Goal: Task Accomplishment & Management: Complete application form

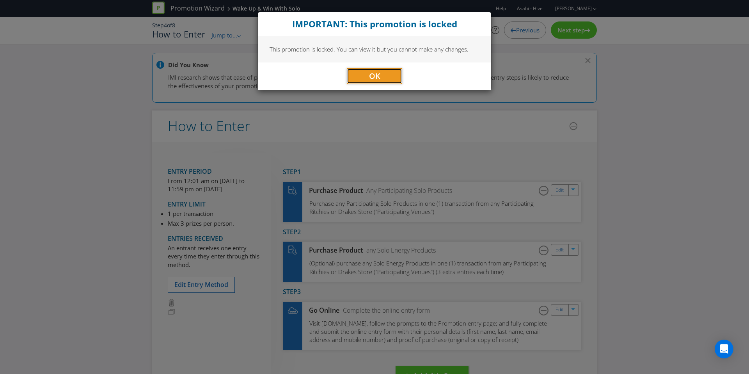
click at [379, 80] on span "OK" at bounding box center [374, 76] width 11 height 11
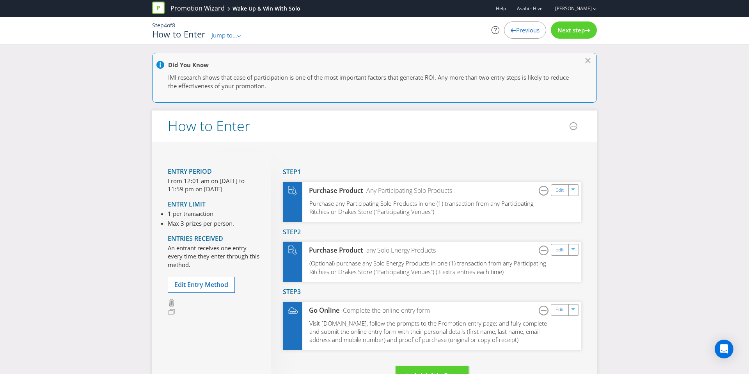
click at [191, 8] on link "Promotion Wizard" at bounding box center [197, 8] width 54 height 9
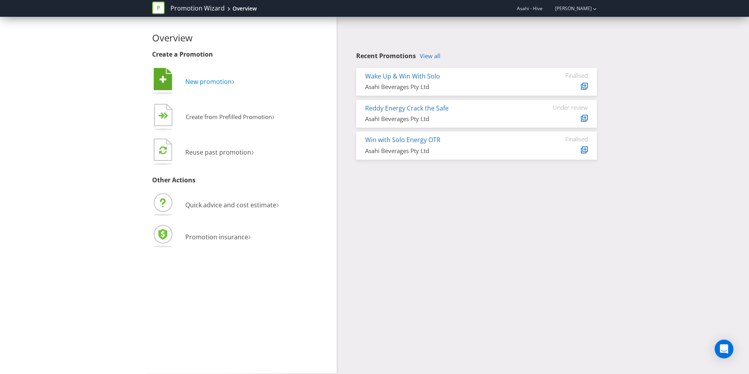
click at [205, 83] on span "New promotion" at bounding box center [208, 81] width 46 height 9
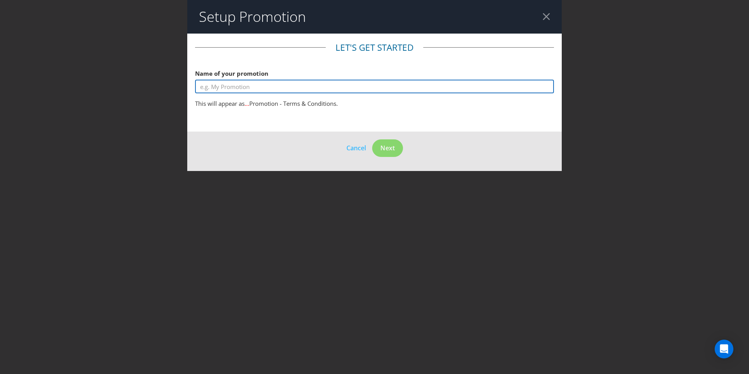
click at [285, 82] on input "text" at bounding box center [374, 87] width 359 height 14
type input "Lipton x Australia Open"
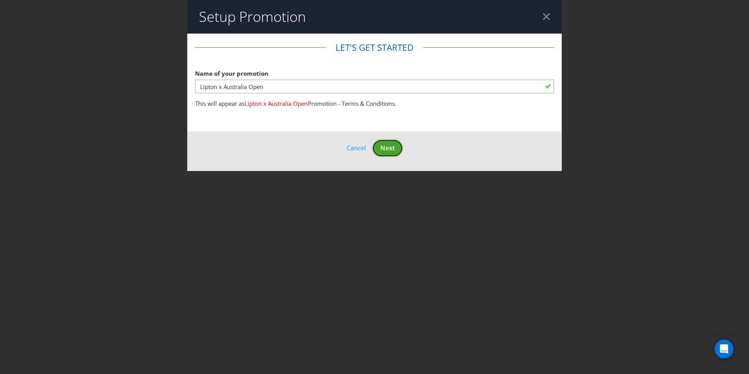
click at [382, 142] on button "Next" at bounding box center [387, 148] width 31 height 18
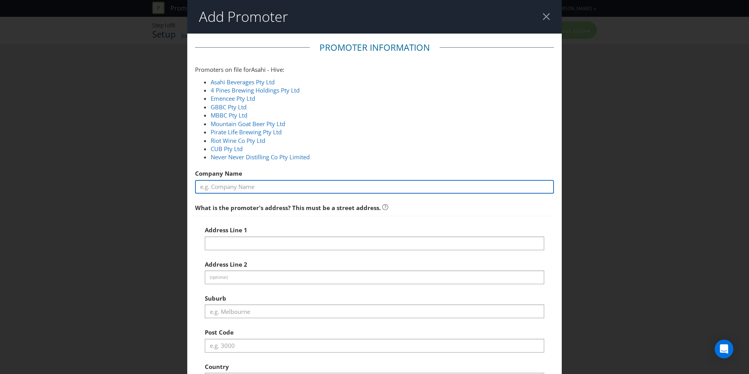
click at [283, 181] on input "text" at bounding box center [374, 187] width 359 height 14
type input "Asahi Beverages Pty Ltd"
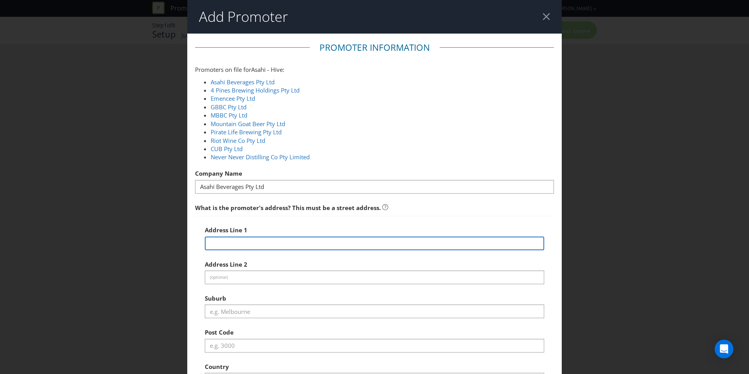
type input "[STREET_ADDRESS]"
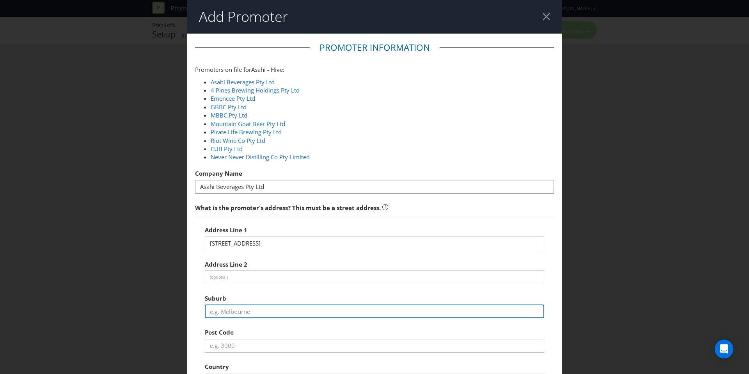
type input "Southbank"
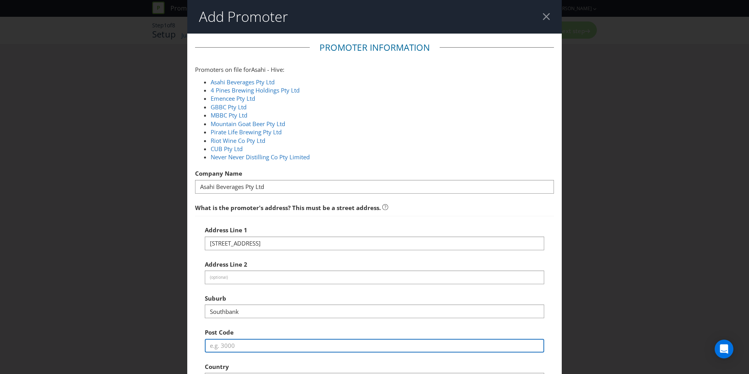
type input "3006"
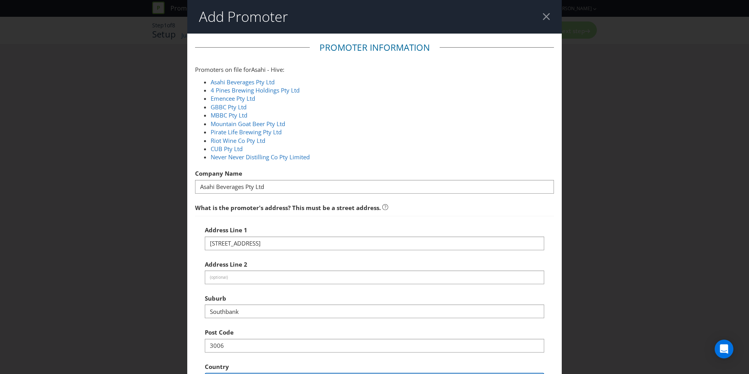
select select "AU"
type input "1800244054"
type input "[EMAIL_ADDRESS][DOMAIN_NAME]"
select select "VIC"
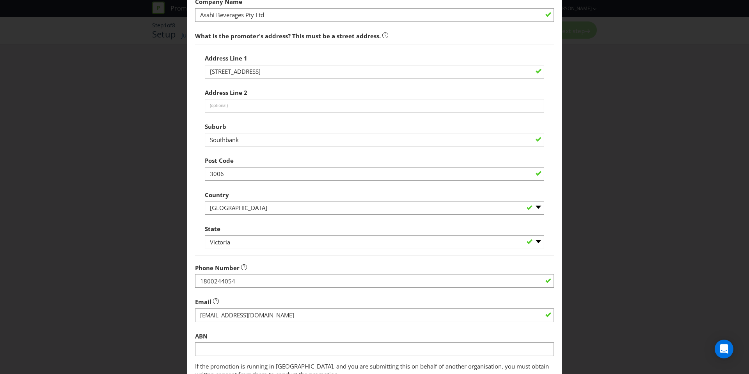
scroll to position [235, 0]
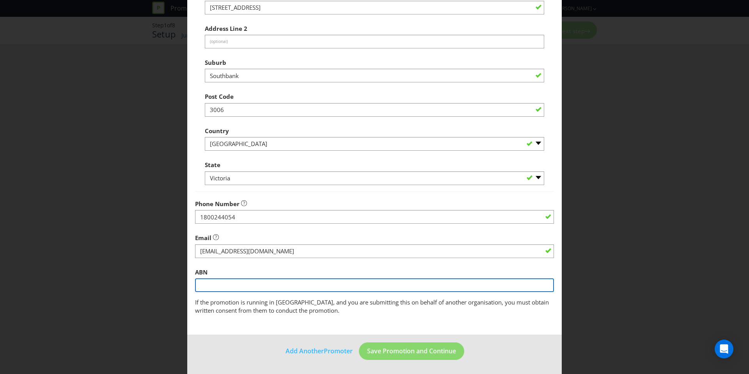
click at [278, 280] on input "text" at bounding box center [374, 285] width 359 height 14
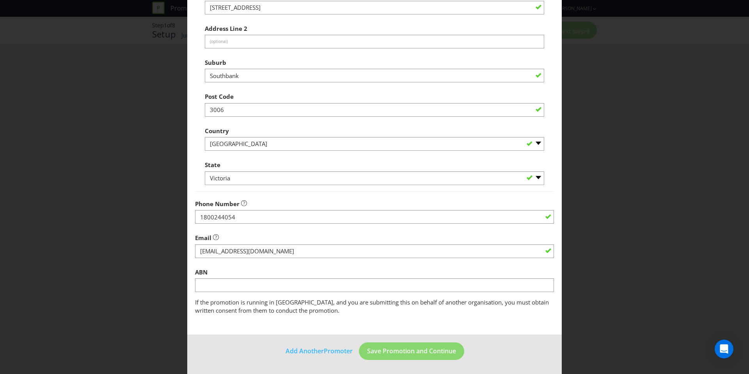
click at [400, 189] on div "Address Line [GEOGRAPHIC_DATA] Address Line 2 (optional) Suburb Southbank Post …" at bounding box center [374, 85] width 359 height 211
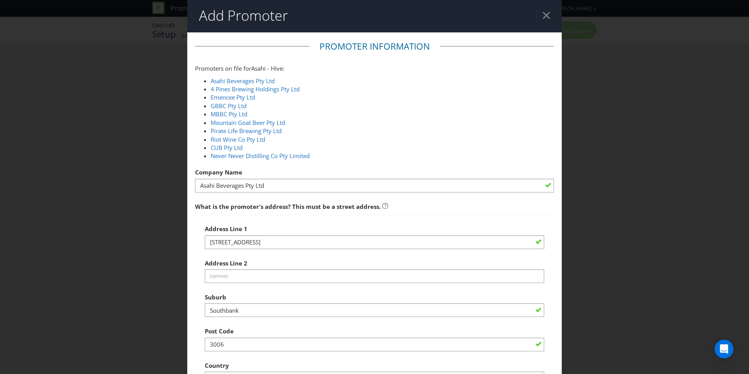
scroll to position [0, 0]
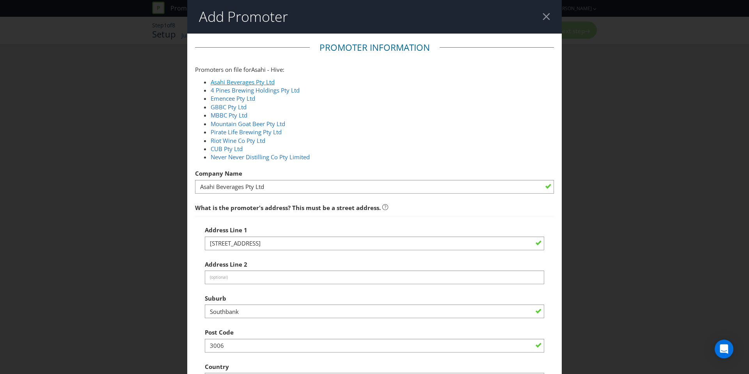
click at [255, 83] on link "Asahi Beverages Pty Ltd" at bounding box center [243, 82] width 64 height 8
type input "1800 244 054"
type input "51 004 243 994"
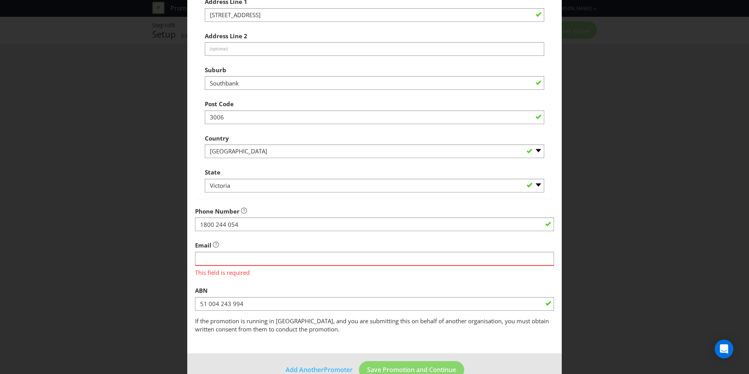
scroll to position [247, 0]
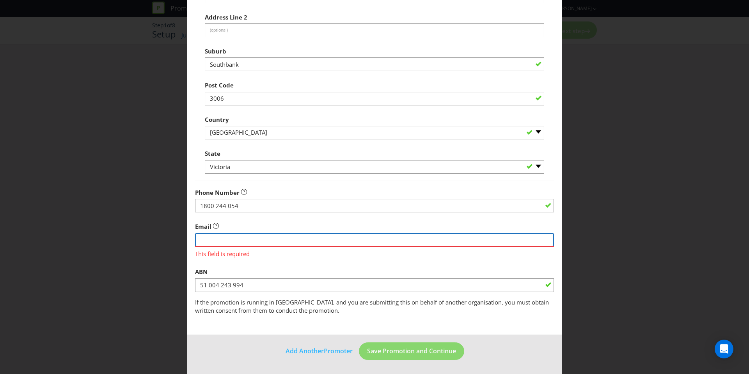
click at [278, 237] on input "string" at bounding box center [374, 240] width 359 height 14
type input "[EMAIL_ADDRESS][DOMAIN_NAME]"
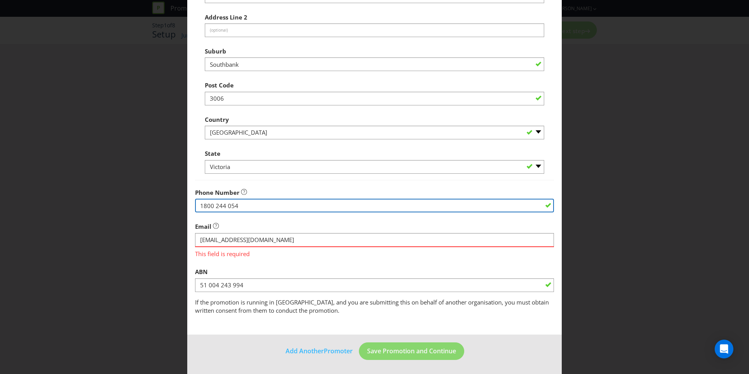
type input "1800244054"
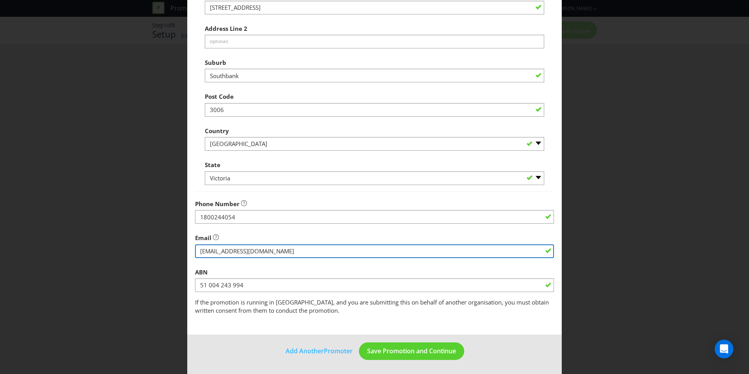
scroll to position [235, 0]
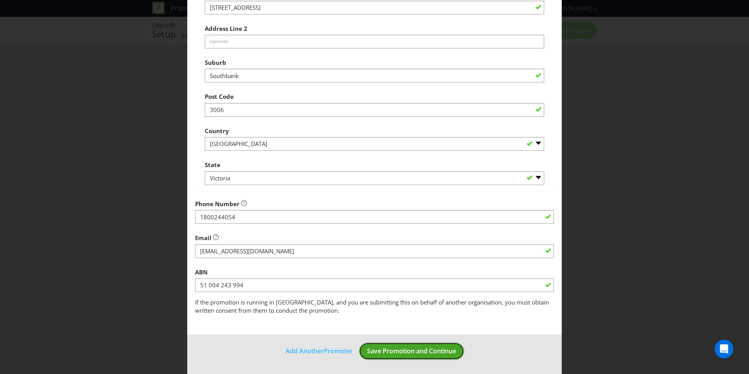
click at [412, 351] on span "Save Promotion and Continue" at bounding box center [411, 350] width 89 height 9
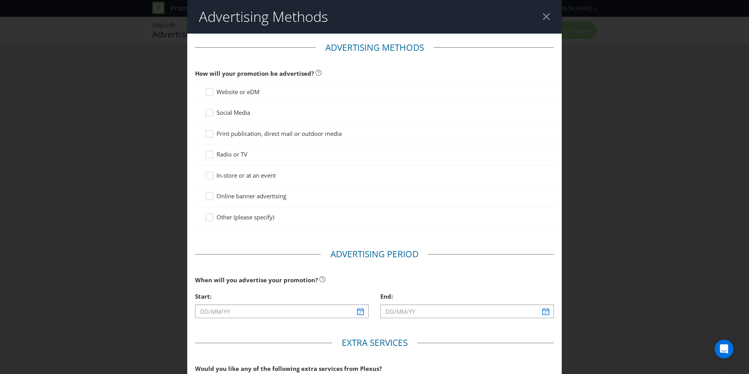
click at [232, 92] on span "Website or eDM" at bounding box center [237, 92] width 43 height 8
click at [0, 0] on input "Website or eDM" at bounding box center [0, 0] width 0 height 0
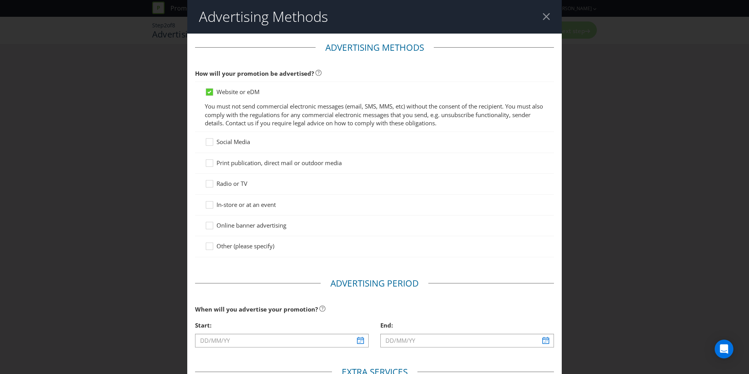
click at [232, 142] on span "Social Media" at bounding box center [233, 142] width 34 height 8
click at [0, 0] on input "Social Media" at bounding box center [0, 0] width 0 height 0
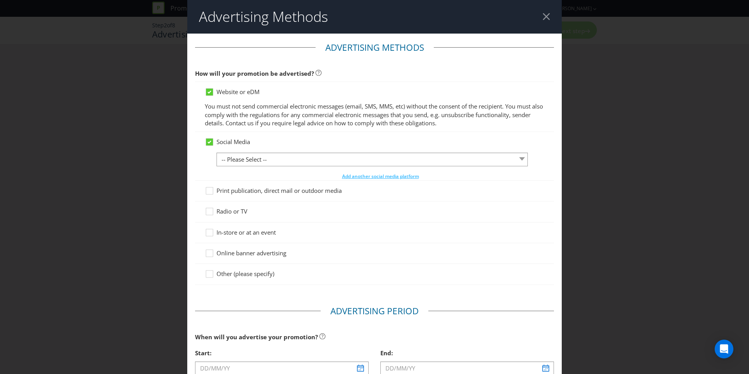
click at [247, 189] on span "Print publication, direct mail or outdoor media" at bounding box center [278, 190] width 125 height 8
click at [0, 0] on input "Print publication, direct mail or outdoor media" at bounding box center [0, 0] width 0 height 0
click at [238, 143] on span "Social Media" at bounding box center [233, 142] width 34 height 8
click at [0, 0] on input "Social Media" at bounding box center [0, 0] width 0 height 0
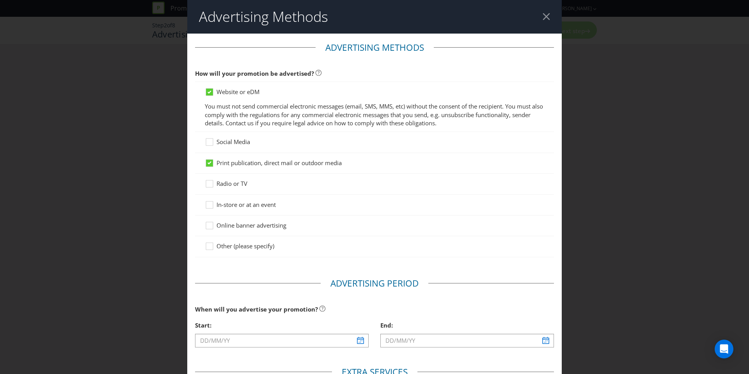
click at [235, 206] on span "In-store or at an event" at bounding box center [245, 204] width 59 height 8
click at [0, 0] on input "In-store or at an event" at bounding box center [0, 0] width 0 height 0
click at [239, 219] on div "Online banner advertising" at bounding box center [374, 225] width 359 height 21
click at [239, 221] on span "Online banner advertising" at bounding box center [251, 225] width 70 height 8
click at [0, 0] on input "Online banner advertising" at bounding box center [0, 0] width 0 height 0
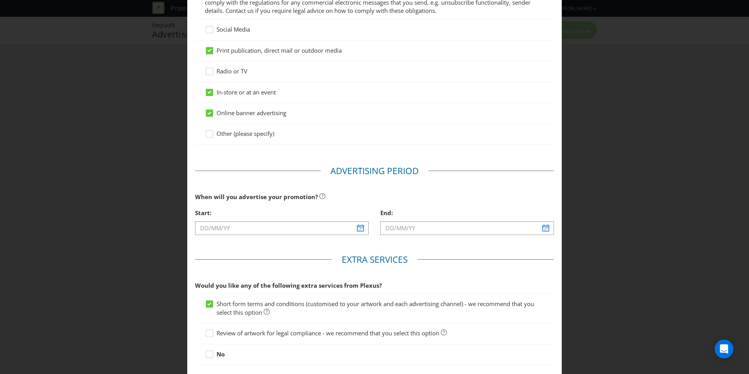
scroll to position [143, 0]
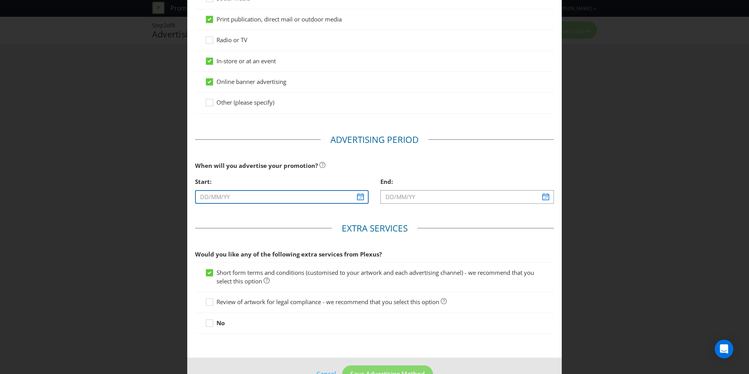
click at [361, 201] on input "text" at bounding box center [281, 197] width 173 height 14
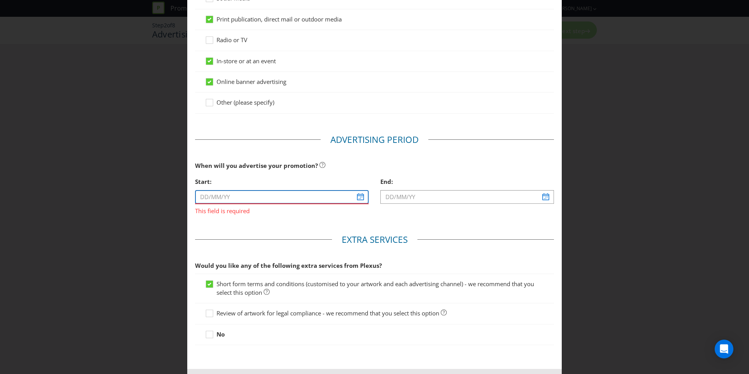
click at [239, 201] on input "text" at bounding box center [281, 197] width 173 height 14
click at [207, 204] on span "This field is required" at bounding box center [281, 209] width 173 height 11
click at [364, 199] on input "text" at bounding box center [281, 197] width 173 height 14
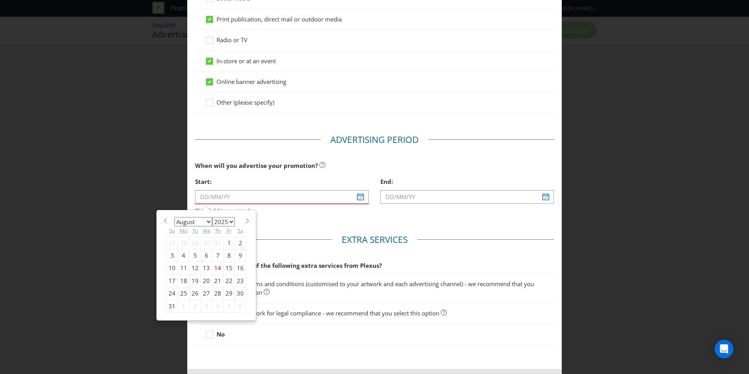
click at [213, 220] on select "2025 2026 2027 2028 2029 2030 2031 2032 2033 2034 2035" at bounding box center [223, 221] width 23 height 9
select select "2026"
click at [212, 217] on select "2025 2026 2027 2028 2029 2030 2031 2032 2033 2034 2035" at bounding box center [223, 221] width 23 height 9
click at [211, 226] on div "We" at bounding box center [206, 230] width 11 height 11
click at [207, 224] on select "January February March April May June July August September October November De…" at bounding box center [193, 221] width 38 height 9
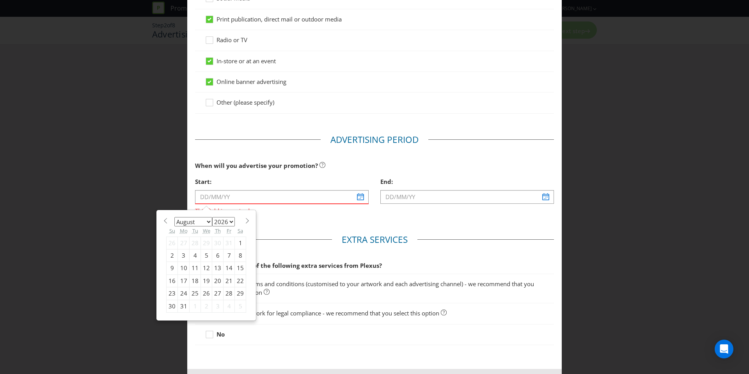
select select "0"
click at [174, 217] on select "January February March April May June July August September October November De…" at bounding box center [193, 221] width 38 height 9
click at [207, 256] on div "7" at bounding box center [206, 255] width 11 height 12
type input "[DATE]"
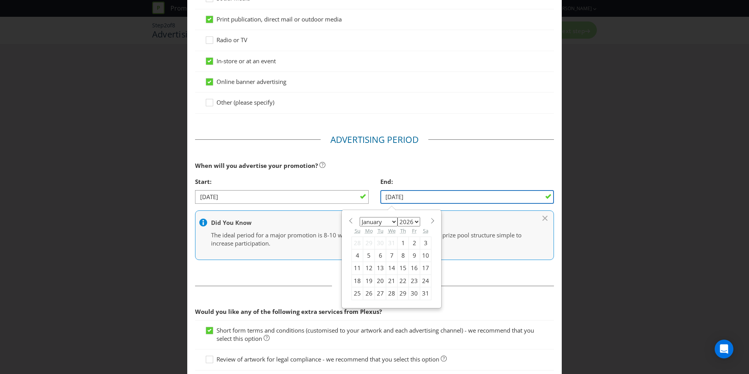
click at [485, 195] on input "[DATE]" at bounding box center [466, 197] width 173 height 14
click at [431, 218] on span at bounding box center [432, 221] width 6 height 6
select select "1"
click at [379, 241] on div "3" at bounding box center [380, 242] width 11 height 12
type input "[DATE]"
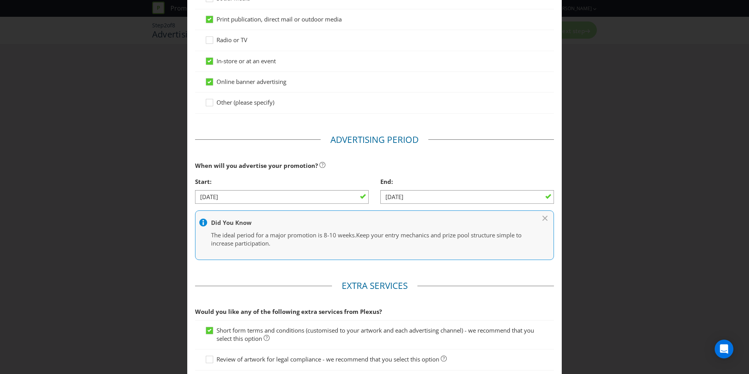
scroll to position [224, 0]
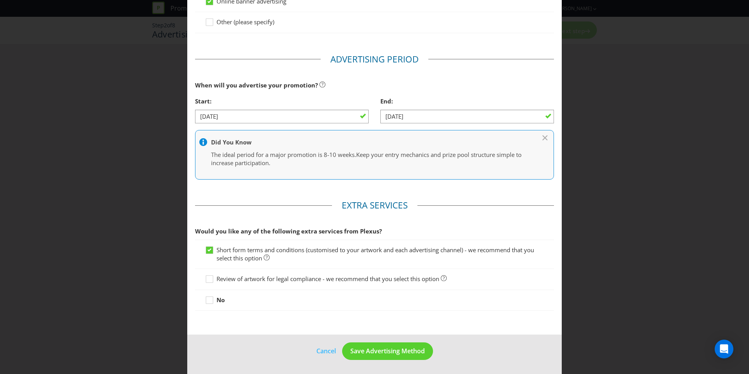
click at [359, 281] on span "Review of artwork for legal compliance - we recommend that you select this opti…" at bounding box center [327, 278] width 223 height 8
click at [0, 0] on input "Review of artwork for legal compliance - we recommend that you select this opti…" at bounding box center [0, 0] width 0 height 0
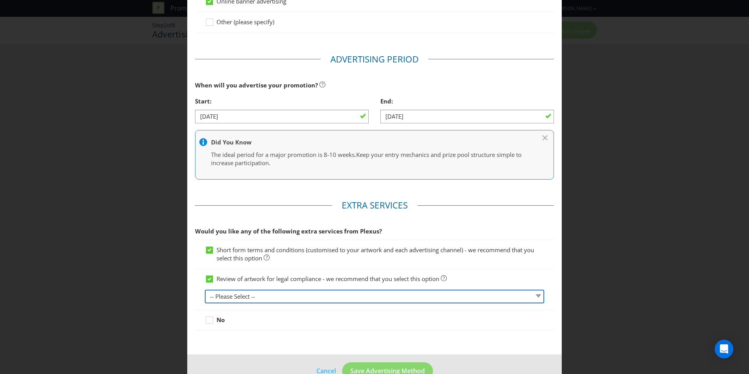
click at [359, 292] on select "-- Please Select -- 1 piece 2-4 pieces (provided at same time) 5-7 pieces (prov…" at bounding box center [374, 296] width 339 height 14
select select "MARKETING_REVIEW_1"
click at [205, 289] on select "-- Please Select -- 1 piece 2-4 pieces (provided at same time) 5-7 pieces (prov…" at bounding box center [374, 296] width 339 height 14
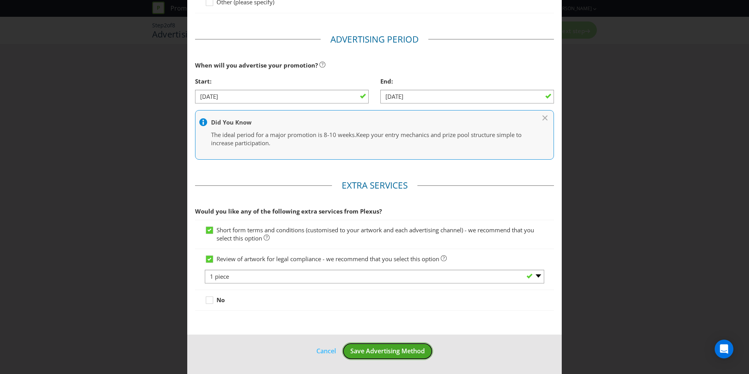
click at [399, 357] on button "Save Advertising Method" at bounding box center [387, 351] width 91 height 18
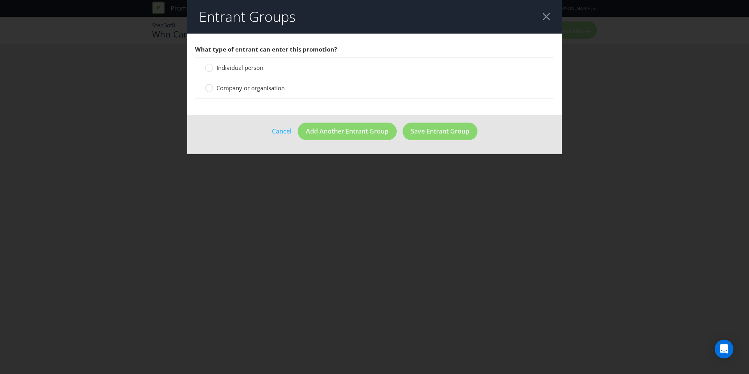
click at [243, 69] on span "Individual person" at bounding box center [239, 68] width 47 height 8
click at [0, 0] on input "Individual person" at bounding box center [0, 0] width 0 height 0
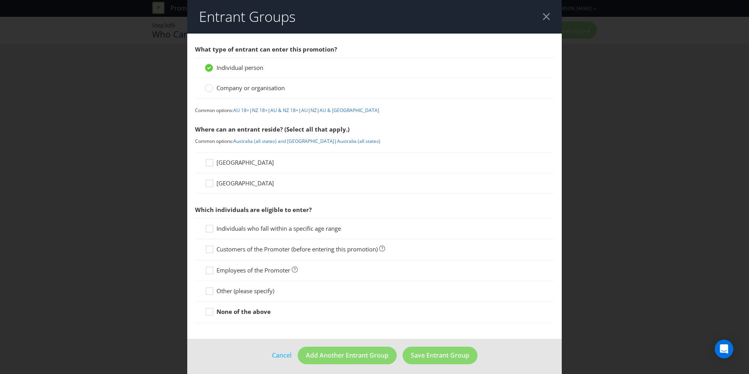
click at [230, 158] on div "[GEOGRAPHIC_DATA]" at bounding box center [374, 162] width 359 height 21
click at [230, 160] on span "[GEOGRAPHIC_DATA]" at bounding box center [244, 162] width 57 height 8
click at [0, 0] on input "[GEOGRAPHIC_DATA]" at bounding box center [0, 0] width 0 height 0
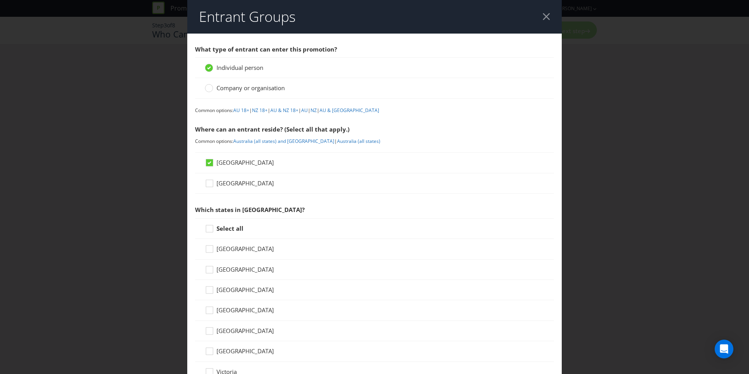
click at [230, 223] on div "Select all" at bounding box center [374, 228] width 359 height 21
click at [230, 227] on strong "Select all" at bounding box center [229, 228] width 27 height 8
click at [0, 0] on input "Select all" at bounding box center [0, 0] width 0 height 0
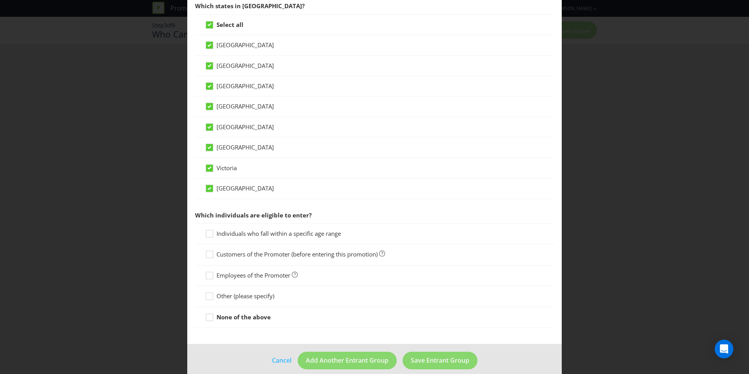
scroll to position [213, 0]
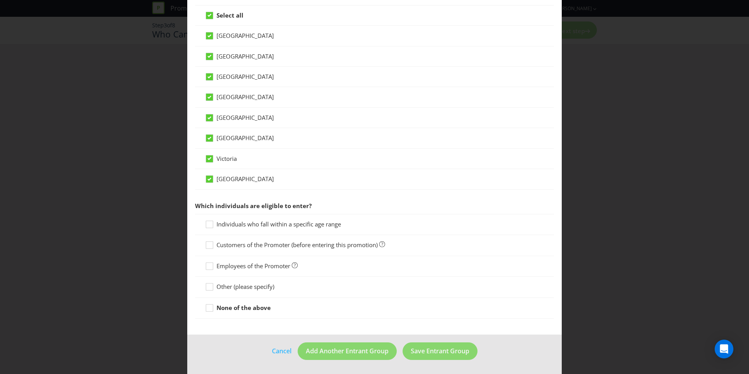
click at [284, 224] on span "Individuals who fall within a specific age range" at bounding box center [278, 224] width 124 height 8
click at [0, 0] on input "Individuals who fall within a specific age range" at bounding box center [0, 0] width 0 height 0
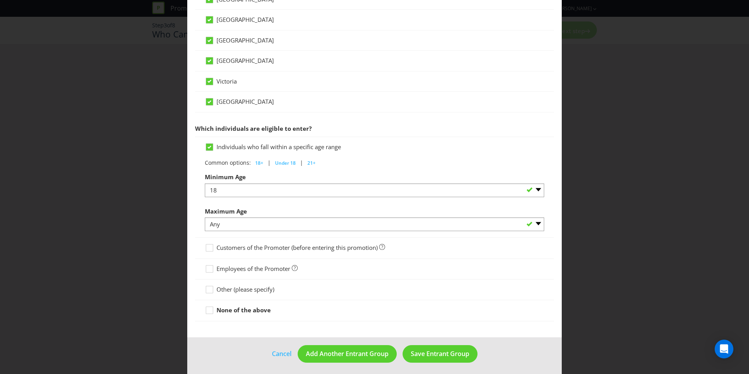
scroll to position [293, 0]
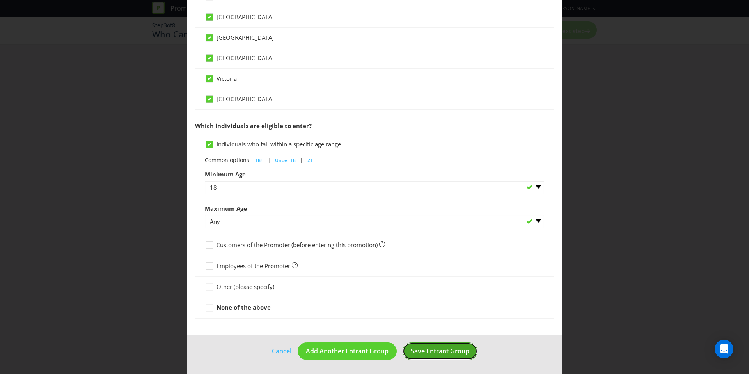
click at [433, 347] on span "Save Entrant Group" at bounding box center [440, 350] width 58 height 9
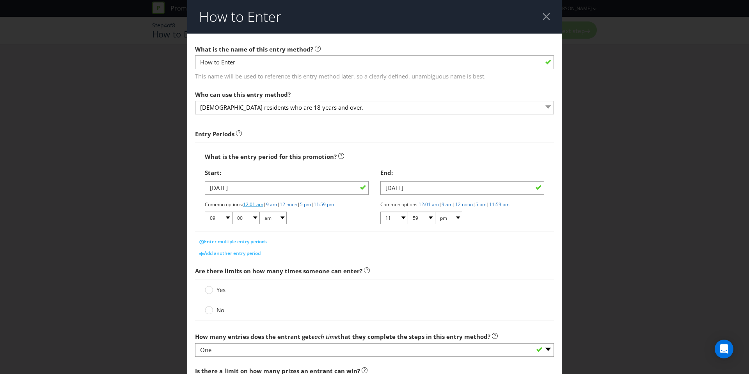
click at [259, 205] on link "12:01 am" at bounding box center [253, 204] width 20 height 7
select select "12"
select select "01"
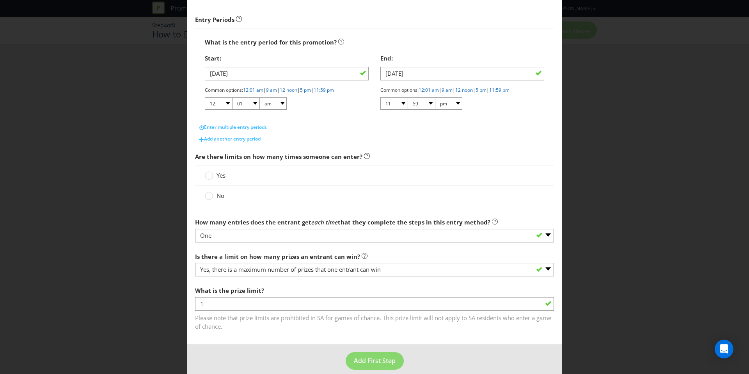
scroll to position [124, 0]
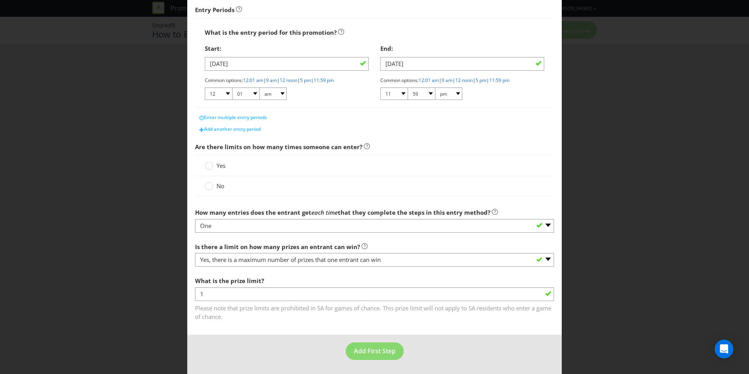
click at [220, 166] on span "Yes" at bounding box center [220, 165] width 9 height 8
click at [0, 0] on input "Yes" at bounding box center [0, 0] width 0 height 0
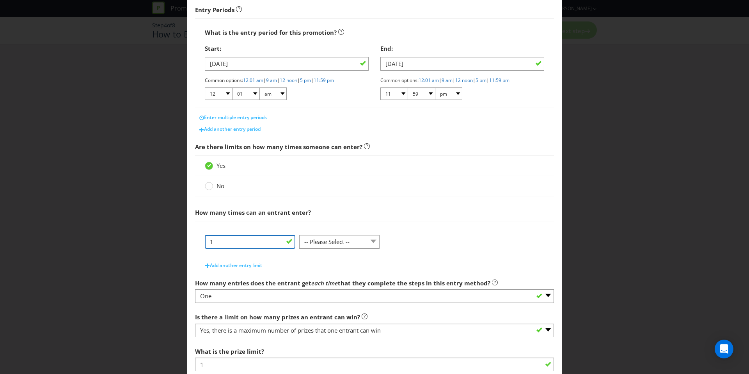
click at [275, 241] on input "1" at bounding box center [250, 242] width 90 height 14
click at [314, 240] on select "-- Please Select -- per person per day per purchase per transaction Other (plea…" at bounding box center [339, 242] width 80 height 14
select select "PER_TRANSACTION"
click at [299, 235] on select "-- Please Select -- per person per day per purchase per transaction Other (plea…" at bounding box center [339, 242] width 80 height 14
click at [248, 269] on button "Add another entry limit" at bounding box center [234, 265] width 66 height 12
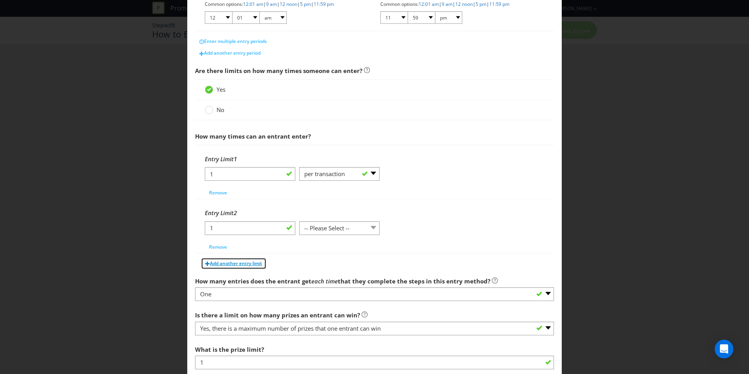
scroll to position [201, 0]
click at [288, 249] on div "Entry Limit 2 1 -- Please Select -- per person per day per purchase per transac…" at bounding box center [374, 228] width 339 height 48
click at [326, 225] on select "-- Please Select -- per person per day per purchase per transaction Other (plea…" at bounding box center [339, 227] width 80 height 14
select select "PER_DAY"
click at [299, 220] on select "-- Please Select -- per person per day per purchase per transaction Other (plea…" at bounding box center [339, 227] width 80 height 14
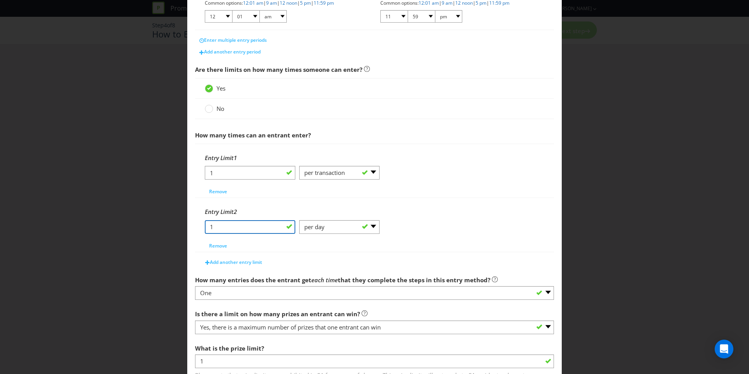
click at [262, 232] on input "1" at bounding box center [250, 227] width 90 height 14
type input "5"
click at [262, 208] on div "Entry Limit 2" at bounding box center [374, 212] width 339 height 16
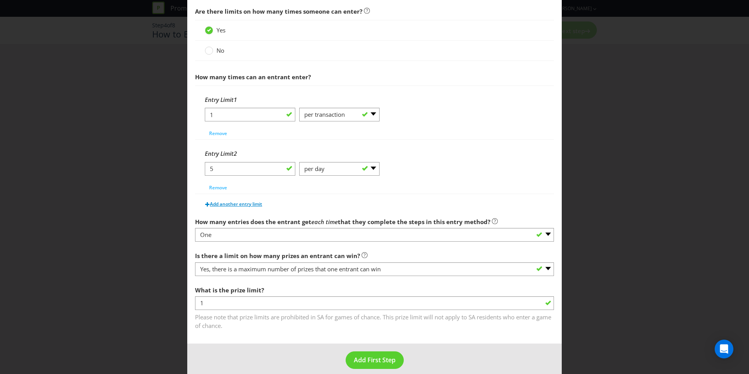
scroll to position [268, 0]
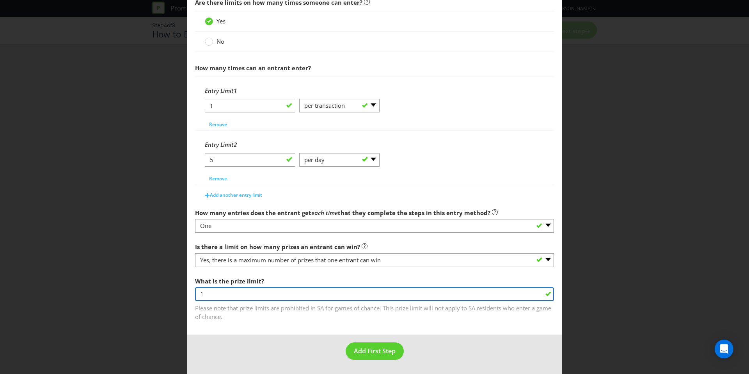
click at [269, 293] on input "1" at bounding box center [374, 294] width 359 height 14
type input "3"
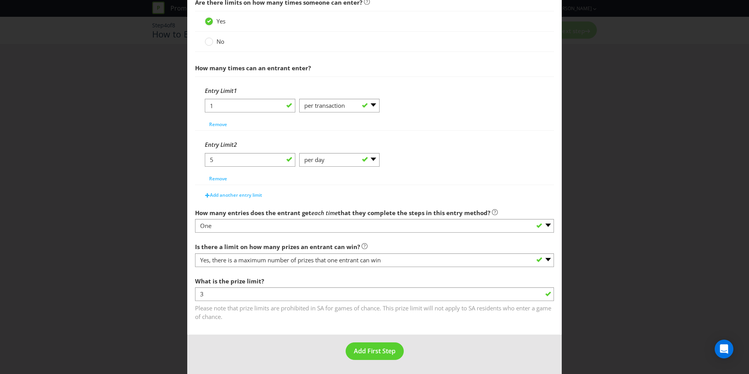
click at [283, 317] on span "Please note that prize limits are prohibited in SA for games of chance. This pr…" at bounding box center [374, 310] width 359 height 19
click at [357, 348] on span "Add First Step" at bounding box center [375, 350] width 42 height 9
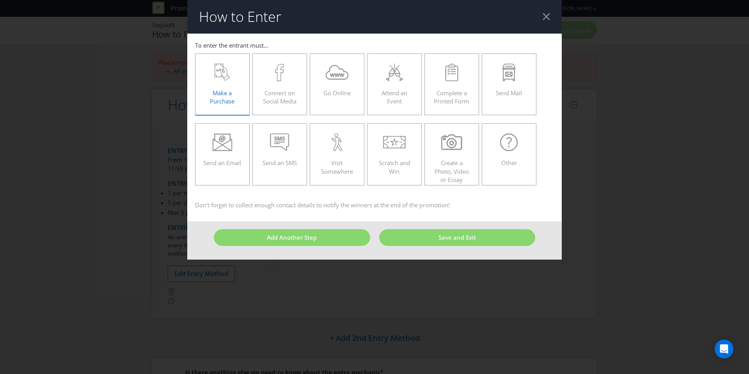
click at [236, 92] on div "Make a Purchase" at bounding box center [222, 81] width 38 height 35
click at [0, 0] on input "Make a Purchase" at bounding box center [0, 0] width 0 height 0
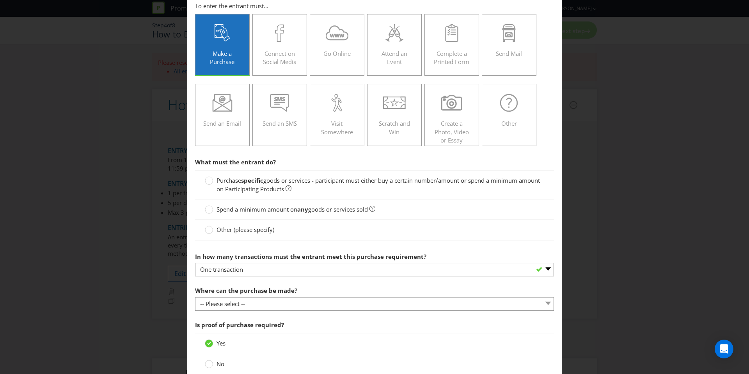
scroll to position [73, 0]
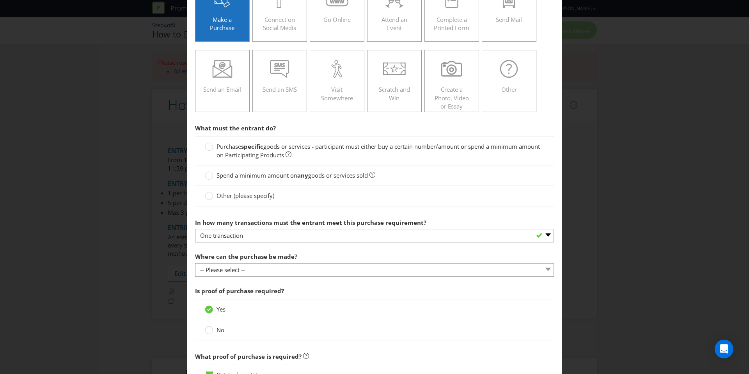
click at [215, 149] on label "Purchase specific goods or services - participant must either buy a certain num…" at bounding box center [374, 150] width 339 height 17
click at [0, 0] on input "Purchase specific goods or services - participant must either buy a certain num…" at bounding box center [0, 0] width 0 height 0
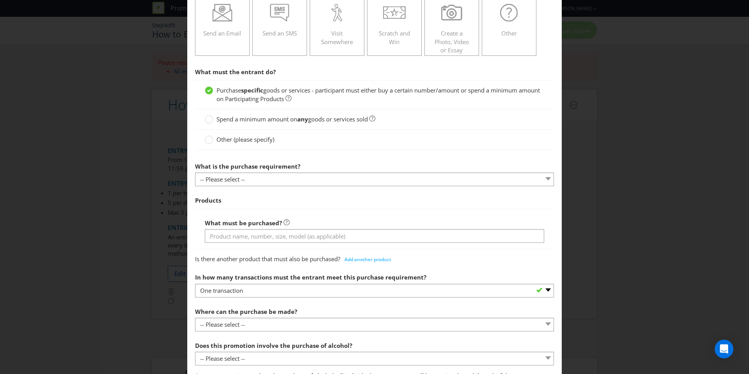
scroll to position [142, 0]
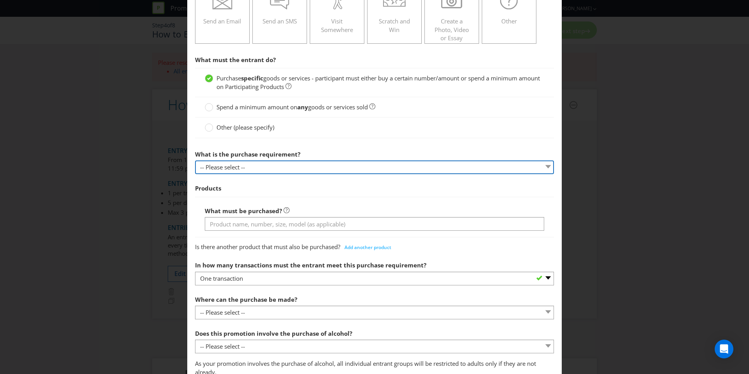
click at [228, 162] on select "-- Please select -- Buy a certain number of these products or services Spend a …" at bounding box center [374, 167] width 359 height 14
select select "MINIMUM_QUANTITY"
click at [195, 160] on select "-- Please select -- Buy a certain number of these products or services Spend a …" at bounding box center [374, 167] width 359 height 14
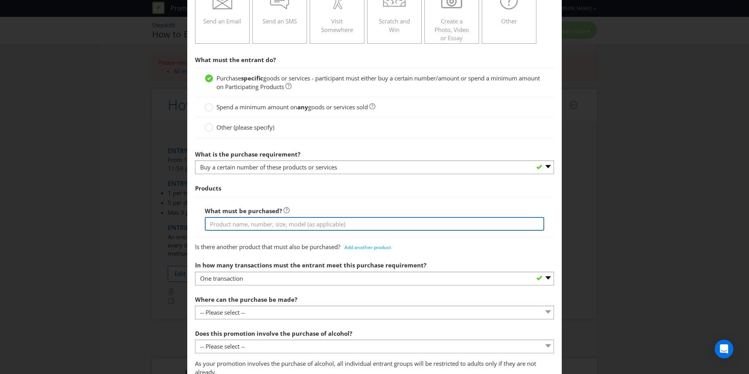
click at [249, 221] on input "text" at bounding box center [374, 224] width 339 height 14
type input "n"
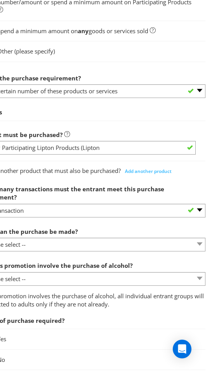
scroll to position [296, 38]
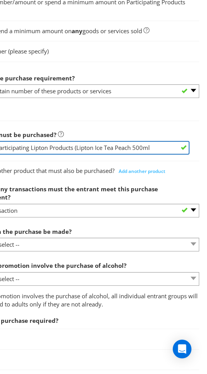
drag, startPoint x: 156, startPoint y: 147, endPoint x: 79, endPoint y: 145, distance: 77.2
click at [79, 145] on input "any Participating Lipton Products (Lipton Ice Tea Peach 500ml" at bounding box center [84, 148] width 211 height 14
click at [120, 149] on input "any Participating Lipton Products (Lipton Ice Tea Peach 500ml" at bounding box center [84, 148] width 211 height 14
click at [161, 146] on input "any Participating Lipton Products (Lipton Ice Tea Peach 500ml" at bounding box center [84, 148] width 211 height 14
paste input "Lipton Ice Tea Peach 500ml"
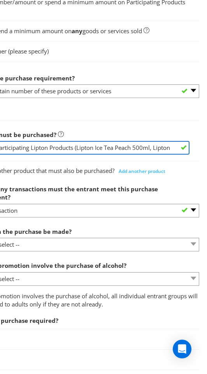
scroll to position [0, 57]
drag, startPoint x: 154, startPoint y: 148, endPoint x: 138, endPoint y: 149, distance: 16.0
click at [138, 149] on input "any Participating Lipton Products (Lipton Ice Tea Peach 500ml, Lipton Ice Tea P…" at bounding box center [84, 148] width 211 height 14
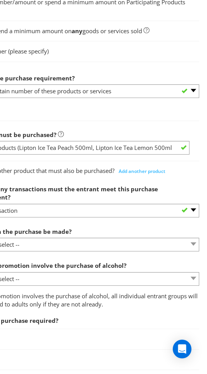
scroll to position [0, 0]
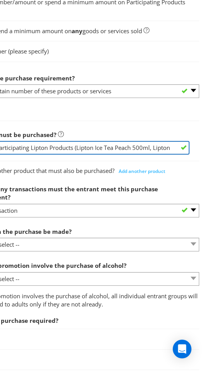
click at [156, 146] on input "any Participating Lipton Products (Lipton Ice Tea Peach 500ml, Lipton Ice Tea L…" at bounding box center [84, 148] width 211 height 14
click at [175, 147] on input "any Participating Lipton Products (Lipton Ice Tea Peach 500ml, Lipton Ice Tea L…" at bounding box center [84, 148] width 211 height 14
paste input "Lipton Ice Tea Peach 500ml"
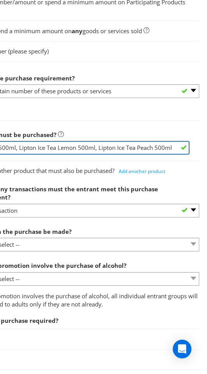
click at [154, 147] on input "any Participating Lipton Products (Lipton Ice Tea Peach 500ml, Lipton Ice Tea L…" at bounding box center [84, 148] width 211 height 14
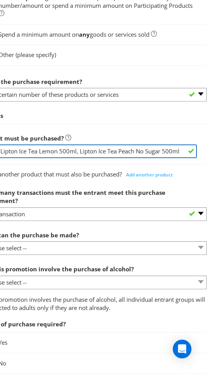
scroll to position [292, 38]
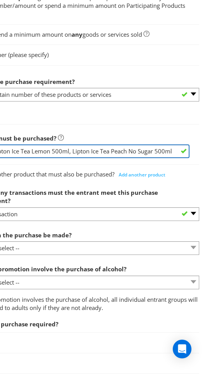
drag, startPoint x: 85, startPoint y: 151, endPoint x: 207, endPoint y: 150, distance: 122.0
click at [207, 150] on div "How to Enter To enter the entrant must... Make a Purchase Connect on Social Med…" at bounding box center [103, 187] width 207 height 374
click at [113, 152] on input "any Participating Lipton Products (see annueurex" at bounding box center [84, 151] width 211 height 14
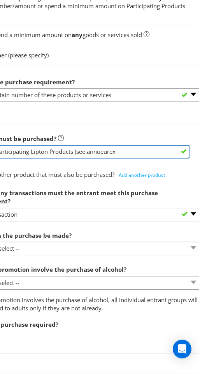
paste input "exure"
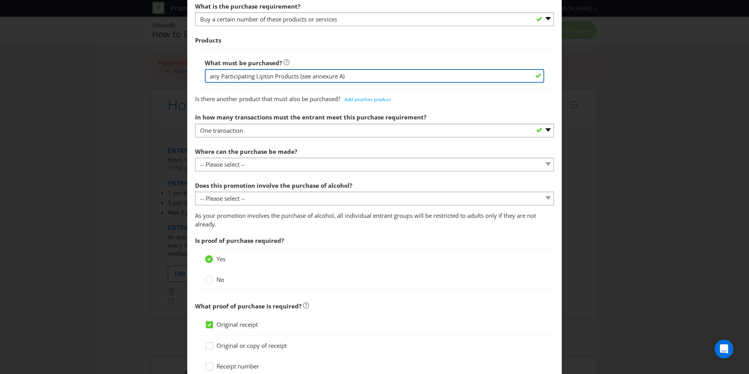
scroll to position [293, 0]
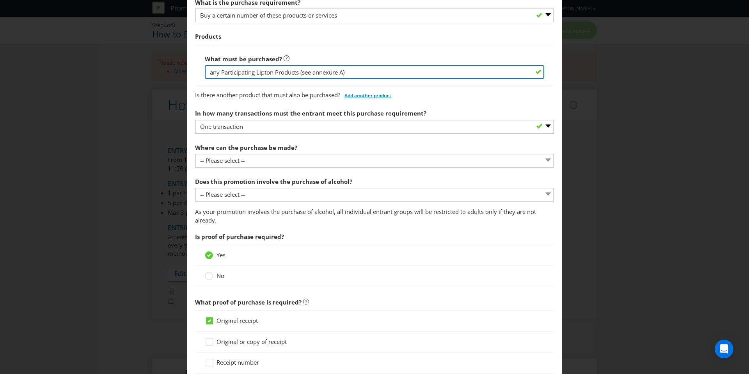
type input "any Participating Lipton Products (see annexure A)"
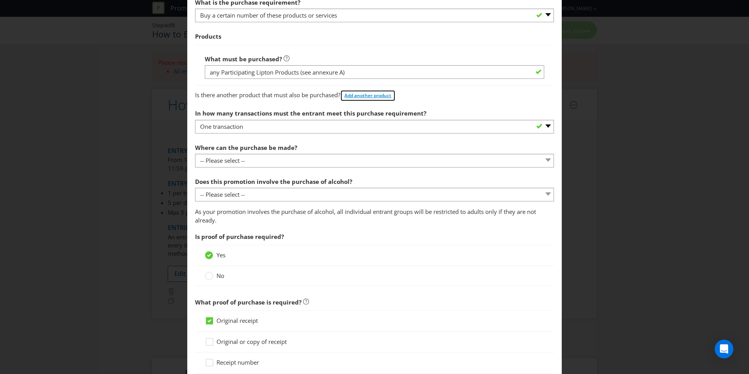
click at [375, 93] on span "Add another product" at bounding box center [367, 95] width 47 height 7
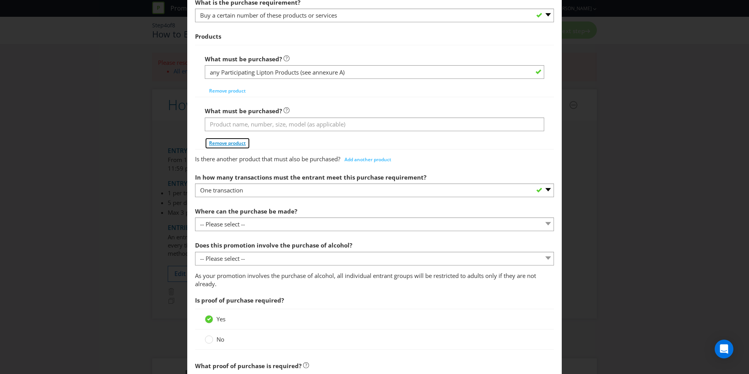
click at [227, 140] on span "Remove product" at bounding box center [227, 143] width 37 height 7
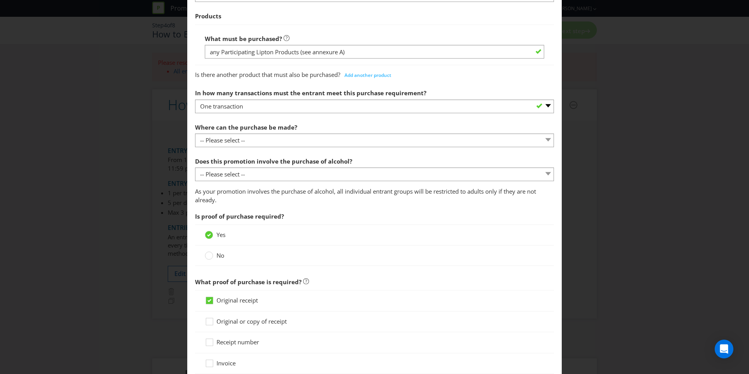
scroll to position [318, 0]
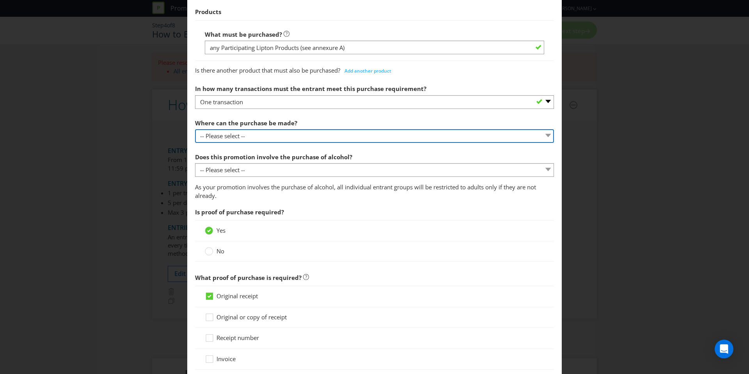
click at [262, 133] on select "-- Please select -- Any stores displaying promotional material (including onlin…" at bounding box center [374, 136] width 359 height 14
select select "SPECIFIC"
click at [195, 129] on select "-- Please select -- Any stores displaying promotional material (including onlin…" at bounding box center [374, 136] width 359 height 14
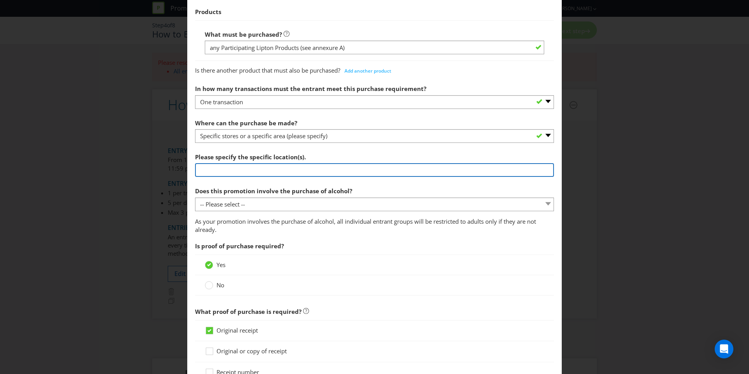
click at [306, 168] on input "text" at bounding box center [374, 170] width 359 height 14
type input "any Coles Supermarket"
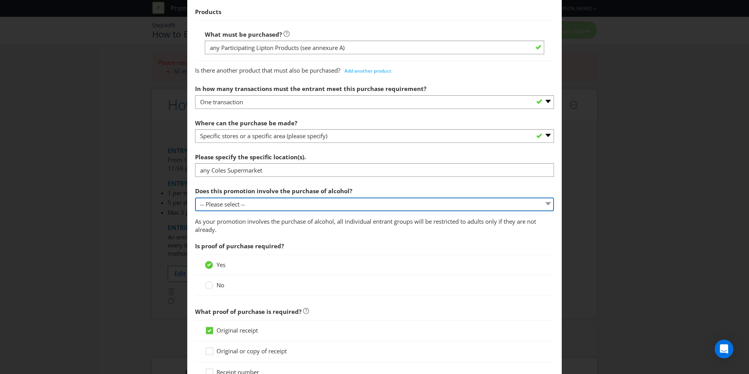
click at [282, 203] on select "-- Please select -- Yes, for on-premises consumption Yes, for off-premises cons…" at bounding box center [374, 204] width 359 height 14
select select "NO"
click at [195, 197] on select "-- Please select -- Yes, for on-premises consumption Yes, for off-premises cons…" at bounding box center [374, 204] width 359 height 14
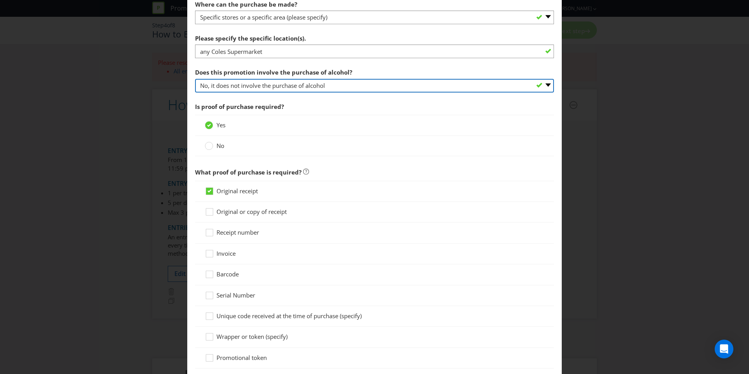
scroll to position [455, 0]
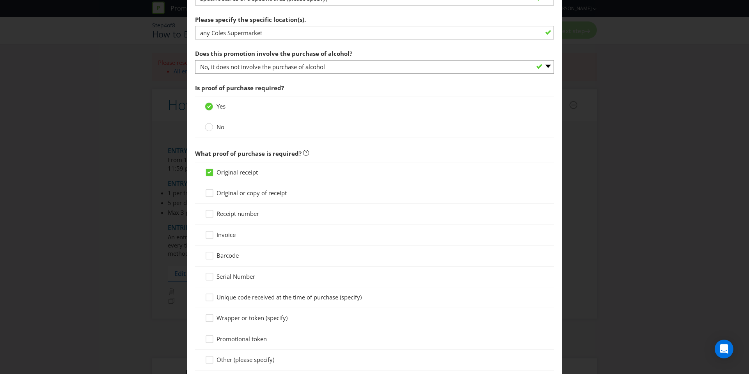
click at [228, 191] on span "Original or copy of receipt" at bounding box center [251, 193] width 70 height 8
click at [0, 0] on input "Original or copy of receipt" at bounding box center [0, 0] width 0 height 0
click at [228, 168] on span "Original receipt" at bounding box center [236, 172] width 41 height 8
click at [0, 0] on input "Original receipt" at bounding box center [0, 0] width 0 height 0
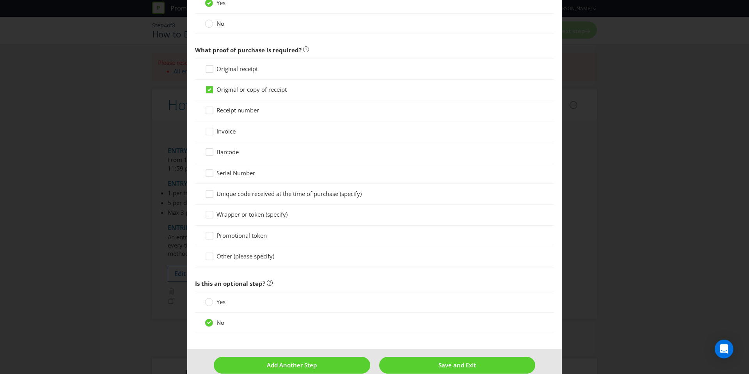
scroll to position [559, 0]
click at [231, 73] on div "Original receipt" at bounding box center [374, 68] width 359 height 21
click at [233, 69] on span "Original receipt" at bounding box center [236, 68] width 41 height 8
click at [0, 0] on input "Original receipt" at bounding box center [0, 0] width 0 height 0
click at [232, 88] on span "Original or copy of receipt" at bounding box center [251, 89] width 70 height 8
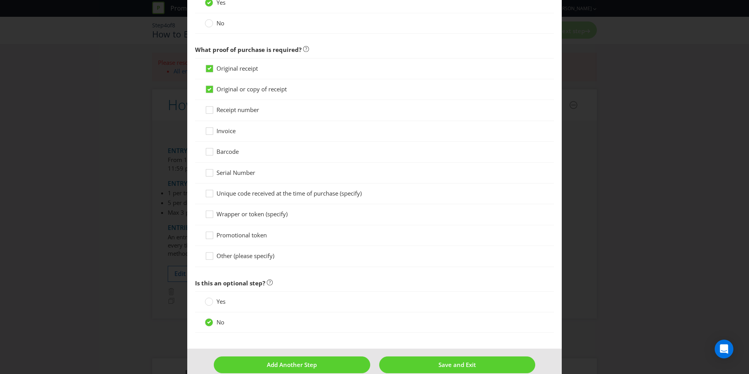
click at [0, 0] on input "Original or copy of receipt" at bounding box center [0, 0] width 0 height 0
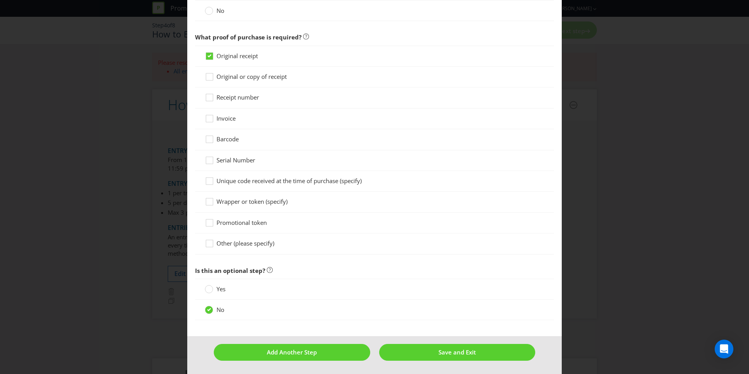
scroll to position [572, 0]
click at [453, 355] on span "Save and Exit" at bounding box center [456, 351] width 37 height 8
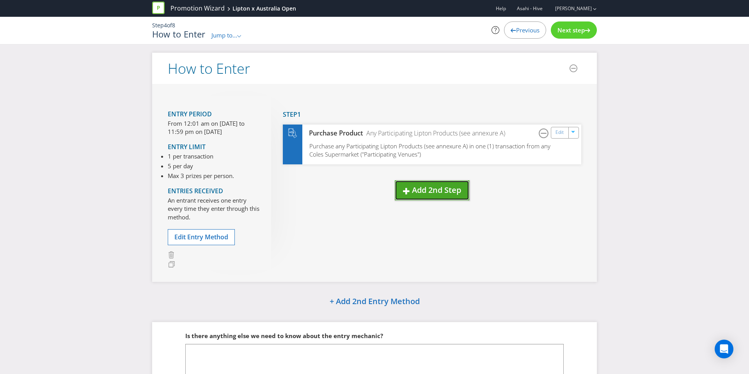
click at [433, 188] on span "Add 2nd Step" at bounding box center [436, 189] width 49 height 11
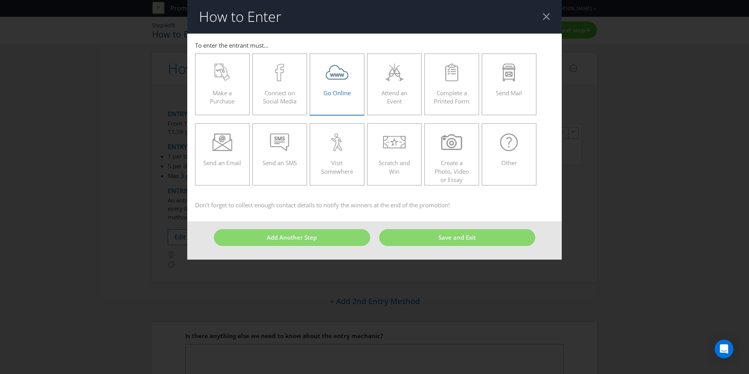
click at [339, 87] on div "Go Online" at bounding box center [337, 81] width 38 height 35
click at [0, 0] on input "Go Online" at bounding box center [0, 0] width 0 height 0
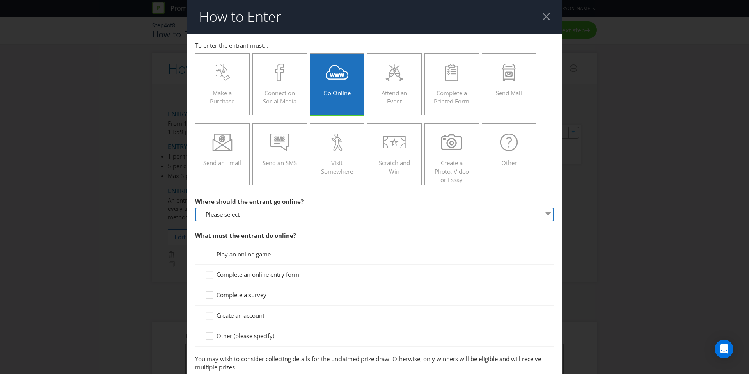
click at [290, 220] on select "-- Please select -- At a specific URL Using a direct link sent to the entrant b…" at bounding box center [374, 214] width 359 height 14
select select "SPECIFIC_URL"
click at [195, 207] on select "-- Please select -- At a specific URL Using a direct link sent to the entrant b…" at bounding box center [374, 214] width 359 height 14
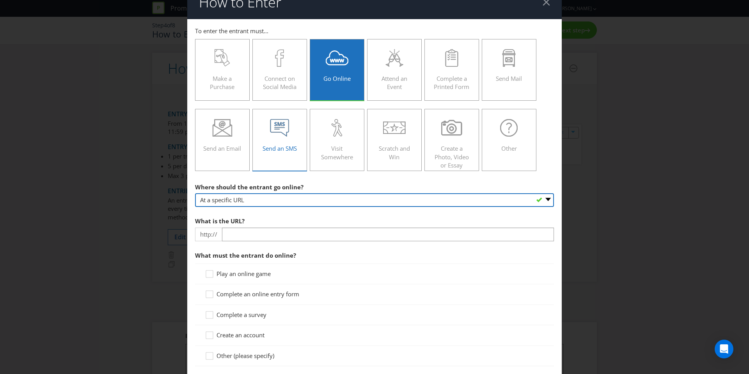
scroll to position [16, 0]
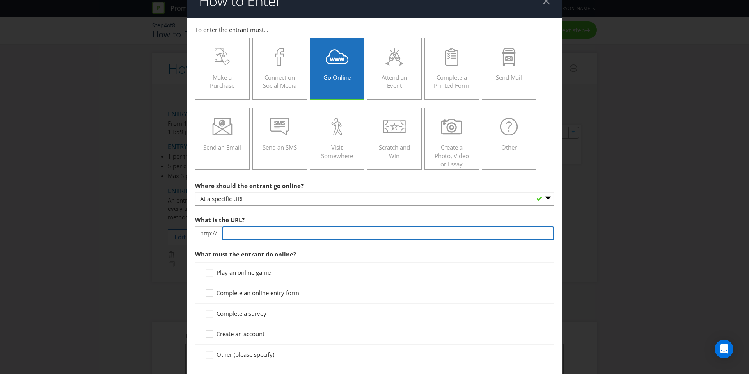
click at [278, 229] on input "text" at bounding box center [388, 233] width 332 height 14
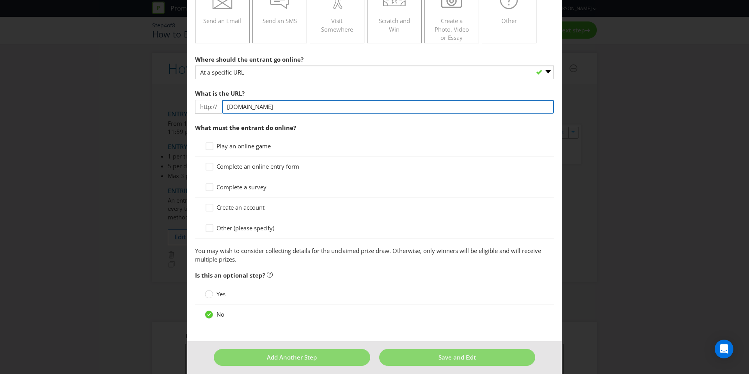
scroll to position [147, 0]
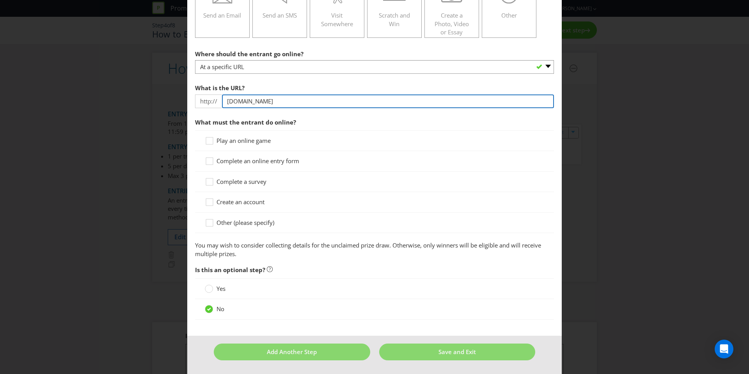
type input "[DOMAIN_NAME]"
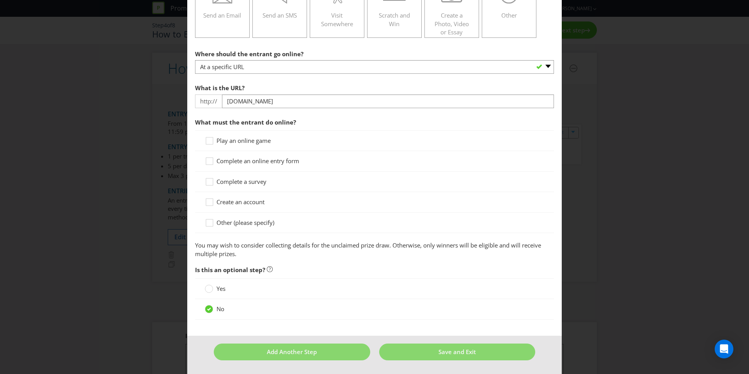
click at [284, 161] on span "Complete an online entry form" at bounding box center [257, 161] width 83 height 8
click at [0, 0] on input "Complete an online entry form" at bounding box center [0, 0] width 0 height 0
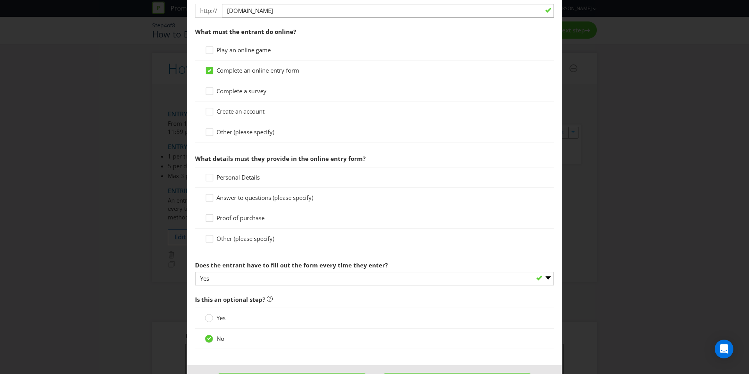
scroll to position [242, 0]
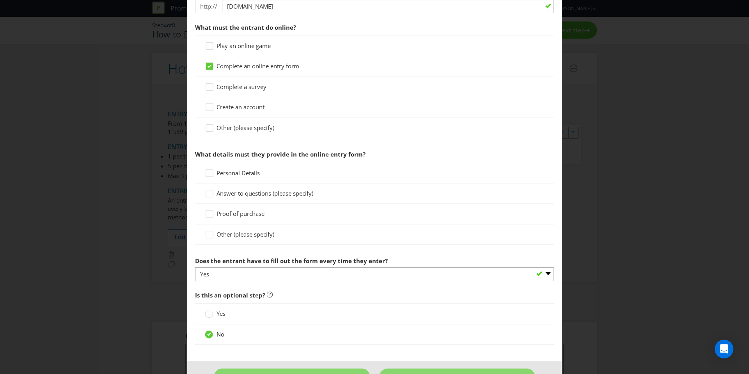
click at [258, 213] on span "Proof of purchase" at bounding box center [240, 213] width 48 height 8
click at [0, 0] on input "Proof of purchase" at bounding box center [0, 0] width 0 height 0
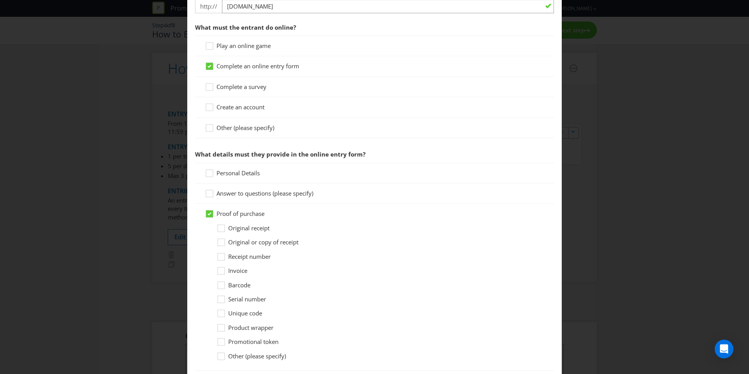
click at [233, 240] on span "Original or copy of receipt" at bounding box center [263, 242] width 70 height 8
click at [0, 0] on input "Original or copy of receipt" at bounding box center [0, 0] width 0 height 0
click at [235, 173] on span "Personal Details" at bounding box center [237, 173] width 43 height 8
click at [0, 0] on input "Personal Details" at bounding box center [0, 0] width 0 height 0
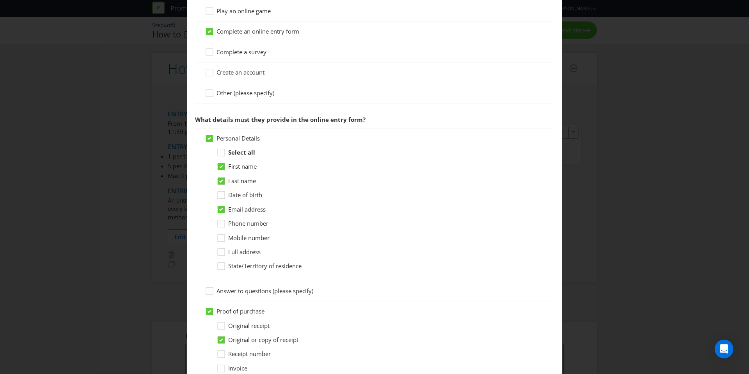
scroll to position [277, 0]
click at [241, 221] on span "Phone number" at bounding box center [248, 223] width 40 height 8
click at [0, 0] on input "Phone number" at bounding box center [0, 0] width 0 height 0
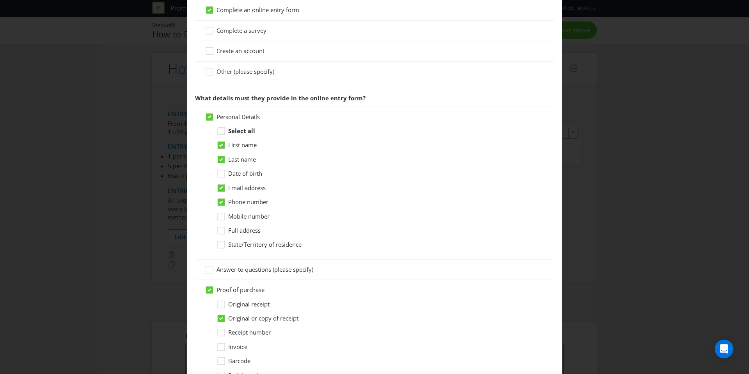
scroll to position [313, 0]
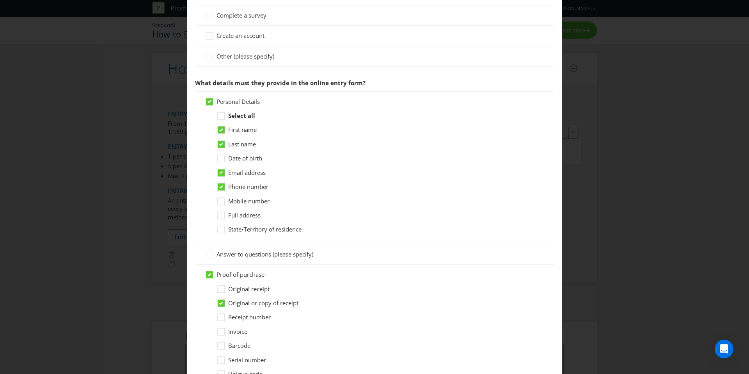
click at [248, 199] on span "Mobile number" at bounding box center [248, 201] width 41 height 8
click at [0, 0] on input "Mobile number" at bounding box center [0, 0] width 0 height 0
click at [248, 191] on label "Phone number" at bounding box center [242, 186] width 53 height 8
click at [0, 0] on input "Phone number" at bounding box center [0, 0] width 0 height 0
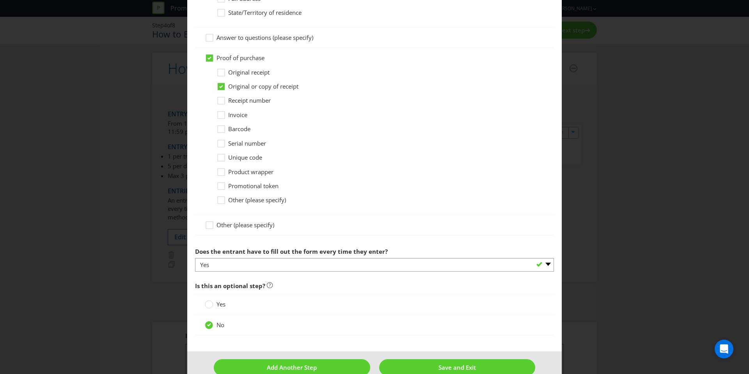
scroll to position [545, 0]
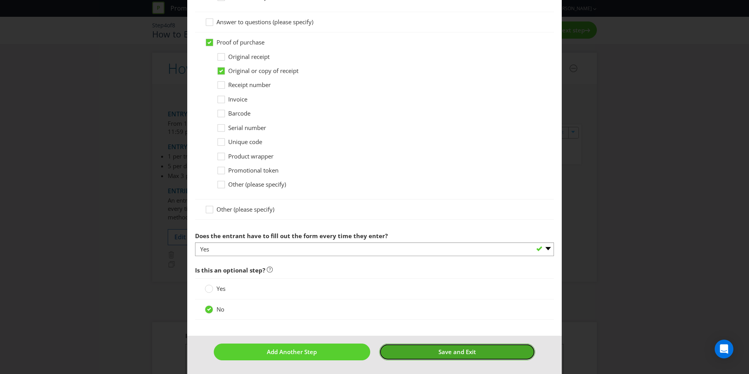
click at [411, 351] on button "Save and Exit" at bounding box center [457, 351] width 156 height 17
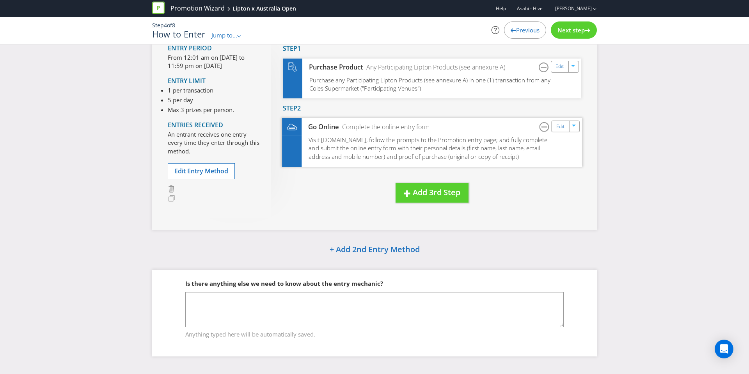
scroll to position [69, 0]
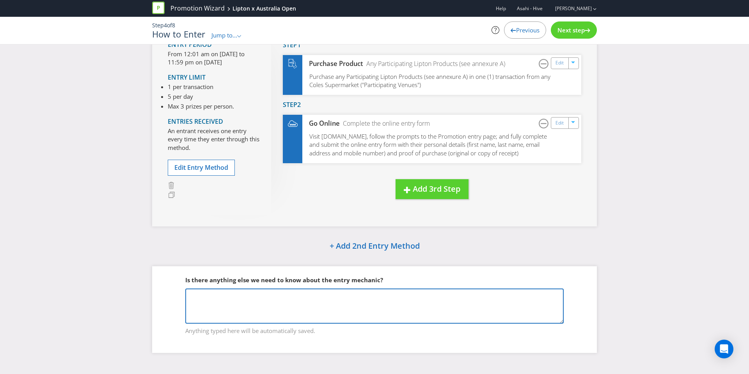
click at [291, 294] on textarea at bounding box center [374, 305] width 378 height 35
click at [212, 312] on textarea at bounding box center [374, 305] width 378 height 35
paste textarea "LIPTON 500ML [PERSON_NAME] 500ML [PERSON_NAME] ICE TEA PEACH Yes Yes 500ML LIPT…"
type textarea "LIPTON 500ML [PERSON_NAME] 500ML [PERSON_NAME] ICE TEA PEACH Yes Yes 500ML LIPT…"
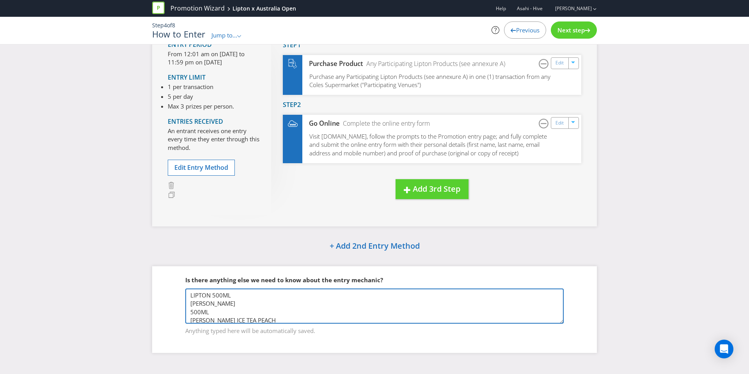
drag, startPoint x: 221, startPoint y: 305, endPoint x: 129, endPoint y: 196, distance: 142.3
click at [129, 196] on div "How to Enter Entry Period From 12:01 am on [DATE] to 11:59 pm on [DATE] Entry L…" at bounding box center [374, 173] width 749 height 381
click at [246, 313] on textarea at bounding box center [374, 305] width 378 height 35
click at [243, 299] on textarea at bounding box center [374, 305] width 378 height 35
click at [237, 293] on textarea at bounding box center [374, 305] width 378 height 35
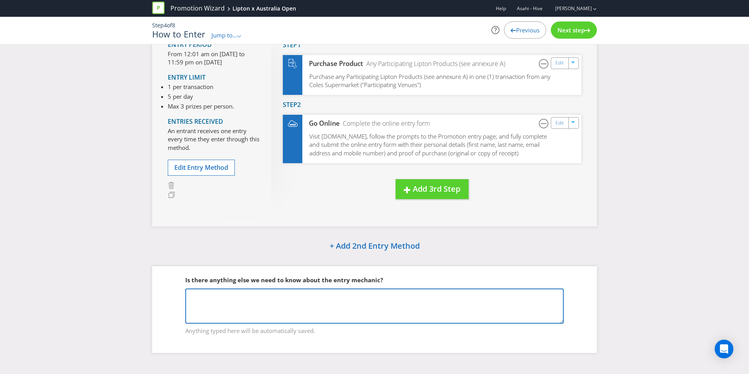
paste textarea "LIPTON ICE TEA PEACH LIPTON ICE TEA LEMON NO SUGAR LIPTON ICE TEA PEACH NO SUGAR"
type textarea "LIPTON ICE TEA PEACH LIPTON ICE TEA LEMON NO SUGAR LIPTON ICE TEA PEACH NO SUGAR"
click at [190, 294] on textarea "LIPTON ICE TEA PEACH LIPTON ICE TEA LEMON NO SUGAR LIPTON ICE TEA PEACH NO SUGAR" at bounding box center [374, 305] width 378 height 35
drag, startPoint x: 288, startPoint y: 309, endPoint x: 124, endPoint y: 285, distance: 165.1
click at [124, 285] on div "How to Enter Entry Period From 12:01 am on [DATE] to 11:59 pm on [DATE] Entry L…" at bounding box center [374, 173] width 749 height 381
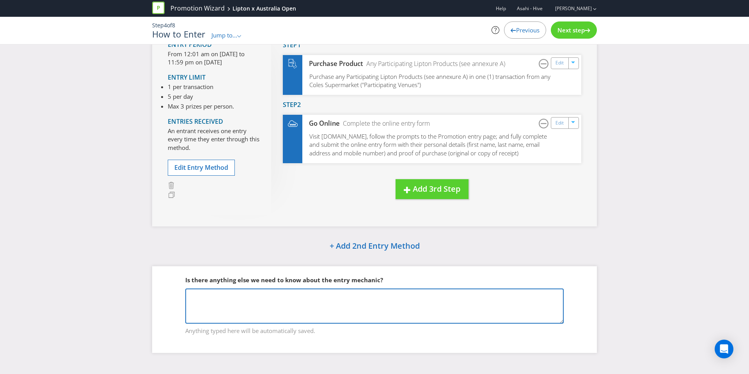
click at [238, 294] on textarea at bounding box center [374, 305] width 378 height 35
paste textarea "500ML LIPTON ICE TEA PEACH 500ML LIPTON ICE TEA LEMON NO SUGAR 500ML LIPTON ICE…"
click at [193, 299] on textarea "500ML LIPTON ICE TEA PEACH 500ML LIPTON ICE TEA LEMON NO SUGAR 500ML LIPTON ICE…" at bounding box center [374, 305] width 378 height 35
click at [191, 299] on textarea "500ML LIPTON ICE TEA PEACH 500ML LIPTON ICE TEA LEMON NO SUGAR 500ML LIPTON ICE…" at bounding box center [374, 305] width 378 height 35
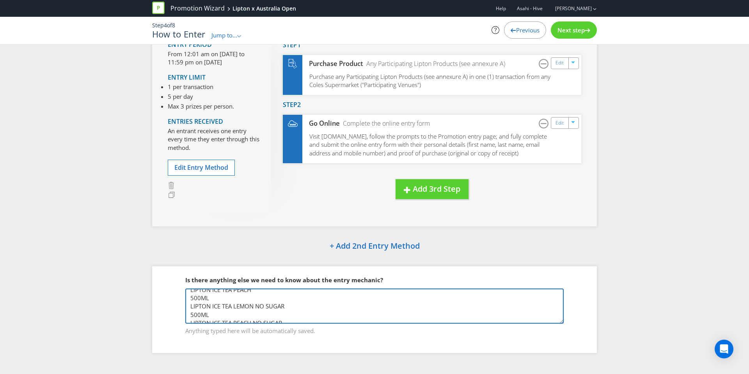
click at [192, 299] on textarea "Participating Product List: LIPTON ICE TEA PEACH 500ML LIPTON ICE TEA LEMON NO …" at bounding box center [374, 305] width 378 height 35
click at [191, 307] on textarea "Participating Product List: LIPTON ICE TEA PEACH 500ML LIPTON ICE TEA LEMON NO …" at bounding box center [374, 305] width 378 height 35
click at [192, 314] on textarea "Participating Product List: LIPTON ICE TEA PEACH 500ML, LIPTON ICE TEA LEMON NO…" at bounding box center [374, 305] width 378 height 35
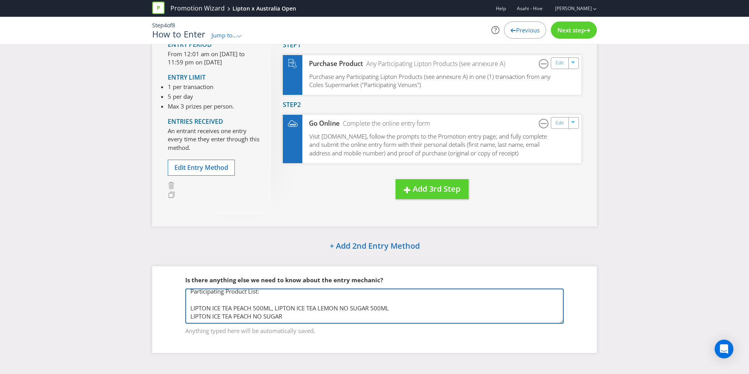
click at [189, 317] on textarea "Participating Product List: LIPTON ICE TEA PEACH 500ML, LIPTON ICE TEA LEMON NO…" at bounding box center [374, 305] width 378 height 35
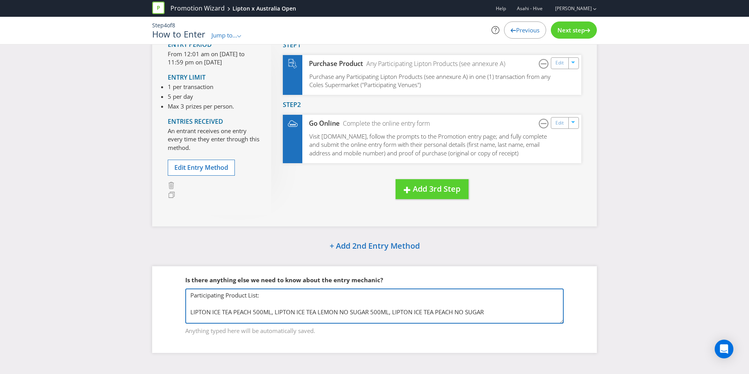
scroll to position [5, 0]
click at [497, 306] on textarea "Participating Product List: LIPTON ICE TEA PEACH 500ML, LIPTON ICE TEA LEMON NO…" at bounding box center [374, 305] width 378 height 35
paste textarea "1.5L LIPTON ICE TEA LEMON 1.5L LIPTON ICE TEA PEACH 1.5L LIPTON ICE TEA LEMON N…"
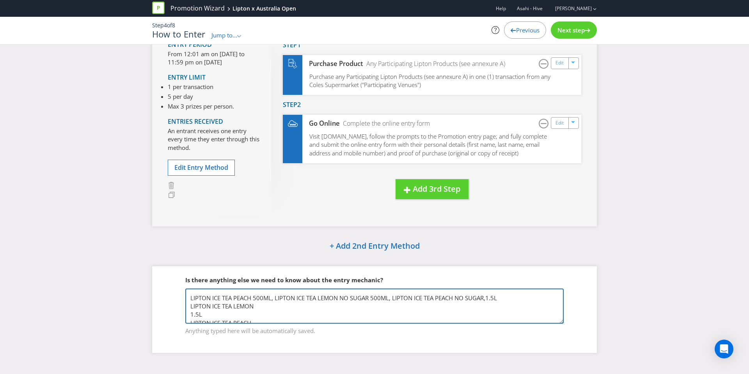
click at [189, 306] on textarea "Participating Product List: LIPTON ICE TEA PEACH 500ML, LIPTON ICE TEA LEMON NO…" at bounding box center [374, 305] width 378 height 35
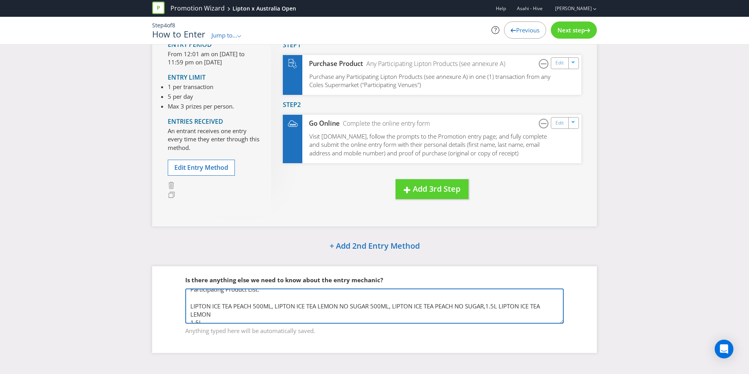
click at [487, 308] on textarea "Participating Product List: LIPTON ICE TEA PEACH 500ML, LIPTON ICE TEA LEMON NO…" at bounding box center [374, 305] width 378 height 35
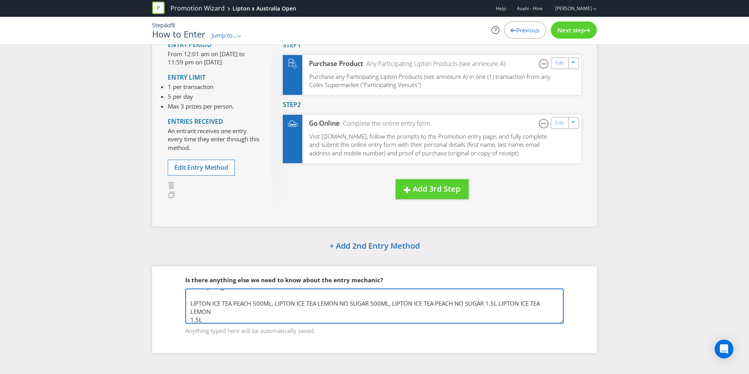
click at [499, 304] on textarea "Participating Product List: LIPTON ICE TEA PEACH 500ML, LIPTON ICE TEA LEMON NO…" at bounding box center [374, 305] width 378 height 35
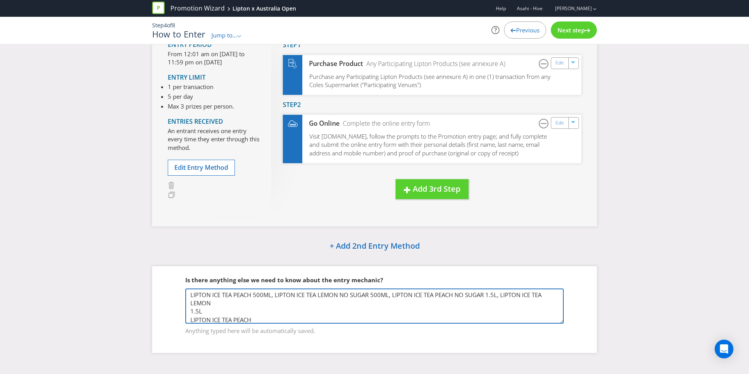
scroll to position [18, 0]
click at [189, 303] on textarea "Participating Product List: LIPTON ICE TEA PEACH 500ML, LIPTON ICE TEA LEMON NO…" at bounding box center [374, 305] width 378 height 35
click at [188, 308] on textarea "Participating Product List: LIPTON ICE TEA PEACH 500ML, LIPTON ICE TEA LEMON NO…" at bounding box center [374, 305] width 378 height 35
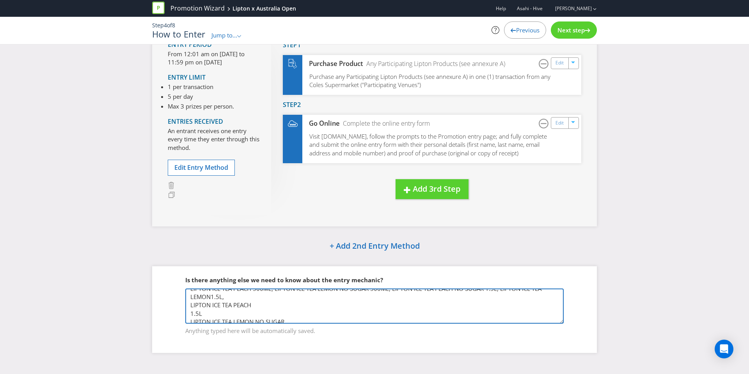
scroll to position [24, 0]
click at [191, 304] on textarea "Participating Product List: LIPTON ICE TEA PEACH 500ML, LIPTON ICE TEA LEMON NO…" at bounding box center [374, 305] width 378 height 35
click at [190, 312] on textarea "Participating Product List: LIPTON ICE TEA PEACH 500ML, LIPTON ICE TEA LEMON NO…" at bounding box center [374, 305] width 378 height 35
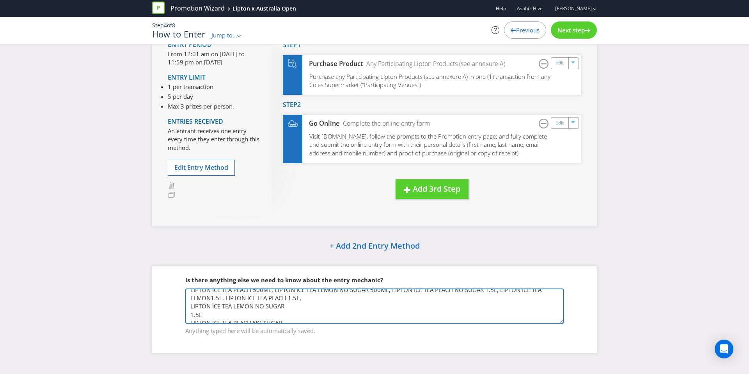
click at [190, 305] on textarea "Participating Product List: LIPTON ICE TEA PEACH 500ML, LIPTON ICE TEA LEMON NO…" at bounding box center [374, 305] width 378 height 35
click at [190, 312] on textarea "Participating Product List: LIPTON ICE TEA PEACH 500ML, LIPTON ICE TEA LEMON NO…" at bounding box center [374, 305] width 378 height 35
click at [191, 305] on textarea "Participating Product List: LIPTON ICE TEA PEACH 500ML, LIPTON ICE TEA LEMON NO…" at bounding box center [374, 305] width 378 height 35
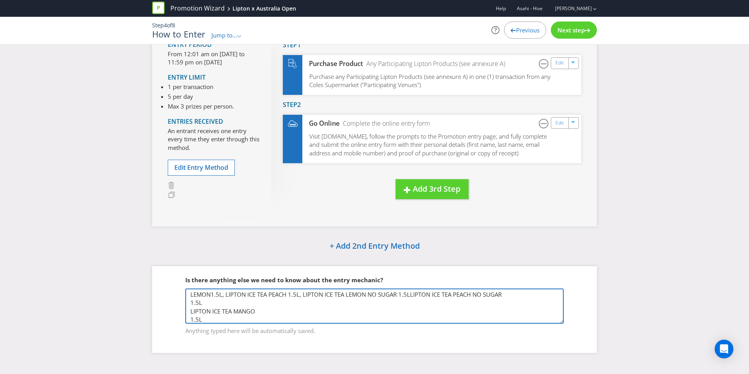
scroll to position [17, 0]
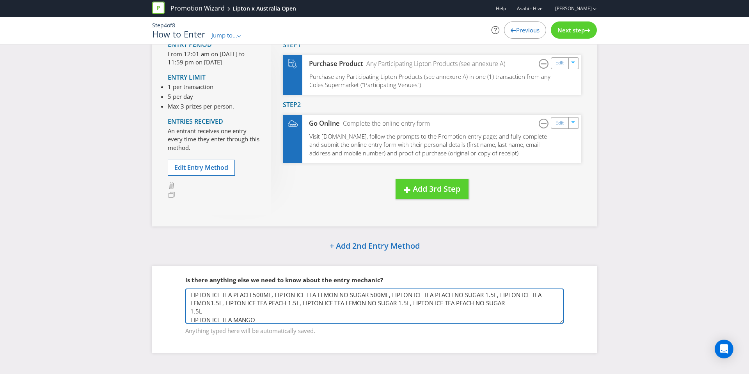
click at [190, 312] on textarea "Participating Product List: LIPTON ICE TEA PEACH 500ML, LIPTON ICE TEA LEMON NO…" at bounding box center [374, 305] width 378 height 35
click at [189, 306] on textarea "Participating Product List: LIPTON ICE TEA PEACH 500ML, LIPTON ICE TEA LEMON NO…" at bounding box center [374, 305] width 378 height 35
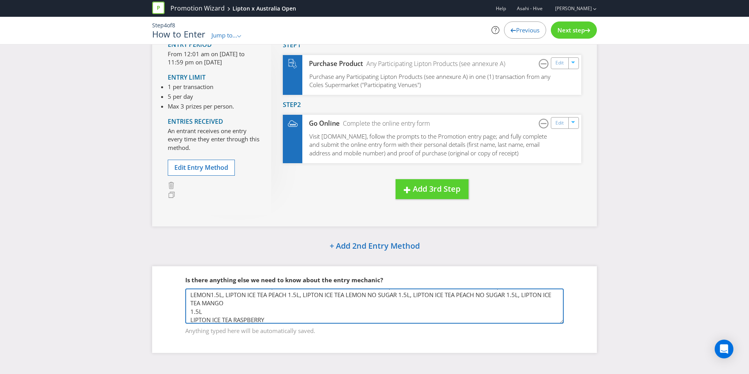
scroll to position [25, 0]
click at [191, 308] on textarea "Participating Product List: LIPTON ICE TEA PEACH 500ML, LIPTON ICE TEA LEMON NO…" at bounding box center [374, 305] width 378 height 35
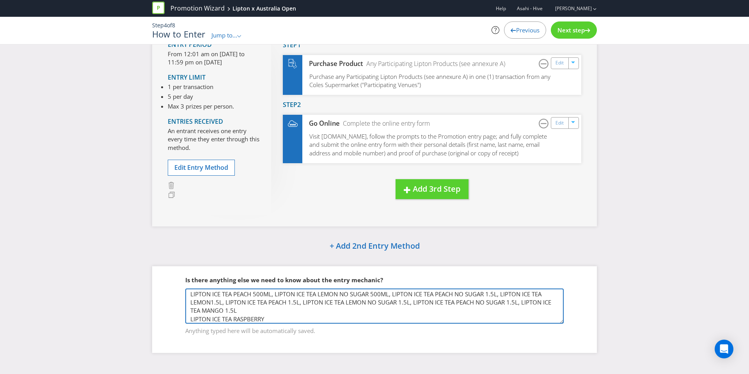
scroll to position [33, 0]
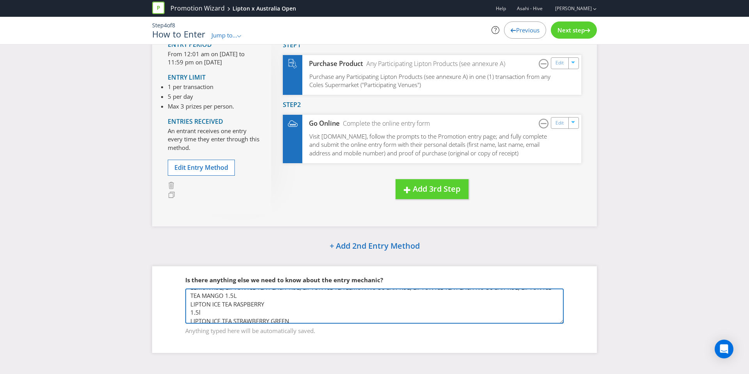
click at [193, 307] on textarea "Participating Product List: LIPTON ICE TEA PEACH 500ML, LIPTON ICE TEA LEMON NO…" at bounding box center [374, 305] width 378 height 35
click at [191, 307] on textarea "Participating Product List: LIPTON ICE TEA PEACH 500ML, LIPTON ICE TEA LEMON NO…" at bounding box center [374, 305] width 378 height 35
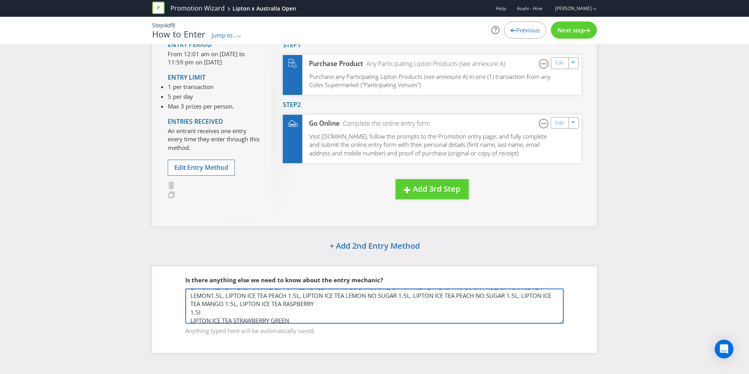
scroll to position [34, 0]
click at [191, 306] on textarea "Participating Product List: LIPTON ICE TEA PEACH 500ML, LIPTON ICE TEA LEMON NO…" at bounding box center [374, 305] width 378 height 35
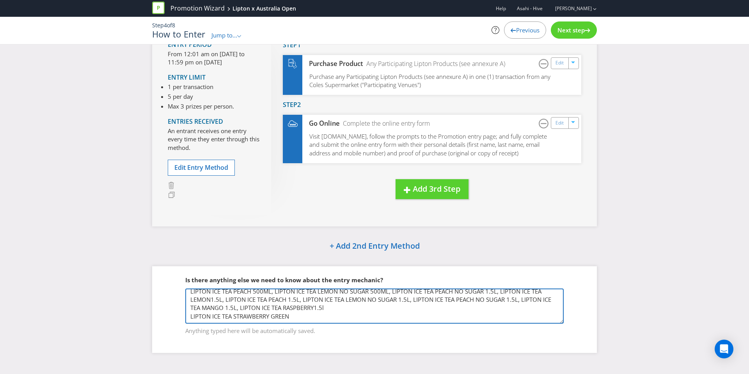
scroll to position [26, 0]
click at [191, 306] on textarea "Participating Product List: LIPTON ICE TEA PEACH 500ML, LIPTON ICE TEA LEMON NO…" at bounding box center [374, 305] width 378 height 35
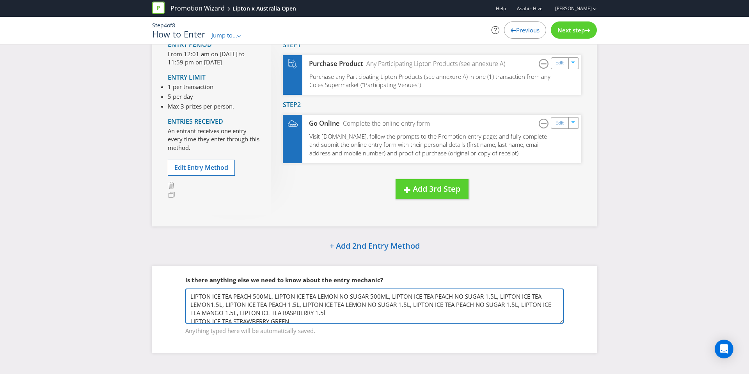
scroll to position [23, 0]
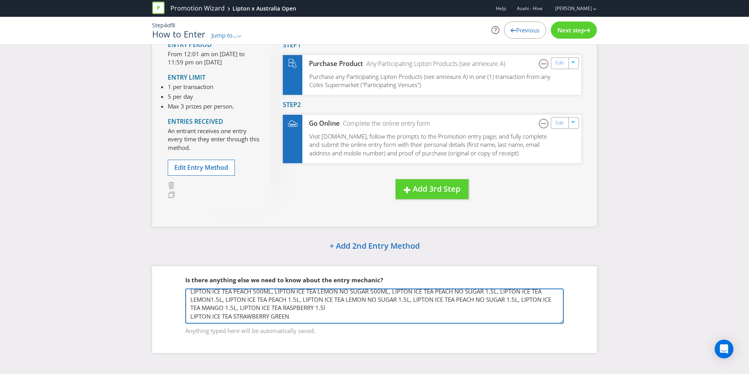
click at [331, 305] on textarea "Participating Product List: LIPTON ICE TEA PEACH 500ML, LIPTON ICE TEA LEMON NO…" at bounding box center [374, 305] width 378 height 35
click at [188, 313] on textarea "Participating Product List: LIPTON ICE TEA PEACH 500ML, LIPTON ICE TEA LEMON NO…" at bounding box center [374, 305] width 378 height 35
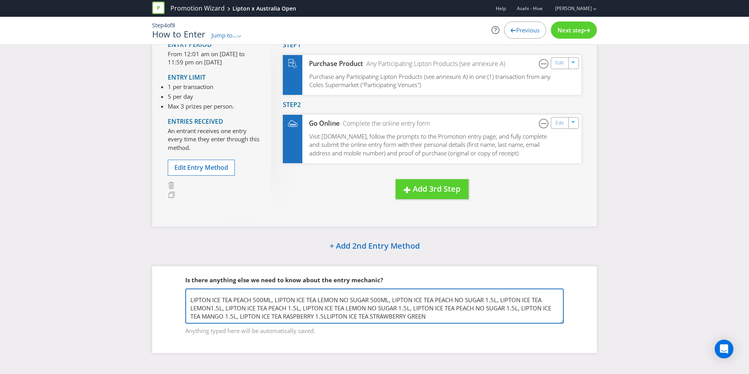
scroll to position [15, 0]
click at [434, 313] on textarea "Participating Product List: LIPTON ICE TEA PEACH 500ML, LIPTON ICE TEA LEMON NO…" at bounding box center [374, 305] width 378 height 35
paste textarea "LIPTON NO SUGAR PEACH"
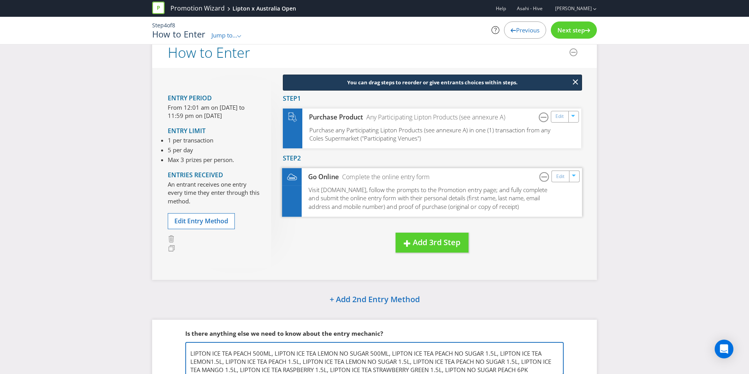
scroll to position [15, 0]
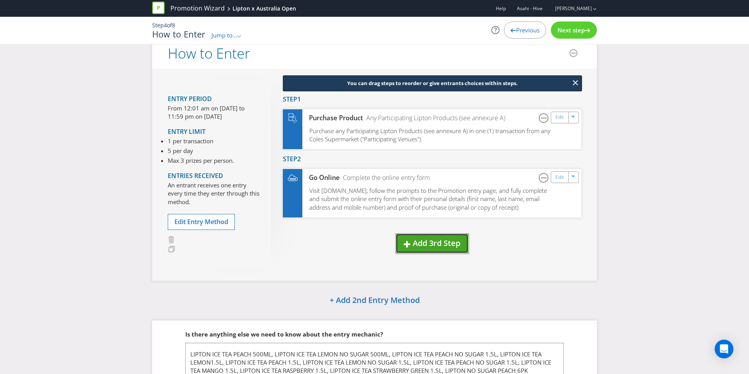
click at [432, 246] on span "Add 3rd Step" at bounding box center [437, 242] width 48 height 11
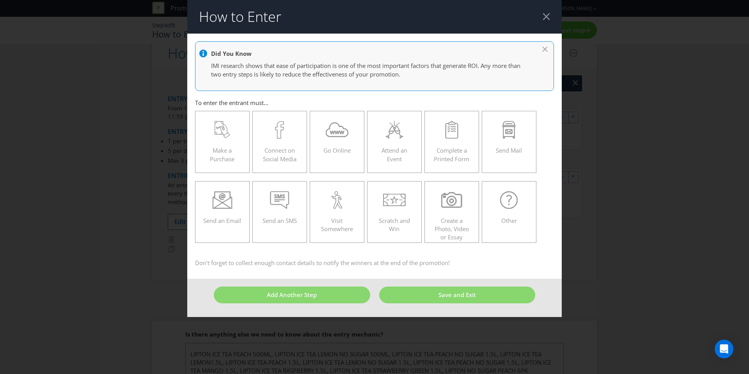
click at [544, 20] on header "How to Enter" at bounding box center [374, 17] width 374 height 34
click at [544, 18] on div at bounding box center [545, 16] width 7 height 7
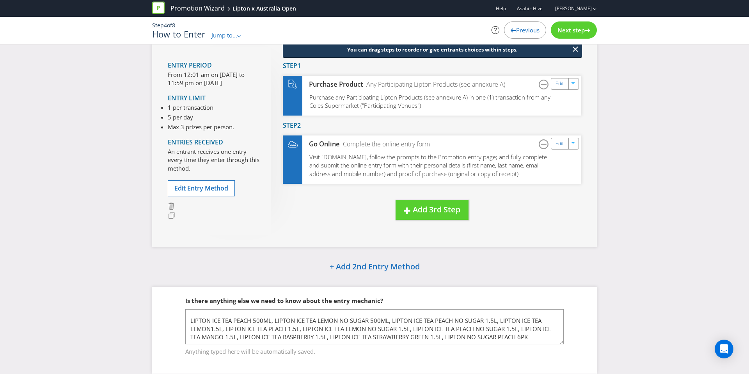
scroll to position [57, 0]
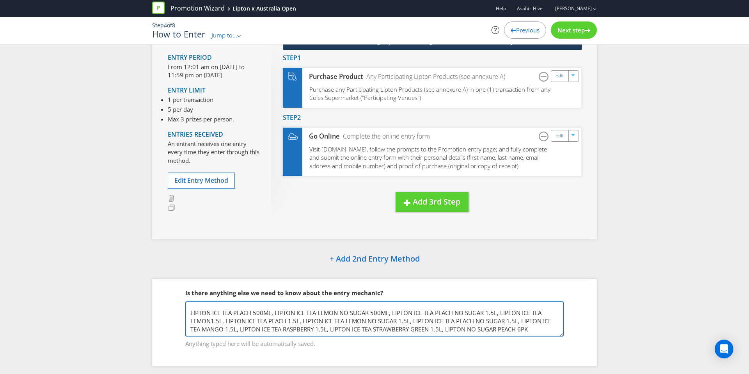
click at [202, 314] on textarea "Participating Product List: LIPTON ICE TEA PEACH 500ML, LIPTON ICE TEA LEMON NO…" at bounding box center [374, 318] width 378 height 35
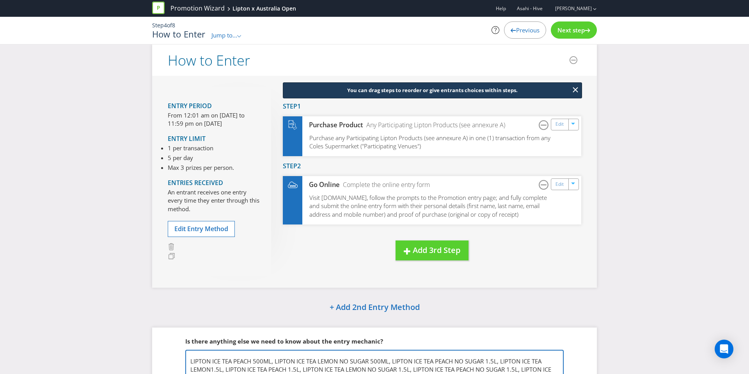
scroll to position [0, 0]
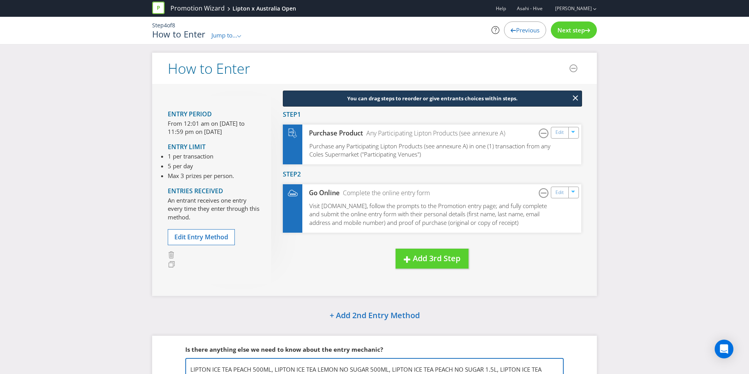
type textarea "Participating Product List: LIPTON ICE TEA PEACH 500ML, LIPTON ICE TEA LEMON NO…"
click at [560, 32] on span "Next step" at bounding box center [570, 30] width 27 height 8
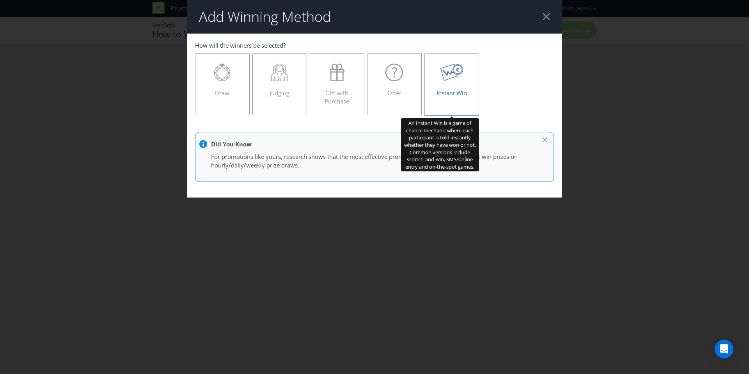
click at [432, 84] on div "Instant Win" at bounding box center [451, 81] width 38 height 35
click at [0, 0] on input "Instant Win" at bounding box center [0, 0] width 0 height 0
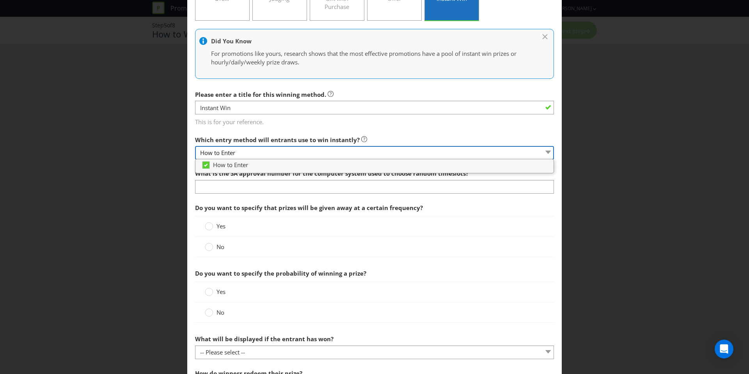
click at [290, 156] on select "How to Enter" at bounding box center [374, 153] width 359 height 14
click at [290, 155] on select "How to Enter" at bounding box center [374, 152] width 359 height 14
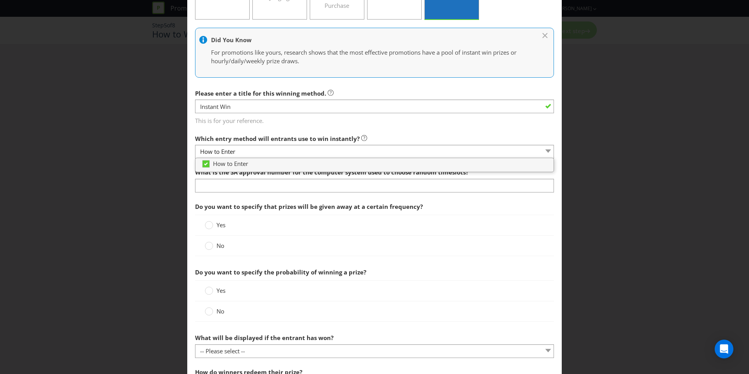
click at [287, 192] on div at bounding box center [374, 192] width 359 height 1
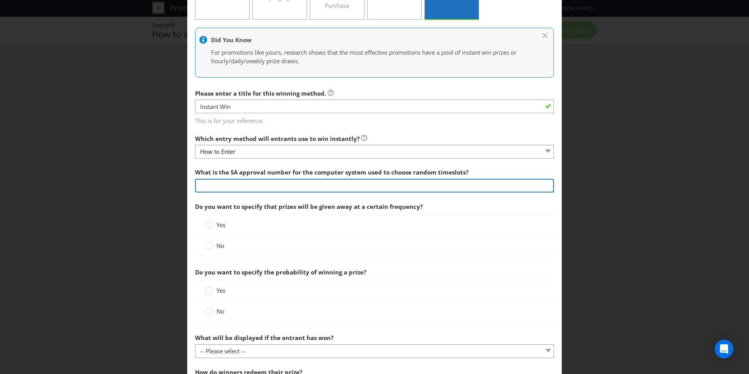
click at [282, 183] on input "text" at bounding box center [374, 186] width 359 height 14
type input "TBC"
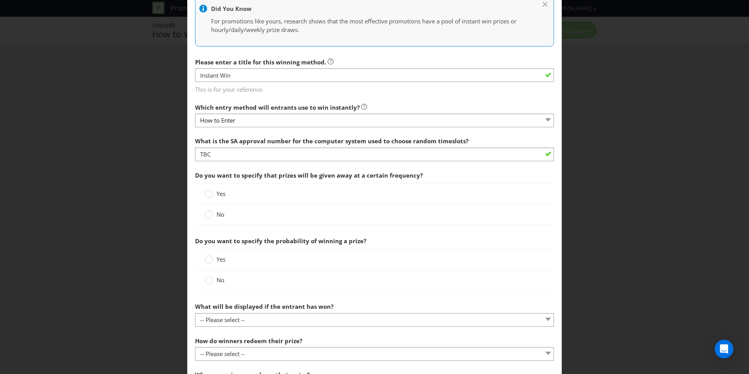
click at [218, 207] on div "No" at bounding box center [374, 214] width 359 height 20
click at [216, 211] on span "No" at bounding box center [220, 213] width 8 height 8
click at [0, 0] on input "No" at bounding box center [0, 0] width 0 height 0
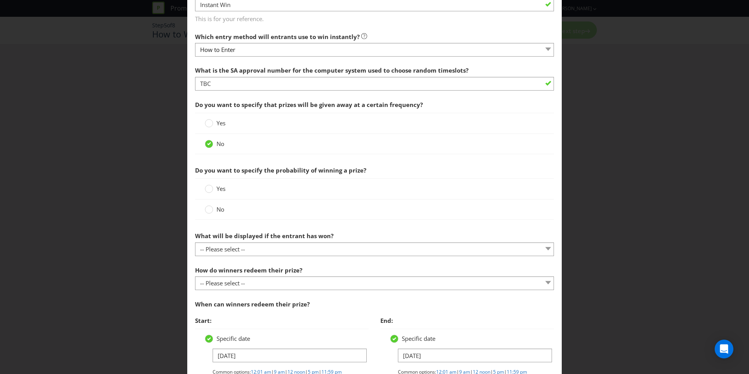
click at [216, 207] on span "No" at bounding box center [220, 209] width 8 height 8
click at [0, 0] on input "No" at bounding box center [0, 0] width 0 height 0
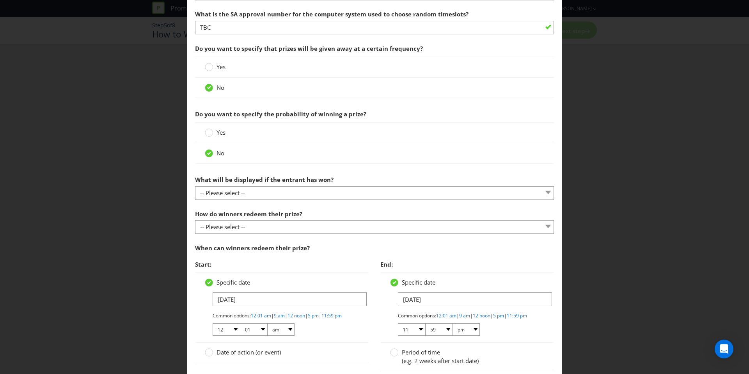
scroll to position [254, 0]
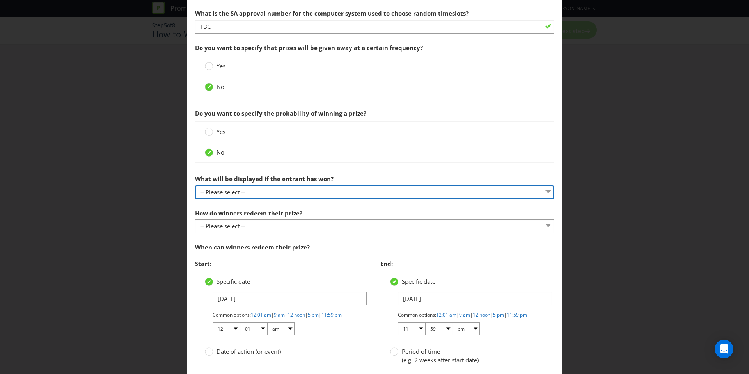
click at [232, 197] on select "-- Please select -- The winner will be notified as appropriate for the entry me…" at bounding box center [374, 192] width 359 height 14
select select "OTHER"
click at [195, 185] on select "-- Please select -- The winner will be notified as appropriate for the entry me…" at bounding box center [374, 192] width 359 height 14
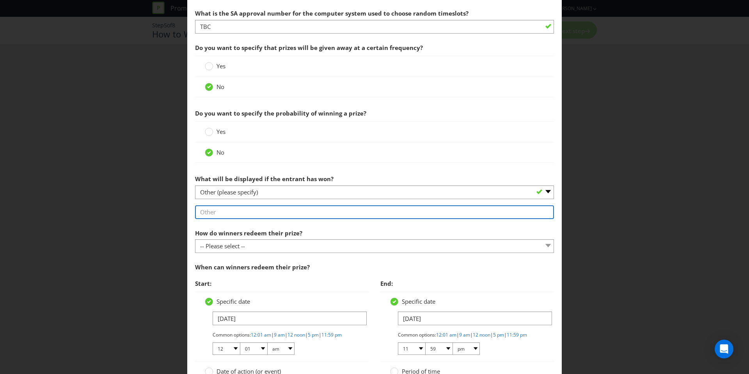
click at [248, 210] on input "text" at bounding box center [374, 212] width 359 height 14
type input "Winner will be notified on screen after playing the game to see if they are an …"
click at [294, 212] on input "Winner will be notified on screen after playing the game to see if they are an …" at bounding box center [374, 212] width 359 height 14
drag, startPoint x: 485, startPoint y: 208, endPoint x: 198, endPoint y: 210, distance: 286.6
click at [199, 211] on input "Winner will be notified on screen after playing the game to see if they are an …" at bounding box center [374, 212] width 359 height 14
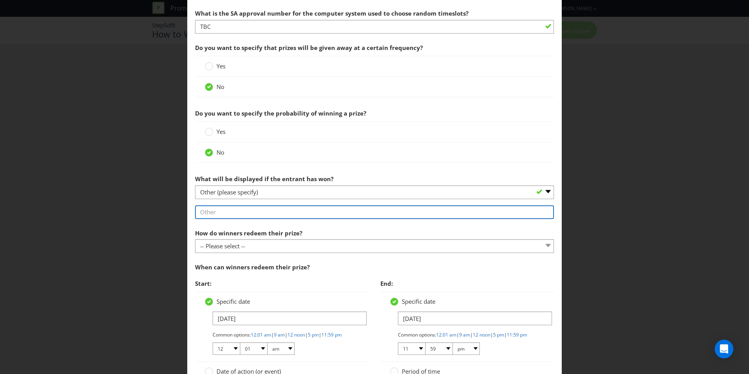
click at [198, 210] on input "text" at bounding box center [374, 212] width 359 height 14
type input "Winner will be notified on screen if they are an instant winner"
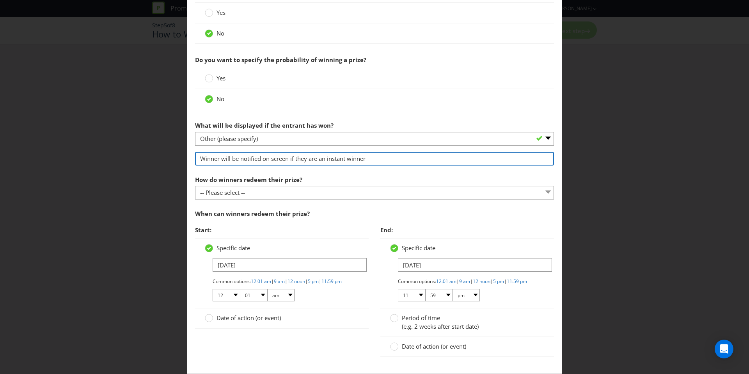
scroll to position [319, 0]
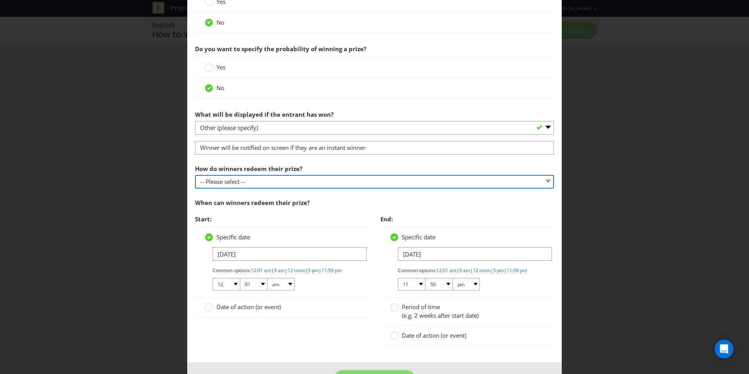
click at [227, 186] on select "-- Please select -- Present winning message to venue staff Follow instructions …" at bounding box center [374, 182] width 359 height 14
select select "INSTRUCTIONS"
click at [195, 175] on select "-- Please select -- Present winning message to venue staff Follow instructions …" at bounding box center [374, 182] width 359 height 14
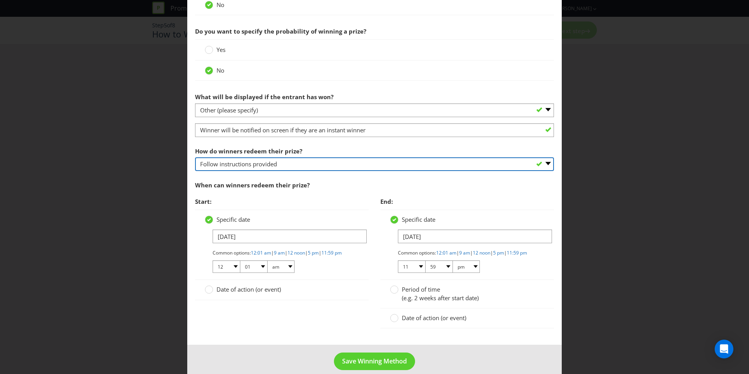
scroll to position [353, 0]
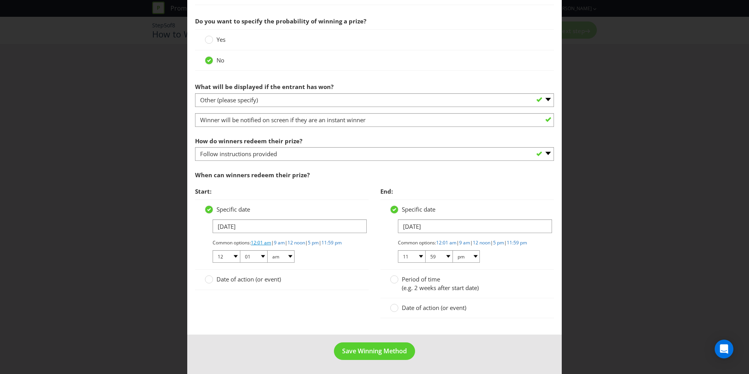
click at [260, 239] on link "12:01 am" at bounding box center [261, 242] width 20 height 7
click at [414, 303] on span "Date of action (or event)" at bounding box center [434, 307] width 64 height 8
click at [0, 0] on input "Date of action (or event)" at bounding box center [0, 0] width 0 height 0
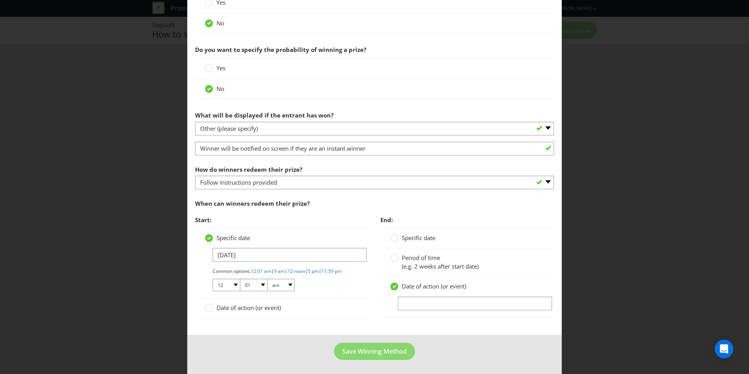
scroll to position [324, 0]
click at [416, 296] on input "text" at bounding box center [475, 303] width 154 height 14
click at [426, 262] on span "(e.g. 2 weeks after start date)" at bounding box center [440, 266] width 77 height 8
click at [0, 0] on input "Period of time (e.g. 2 weeks after start date)" at bounding box center [0, 0] width 0 height 0
click at [409, 302] on span "Date of action (or event)" at bounding box center [434, 306] width 64 height 8
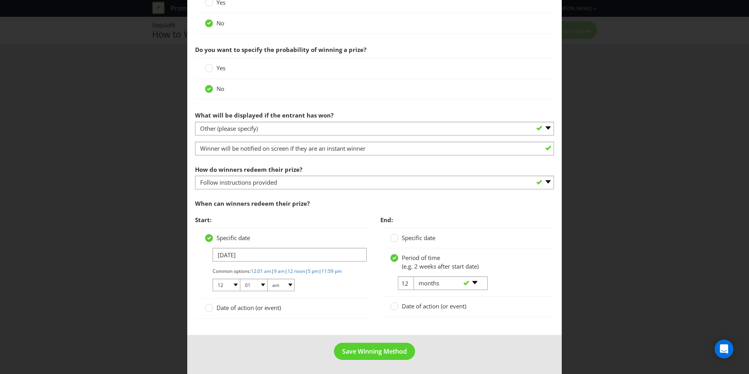
click at [0, 0] on input "Date of action (or event)" at bounding box center [0, 0] width 0 height 0
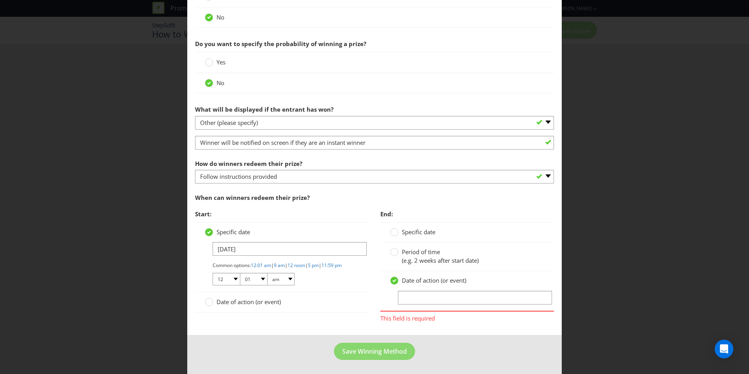
click at [414, 257] on span "(e.g. 2 weeks after start date)" at bounding box center [440, 260] width 77 height 8
click at [0, 0] on input "Period of time (e.g. 2 weeks after start date)" at bounding box center [0, 0] width 0 height 0
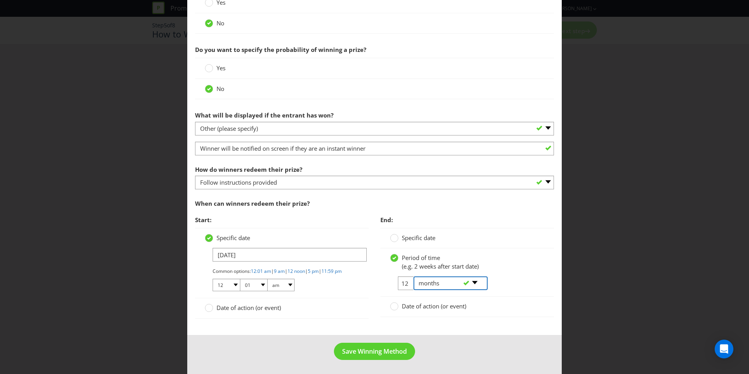
click at [425, 277] on select "-- Please select -- days weeks months years" at bounding box center [450, 283] width 74 height 14
click at [395, 301] on div at bounding box center [394, 303] width 4 height 4
click at [0, 0] on input "Date of action (or event)" at bounding box center [0, 0] width 0 height 0
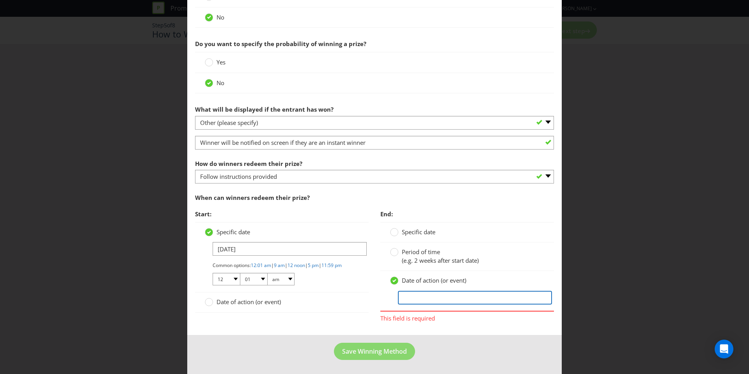
click at [421, 301] on input "text" at bounding box center [475, 297] width 154 height 14
type input "6 Months after the Promotional Period Ends"
click at [353, 313] on div at bounding box center [281, 312] width 173 height 1
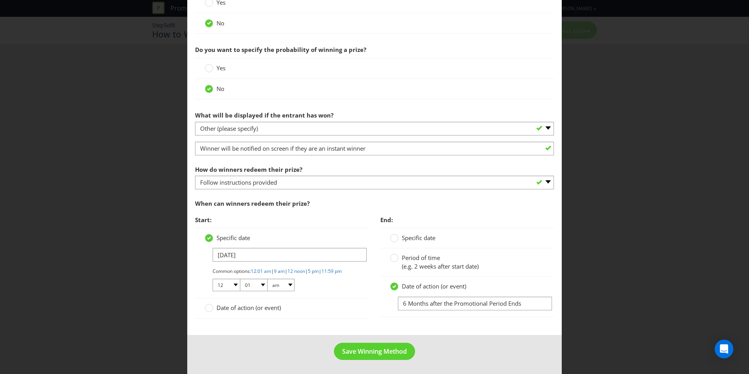
click at [228, 301] on div "Date of action (or event)" at bounding box center [281, 308] width 173 height 20
click at [258, 309] on span "Date of action (or event)" at bounding box center [248, 307] width 64 height 8
click at [0, 0] on input "Date of action (or event)" at bounding box center [0, 0] width 0 height 0
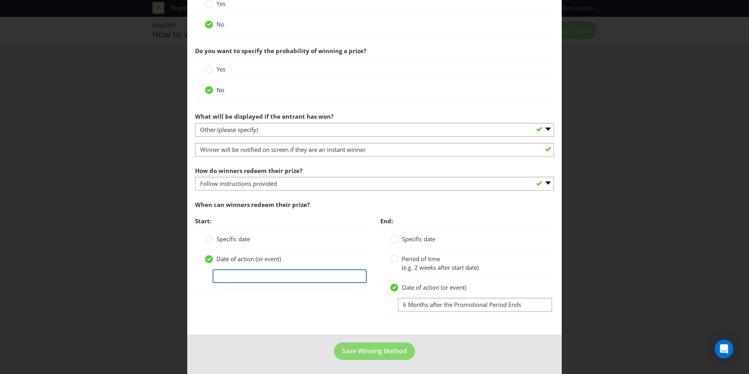
click at [251, 275] on input "text" at bounding box center [289, 276] width 154 height 14
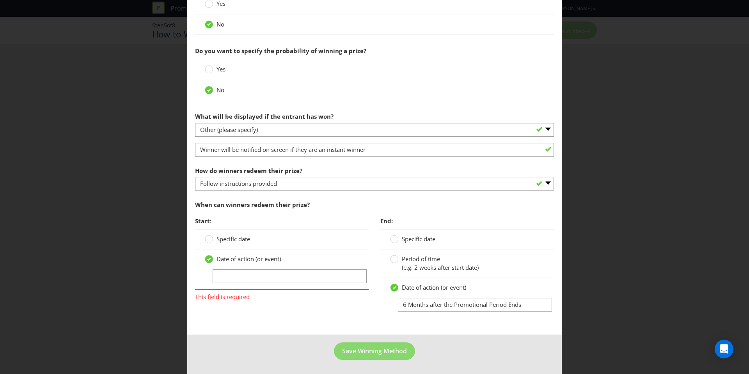
click at [231, 243] on div "Specific date" at bounding box center [281, 239] width 173 height 20
click at [231, 240] on span "Specific date" at bounding box center [233, 239] width 34 height 8
click at [0, 0] on input "Specific date" at bounding box center [0, 0] width 0 height 0
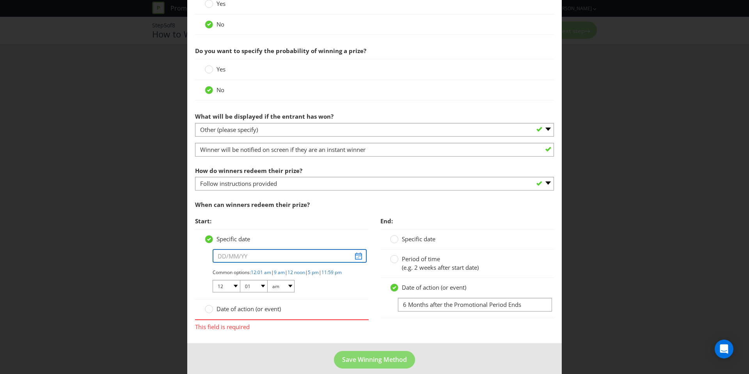
click at [236, 259] on input "text" at bounding box center [289, 256] width 154 height 14
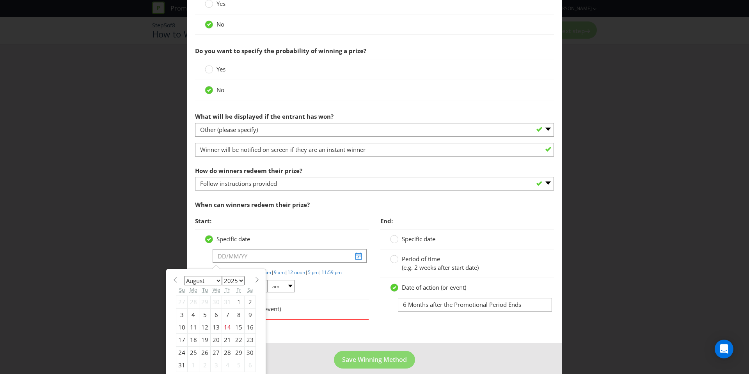
click at [244, 276] on section "January February March April May June July August September October November [D…" at bounding box center [216, 279] width 80 height 6
click at [254, 281] on span at bounding box center [257, 279] width 6 height 6
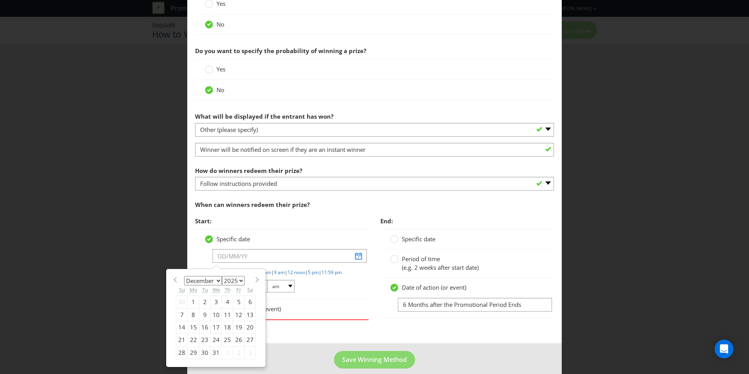
click at [254, 281] on span at bounding box center [257, 279] width 6 height 6
select select "0"
select select "2026"
click at [204, 315] on div "6" at bounding box center [204, 314] width 11 height 12
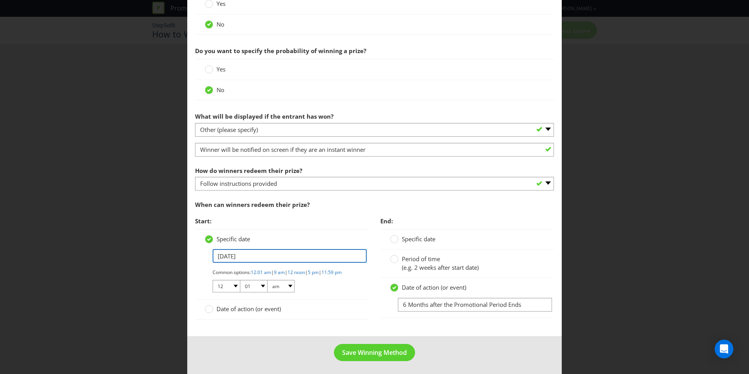
click at [233, 259] on input "[DATE]" at bounding box center [289, 256] width 154 height 14
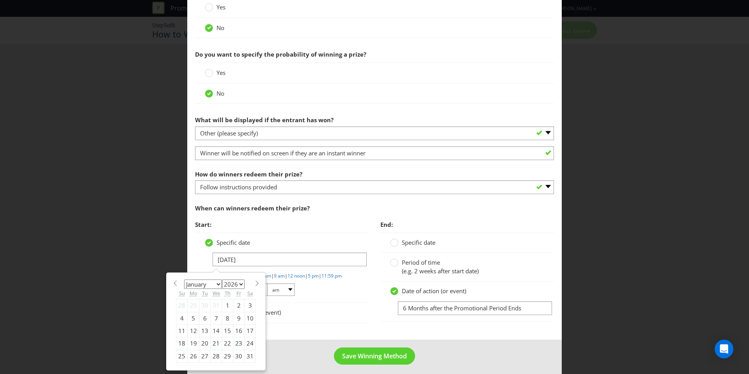
click at [217, 316] on div "7" at bounding box center [216, 318] width 11 height 12
type input "[DATE]"
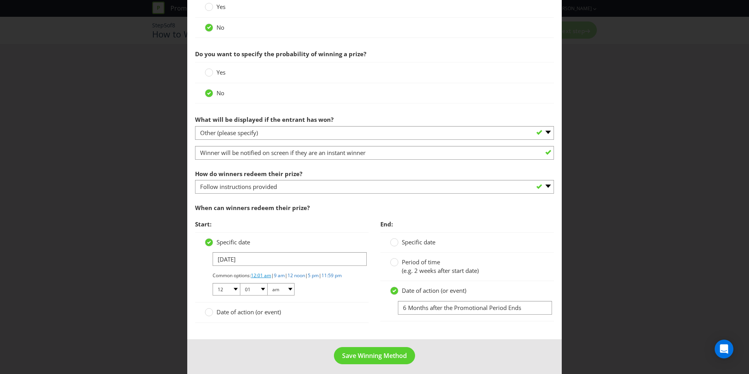
click at [265, 277] on link "12:01 am" at bounding box center [261, 275] width 20 height 7
click at [366, 359] on span "Save Winning Method" at bounding box center [374, 355] width 65 height 9
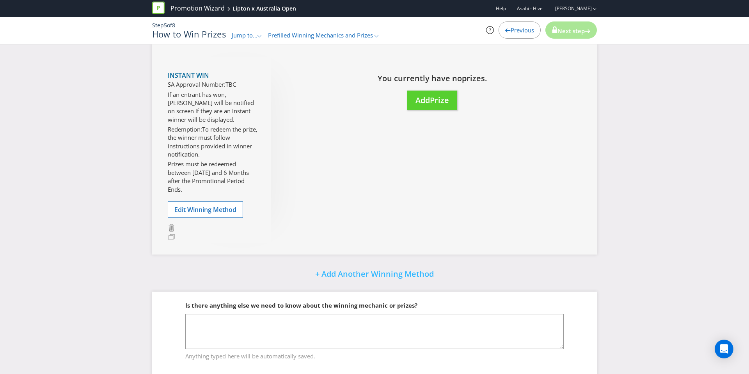
scroll to position [82, 0]
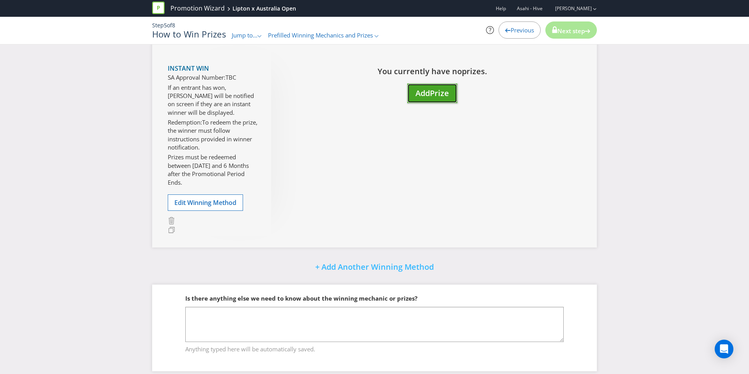
click at [453, 93] on button "Add Prize" at bounding box center [432, 93] width 50 height 20
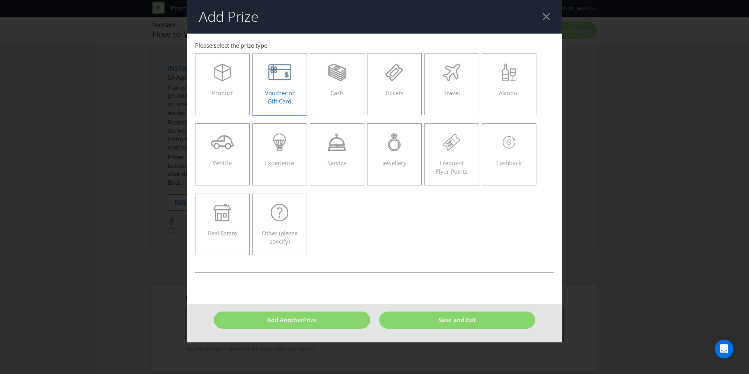
click at [294, 94] on div "Voucher or Gift Card" at bounding box center [279, 81] width 38 height 35
click at [0, 0] on input "Voucher or Gift Card" at bounding box center [0, 0] width 0 height 0
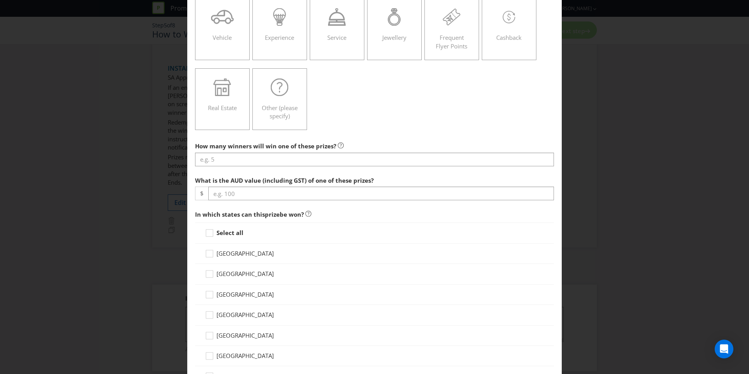
scroll to position [128, 0]
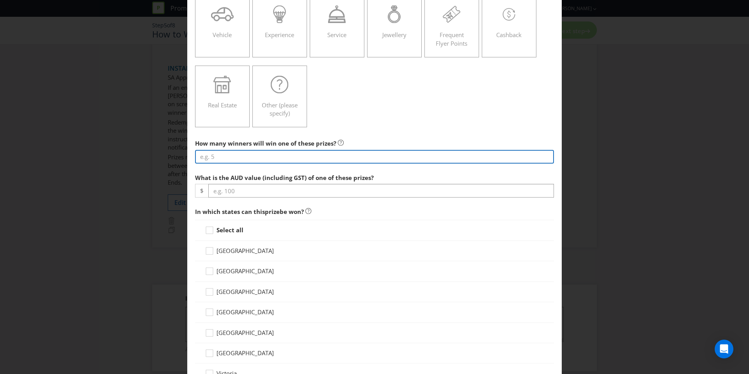
click at [286, 161] on input "number" at bounding box center [374, 157] width 359 height 14
type input "1000"
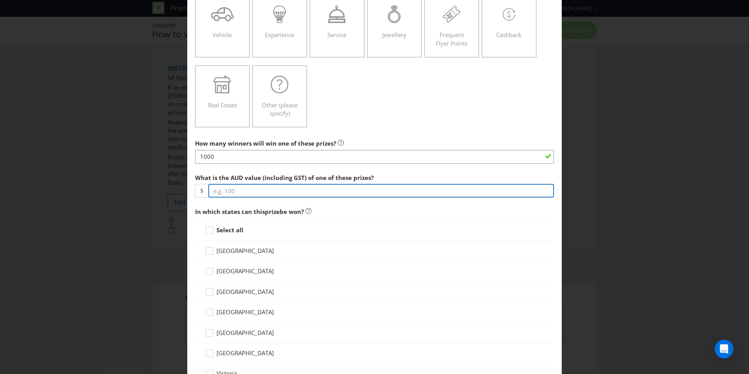
click at [322, 191] on input "number" at bounding box center [380, 191] width 345 height 14
type input "1"
type input "100"
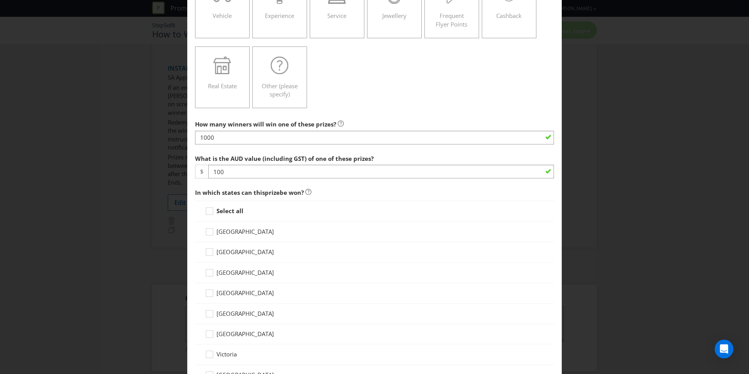
scroll to position [170, 0]
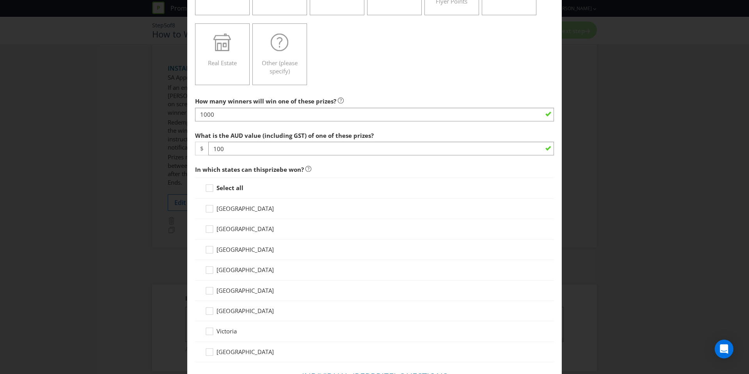
click at [239, 184] on strong "Select all" at bounding box center [229, 188] width 27 height 8
click at [0, 0] on input "Select all" at bounding box center [0, 0] width 0 height 0
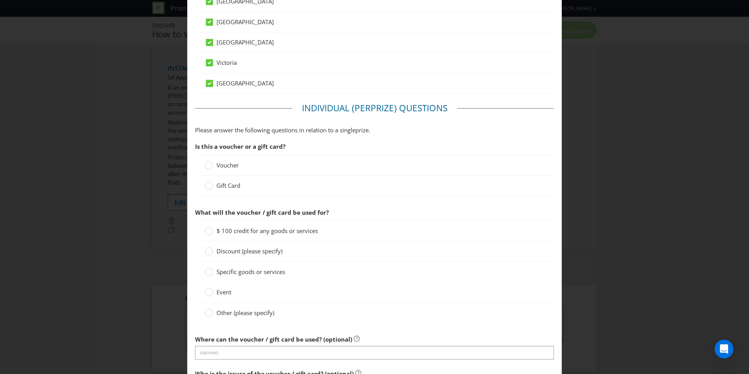
scroll to position [439, 0]
click at [233, 188] on span "Gift Card" at bounding box center [228, 185] width 24 height 8
click at [0, 0] on input "Gift Card" at bounding box center [0, 0] width 0 height 0
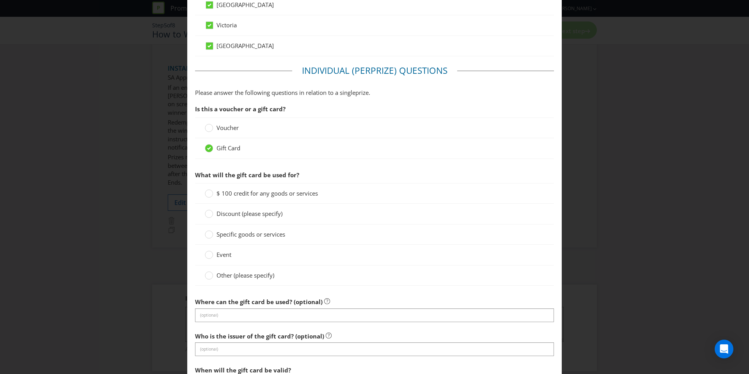
scroll to position [479, 0]
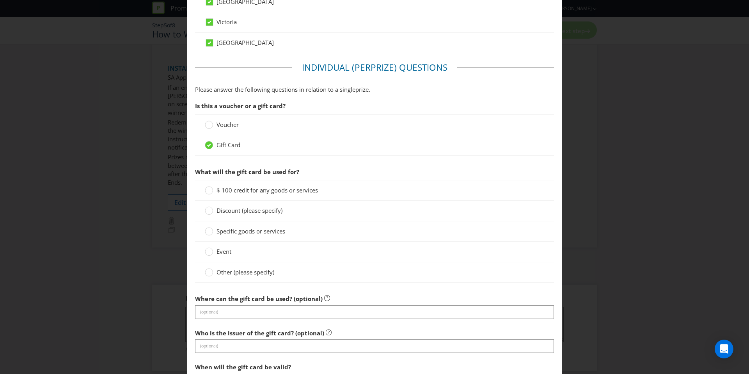
click at [236, 276] on label "Other (please specify)" at bounding box center [240, 272] width 71 height 8
click at [0, 0] on input "Other (please specify)" at bounding box center [0, 0] width 0 height 0
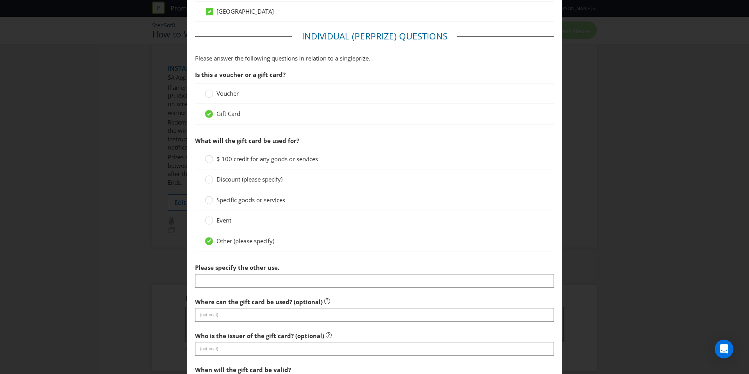
scroll to position [521, 0]
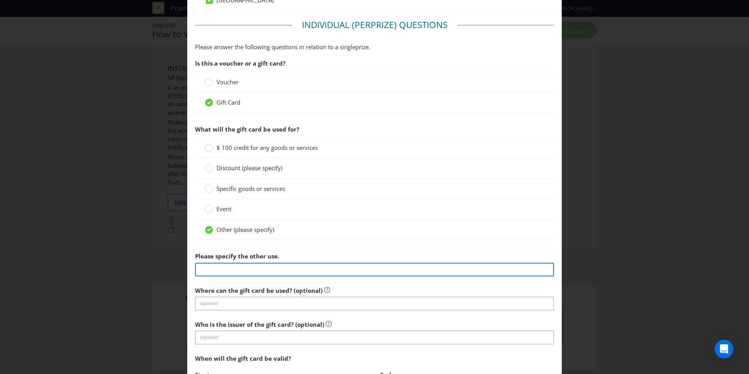
click at [237, 270] on input "text" at bounding box center [374, 269] width 359 height 14
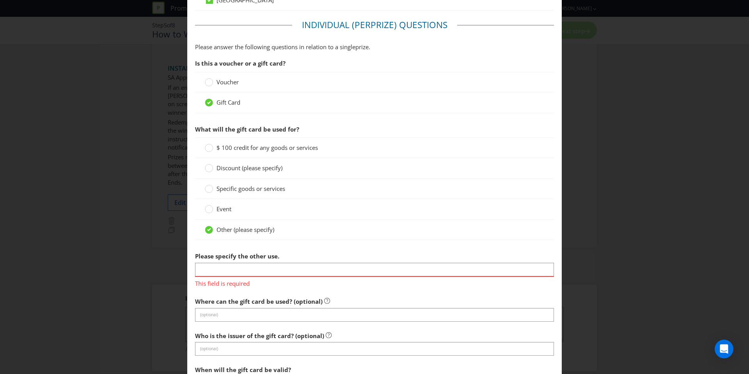
click at [243, 147] on span "$ 100 credit for any goods or services" at bounding box center [266, 147] width 101 height 8
click at [0, 0] on input "$ 100 credit for any goods or services" at bounding box center [0, 0] width 0 height 0
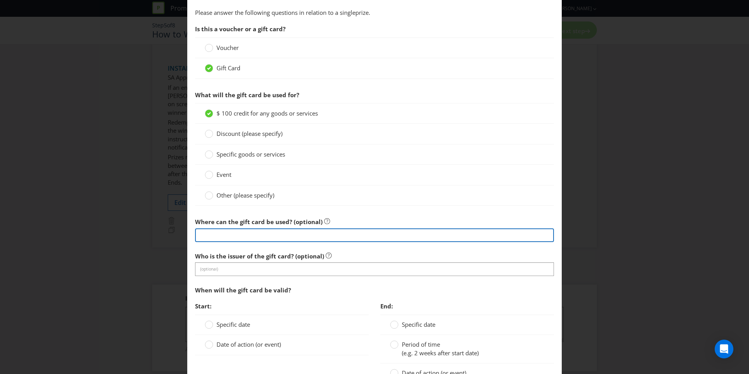
click at [258, 230] on input "text" at bounding box center [374, 235] width 359 height 14
type input "Coles Supermarket"
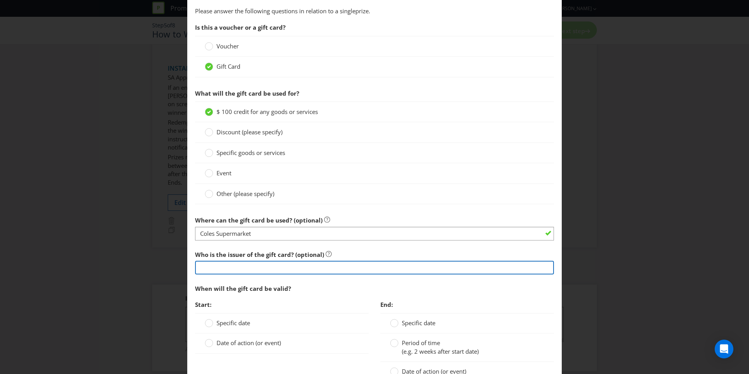
click at [253, 261] on input "text" at bounding box center [374, 267] width 359 height 14
type input "Prezzee"
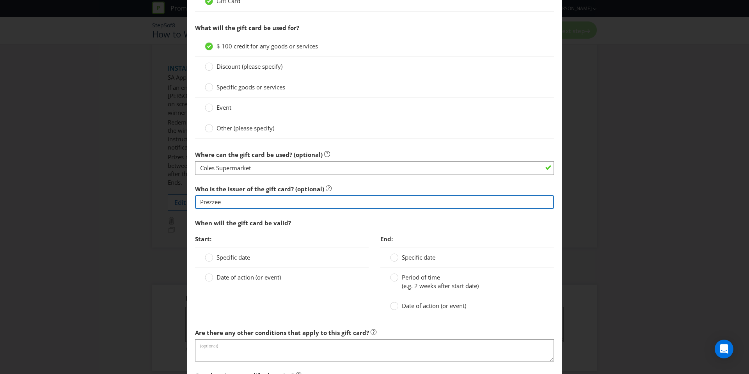
scroll to position [646, 0]
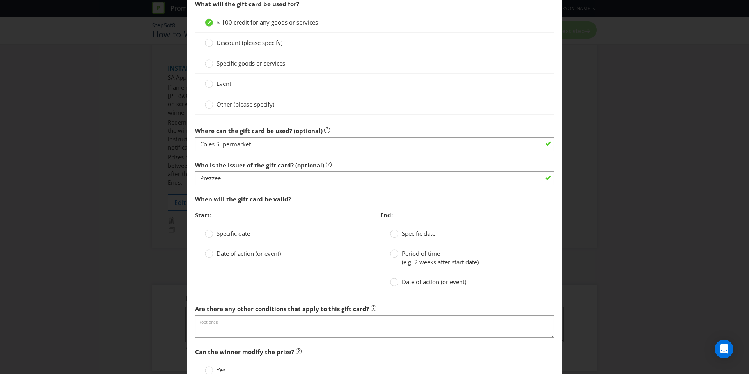
click at [239, 231] on span "Specific date" at bounding box center [233, 233] width 34 height 8
click at [0, 0] on input "Specific date" at bounding box center [0, 0] width 0 height 0
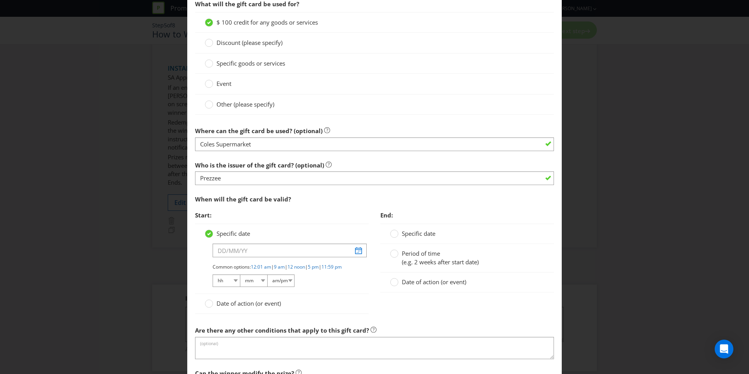
click at [234, 305] on div "Date of action (or event)" at bounding box center [281, 304] width 173 height 20
click at [234, 307] on span "Date of action (or event)" at bounding box center [248, 303] width 64 height 8
click at [0, 0] on input "Date of action (or event)" at bounding box center [0, 0] width 0 height 0
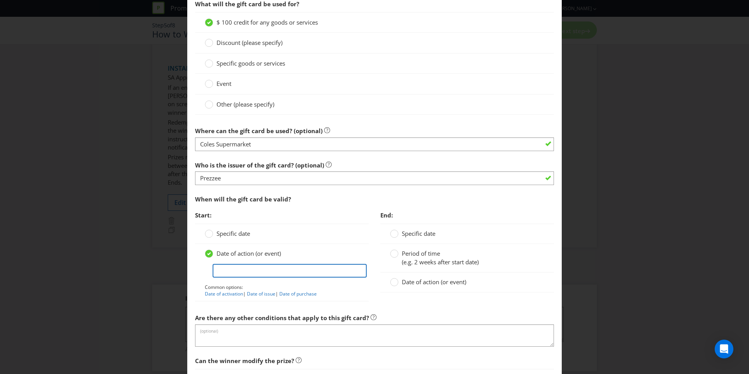
click at [243, 274] on input "text" at bounding box center [289, 271] width 154 height 14
type input "From when the winner is awarded the voucher"
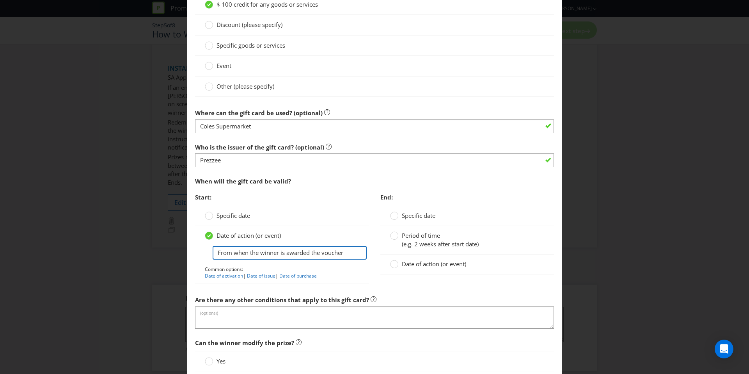
scroll to position [675, 0]
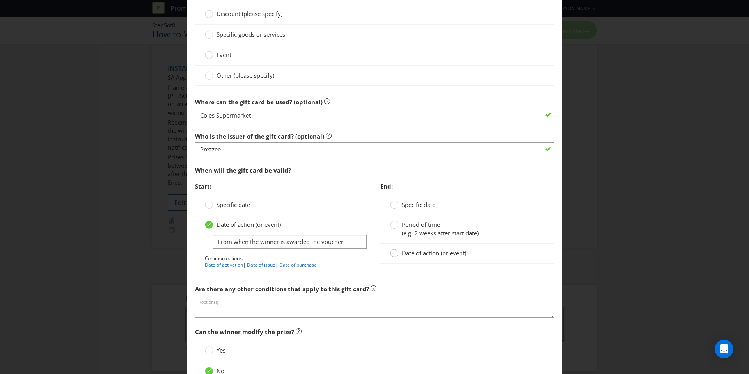
click at [395, 251] on div at bounding box center [394, 250] width 4 height 4
click at [0, 0] on input "Date of action (or event)" at bounding box center [0, 0] width 0 height 0
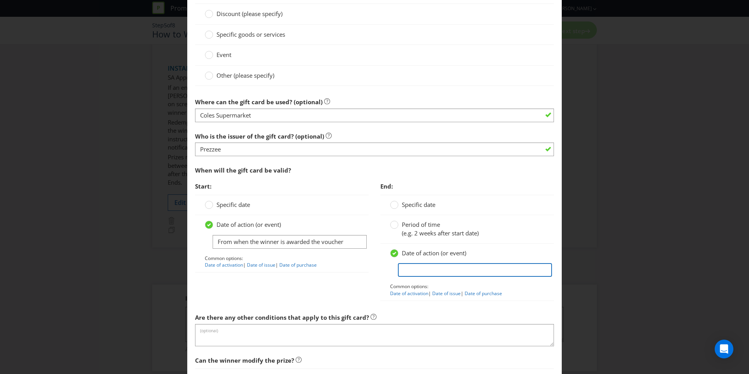
click at [422, 271] on input "text" at bounding box center [475, 270] width 154 height 14
click at [549, 266] on input "The eGift must be redeemed [DATE] from when the winner is awarded the voucher" at bounding box center [475, 270] width 154 height 14
click at [544, 270] on input "The eGift must be redeemed [DATE] from when the winner is awarded the voucher" at bounding box center [475, 270] width 154 height 14
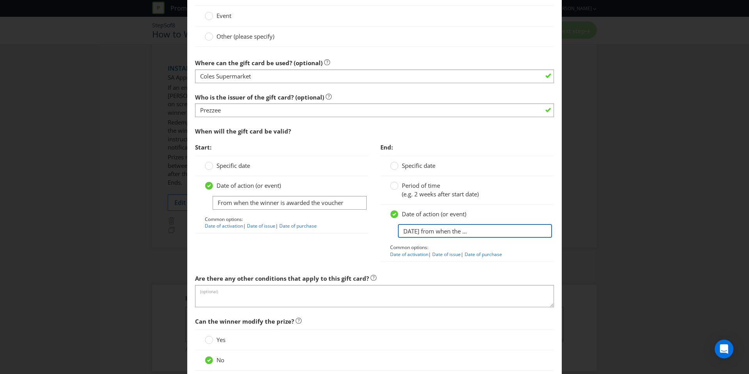
scroll to position [0, 112]
type input "The eGift must be redeemed [DATE] from when the winner is awarded the eGift Card"
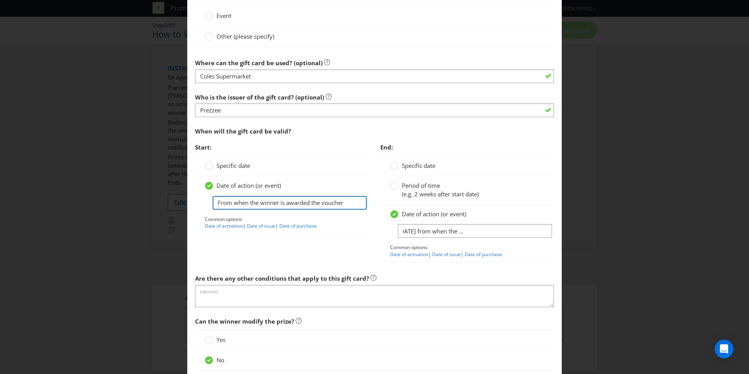
scroll to position [0, 0]
drag, startPoint x: 344, startPoint y: 203, endPoint x: 324, endPoint y: 204, distance: 20.7
click at [324, 204] on input "From when the winner is awarded the voucher" at bounding box center [289, 203] width 154 height 14
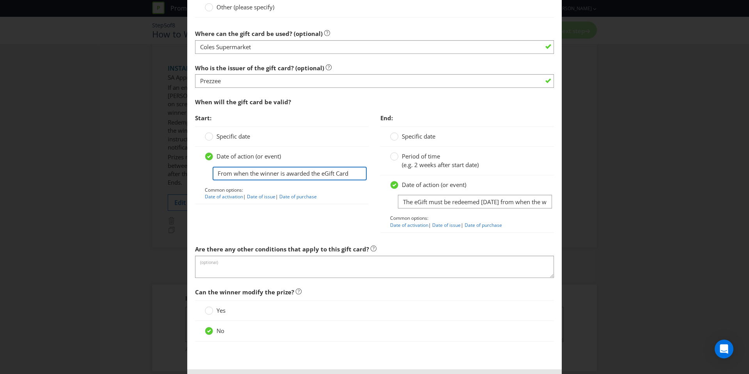
scroll to position [754, 0]
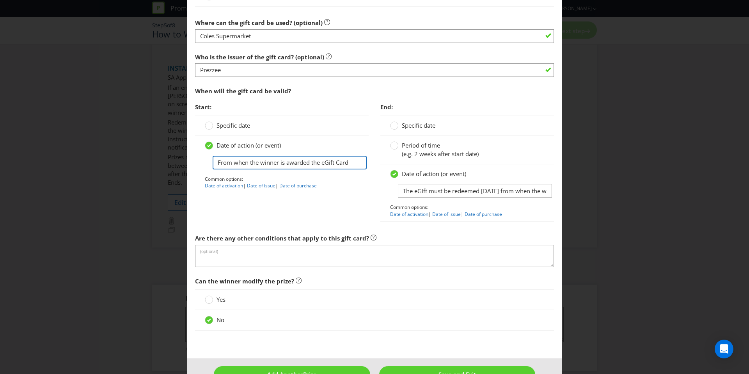
type input "From when the winner is awarded the eGift Card"
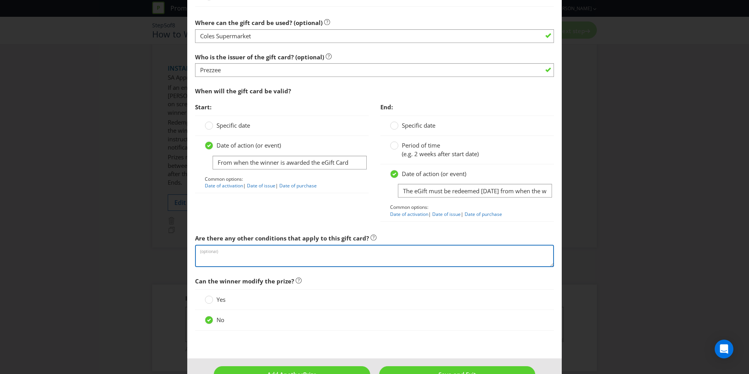
click at [281, 250] on textarea at bounding box center [374, 255] width 359 height 22
click at [298, 257] on textarea at bounding box center [374, 255] width 359 height 22
paste textarea "• Any ancillary costs associated with redeeming the gift card are not included.…"
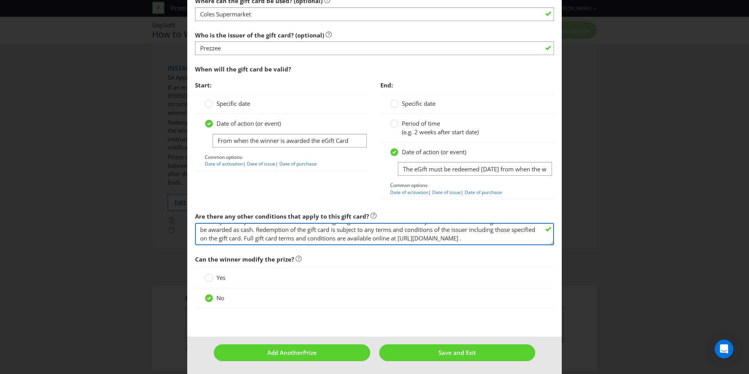
scroll to position [777, 0]
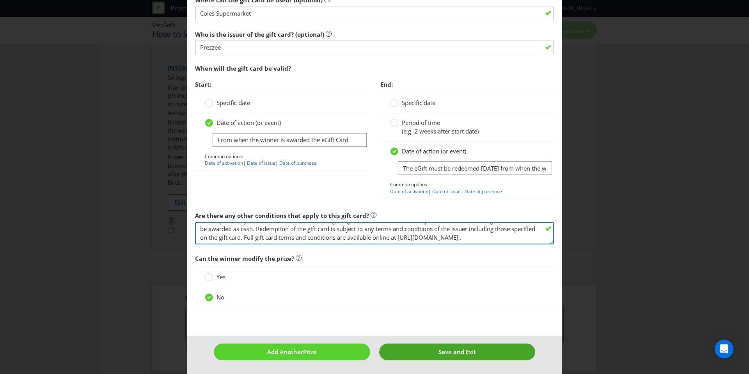
type textarea "• Any ancillary costs associated with redeeming the gift card are not included.…"
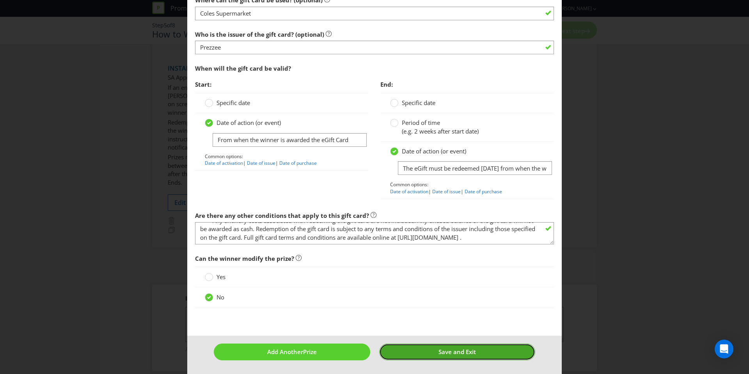
click at [426, 354] on button "Save and Exit" at bounding box center [457, 351] width 156 height 17
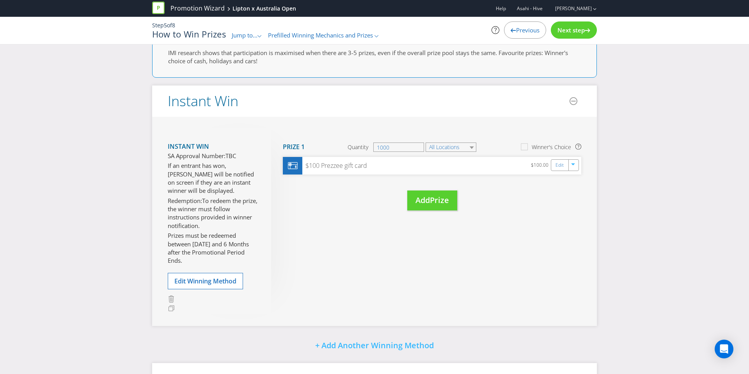
scroll to position [161, 0]
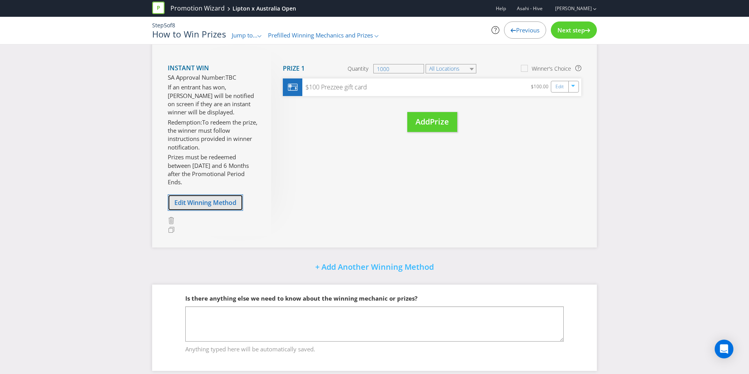
click at [210, 200] on span "Edit Winning Method" at bounding box center [205, 202] width 62 height 9
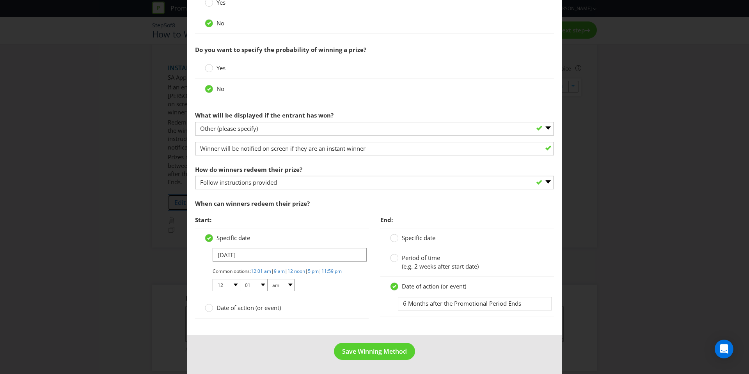
scroll to position [324, 0]
click at [394, 234] on circle at bounding box center [394, 238] width 8 height 8
click at [0, 0] on input "Specific date" at bounding box center [0, 0] width 0 height 0
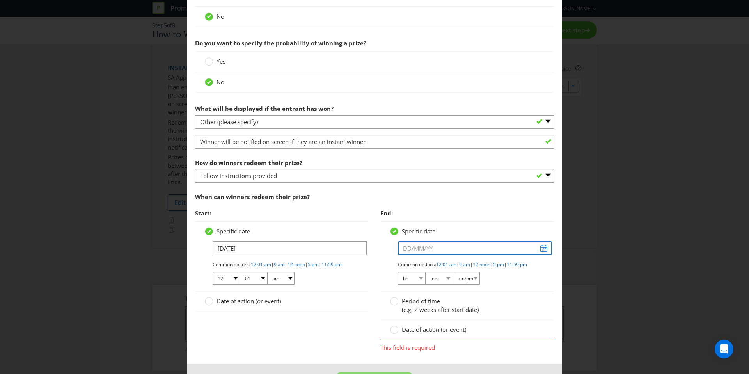
click at [405, 243] on input "text" at bounding box center [475, 248] width 154 height 14
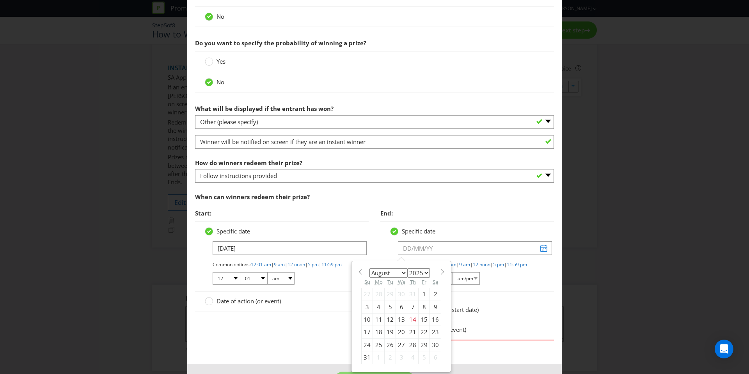
click at [439, 272] on span at bounding box center [442, 272] width 6 height 6
select select "11"
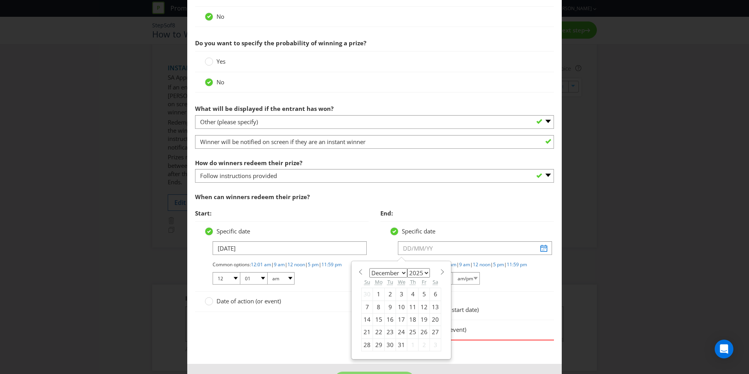
click at [369, 234] on div "Start: Specific date [DATE] Common options: 12:01 am | 9 am | 12 noon | 5 pm | …" at bounding box center [281, 262] width 185 height 115
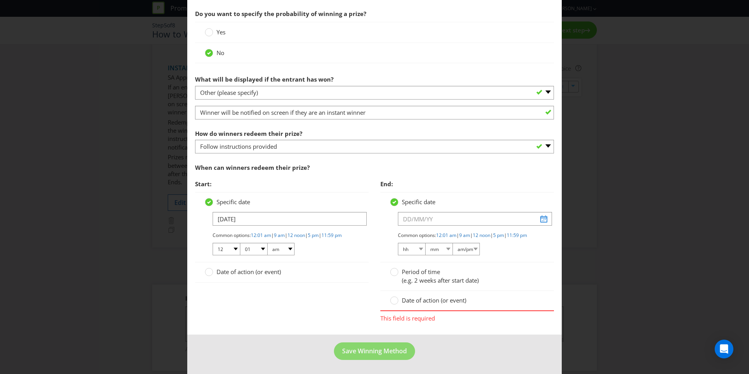
click at [392, 294] on div "Date of action (or event)" at bounding box center [466, 300] width 173 height 20
click at [395, 298] on div at bounding box center [394, 298] width 4 height 4
click at [0, 0] on input "Date of action (or event)" at bounding box center [0, 0] width 0 height 0
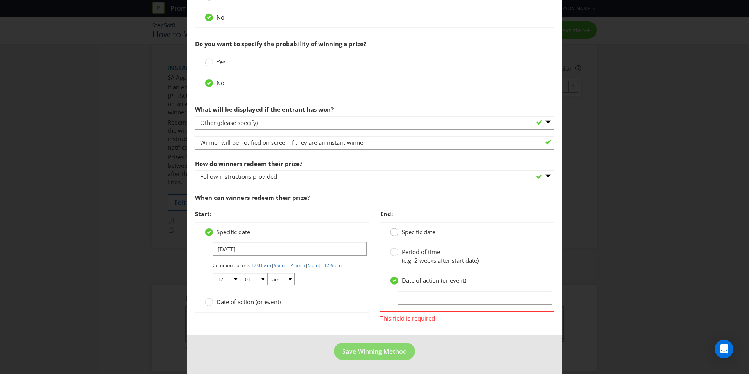
click at [395, 235] on div at bounding box center [394, 233] width 8 height 10
click at [0, 0] on input "Specific date" at bounding box center [0, 0] width 0 height 0
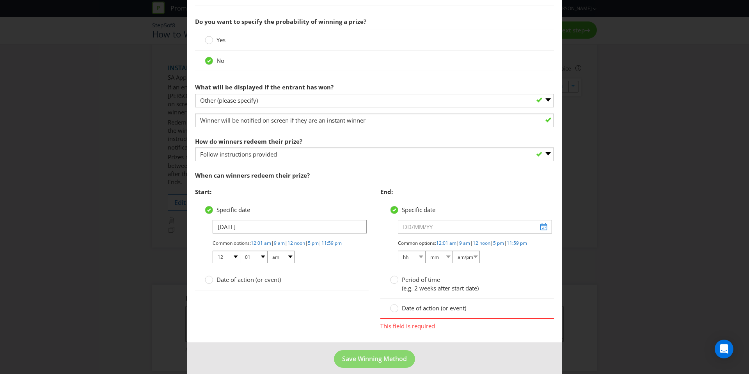
scroll to position [360, 0]
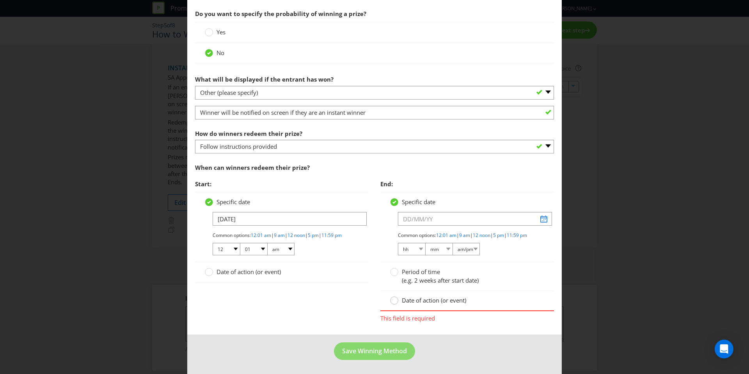
click at [398, 296] on icon at bounding box center [394, 300] width 8 height 8
click at [0, 0] on input "Date of action (or event)" at bounding box center [0, 0] width 0 height 0
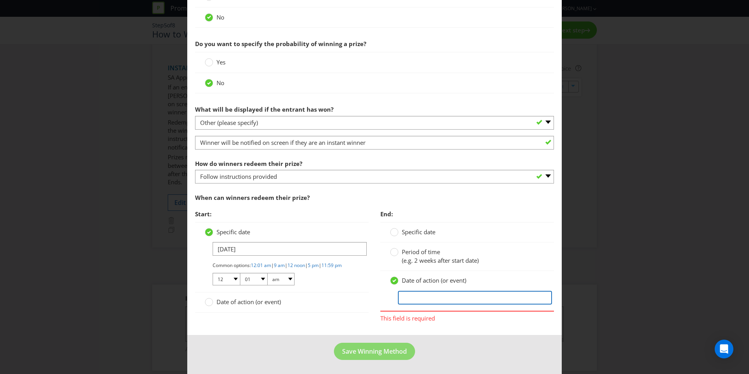
click at [407, 298] on input "text" at bounding box center [475, 297] width 154 height 14
type input "6 Months after the Promotional Period Ends"
click at [375, 357] on button "Save Winning Method" at bounding box center [374, 351] width 81 height 18
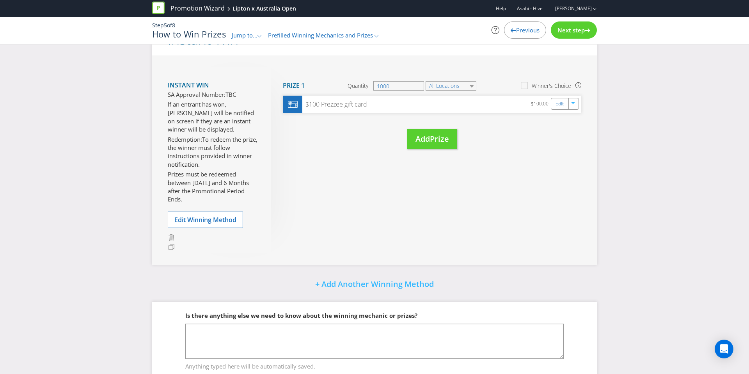
scroll to position [169, 0]
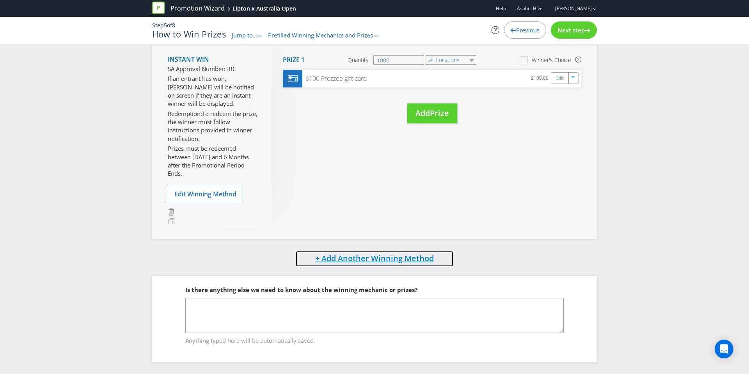
click at [368, 256] on span "+ Add Another Winning Method" at bounding box center [374, 258] width 119 height 11
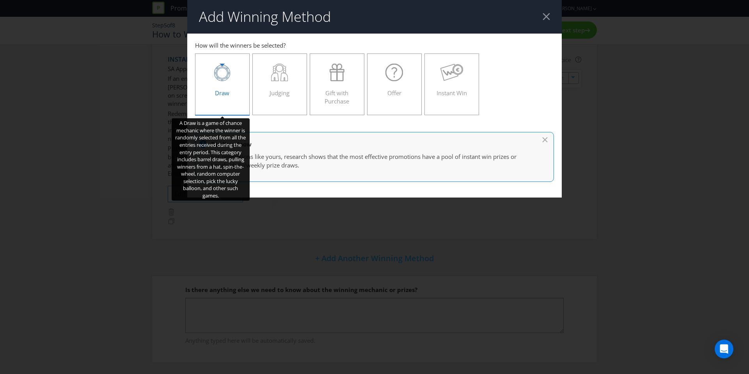
click at [232, 83] on div "Draw" at bounding box center [222, 81] width 38 height 35
click at [0, 0] on input "Draw" at bounding box center [0, 0] width 0 height 0
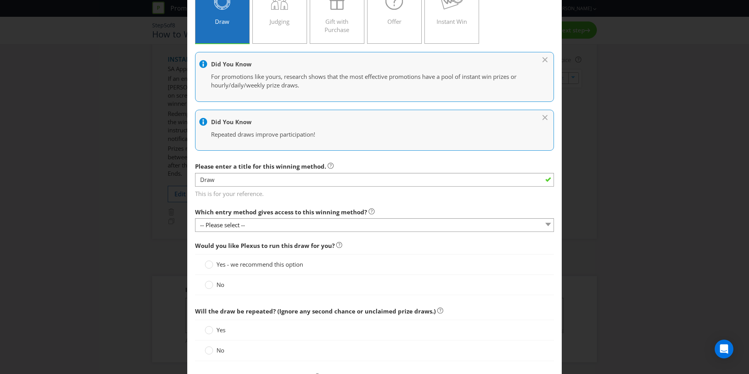
scroll to position [86, 0]
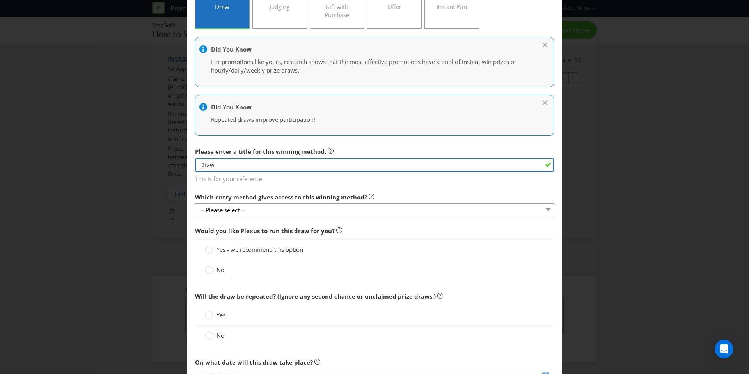
click at [272, 166] on input "Draw" at bounding box center [374, 165] width 359 height 14
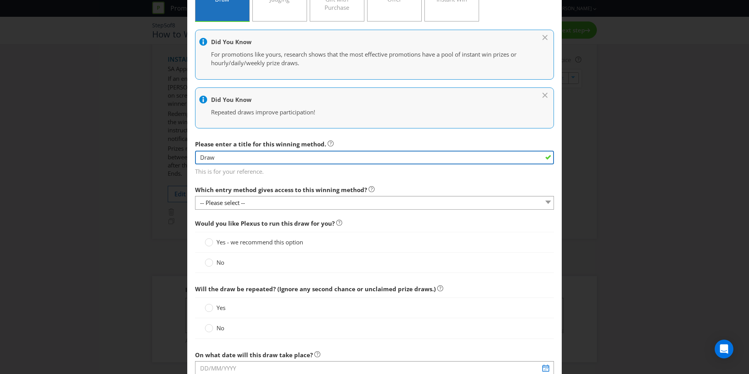
drag, startPoint x: 217, startPoint y: 159, endPoint x: 155, endPoint y: 156, distance: 62.1
click at [155, 156] on div "Add Winning Method How to Enter Win Instant Win to enter How will the winners b…" at bounding box center [374, 187] width 749 height 374
type input "Major Draw"
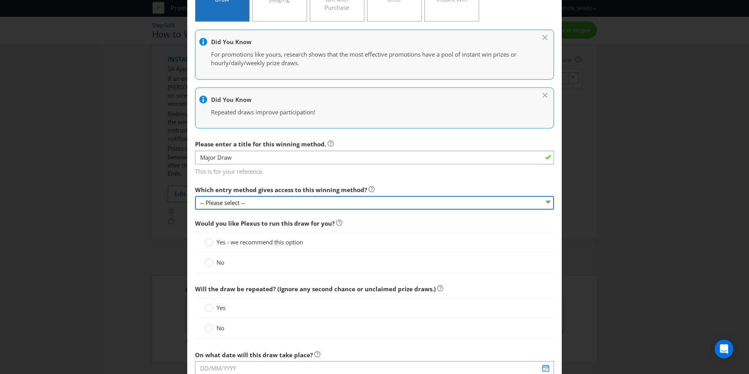
click at [220, 206] on select "-- Please select --" at bounding box center [374, 203] width 359 height 14
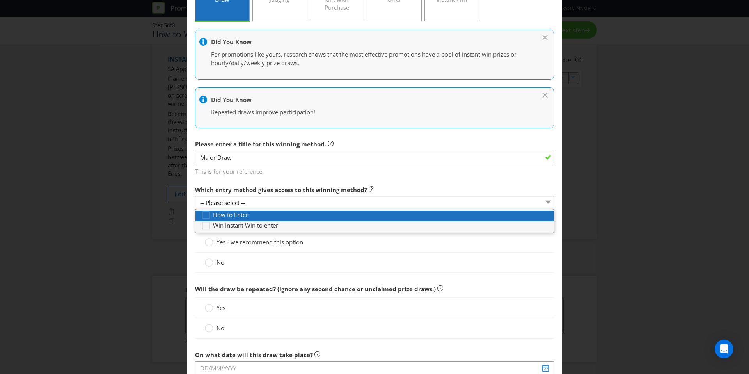
click at [221, 214] on span "How to Enter" at bounding box center [230, 215] width 35 height 8
type input "[DATE]"
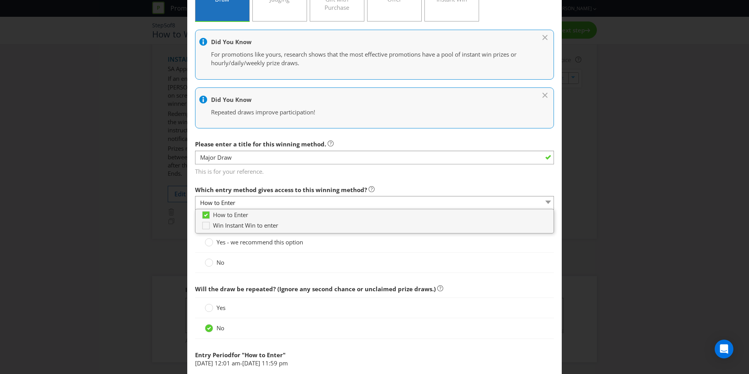
click at [302, 233] on div "Yes - we recommend this option" at bounding box center [374, 242] width 359 height 21
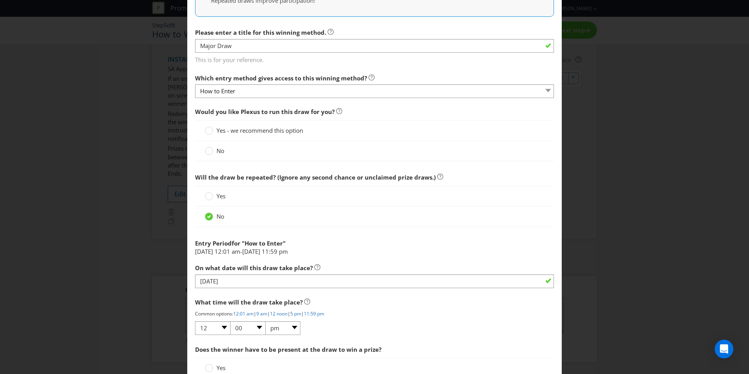
scroll to position [205, 0]
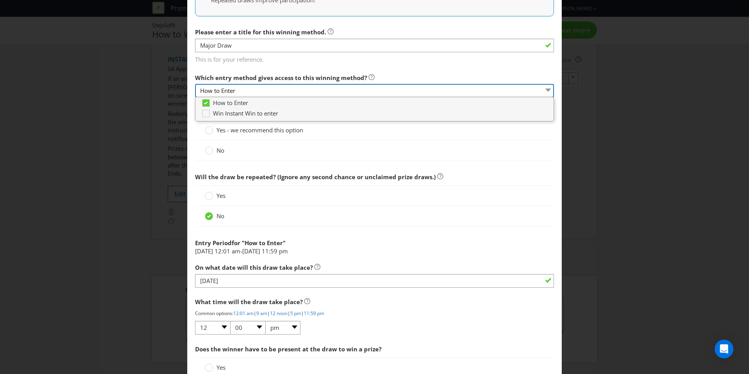
click at [248, 95] on select "How to Enter" at bounding box center [374, 91] width 359 height 14
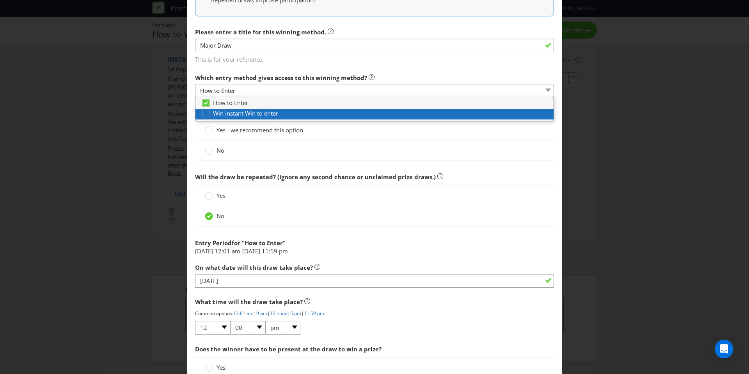
click at [237, 115] on span "Win Instant Win to enter" at bounding box center [245, 113] width 65 height 8
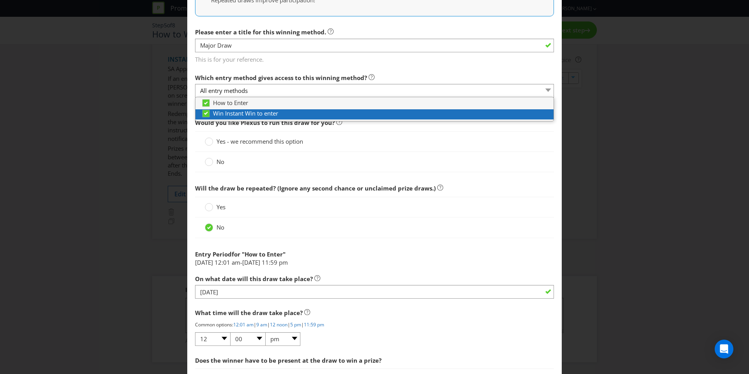
click at [239, 112] on span "Win Instant Win to enter" at bounding box center [245, 113] width 65 height 8
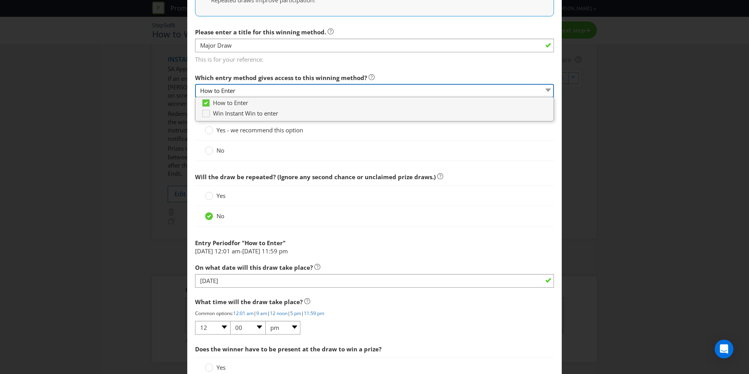
click at [255, 86] on select "How to Enter" at bounding box center [374, 91] width 359 height 14
click at [457, 175] on span "Will the draw be repeated? (Ignore any second chance or unclaimed prize draws.)" at bounding box center [374, 177] width 359 height 16
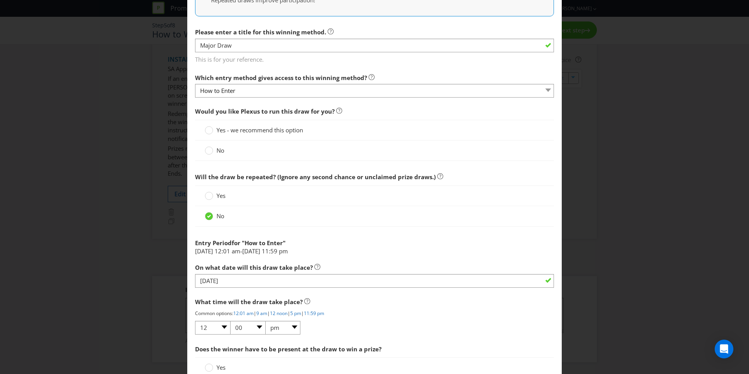
drag, startPoint x: 234, startPoint y: 152, endPoint x: 221, endPoint y: 151, distance: 13.7
click at [233, 152] on div "No" at bounding box center [374, 150] width 339 height 8
click at [220, 151] on span "No" at bounding box center [220, 150] width 8 height 8
click at [0, 0] on input "No" at bounding box center [0, 0] width 0 height 0
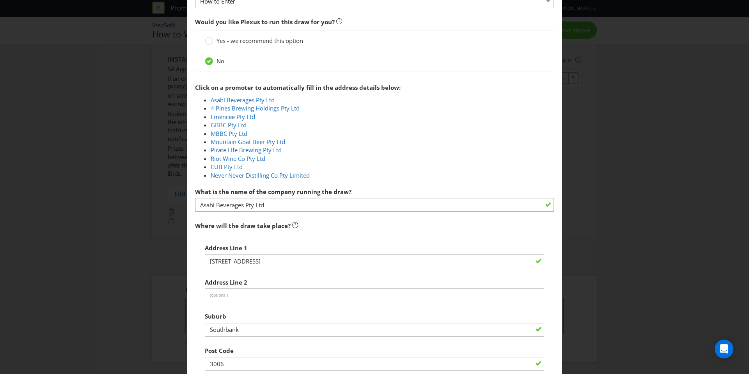
scroll to position [318, 0]
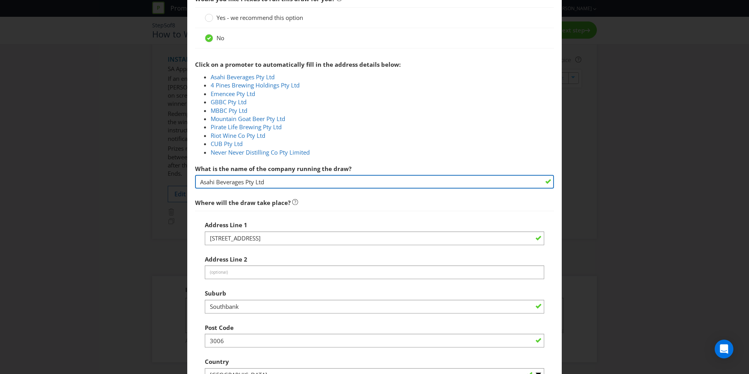
drag, startPoint x: 289, startPoint y: 181, endPoint x: 140, endPoint y: 181, distance: 148.9
click at [140, 181] on div "Add Winning Method How to Enter Win Instant Win to enter How will the winners b…" at bounding box center [374, 187] width 749 height 374
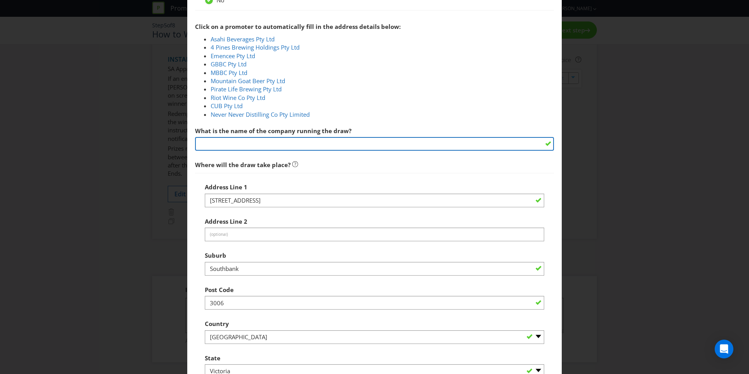
scroll to position [421, 0]
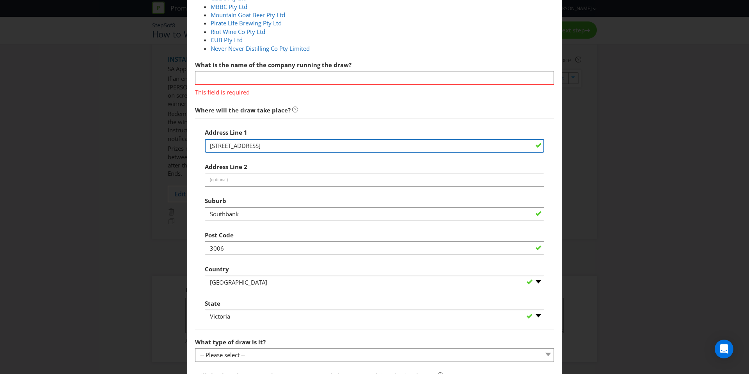
drag, startPoint x: 195, startPoint y: 126, endPoint x: 117, endPoint y: 118, distance: 78.7
click at [117, 118] on div "Add Winning Method How to Enter Win Instant Win to enter How will the winners b…" at bounding box center [374, 187] width 749 height 374
drag, startPoint x: 287, startPoint y: 147, endPoint x: 149, endPoint y: 148, distance: 137.6
click at [148, 145] on div "Add Winning Method How to Enter Win Instant Win to enter How will the winners b…" at bounding box center [374, 187] width 749 height 374
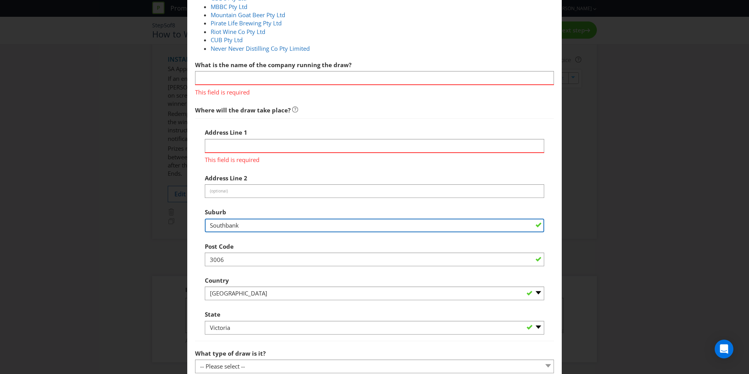
drag, startPoint x: 252, startPoint y: 212, endPoint x: 237, endPoint y: 236, distance: 28.8
click at [134, 223] on div "Add Winning Method How to Enter Win Instant Win to enter How will the winners b…" at bounding box center [374, 187] width 749 height 374
drag, startPoint x: 251, startPoint y: 228, endPoint x: 147, endPoint y: 230, distance: 104.9
click at [147, 230] on div "Add Winning Method How to Enter Win Instant Win to enter How will the winners b…" at bounding box center [374, 187] width 749 height 374
type input "S"
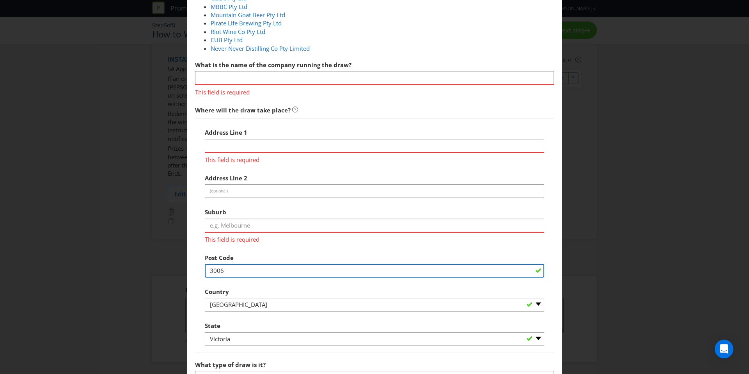
click at [230, 259] on div "Post Code 3006" at bounding box center [374, 264] width 339 height 28
type input "3"
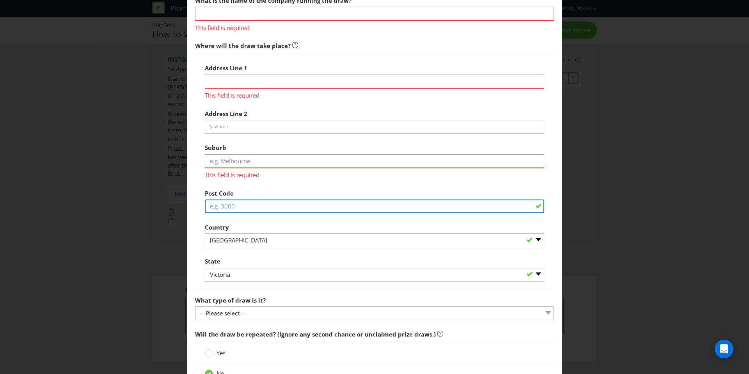
scroll to position [490, 0]
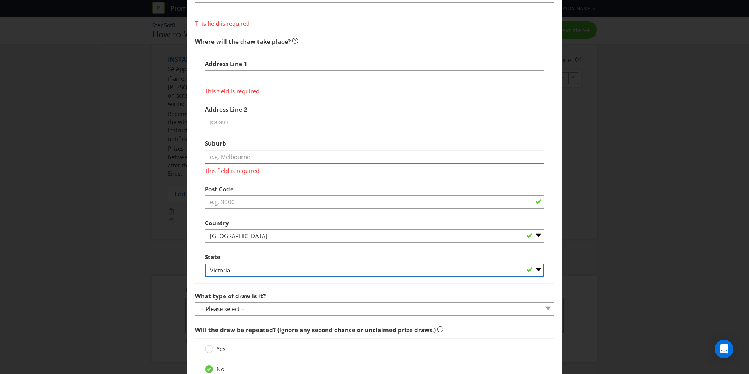
click at [294, 272] on div "State -- Please Select -- [GEOGRAPHIC_DATA] [GEOGRAPHIC_DATA] [GEOGRAPHIC_DATA]…" at bounding box center [374, 263] width 339 height 28
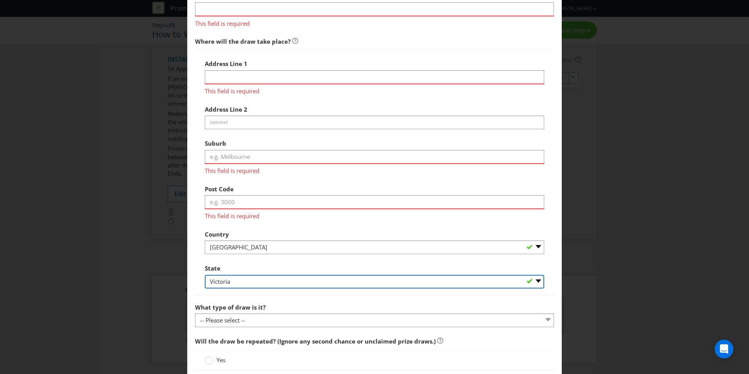
select select "[GEOGRAPHIC_DATA]"
click at [205, 274] on select "-- Please Select -- [GEOGRAPHIC_DATA] [GEOGRAPHIC_DATA] [GEOGRAPHIC_DATA] [GEOG…" at bounding box center [374, 281] width 339 height 14
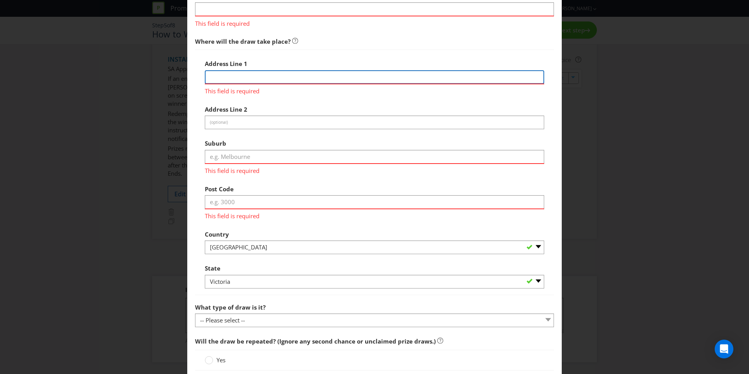
click at [252, 74] on input "text" at bounding box center [374, 77] width 339 height 14
type input "[STREET_ADDRESS][PERSON_NAME]"
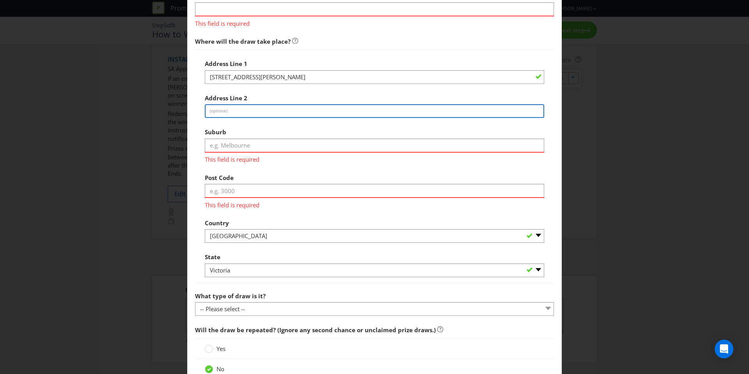
click at [260, 115] on input "text" at bounding box center [374, 111] width 339 height 14
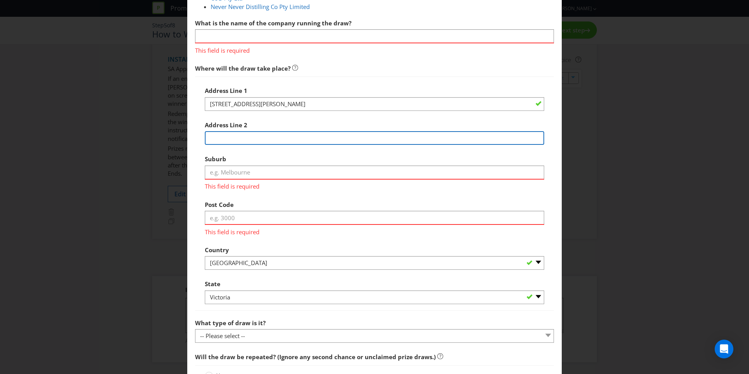
scroll to position [430, 0]
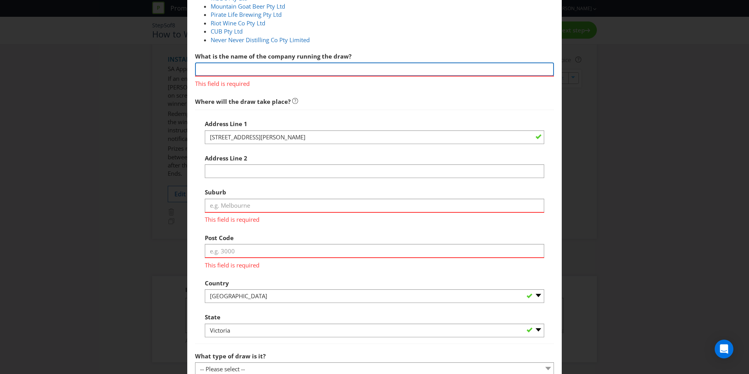
click at [244, 70] on input "text" at bounding box center [374, 69] width 359 height 14
type input "Greeneagle Distribution and Fulfilment"
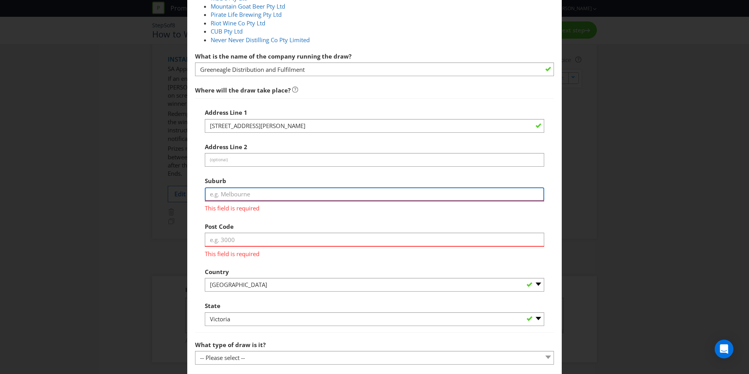
click at [264, 200] on div "Suburb This field is required" at bounding box center [374, 192] width 339 height 39
type input "Revesby"
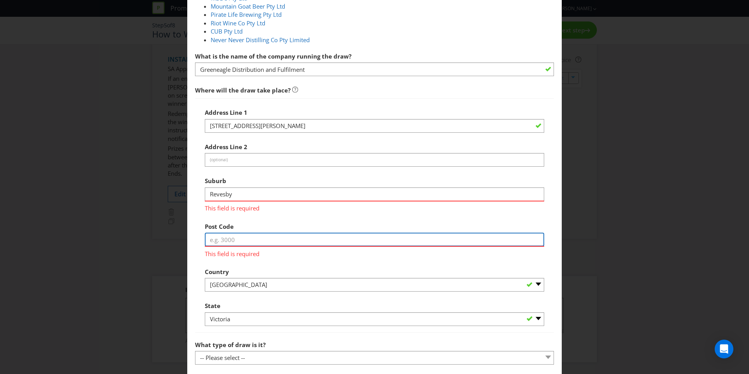
click at [334, 232] on div "Post Code This field is required" at bounding box center [374, 237] width 339 height 39
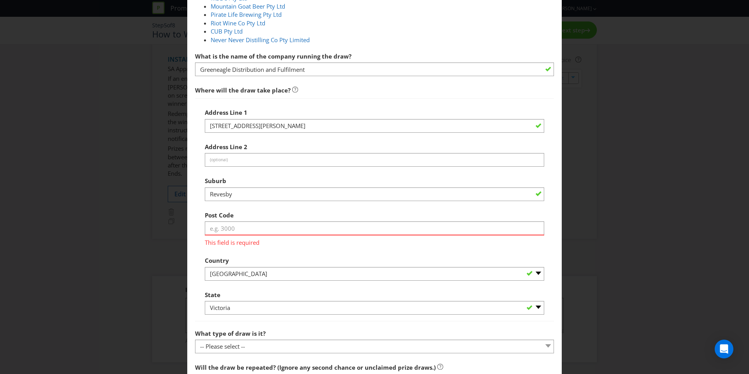
click at [333, 234] on div "This field is required" at bounding box center [374, 240] width 339 height 12
click at [341, 230] on input "text" at bounding box center [374, 228] width 339 height 14
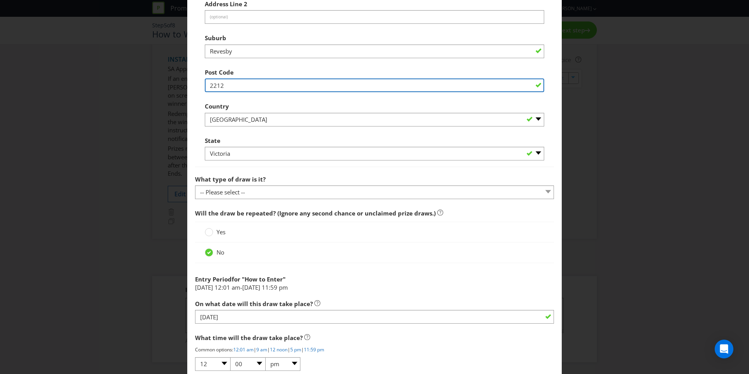
scroll to position [589, 0]
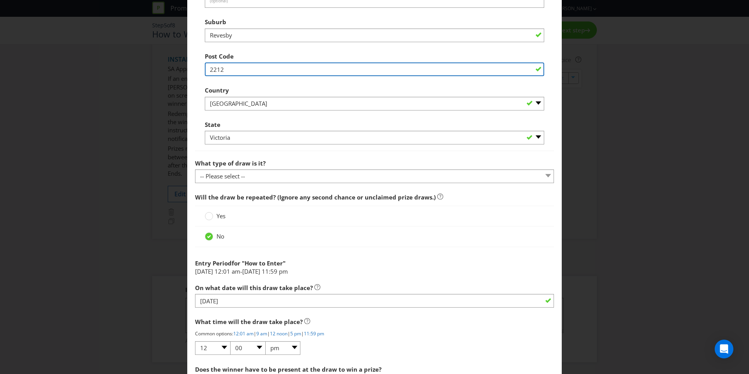
type input "2212"
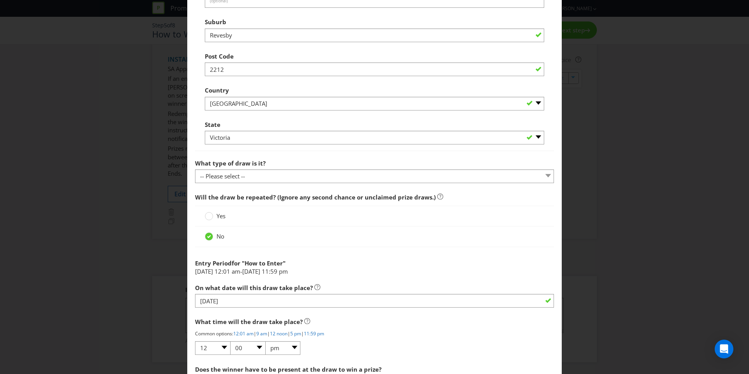
click at [251, 183] on div at bounding box center [374, 182] width 359 height 1
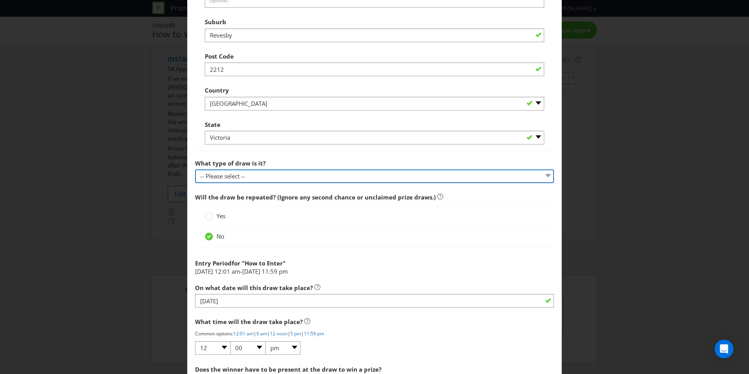
click at [251, 181] on select "-- Please select -- Computerised random selection Barrel draw Don't specify Oth…" at bounding box center [374, 176] width 359 height 14
select select "COMPUTERISED"
click at [195, 169] on select "-- Please select -- Computerised random selection Barrel draw Don't specify Oth…" at bounding box center [374, 176] width 359 height 14
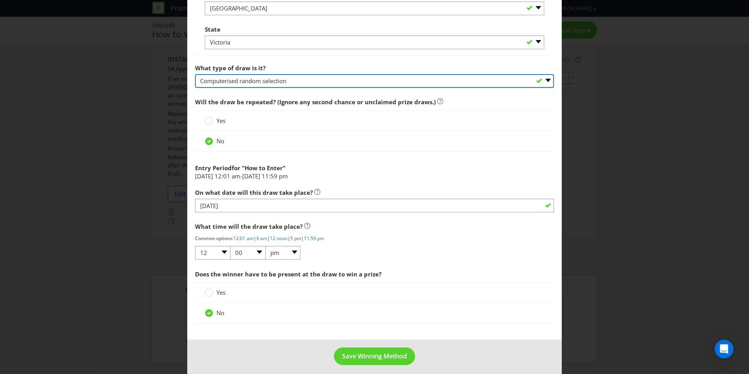
scroll to position [689, 0]
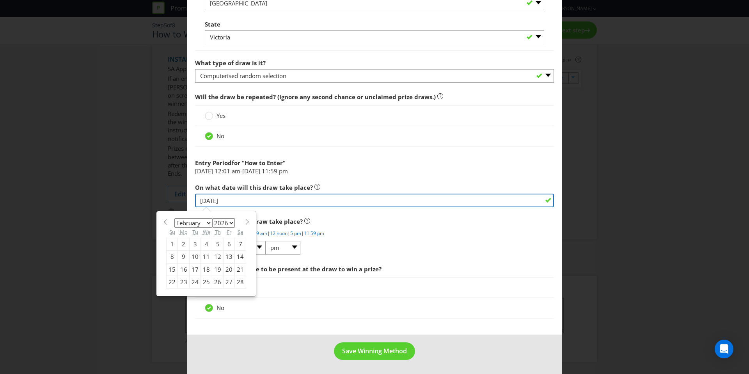
click at [250, 200] on input "[DATE]" at bounding box center [374, 200] width 359 height 14
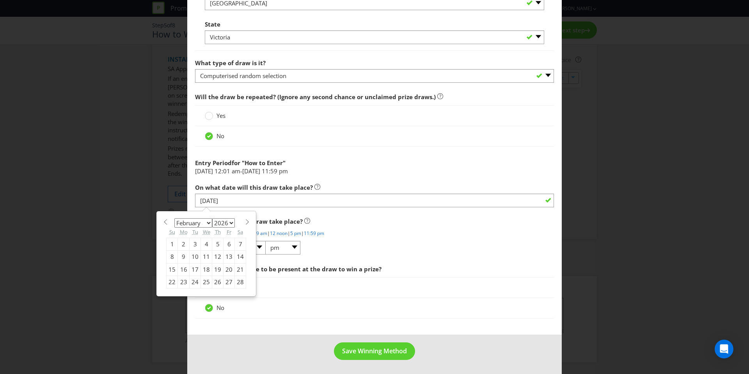
click at [351, 220] on span "What time will the draw take place?" at bounding box center [374, 221] width 359 height 16
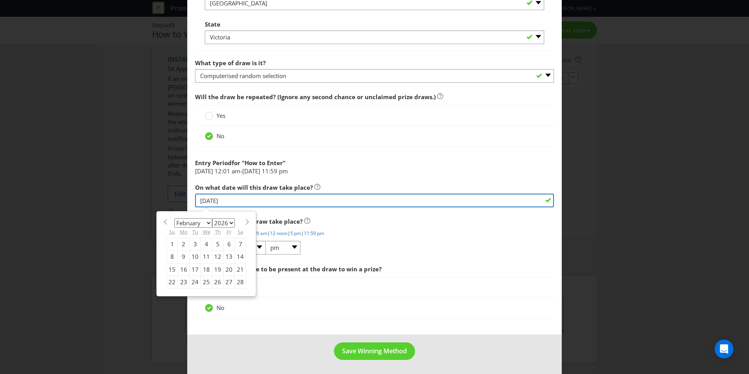
click at [250, 200] on input "[DATE]" at bounding box center [374, 200] width 359 height 14
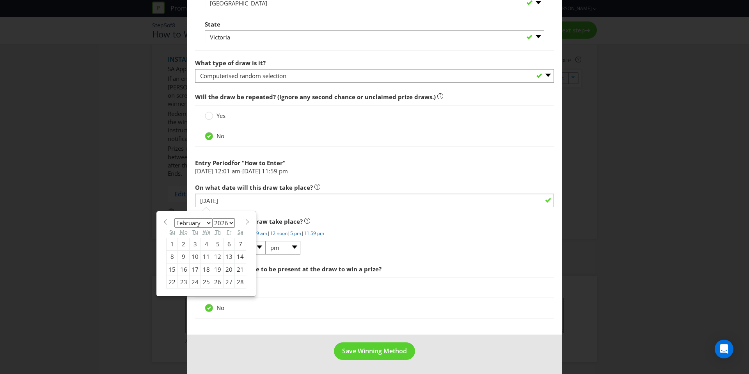
click at [219, 244] on div "5" at bounding box center [217, 243] width 11 height 12
type input "[DATE]"
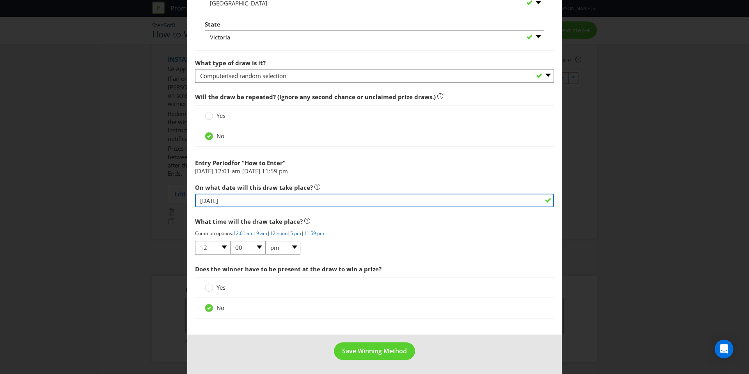
click at [258, 201] on input "[DATE]" at bounding box center [374, 200] width 359 height 14
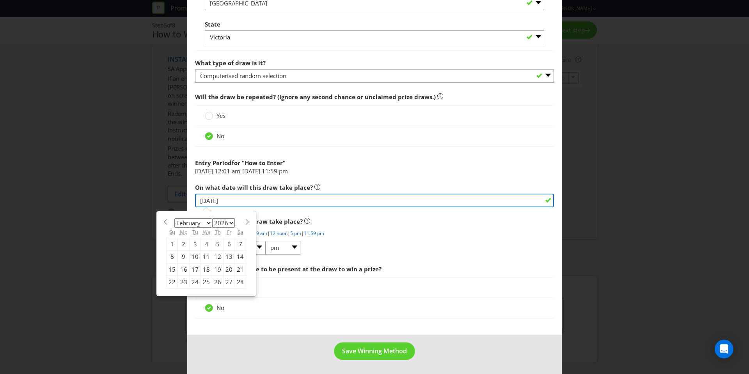
click at [275, 205] on input "[DATE]" at bounding box center [374, 200] width 359 height 14
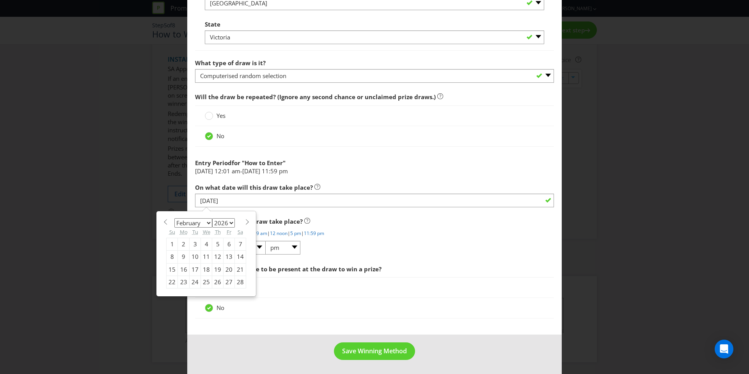
click at [295, 218] on span "What time will the draw take place?" at bounding box center [249, 221] width 108 height 8
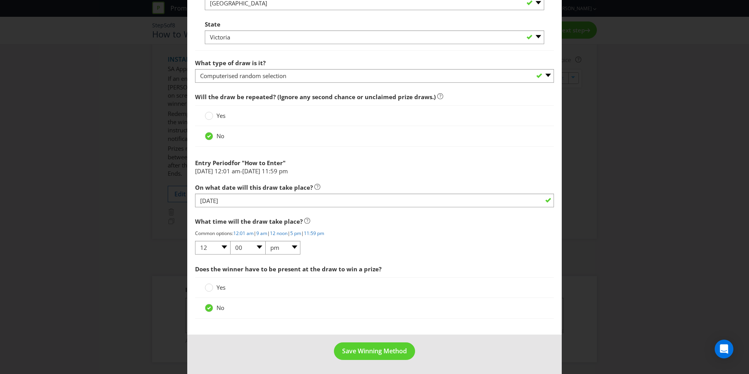
click at [222, 289] on span "Yes" at bounding box center [220, 287] width 9 height 8
click at [0, 0] on input "Yes" at bounding box center [0, 0] width 0 height 0
click at [221, 306] on span "No" at bounding box center [220, 307] width 8 height 8
click at [0, 0] on input "No" at bounding box center [0, 0] width 0 height 0
click at [350, 353] on span "Save Winning Method" at bounding box center [374, 350] width 65 height 9
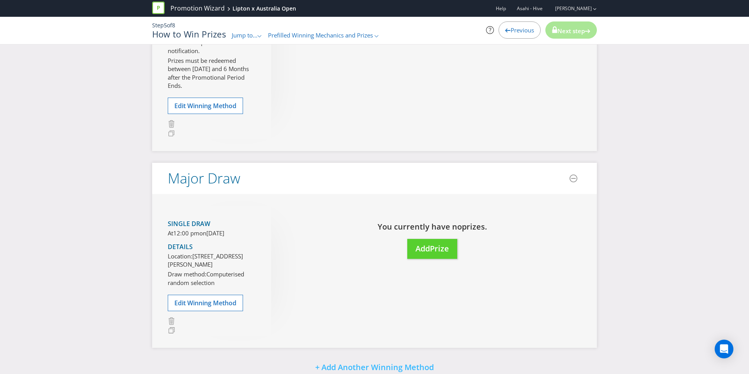
scroll to position [321, 0]
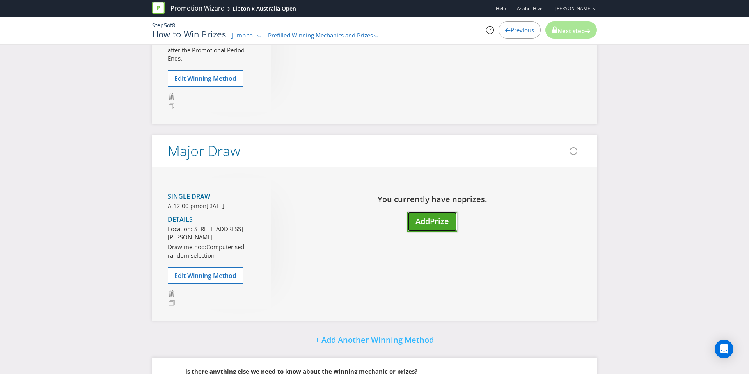
click at [422, 228] on button "Add Prize" at bounding box center [432, 221] width 50 height 20
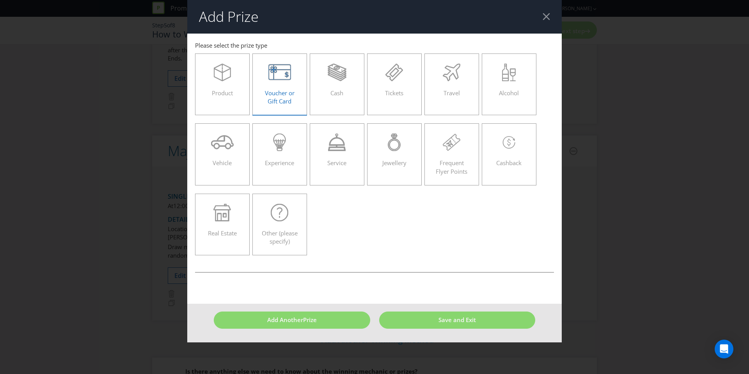
click at [276, 89] on span "Voucher or Gift Card" at bounding box center [280, 97] width 30 height 16
click at [0, 0] on input "Voucher or Gift Card" at bounding box center [0, 0] width 0 height 0
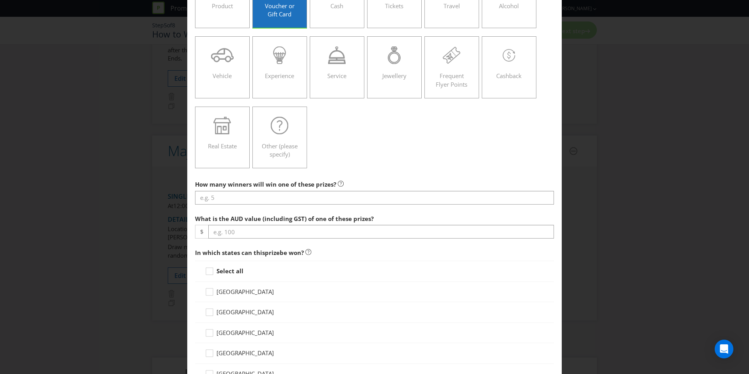
scroll to position [92, 0]
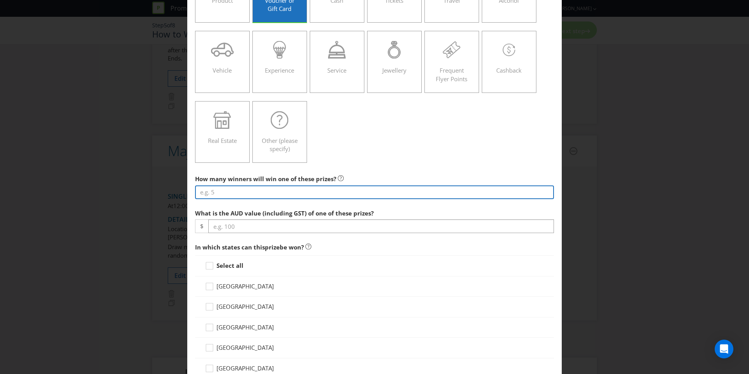
click at [303, 193] on input "number" at bounding box center [374, 192] width 359 height 14
type input "2"
type input "3"
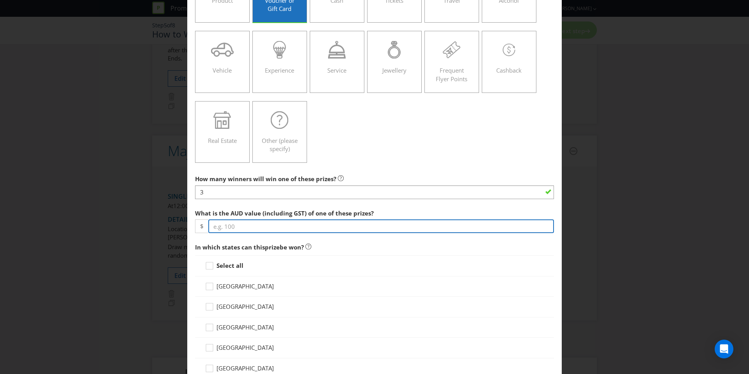
click at [299, 224] on input "number" at bounding box center [380, 226] width 345 height 14
type input "10000"
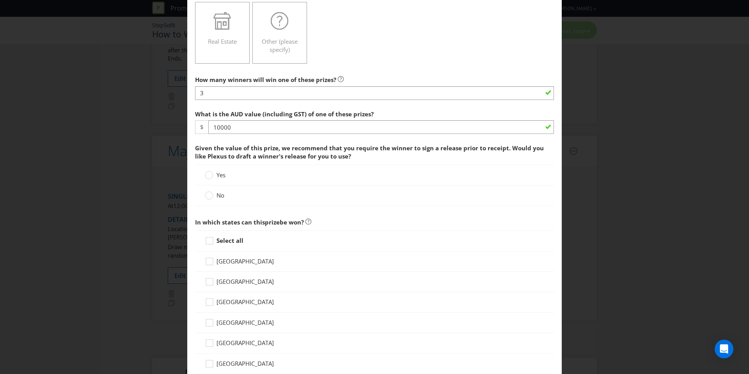
scroll to position [192, 0]
click at [215, 194] on label "No" at bounding box center [215, 194] width 21 height 8
click at [0, 0] on input "No" at bounding box center [0, 0] width 0 height 0
click at [223, 235] on div "Select all" at bounding box center [374, 239] width 359 height 21
click at [226, 239] on strong "Select all" at bounding box center [229, 239] width 27 height 8
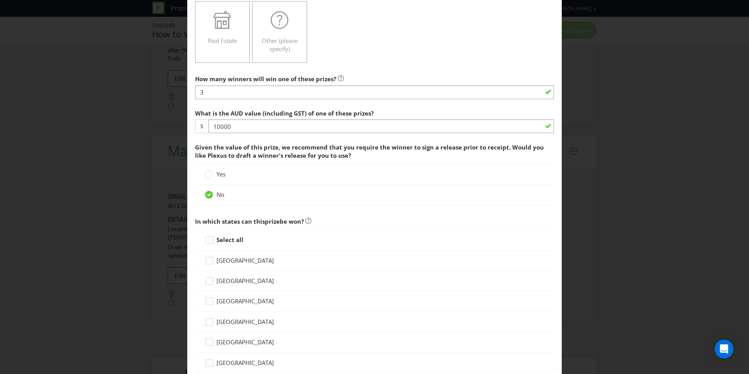
click at [0, 0] on input "Select all" at bounding box center [0, 0] width 0 height 0
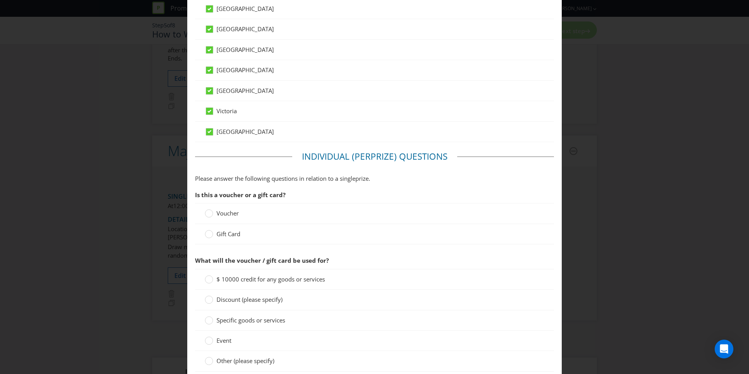
scroll to position [470, 0]
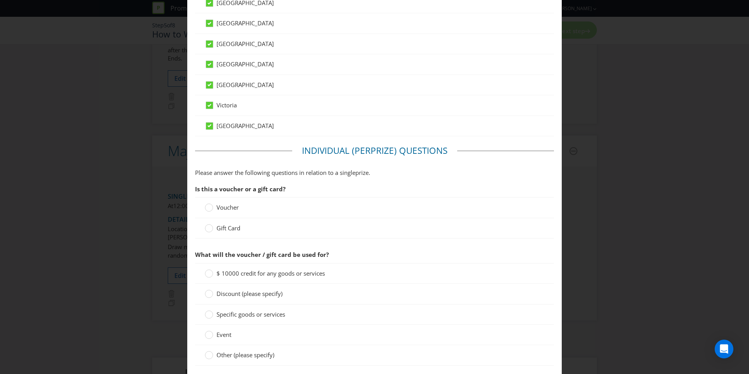
click at [234, 207] on span "Voucher" at bounding box center [227, 207] width 22 height 8
click at [0, 0] on input "Voucher" at bounding box center [0, 0] width 0 height 0
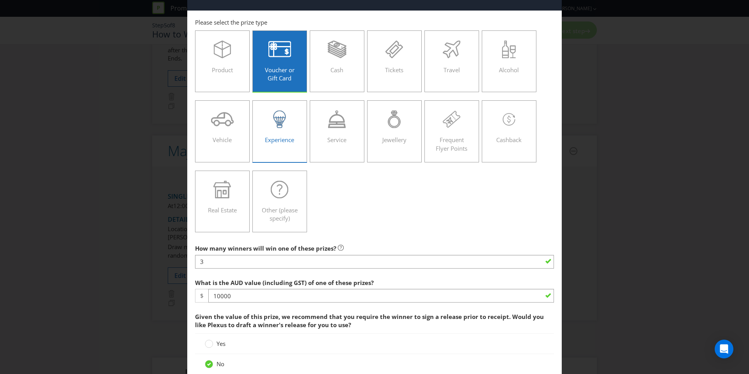
scroll to position [0, 0]
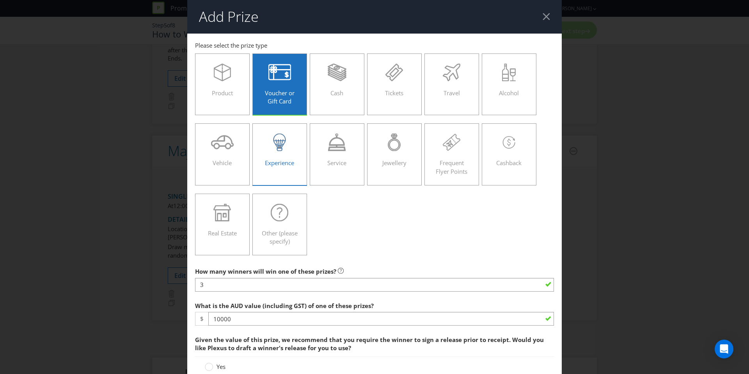
click at [282, 159] on span "Experience" at bounding box center [279, 163] width 29 height 8
click at [0, 0] on input "Experience" at bounding box center [0, 0] width 0 height 0
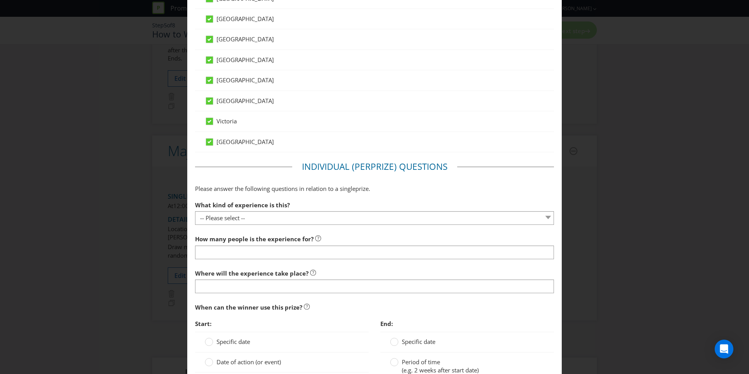
scroll to position [463, 0]
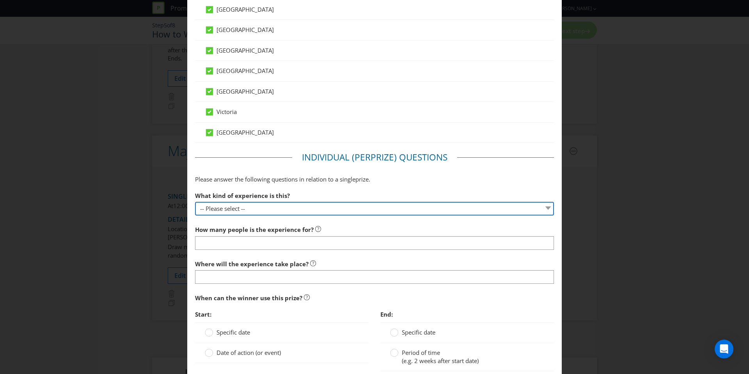
click at [285, 204] on select "-- Please select -- Dining Wellness Celebrity Encounter Activities and Sports O…" at bounding box center [374, 209] width 359 height 14
select select "ACTIVITIES"
click at [195, 202] on select "-- Please select -- Dining Wellness Celebrity Encounter Activities and Sports O…" at bounding box center [374, 209] width 359 height 14
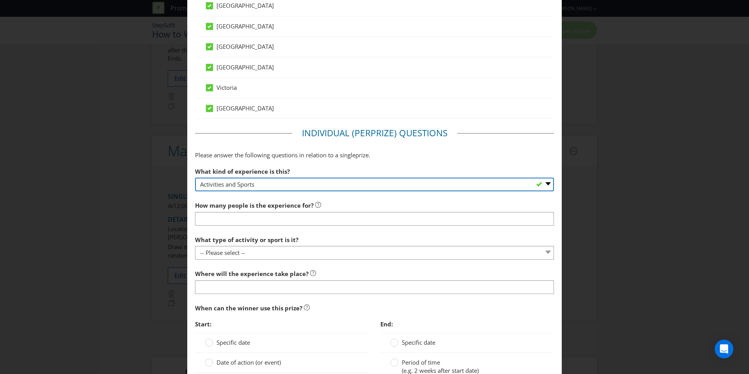
scroll to position [488, 0]
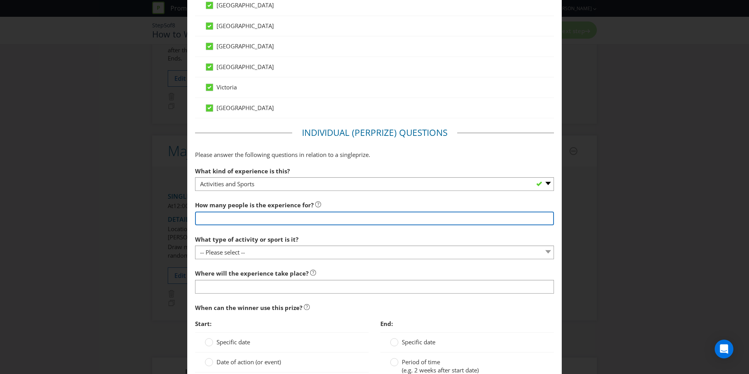
click at [271, 219] on input "number" at bounding box center [374, 218] width 359 height 14
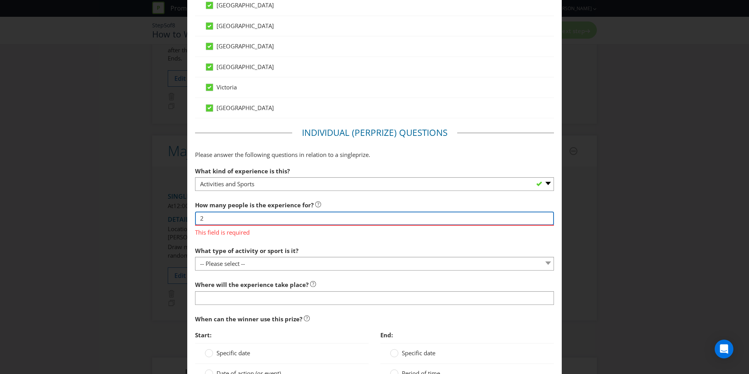
type input "2"
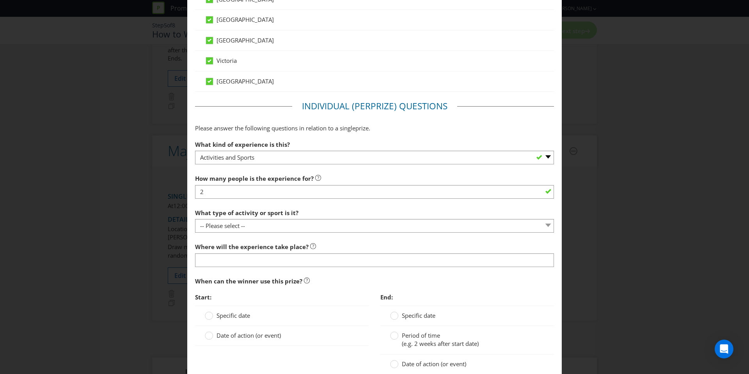
scroll to position [515, 0]
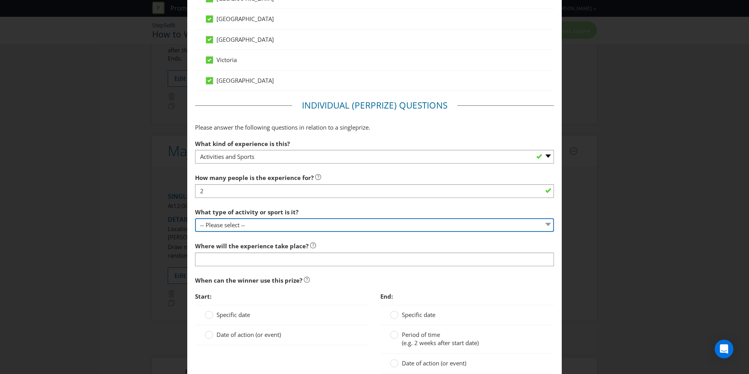
click at [274, 223] on select "-- Please select -- Land sports (please specify) Water sports Snow sports (plea…" at bounding box center [374, 225] width 359 height 14
select select "LAND_SPORTS"
click at [195, 218] on select "-- Please select -- Land sports (please specify) Water sports Snow sports (plea…" at bounding box center [374, 225] width 359 height 14
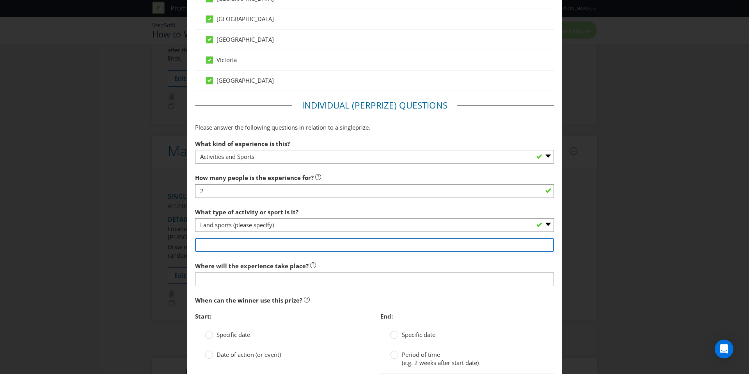
click at [268, 245] on input "text" at bounding box center [374, 245] width 359 height 14
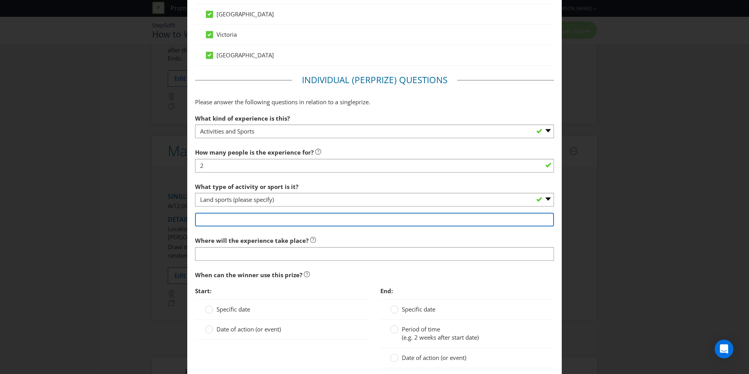
scroll to position [542, 0]
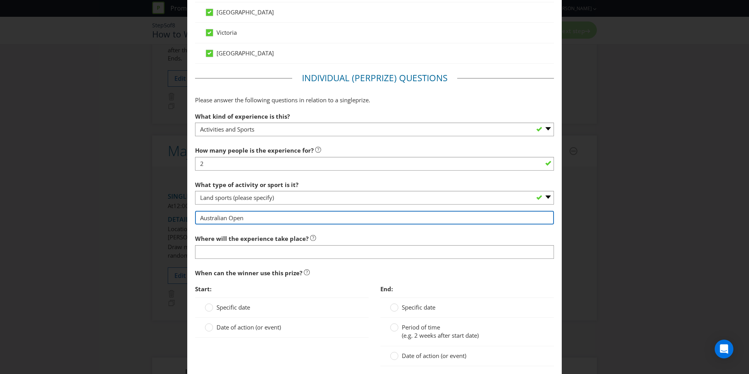
type input "Australian Open"
drag, startPoint x: 257, startPoint y: 214, endPoint x: 127, endPoint y: 220, distance: 129.9
click at [127, 220] on div "Add Prize [GEOGRAPHIC_DATA] [GEOGRAPHIC_DATA] [GEOGRAPHIC_DATA] [GEOGRAPHIC_DAT…" at bounding box center [374, 187] width 749 height 374
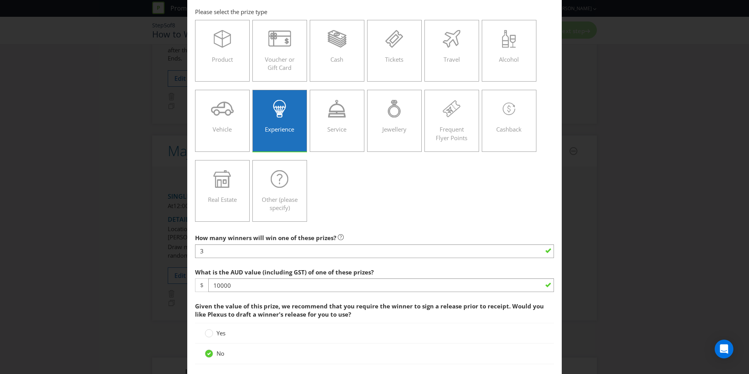
scroll to position [0, 0]
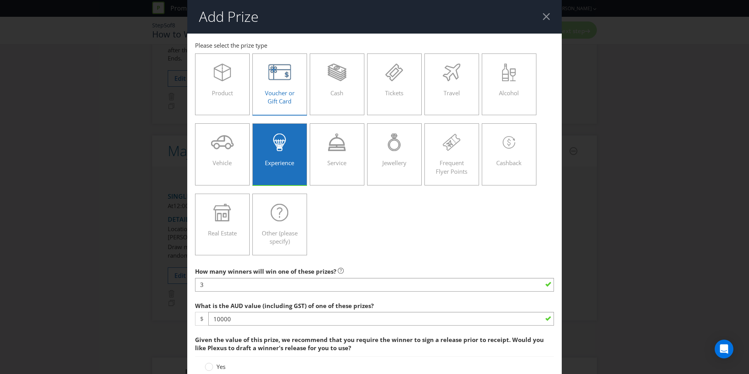
click at [280, 106] on span at bounding box center [280, 103] width 2 height 8
click at [0, 0] on input "Voucher or Gift Card" at bounding box center [0, 0] width 0 height 0
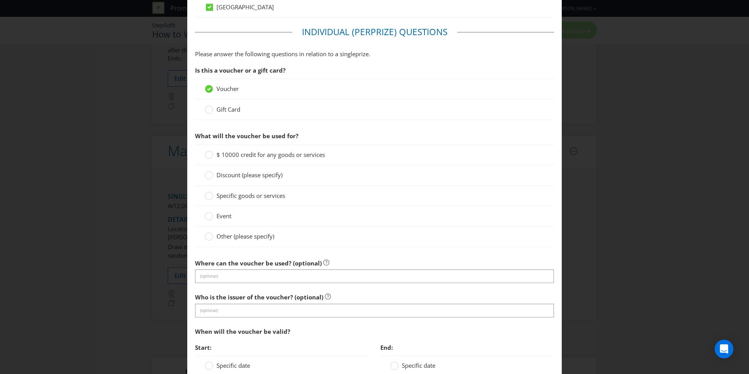
scroll to position [590, 0]
click at [285, 161] on div "$ 10000 credit for any goods or services" at bounding box center [374, 153] width 359 height 21
click at [288, 154] on span "$ 10000 credit for any goods or services" at bounding box center [270, 153] width 108 height 8
click at [0, 0] on input "$ 10000 credit for any goods or services" at bounding box center [0, 0] width 0 height 0
click at [230, 211] on span "Event" at bounding box center [223, 215] width 15 height 8
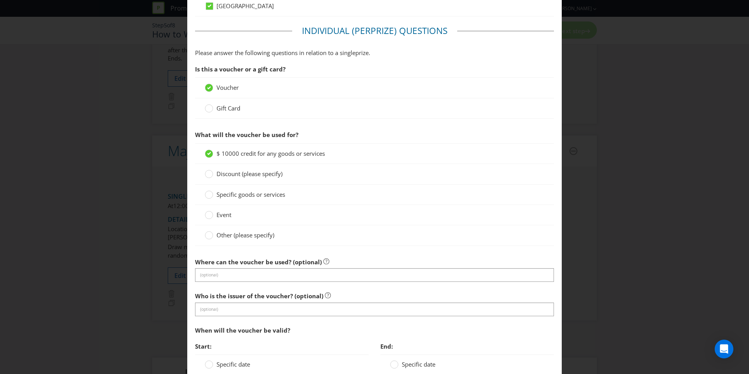
click at [0, 0] on input "Event" at bounding box center [0, 0] width 0 height 0
click at [254, 148] on div "$ 10000 credit for any goods or services" at bounding box center [374, 153] width 359 height 21
click at [254, 150] on span "$ 10000 credit for any goods or services" at bounding box center [270, 153] width 108 height 8
click at [0, 0] on input "$ 10000 credit for any goods or services" at bounding box center [0, 0] width 0 height 0
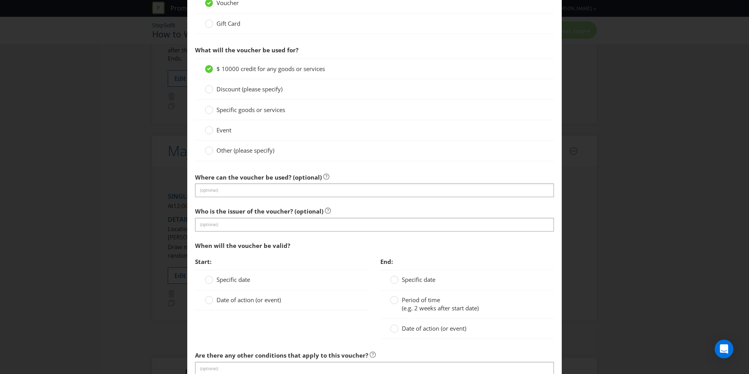
scroll to position [695, 0]
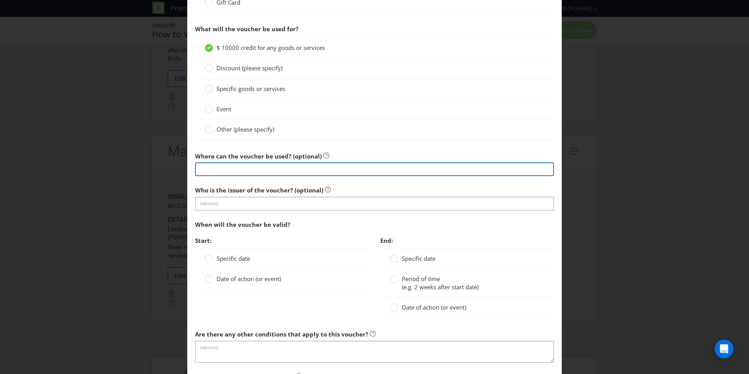
click at [257, 163] on input "text" at bounding box center [374, 169] width 359 height 14
type input "Free 2 Travel"
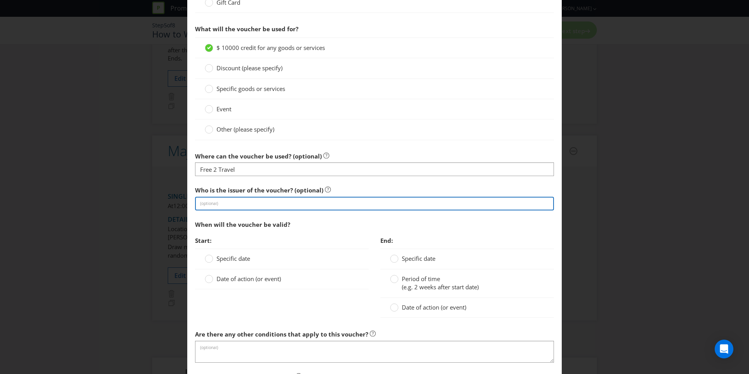
click at [257, 206] on input "text" at bounding box center [374, 204] width 359 height 14
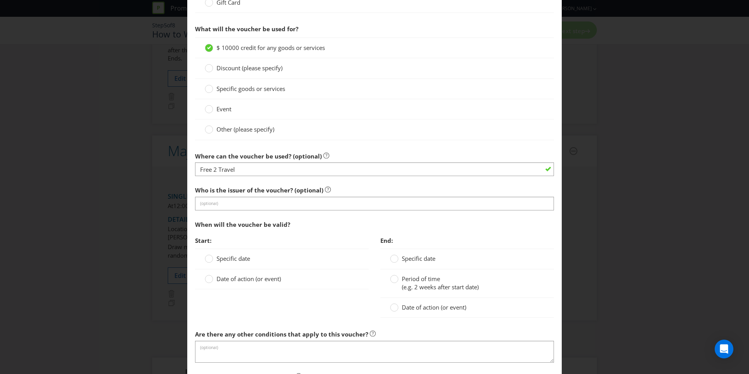
click at [273, 182] on label "Who is the issuer of the voucher? (optional)" at bounding box center [263, 188] width 136 height 12
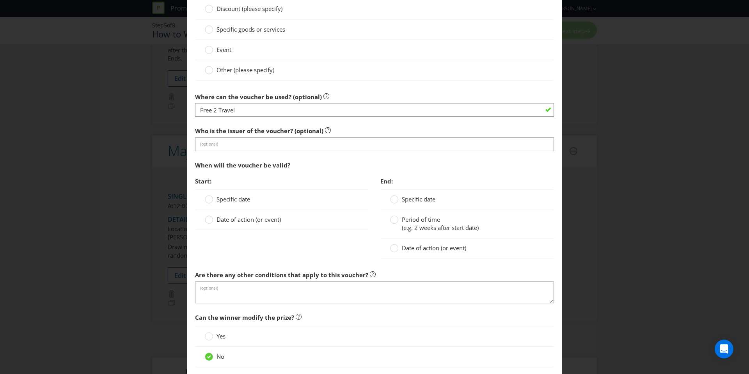
scroll to position [772, 0]
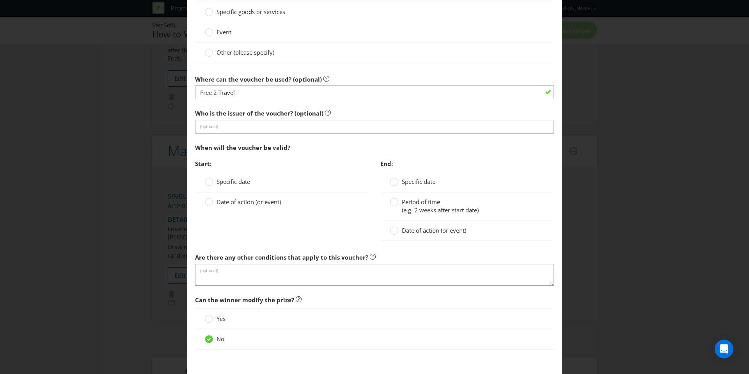
click at [242, 180] on span "Specific date" at bounding box center [233, 181] width 34 height 8
click at [0, 0] on input "Specific date" at bounding box center [0, 0] width 0 height 0
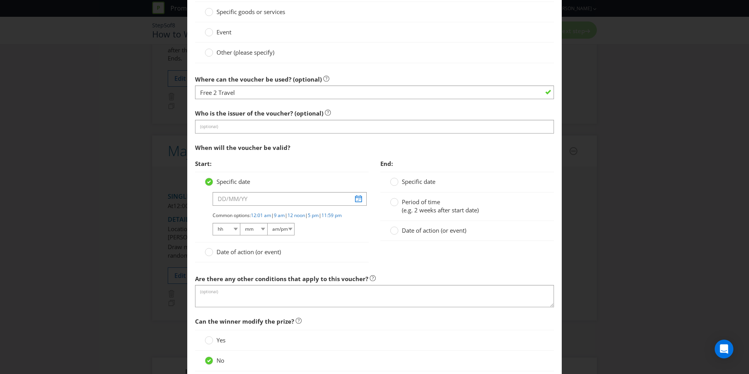
click at [244, 262] on div "Date of action (or event)" at bounding box center [281, 252] width 173 height 20
click at [244, 255] on span "Date of action (or event)" at bounding box center [248, 252] width 64 height 8
click at [0, 0] on input "Date of action (or event)" at bounding box center [0, 0] width 0 height 0
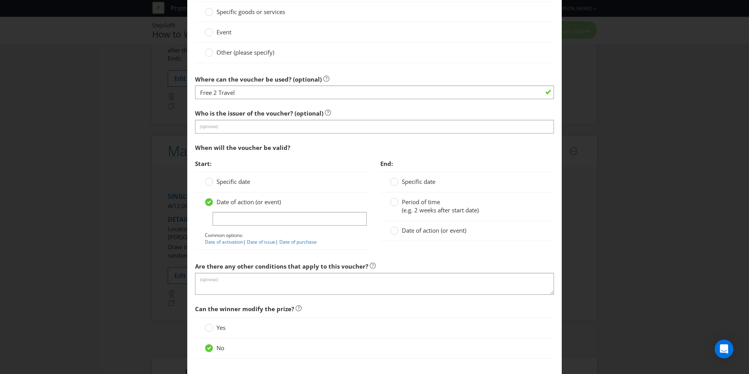
click at [248, 209] on div "Date of action (or event) Common options: Date of activation | Date of issue | …" at bounding box center [282, 222] width 154 height 48
click at [248, 214] on input "text" at bounding box center [289, 219] width 154 height 14
type input "From when the winner is awarded the voucher"
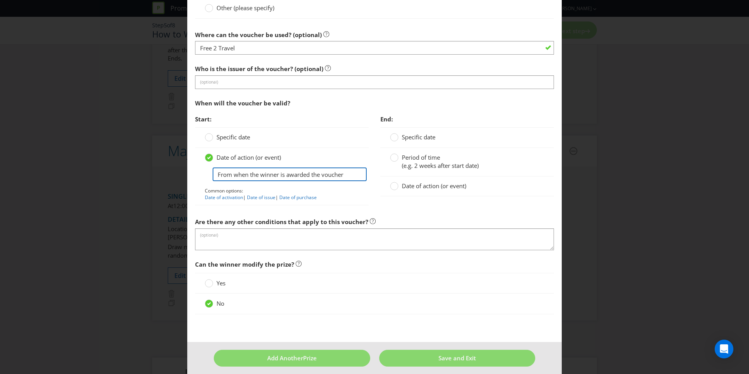
scroll to position [823, 0]
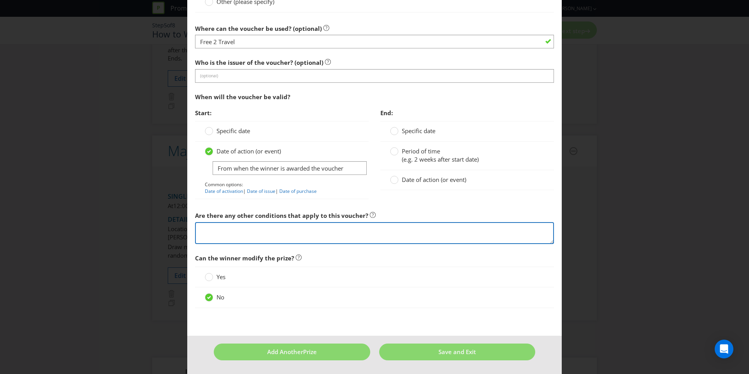
drag, startPoint x: 291, startPoint y: 230, endPoint x: 289, endPoint y: 227, distance: 4.4
click at [291, 230] on textarea at bounding box center [374, 233] width 359 height 22
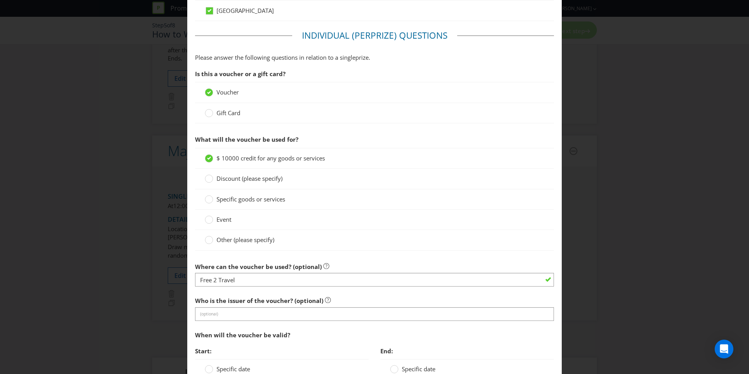
scroll to position [585, 0]
click at [220, 220] on span "Event" at bounding box center [223, 219] width 15 height 8
click at [0, 0] on input "Event" at bounding box center [0, 0] width 0 height 0
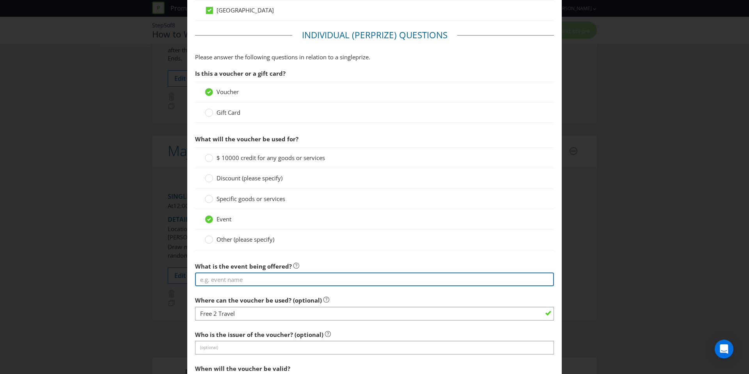
click at [258, 279] on input "text" at bounding box center [374, 279] width 359 height 14
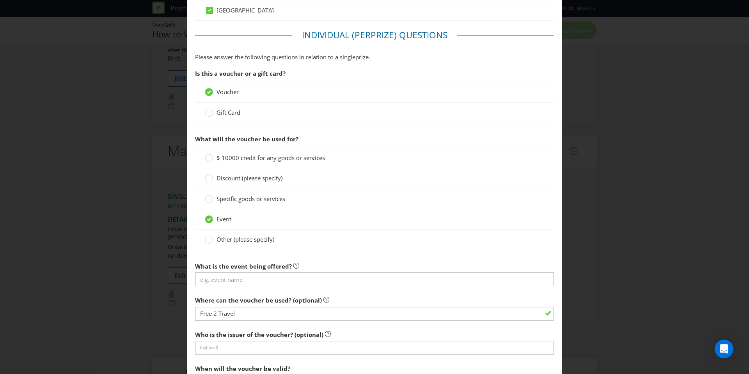
click at [247, 237] on span "Other (please specify)" at bounding box center [245, 239] width 58 height 8
click at [0, 0] on input "Other (please specify)" at bounding box center [0, 0] width 0 height 0
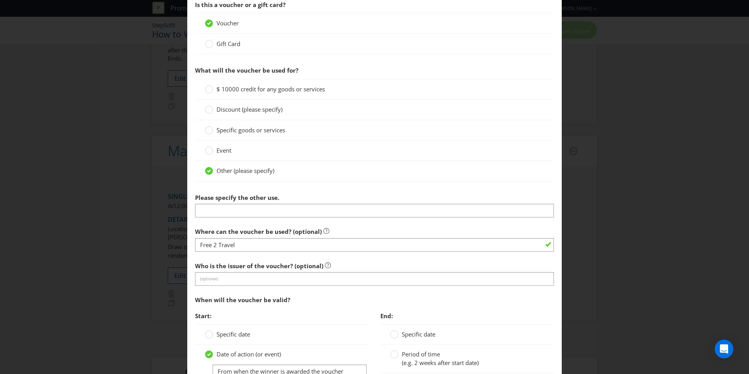
scroll to position [657, 0]
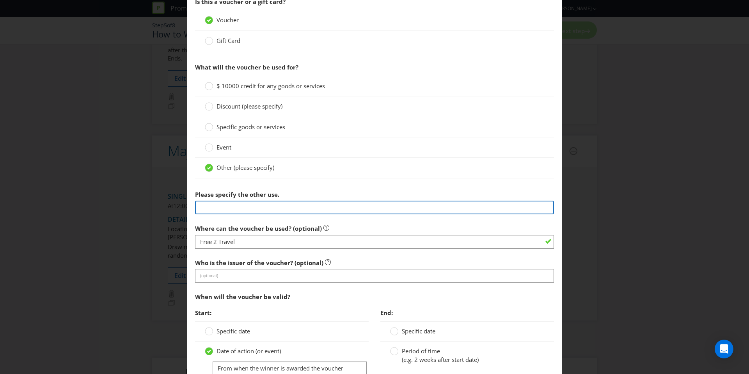
click at [264, 204] on input "text" at bounding box center [374, 207] width 359 height 14
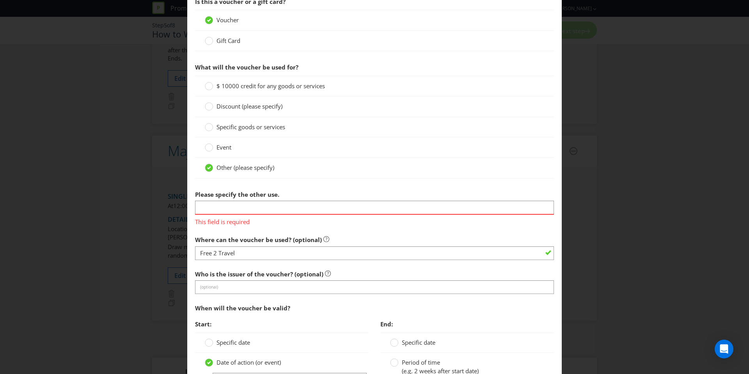
click at [223, 151] on label "Event" at bounding box center [219, 147] width 28 height 8
click at [0, 0] on input "Event" at bounding box center [0, 0] width 0 height 0
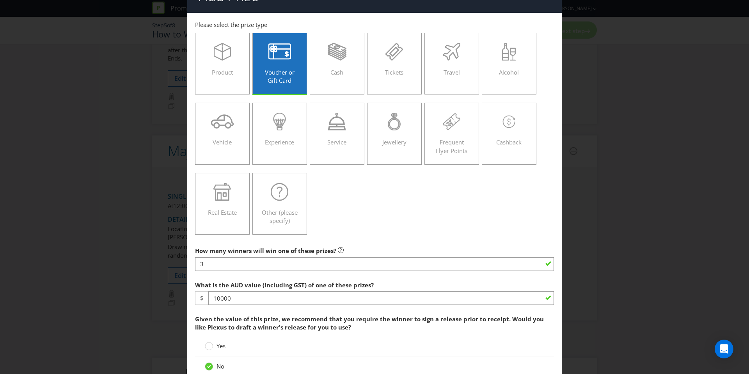
scroll to position [0, 0]
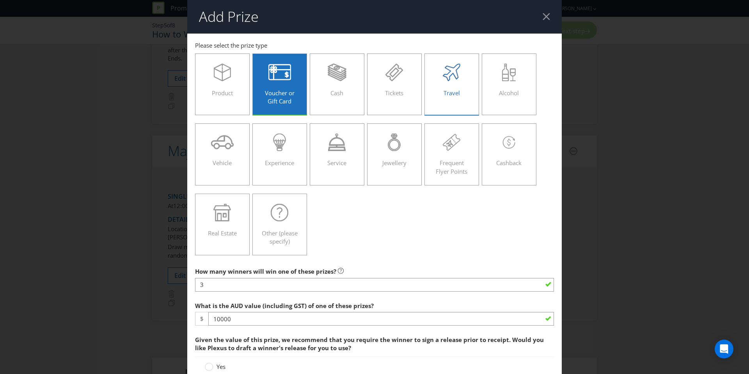
click at [442, 100] on label "Travel" at bounding box center [451, 84] width 55 height 62
click at [0, 0] on input "Travel" at bounding box center [0, 0] width 0 height 0
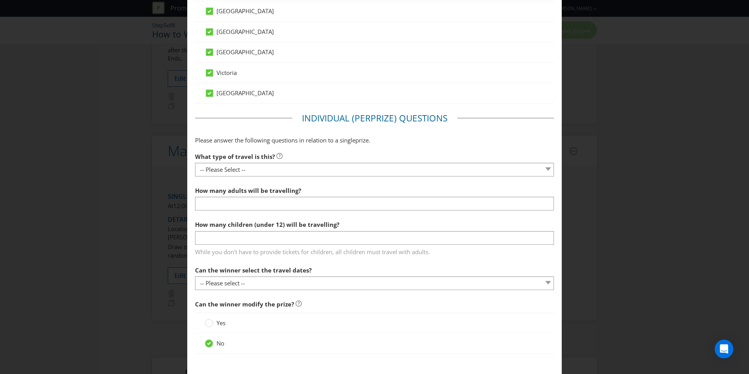
scroll to position [600, 0]
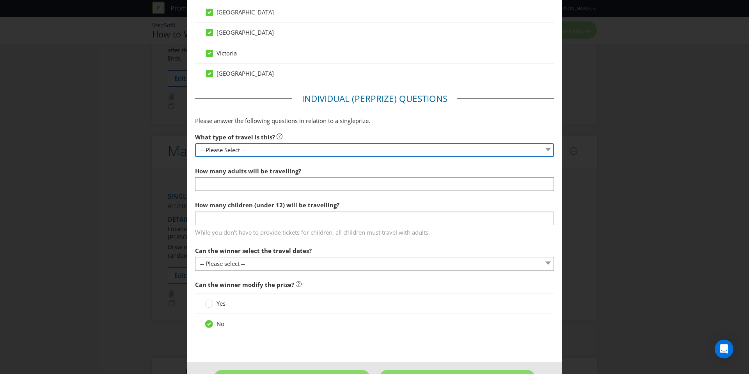
click at [277, 151] on select "-- Please Select -- Flight Accommodation Car Hire Bus Train Cruise Transfers Ot…" at bounding box center [374, 150] width 359 height 14
click at [195, 143] on select "-- Please Select -- Flight Accommodation Car Hire Bus Train Cruise Transfers Ot…" at bounding box center [374, 150] width 359 height 14
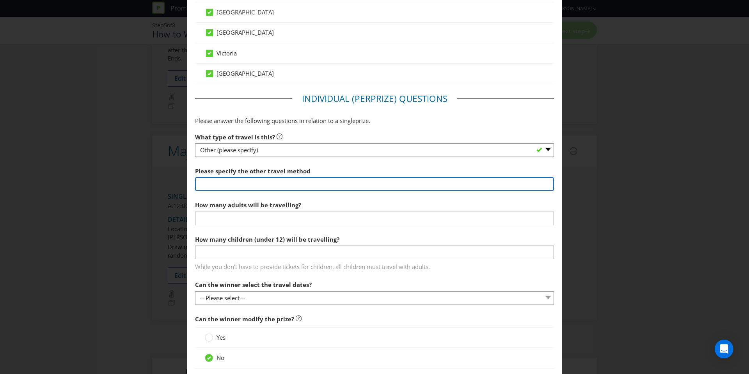
click at [252, 189] on input "text" at bounding box center [374, 184] width 359 height 14
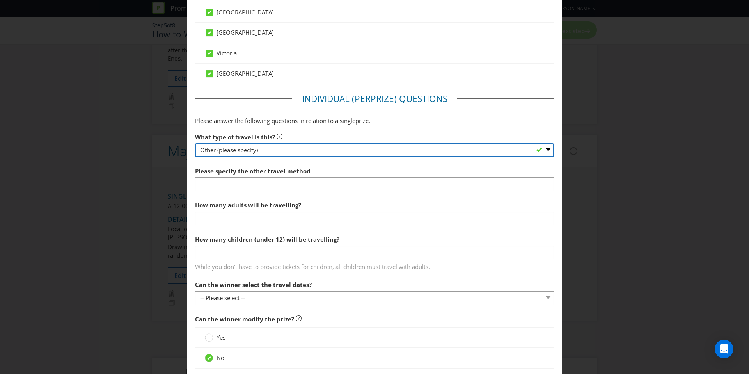
click at [260, 152] on select "-- Please Select -- Flight Accommodation Car Hire Bus Train Cruise Transfers Ot…" at bounding box center [374, 150] width 359 height 14
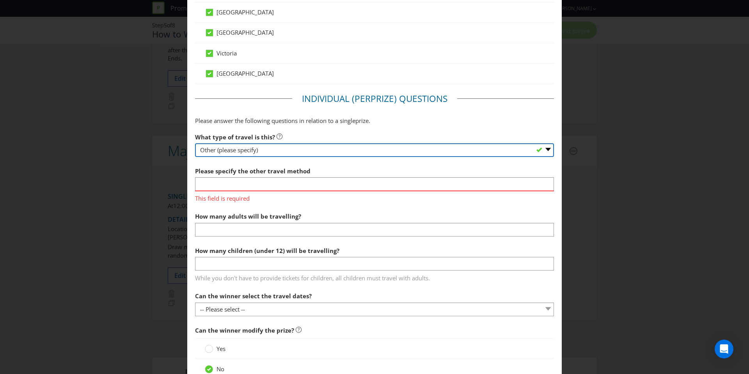
select select "FLIGHTS"
click at [195, 143] on select "-- Please Select -- Flight Accommodation Car Hire Bus Train Cruise Transfers Ot…" at bounding box center [374, 150] width 359 height 14
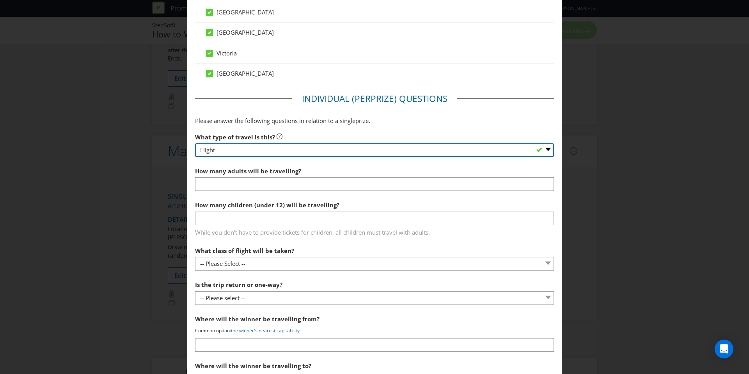
scroll to position [0, 0]
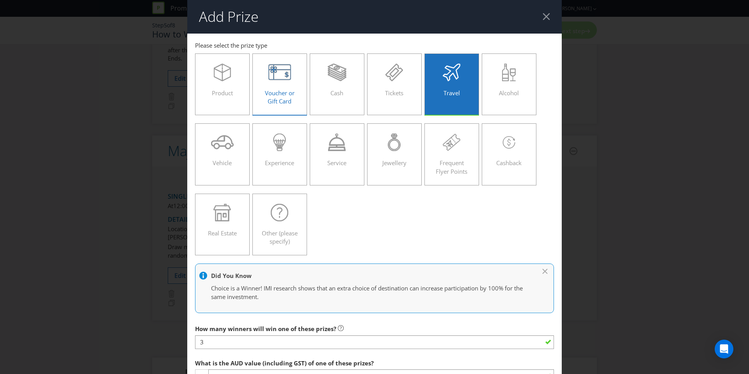
click at [295, 96] on div "Voucher or Gift Card" at bounding box center [279, 81] width 38 height 35
click at [0, 0] on input "Voucher or Gift Card" at bounding box center [0, 0] width 0 height 0
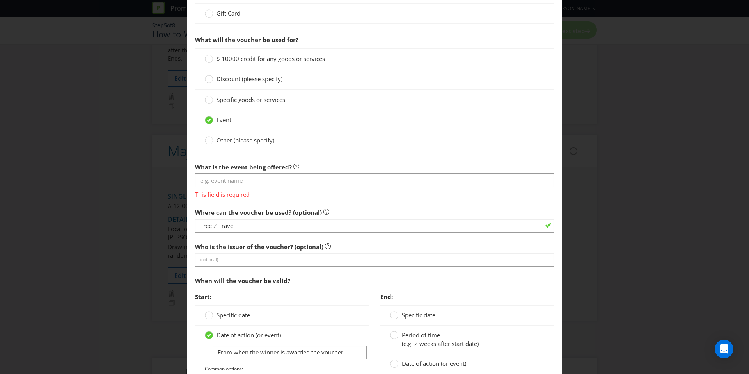
scroll to position [709, 0]
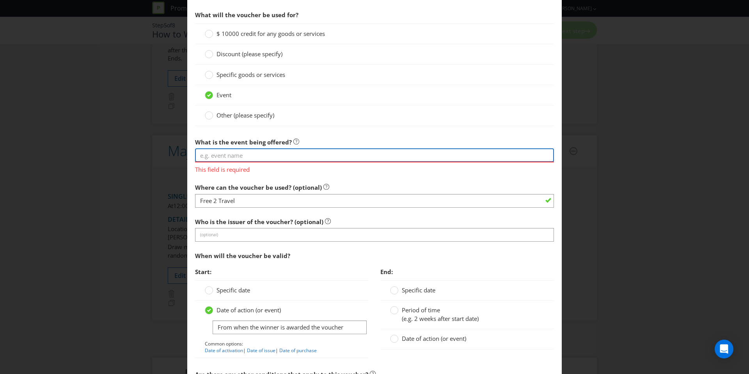
click at [270, 154] on input "text" at bounding box center [374, 155] width 359 height 14
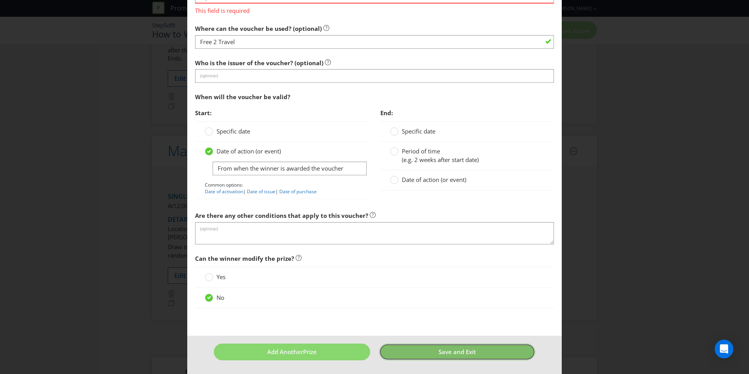
click at [424, 352] on button "Save and Exit" at bounding box center [457, 351] width 156 height 17
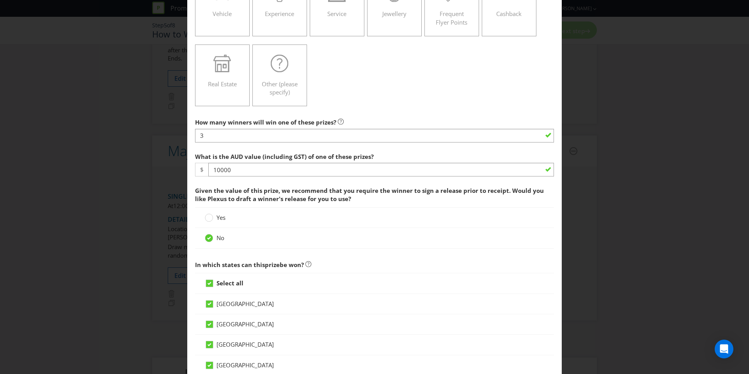
scroll to position [0, 0]
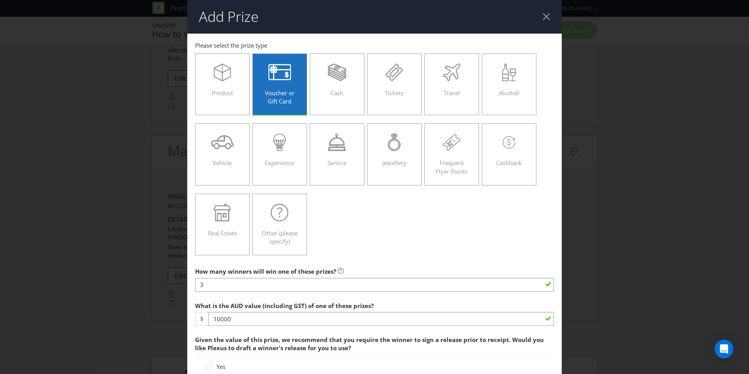
click at [547, 18] on div at bounding box center [545, 16] width 7 height 7
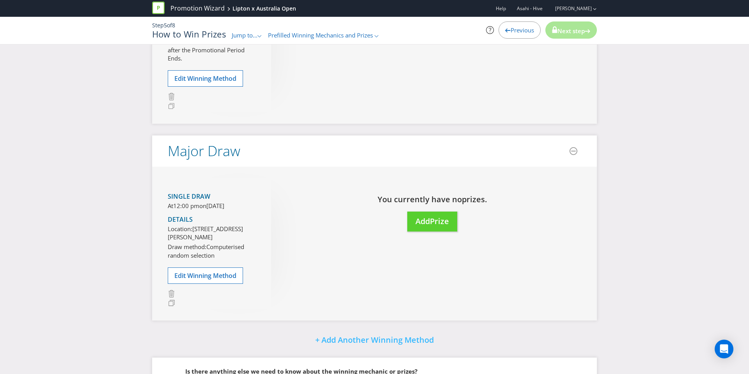
scroll to position [327, 0]
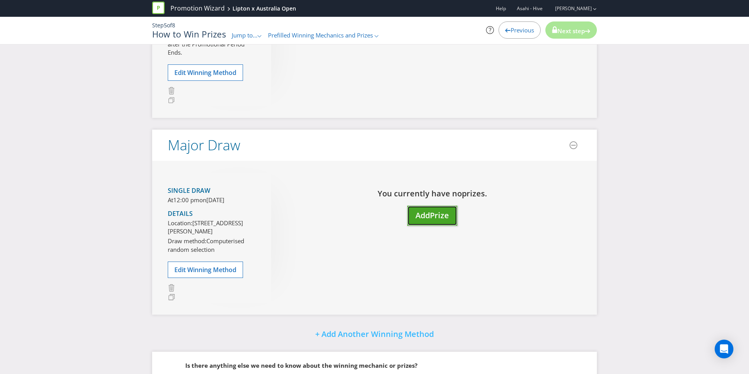
click at [408, 209] on button "Add Prize" at bounding box center [432, 215] width 50 height 20
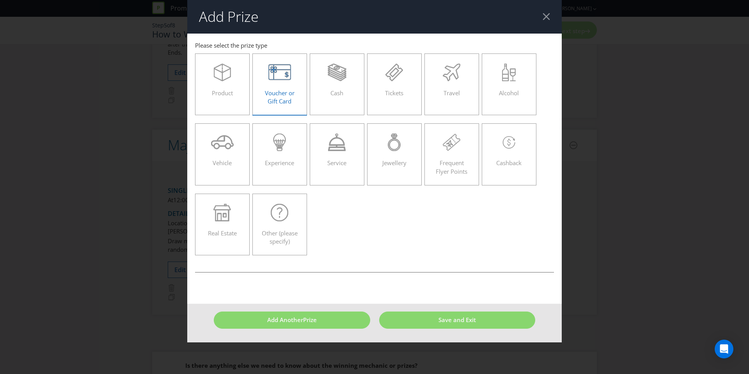
click at [295, 94] on div "Voucher or Gift Card" at bounding box center [279, 81] width 38 height 35
click at [0, 0] on input "Voucher or Gift Card" at bounding box center [0, 0] width 0 height 0
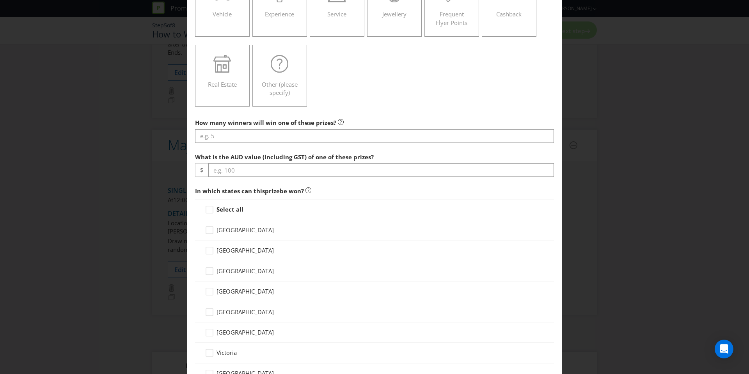
scroll to position [169, 0]
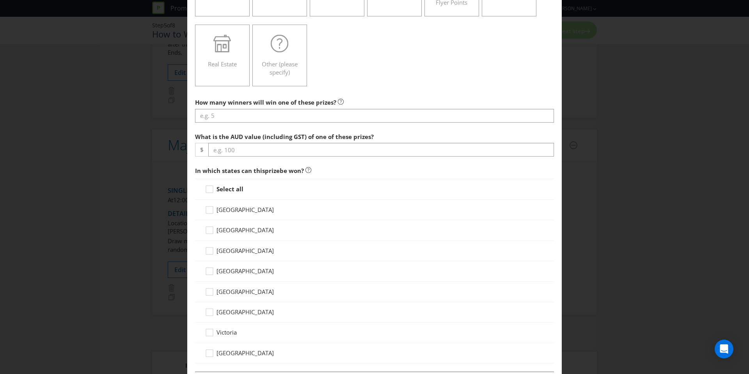
click at [303, 122] on div at bounding box center [374, 122] width 359 height 1
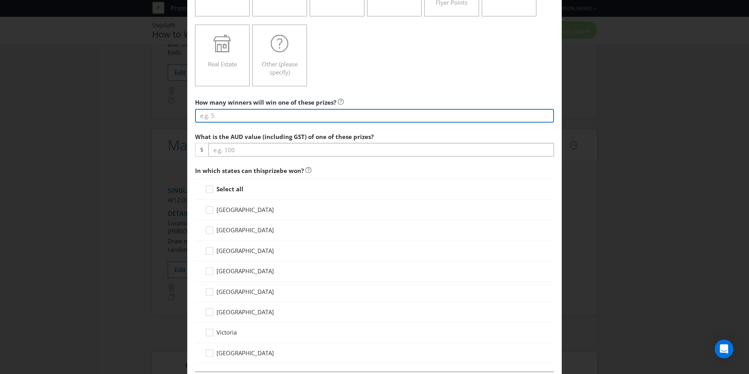
click at [304, 120] on input "number" at bounding box center [374, 116] width 359 height 14
type input "3"
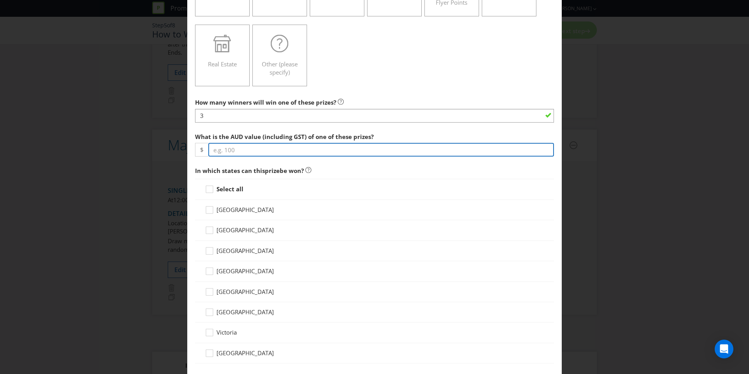
click at [295, 145] on input "number" at bounding box center [380, 150] width 345 height 14
type input "10000"
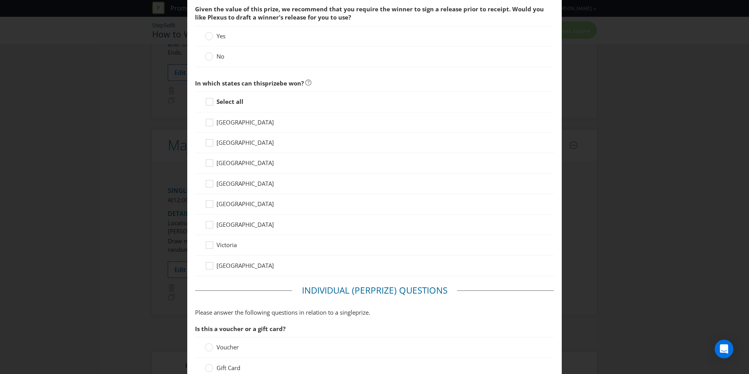
scroll to position [258, 0]
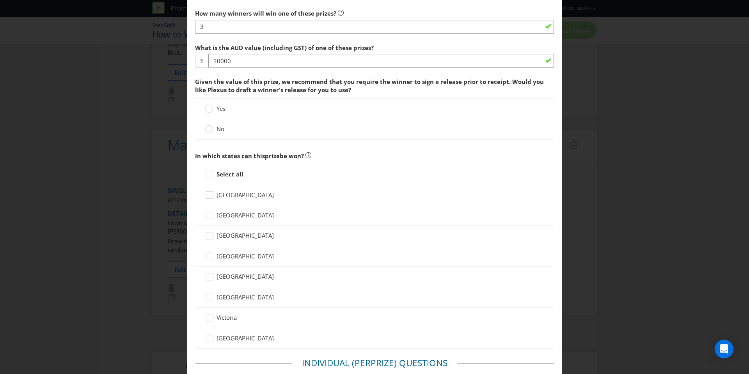
drag, startPoint x: 226, startPoint y: 134, endPoint x: 221, endPoint y: 129, distance: 7.4
click at [226, 134] on div "No" at bounding box center [374, 129] width 359 height 20
click at [221, 129] on span "No" at bounding box center [220, 129] width 8 height 8
click at [0, 0] on input "No" at bounding box center [0, 0] width 0 height 0
click at [230, 175] on strong "Select all" at bounding box center [229, 174] width 27 height 8
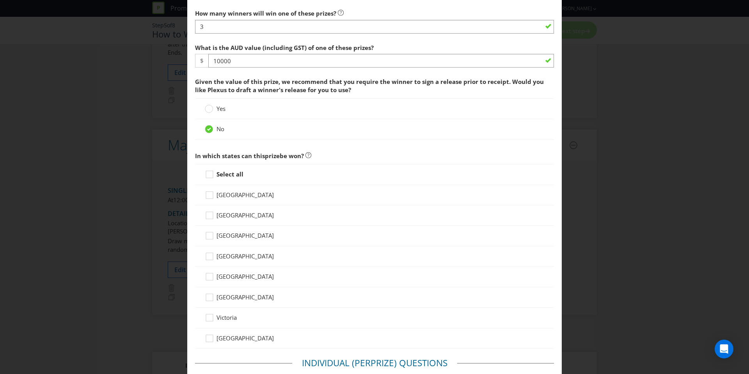
click at [0, 0] on input "Select all" at bounding box center [0, 0] width 0 height 0
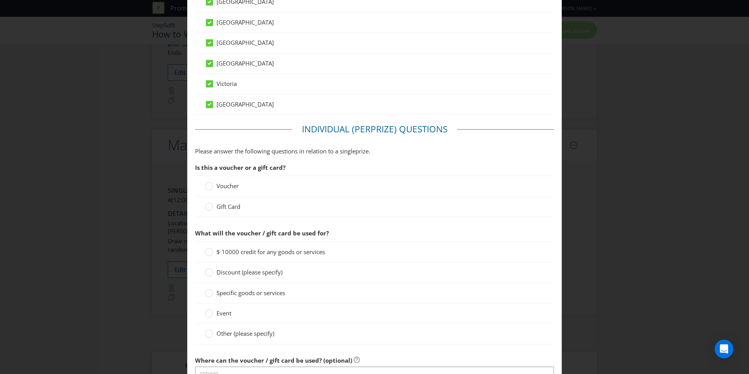
scroll to position [512, 0]
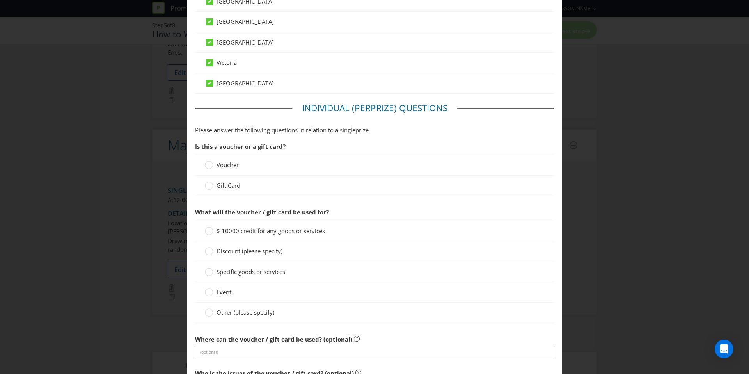
click at [234, 164] on span "Voucher" at bounding box center [227, 165] width 22 height 8
click at [0, 0] on input "Voucher" at bounding box center [0, 0] width 0 height 0
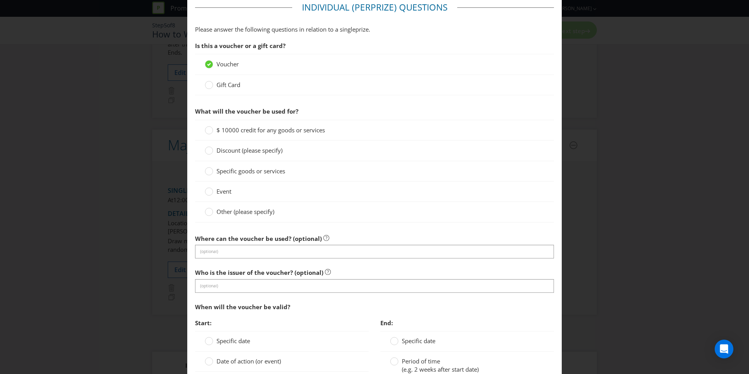
scroll to position [613, 0]
click at [241, 129] on span "$ 10000 credit for any goods or services" at bounding box center [270, 130] width 108 height 8
click at [0, 0] on input "$ 10000 credit for any goods or services" at bounding box center [0, 0] width 0 height 0
click at [228, 168] on span "Specific goods or services" at bounding box center [250, 170] width 69 height 8
click at [0, 0] on input "Specific goods or services" at bounding box center [0, 0] width 0 height 0
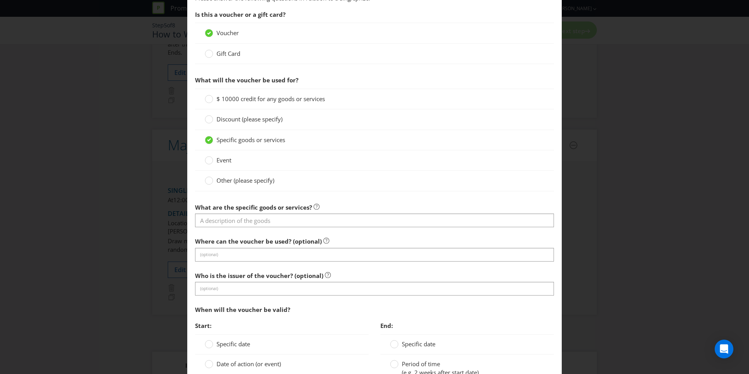
scroll to position [668, 0]
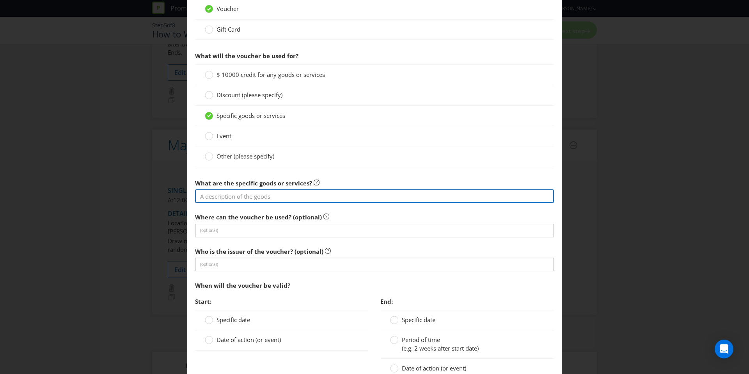
click at [237, 190] on input "text" at bounding box center [374, 196] width 359 height 14
type input "Free-2-Travel"
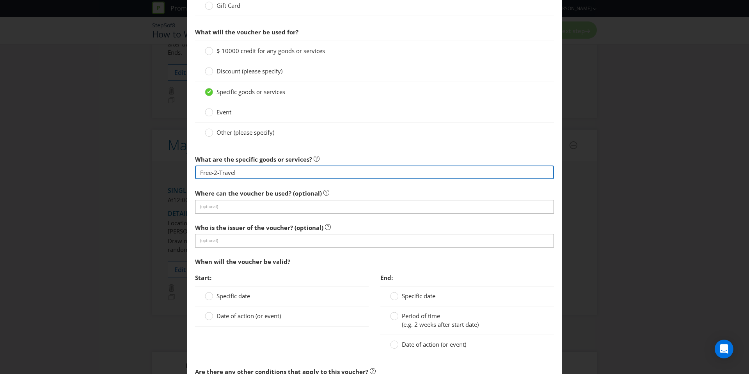
scroll to position [695, 0]
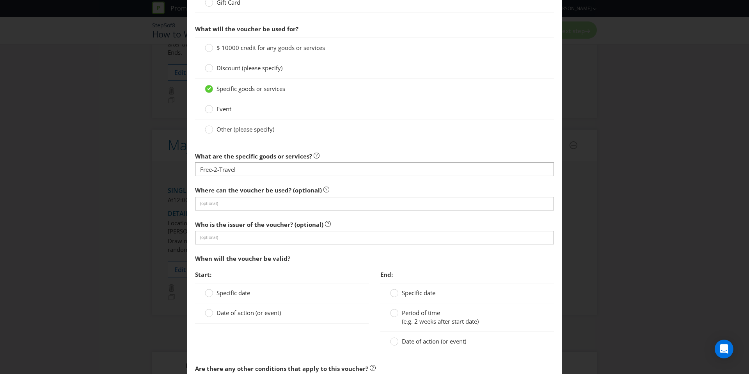
click at [257, 193] on span "Where can the voucher be used? (optional)" at bounding box center [258, 190] width 127 height 8
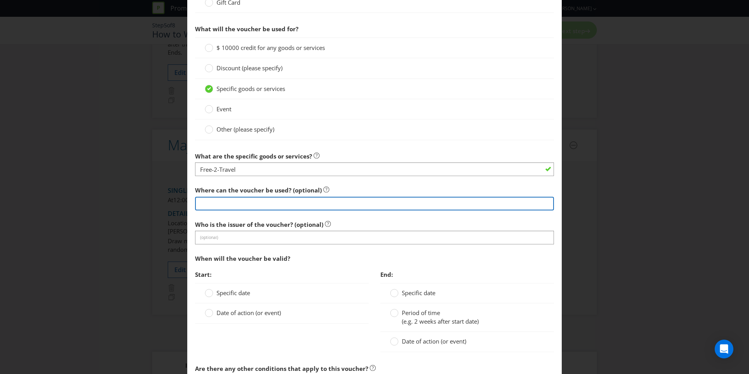
click at [255, 201] on input "text" at bounding box center [374, 204] width 359 height 14
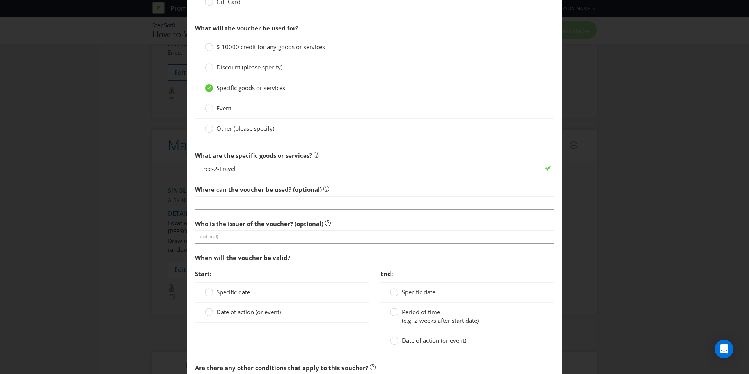
click at [211, 226] on span "Who is the issuer of the voucher? (optional)" at bounding box center [259, 224] width 128 height 8
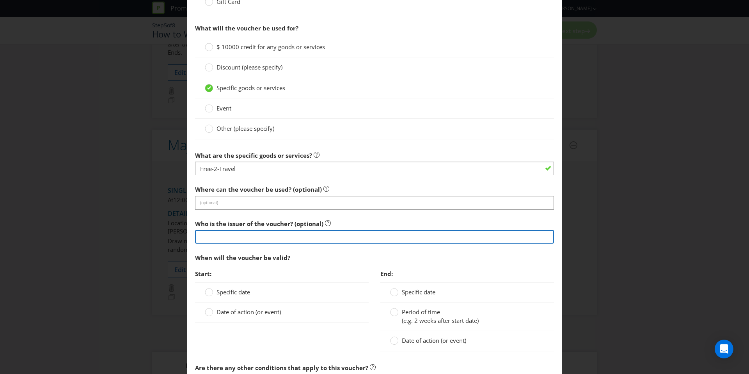
click at [223, 238] on input "text" at bounding box center [374, 237] width 359 height 14
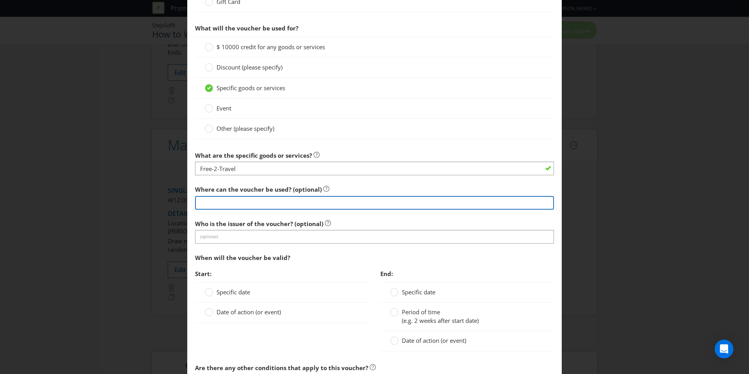
click at [248, 207] on input "text" at bounding box center [374, 203] width 359 height 14
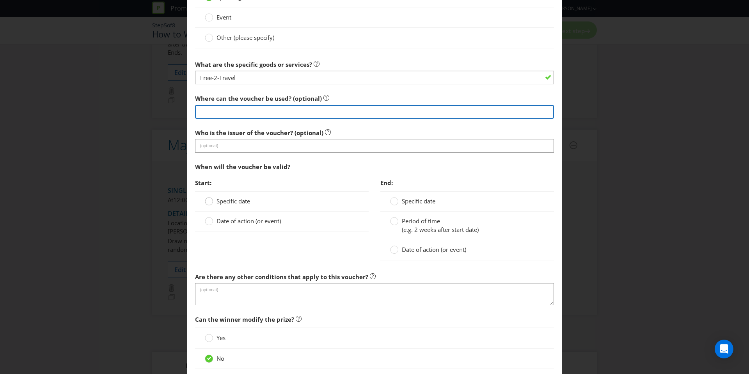
scroll to position [791, 0]
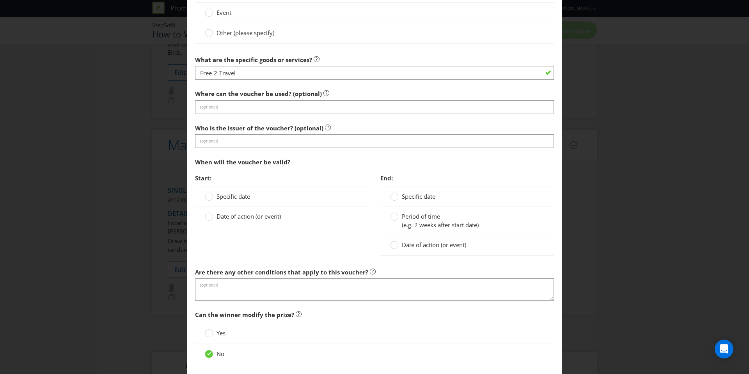
click at [223, 174] on span "Start:" at bounding box center [281, 178] width 173 height 16
click at [242, 213] on span "Date of action (or event)" at bounding box center [248, 216] width 64 height 8
click at [0, 0] on input "Date of action (or event)" at bounding box center [0, 0] width 0 height 0
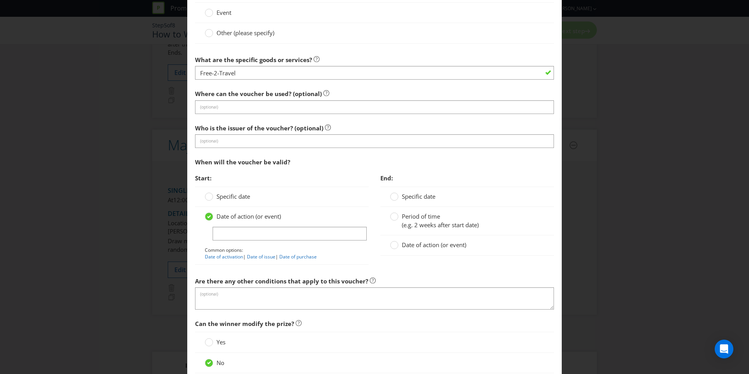
click at [245, 220] on label "Date of action (or event)" at bounding box center [244, 216] width 78 height 8
click at [0, 0] on input "Date of action (or event)" at bounding box center [0, 0] width 0 height 0
click at [247, 227] on input "text" at bounding box center [289, 234] width 154 height 14
type input "From when the winner is awarded the voucher"
click at [402, 249] on label "Date of action (or event)" at bounding box center [429, 245] width 78 height 8
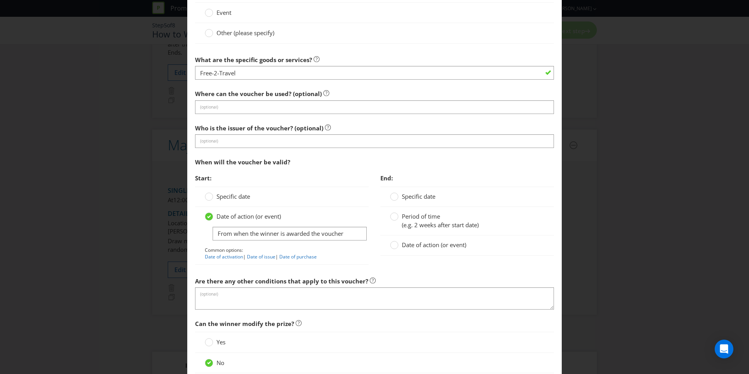
click at [0, 0] on input "Date of action (or event)" at bounding box center [0, 0] width 0 height 0
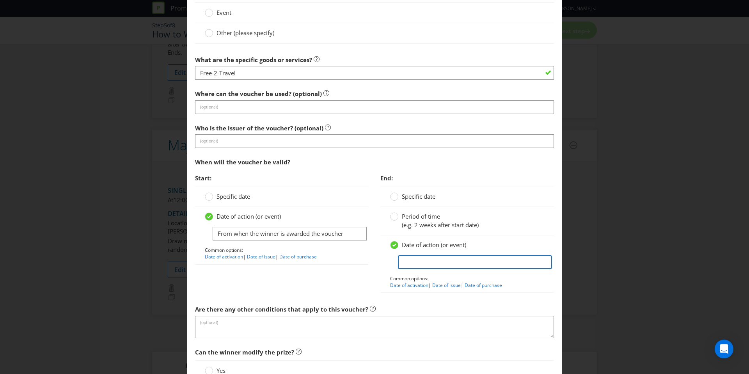
click at [416, 258] on input "text" at bounding box center [475, 262] width 154 height 14
type input "Voucher must be redeemed [DATE] from when the winner is awarded the voucher"
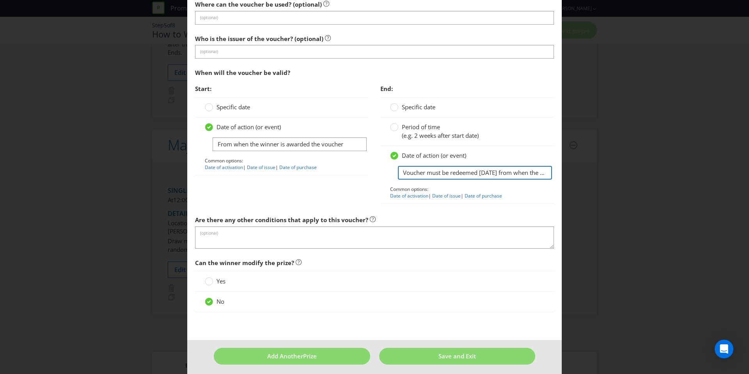
scroll to position [885, 0]
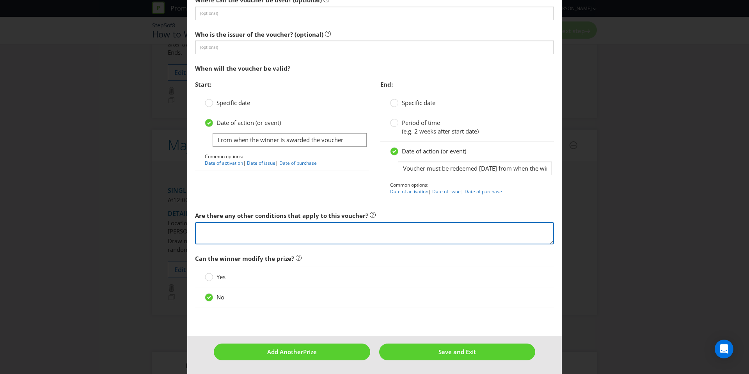
click at [286, 231] on textarea at bounding box center [374, 233] width 359 height 22
click at [284, 235] on textarea at bounding box center [374, 233] width 359 height 22
paste textarea "• Lor ipsumdolo sitam consectetu adip elitseddo eiu tempori utl etd magnaali. E…"
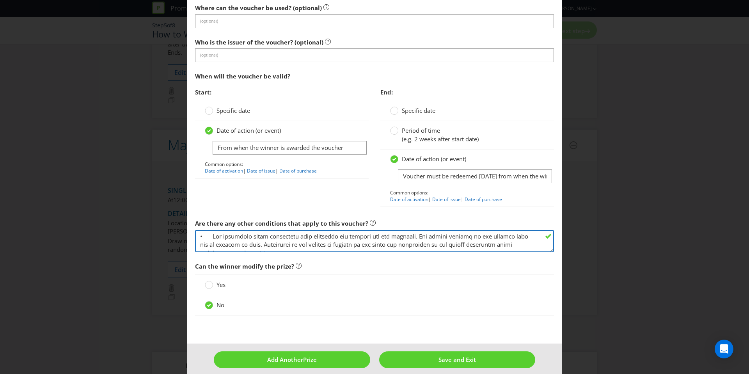
scroll to position [0, 0]
drag, startPoint x: 212, startPoint y: 235, endPoint x: 159, endPoint y: 235, distance: 53.0
click at [159, 235] on div "Add Prize [GEOGRAPHIC_DATA] [GEOGRAPHIC_DATA] [GEOGRAPHIC_DATA] [GEOGRAPHIC_DAT…" at bounding box center [374, 187] width 749 height 374
drag, startPoint x: 214, startPoint y: 242, endPoint x: 174, endPoint y: 242, distance: 39.8
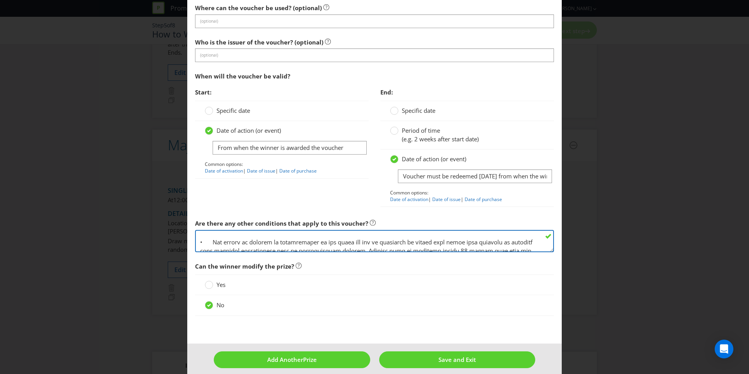
click at [174, 242] on div "Add Prize [GEOGRAPHIC_DATA] [GEOGRAPHIC_DATA] [GEOGRAPHIC_DATA] [GEOGRAPHIC_DAT…" at bounding box center [374, 187] width 749 height 374
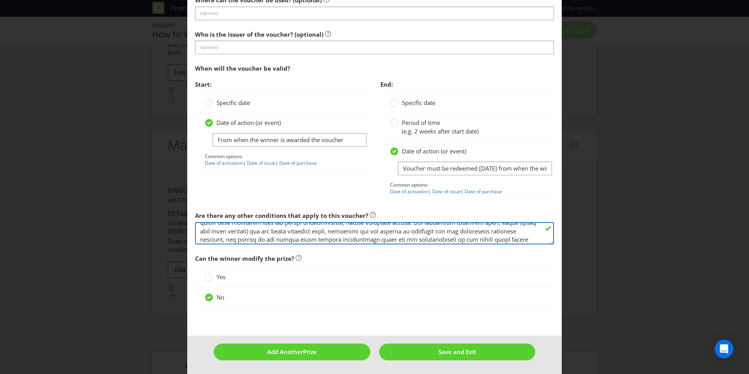
scroll to position [117, 0]
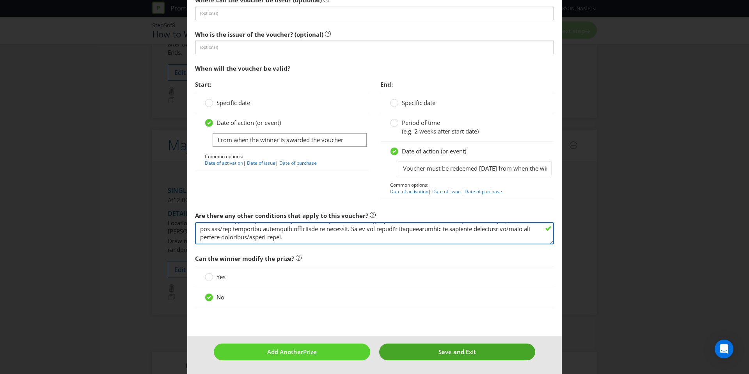
type textarea "Any ancillary costs associated with redeeming the voucher are not included. Any…"
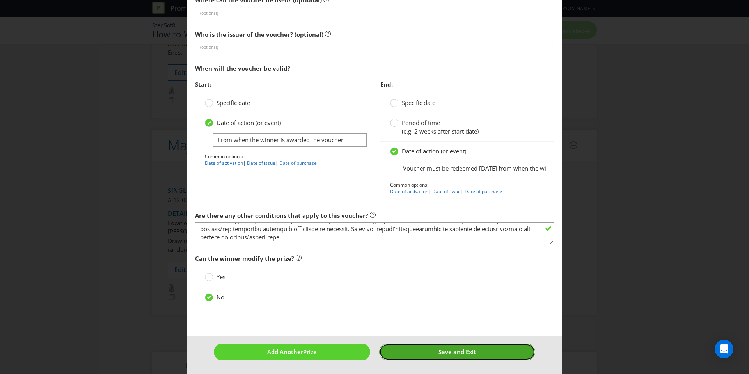
click at [435, 347] on button "Save and Exit" at bounding box center [457, 351] width 156 height 17
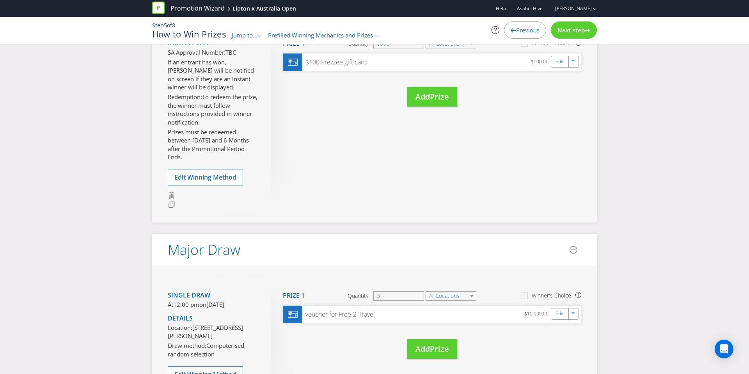
scroll to position [115, 0]
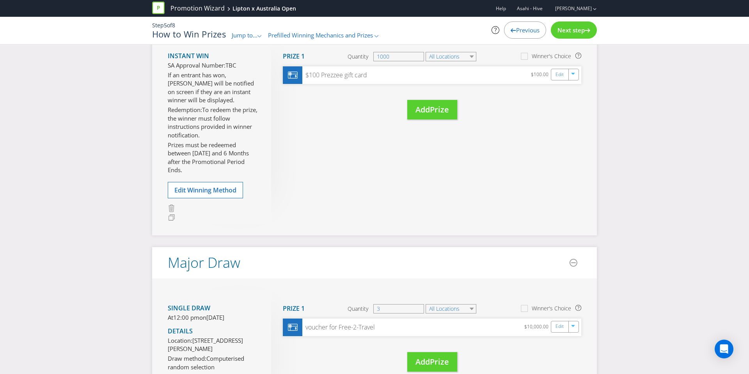
click at [554, 34] on div "Next step" at bounding box center [574, 29] width 46 height 17
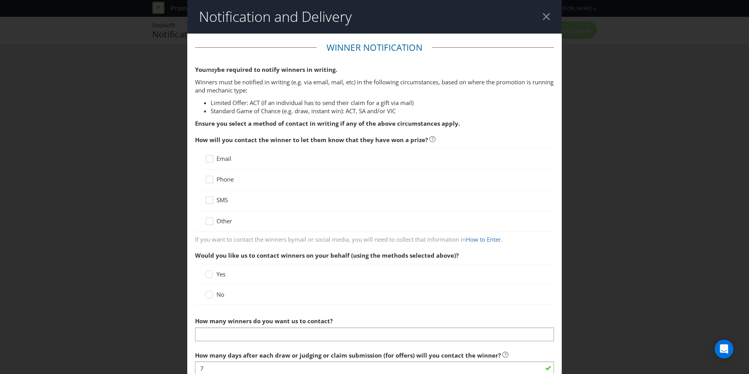
click at [225, 158] on span "Email" at bounding box center [223, 158] width 15 height 8
click at [0, 0] on input "Email" at bounding box center [0, 0] width 0 height 0
click at [222, 181] on span "Phone" at bounding box center [224, 179] width 17 height 8
click at [0, 0] on input "Phone" at bounding box center [0, 0] width 0 height 0
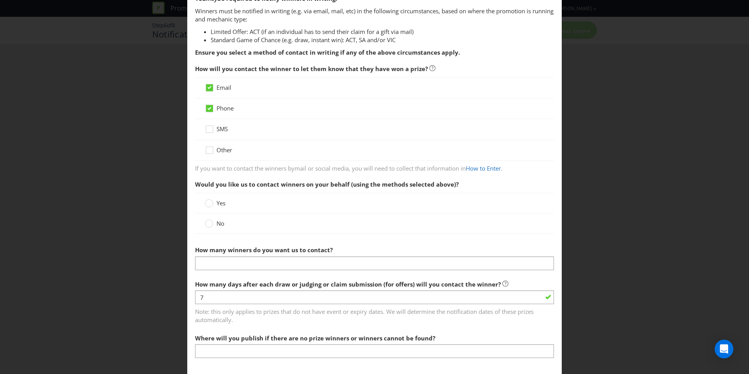
scroll to position [96, 0]
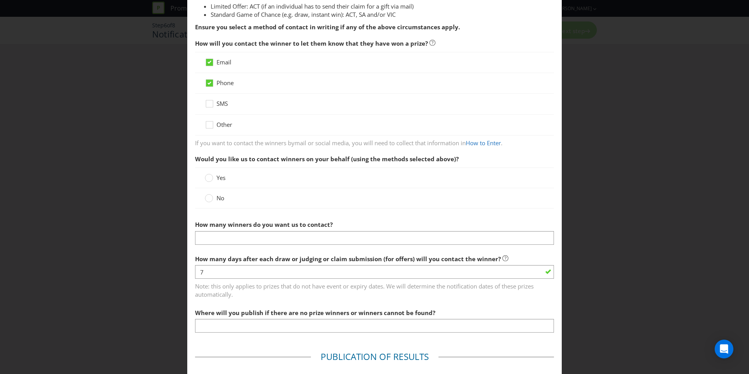
click at [224, 200] on span at bounding box center [225, 198] width 2 height 8
click at [0, 0] on input "No" at bounding box center [0, 0] width 0 height 0
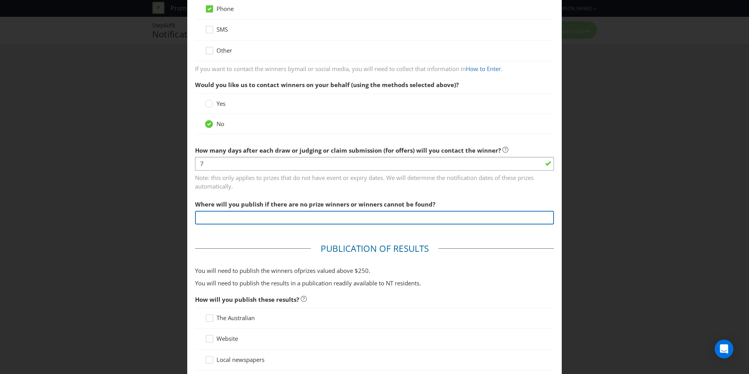
scroll to position [172, 0]
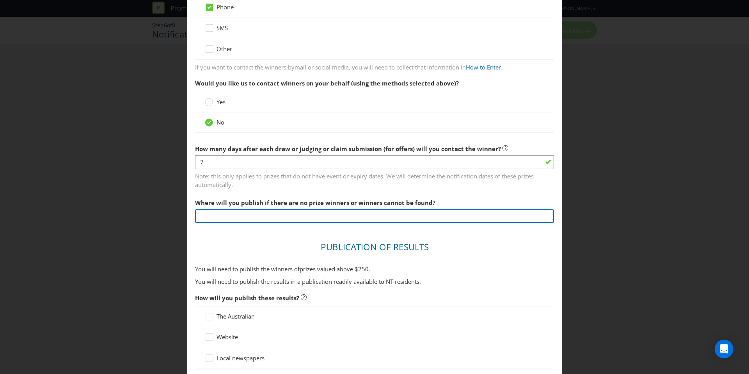
click at [228, 212] on input "text" at bounding box center [374, 216] width 359 height 14
type input "On the Entry site"
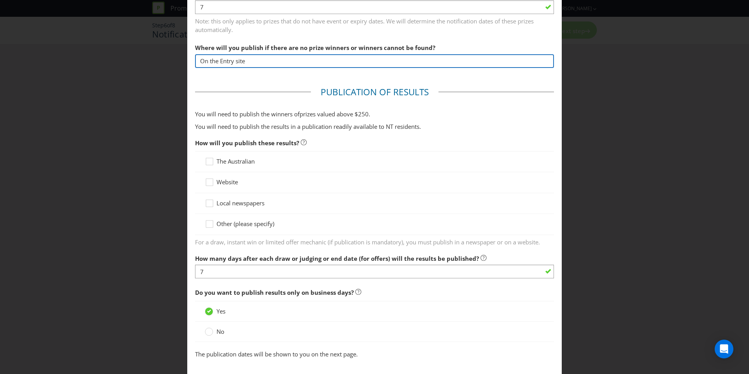
scroll to position [327, 0]
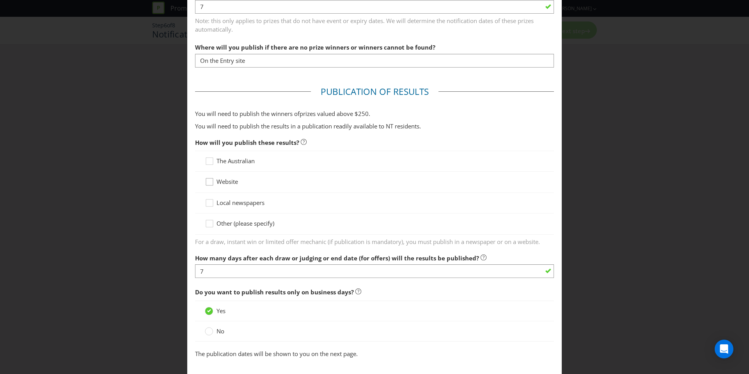
click at [214, 180] on icon at bounding box center [211, 183] width 12 height 12
click at [0, 0] on input "Website" at bounding box center [0, 0] width 0 height 0
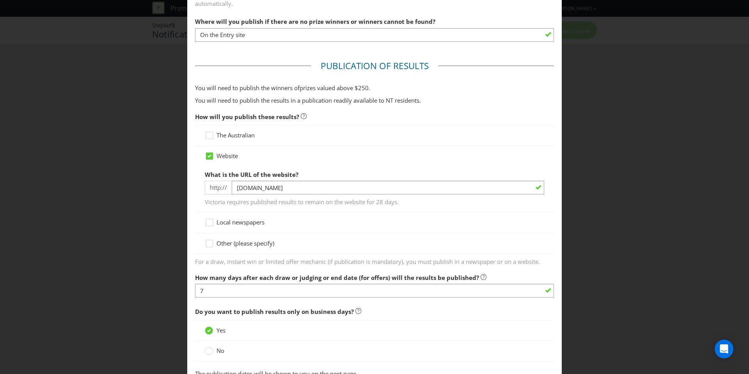
scroll to position [354, 0]
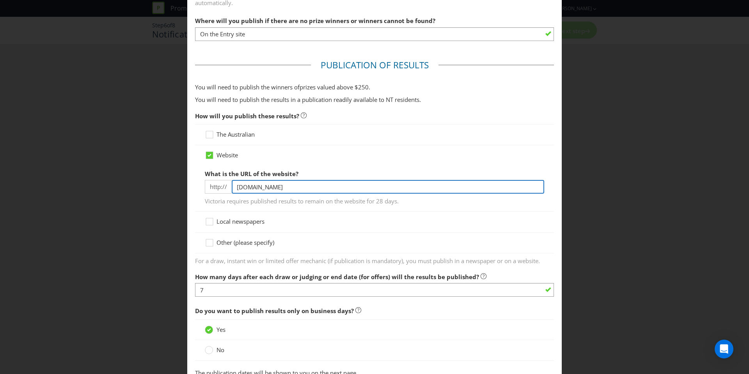
drag, startPoint x: 253, startPoint y: 188, endPoint x: 289, endPoint y: 187, distance: 35.9
click at [289, 187] on input "[DOMAIN_NAME]" at bounding box center [388, 187] width 312 height 14
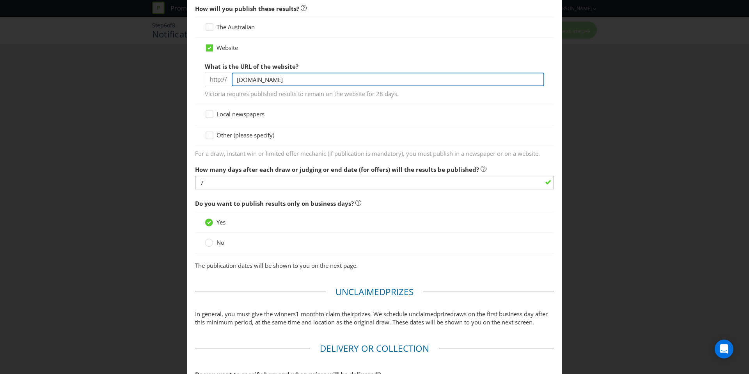
scroll to position [467, 0]
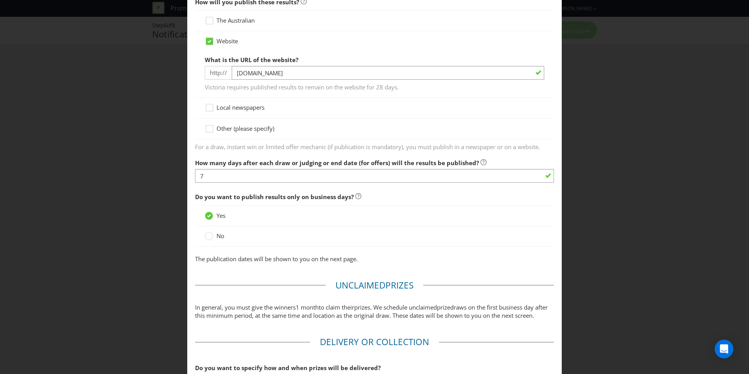
click at [281, 203] on span "Do you want to publish results only on business days?" at bounding box center [374, 197] width 359 height 16
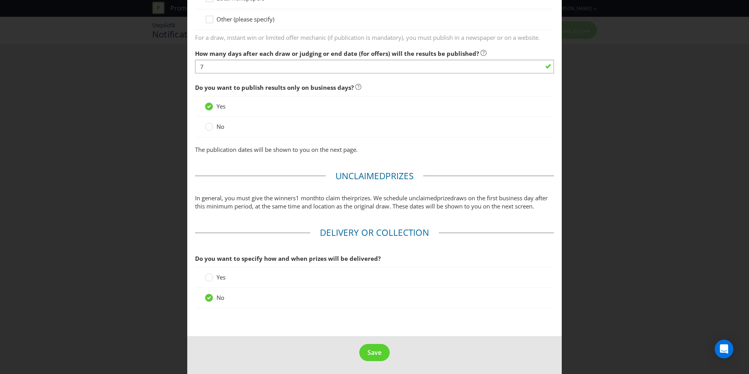
scroll to position [578, 0]
click at [376, 347] on span "Save" at bounding box center [374, 351] width 14 height 9
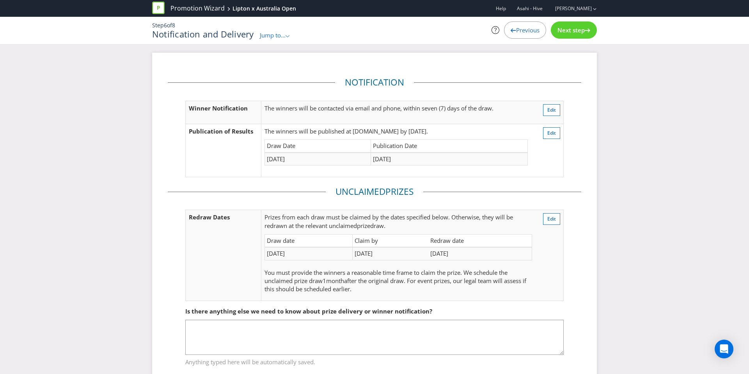
click at [563, 36] on div "Next step" at bounding box center [574, 29] width 46 height 17
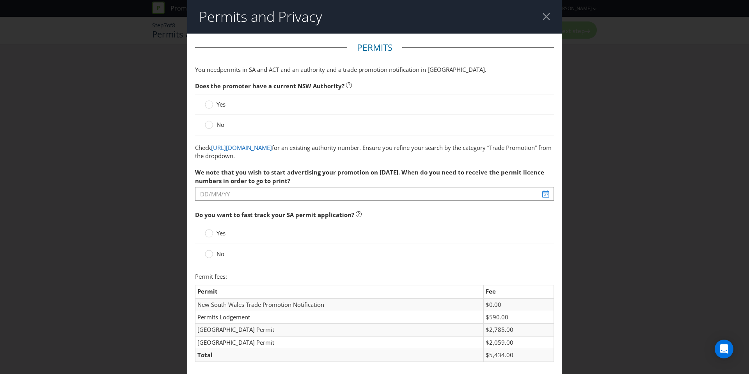
click at [227, 106] on span at bounding box center [226, 104] width 2 height 8
click at [0, 0] on input "Yes" at bounding box center [0, 0] width 0 height 0
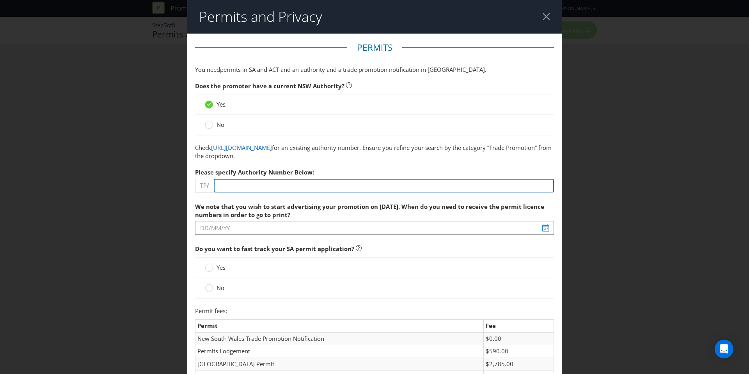
click at [232, 191] on input "number" at bounding box center [384, 186] width 340 height 14
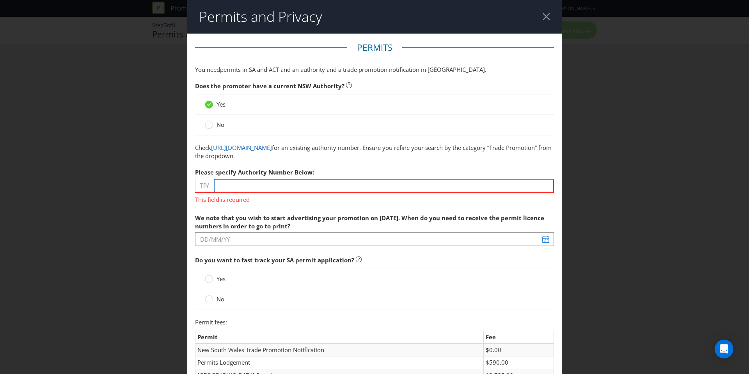
click at [299, 184] on input "number" at bounding box center [384, 186] width 340 height 14
paste input "957"
type input "957"
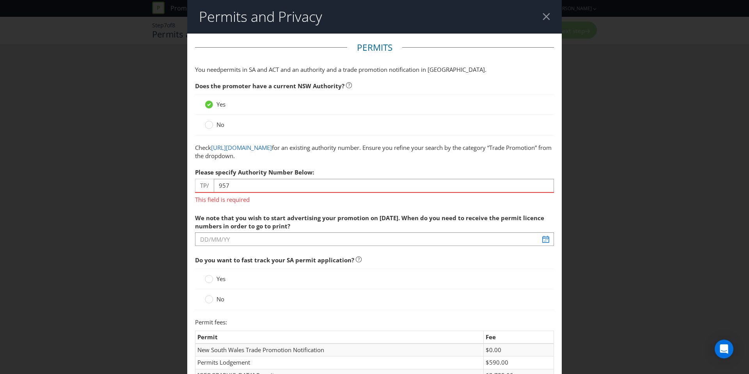
click at [299, 215] on label "We note that you wish to start advertising your promotion on [DATE]. When do yo…" at bounding box center [374, 220] width 359 height 21
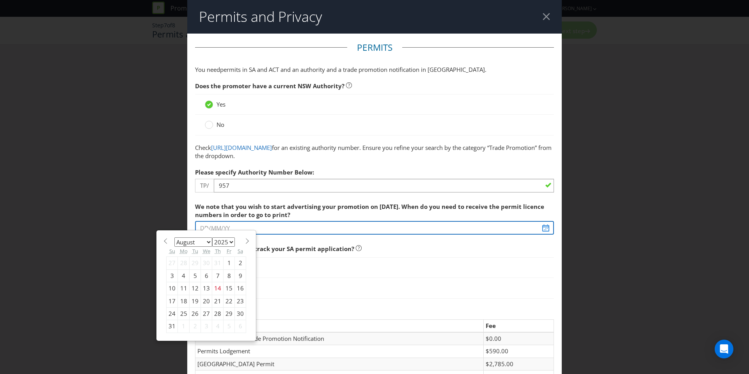
click at [292, 228] on input "text" at bounding box center [374, 228] width 359 height 14
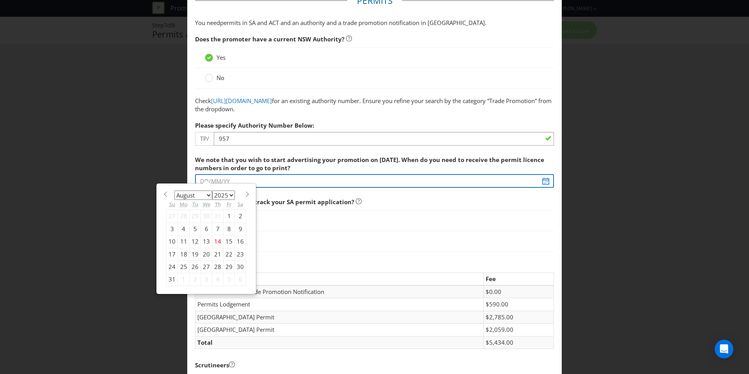
scroll to position [48, 0]
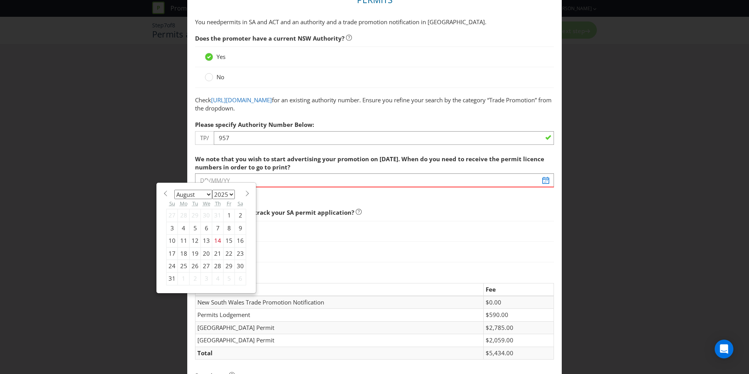
click at [242, 193] on section "January February March April May June July August September October November [D…" at bounding box center [206, 192] width 80 height 6
click at [244, 192] on span at bounding box center [247, 193] width 6 height 6
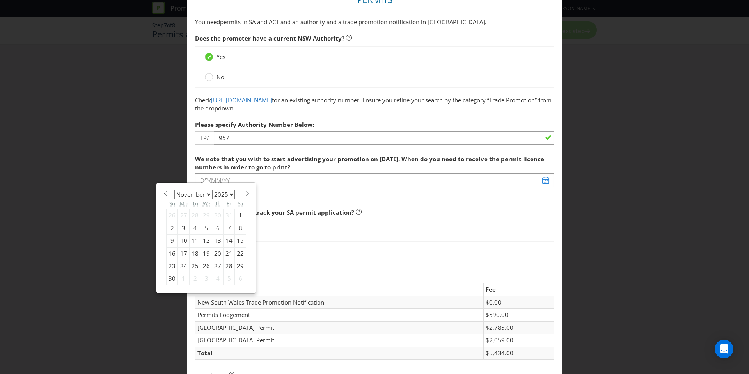
click at [244, 192] on span at bounding box center [247, 193] width 6 height 6
select select "0"
select select "2026"
click at [165, 194] on span at bounding box center [165, 193] width 6 height 6
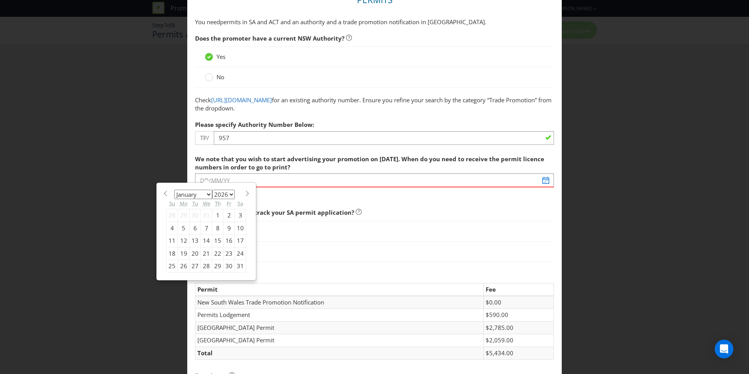
select select "11"
select select "2025"
click at [165, 194] on span at bounding box center [165, 193] width 6 height 6
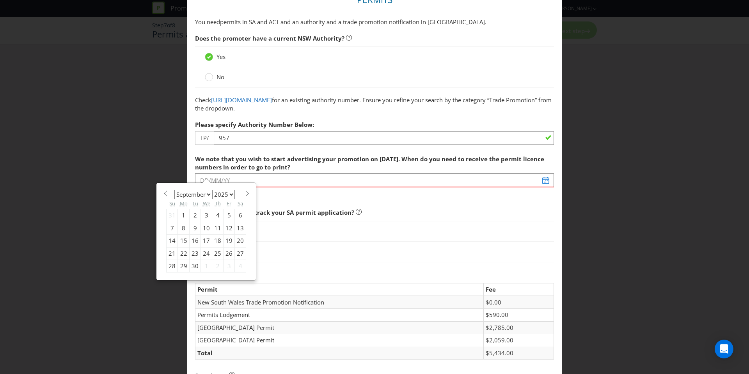
click at [165, 194] on span at bounding box center [165, 193] width 6 height 6
click at [247, 193] on span at bounding box center [247, 193] width 6 height 6
select select "8"
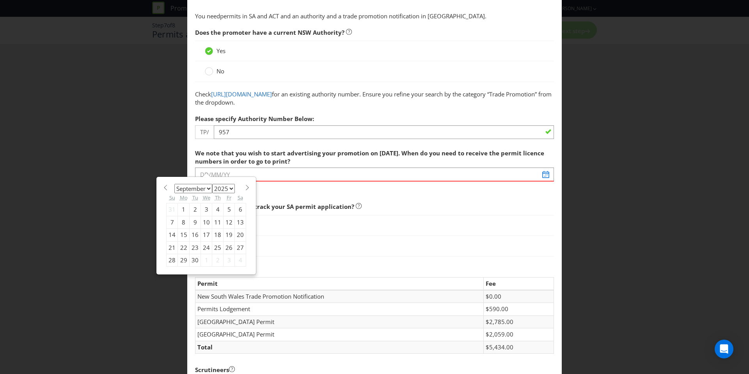
click at [186, 232] on div "15" at bounding box center [184, 234] width 12 height 12
type input "[DATE]"
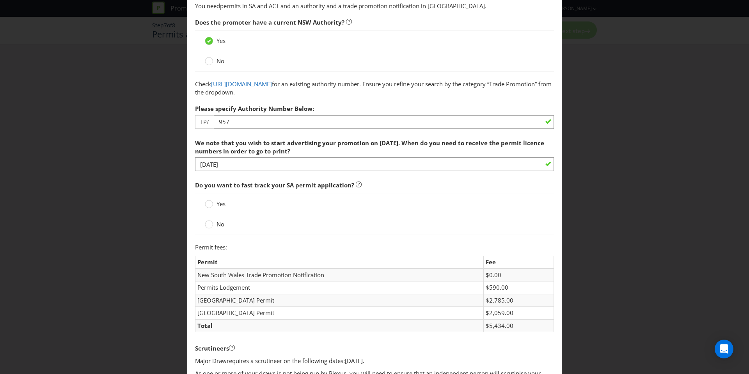
scroll to position [76, 0]
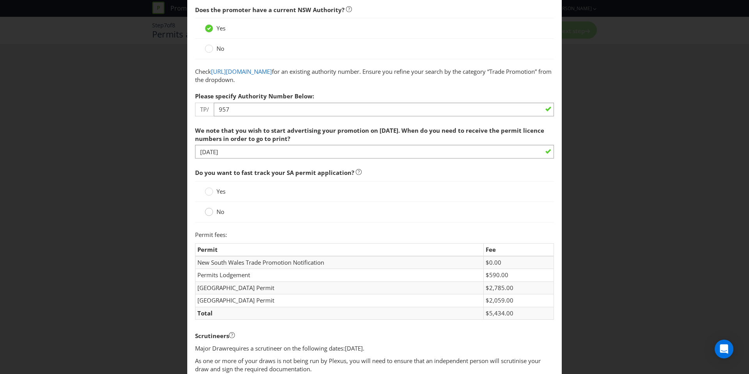
click at [206, 212] on circle at bounding box center [209, 212] width 8 height 8
click at [0, 0] on input "No" at bounding box center [0, 0] width 0 height 0
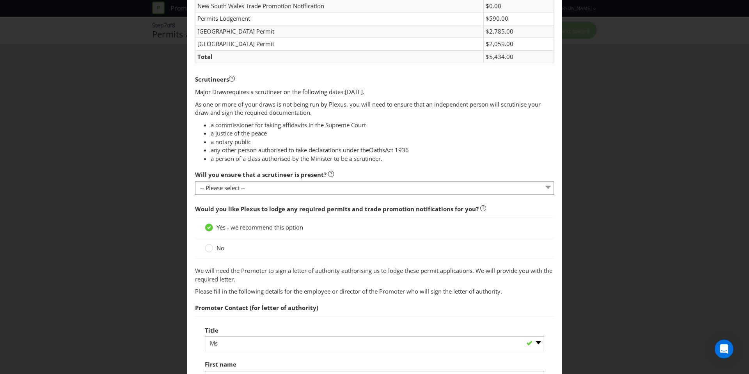
scroll to position [351, 0]
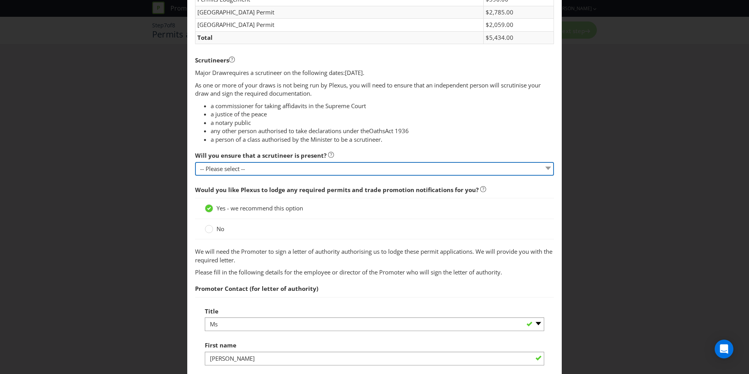
click at [255, 173] on select "-- Please select -- Yes, I agree to arrange for a scrutineer for each draw. No,…" at bounding box center [374, 169] width 359 height 14
select select "YES"
click at [195, 162] on select "-- Please select -- Yes, I agree to arrange for a scrutineer for each draw. No,…" at bounding box center [374, 169] width 359 height 14
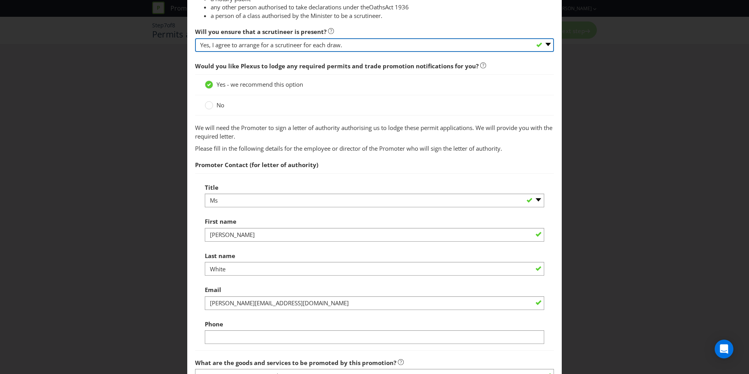
scroll to position [507, 0]
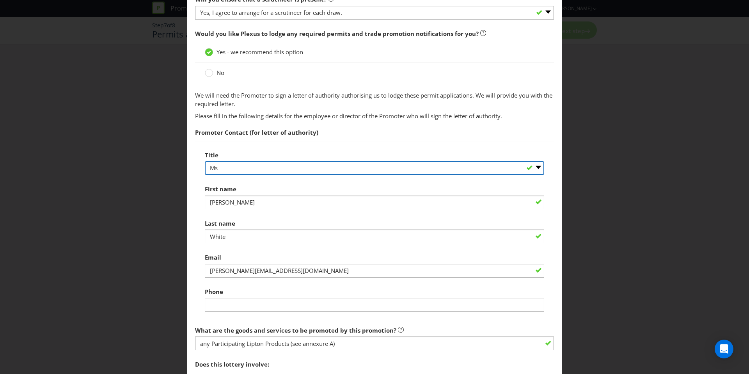
click at [229, 167] on select "-- Please select -- Mr Ms Mrs [PERSON_NAME] [PERSON_NAME] (please specify)" at bounding box center [374, 168] width 339 height 14
click at [205, 161] on select "-- Please select -- Mr Ms Mrs [PERSON_NAME] [PERSON_NAME] (please specify)" at bounding box center [374, 168] width 339 height 14
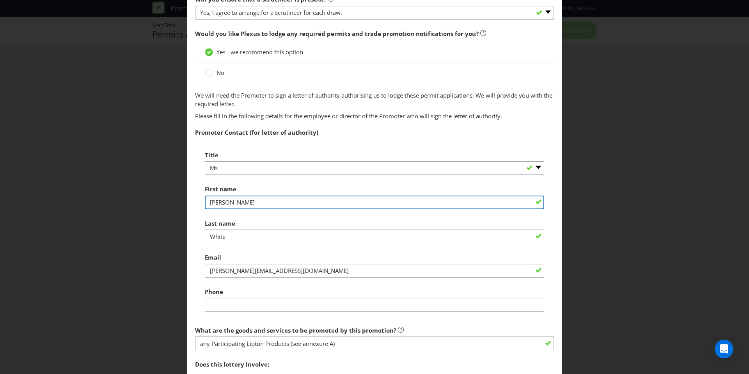
drag, startPoint x: 239, startPoint y: 202, endPoint x: 168, endPoint y: 201, distance: 71.7
click at [168, 201] on div "Permits and Privacy Permits You need permits in SA and ACT and an authority and…" at bounding box center [374, 187] width 749 height 374
type input "Meagan"
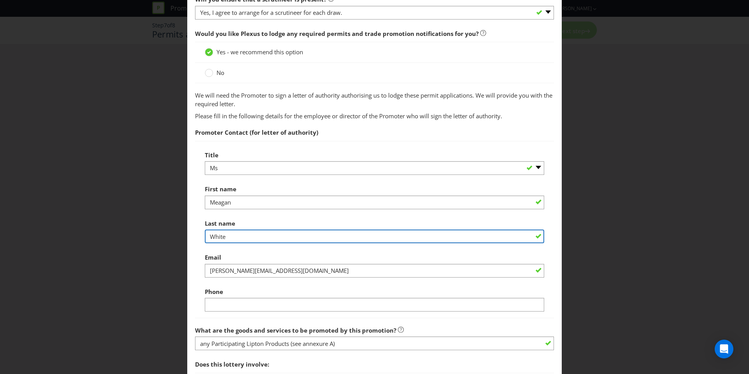
drag, startPoint x: 247, startPoint y: 236, endPoint x: 113, endPoint y: 239, distance: 133.8
click at [113, 239] on div "Permits and Privacy Permits You need permits in SA and ACT and an authority and…" at bounding box center [374, 187] width 749 height 374
type input "Pinner"
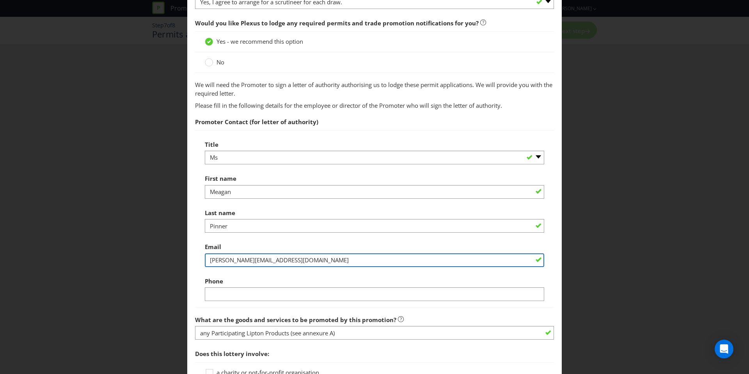
drag, startPoint x: 321, startPoint y: 258, endPoint x: 124, endPoint y: 256, distance: 197.3
click at [124, 256] on div "Permits and Privacy Permits You need permits in SA and ACT and an authority and…" at bounding box center [374, 187] width 749 height 374
type input "[EMAIL_ADDRESS][DOMAIN_NAME]"
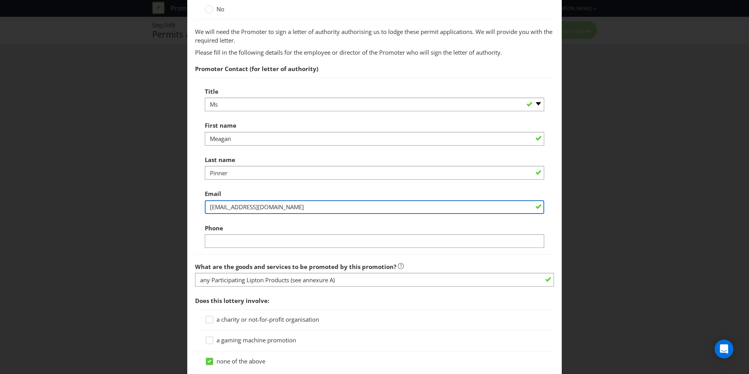
scroll to position [575, 0]
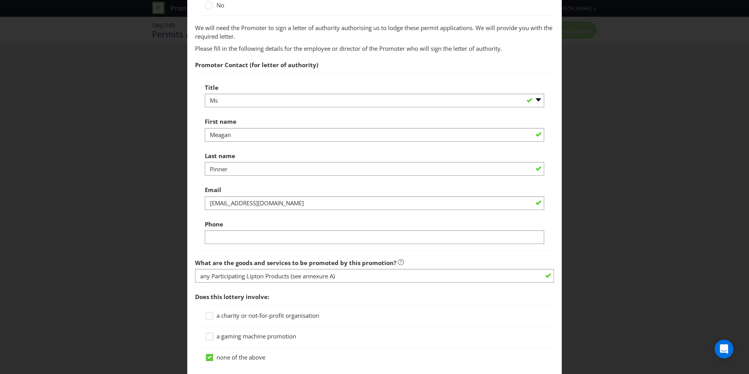
click at [281, 246] on div "Title -- Please select -- Mr Ms Mrs [PERSON_NAME] [PERSON_NAME] (please specify…" at bounding box center [374, 161] width 359 height 177
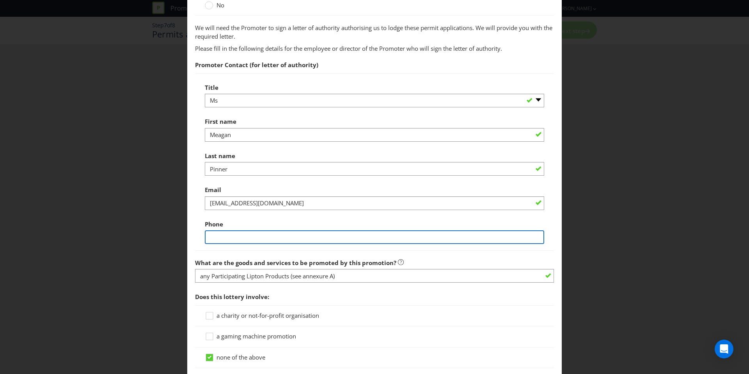
click at [281, 241] on input "text" at bounding box center [374, 237] width 339 height 14
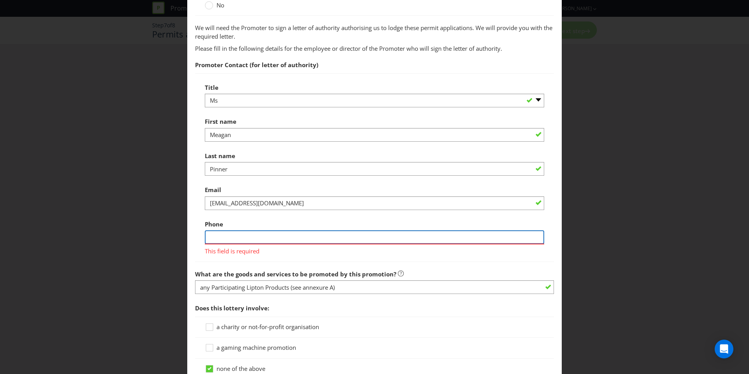
click at [246, 234] on input "text" at bounding box center [374, 237] width 339 height 14
type input "0499444292"
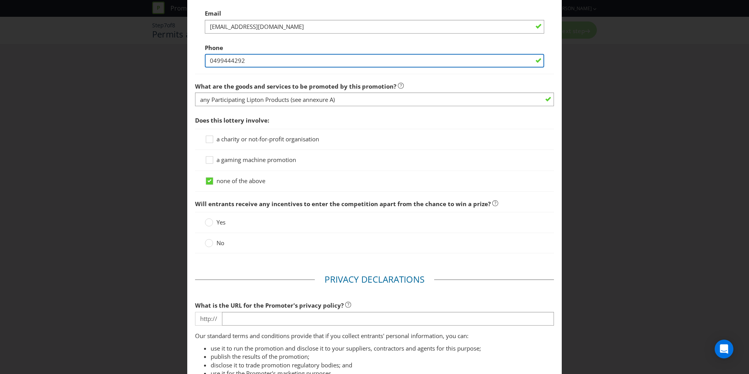
scroll to position [752, 0]
click at [223, 241] on span "No" at bounding box center [220, 241] width 8 height 8
click at [0, 0] on input "No" at bounding box center [0, 0] width 0 height 0
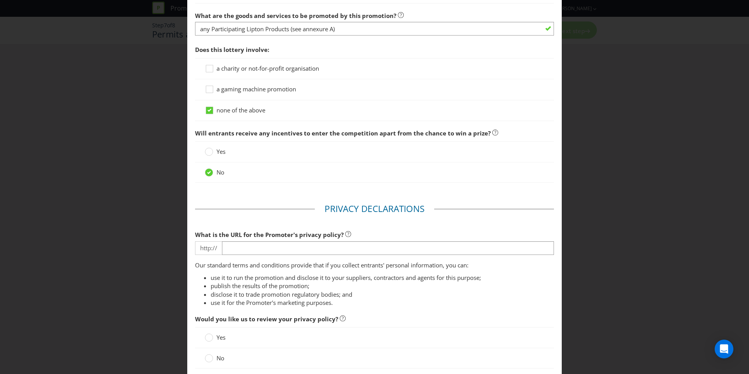
scroll to position [831, 0]
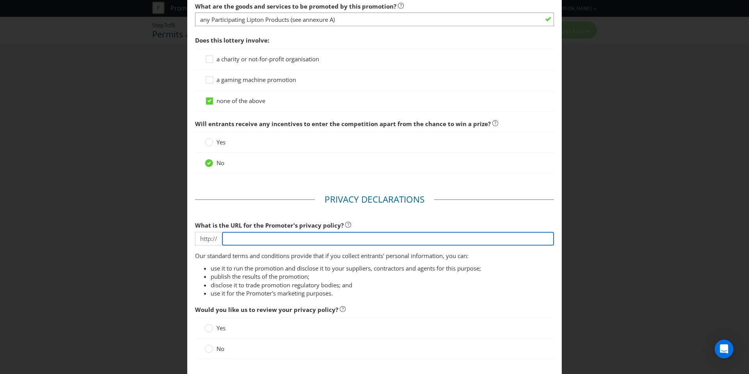
click at [266, 240] on input "text" at bounding box center [388, 239] width 332 height 14
type input "[URL][DOMAIN_NAME]"
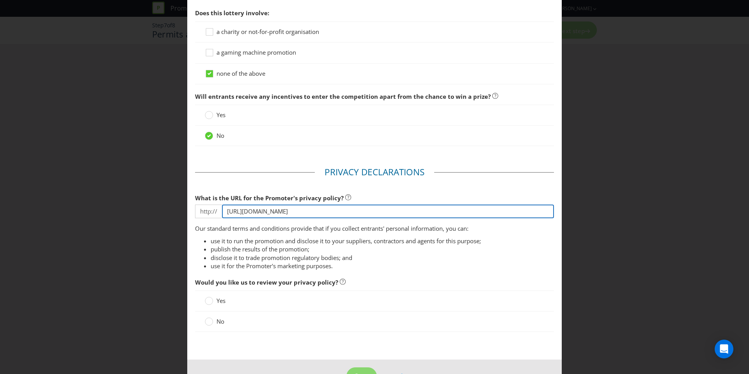
scroll to position [883, 0]
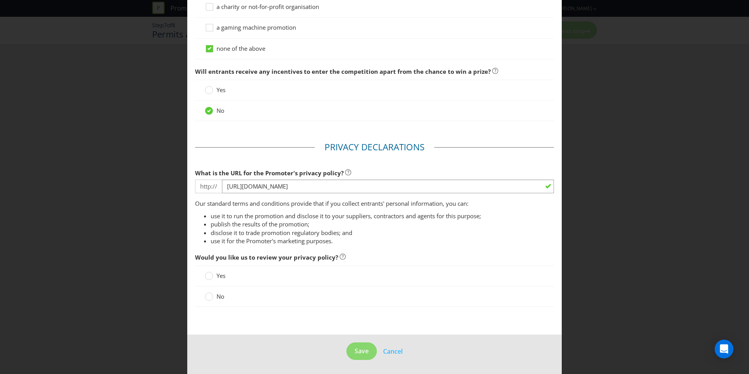
click at [213, 293] on label "No" at bounding box center [215, 296] width 21 height 8
click at [0, 0] on input "No" at bounding box center [0, 0] width 0 height 0
click at [358, 347] on span "Save" at bounding box center [361, 350] width 14 height 9
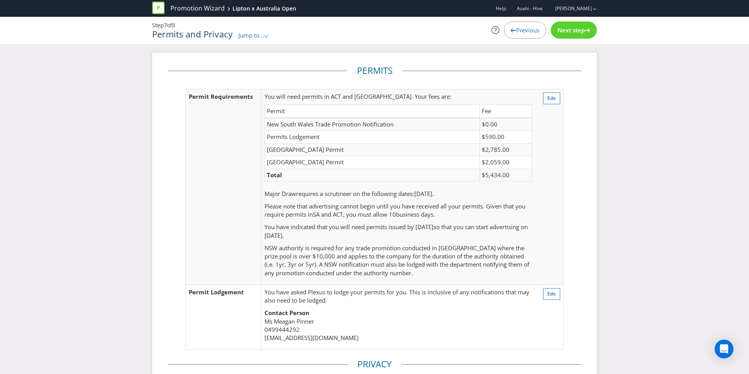
scroll to position [2, 0]
click at [563, 29] on span "Next step" at bounding box center [570, 30] width 27 height 8
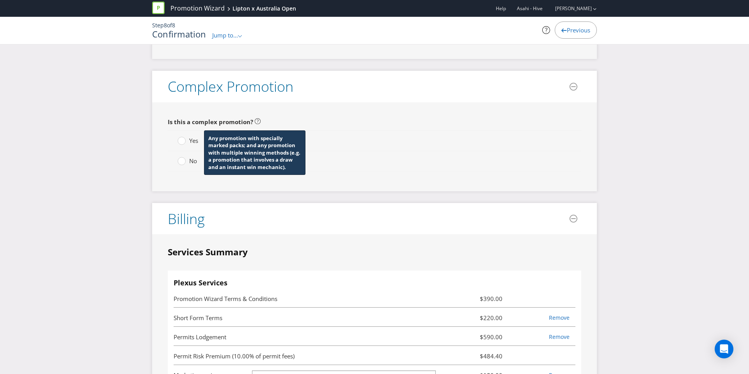
scroll to position [2189, 0]
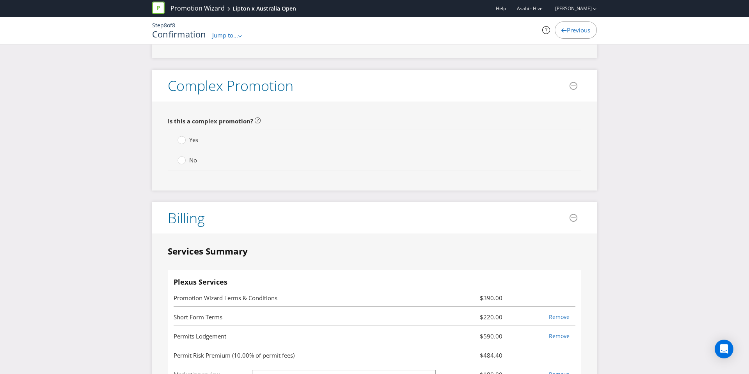
click at [189, 164] on span "No" at bounding box center [193, 160] width 8 height 8
click at [0, 0] on input "No" at bounding box center [0, 0] width 0 height 0
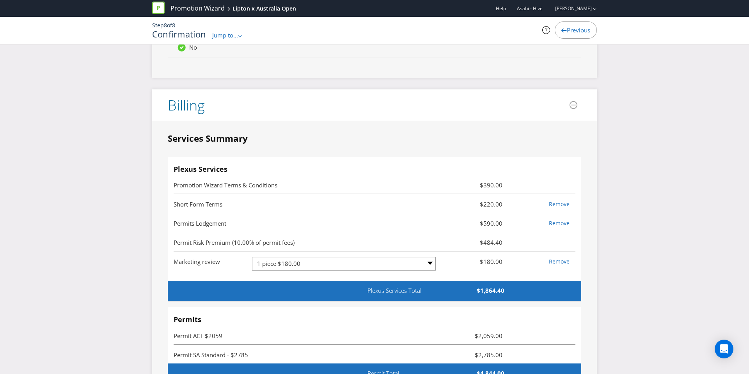
scroll to position [2252, 0]
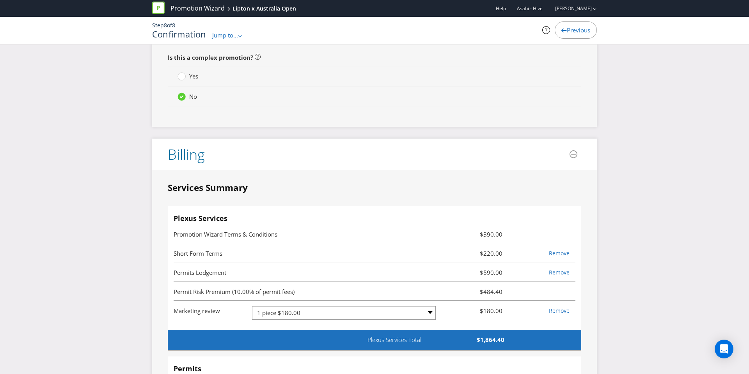
click at [191, 80] on span "Yes" at bounding box center [193, 76] width 9 height 8
click at [0, 0] on input "Yes" at bounding box center [0, 0] width 0 height 0
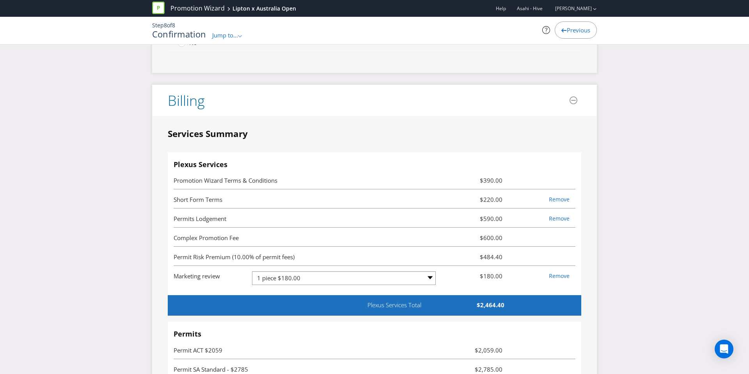
scroll to position [2275, 0]
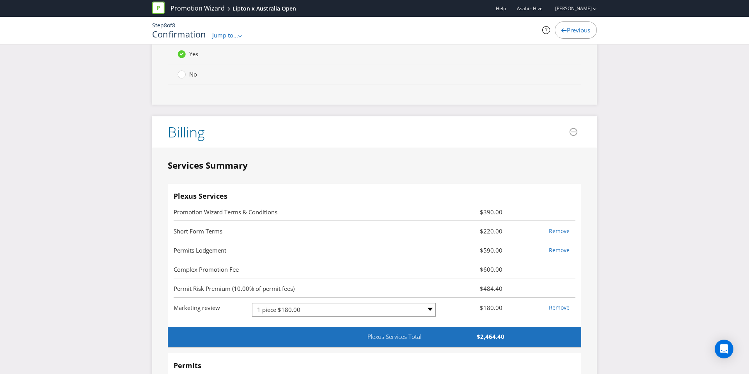
drag, startPoint x: 190, startPoint y: 89, endPoint x: 190, endPoint y: 83, distance: 5.9
click at [190, 85] on div "No" at bounding box center [374, 74] width 413 height 20
click at [190, 78] on span "No" at bounding box center [193, 74] width 8 height 8
click at [0, 0] on input "No" at bounding box center [0, 0] width 0 height 0
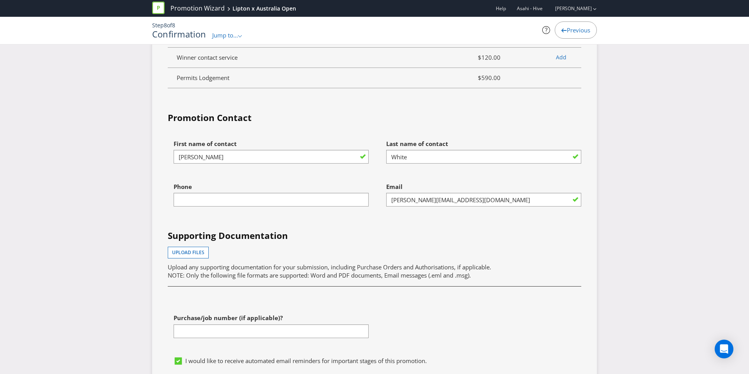
scroll to position [2837, 0]
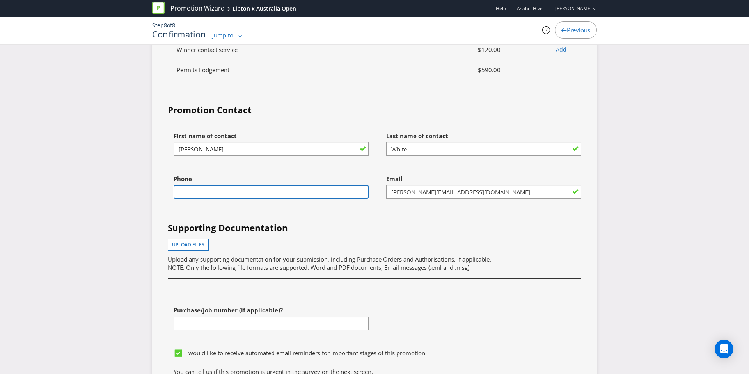
click at [246, 198] on input "text" at bounding box center [270, 192] width 195 height 14
type input "0499503860"
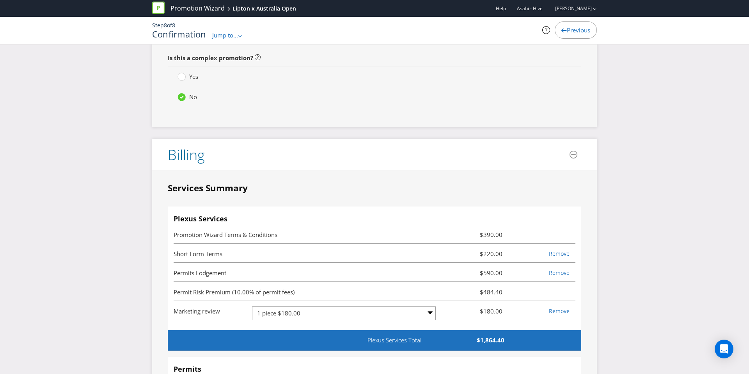
scroll to position [2248, 0]
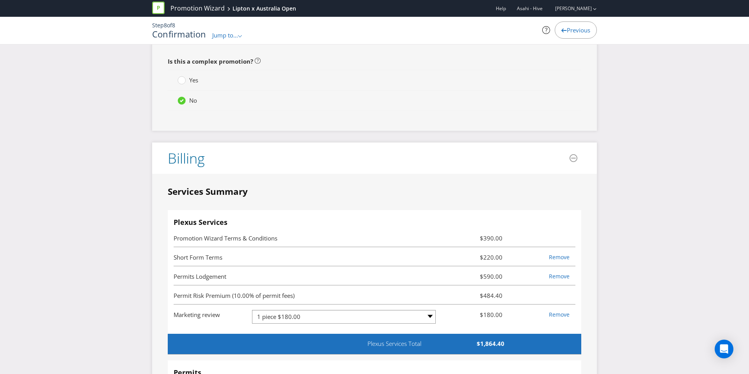
click at [192, 84] on span "Yes" at bounding box center [193, 80] width 9 height 8
click at [0, 0] on input "Yes" at bounding box center [0, 0] width 0 height 0
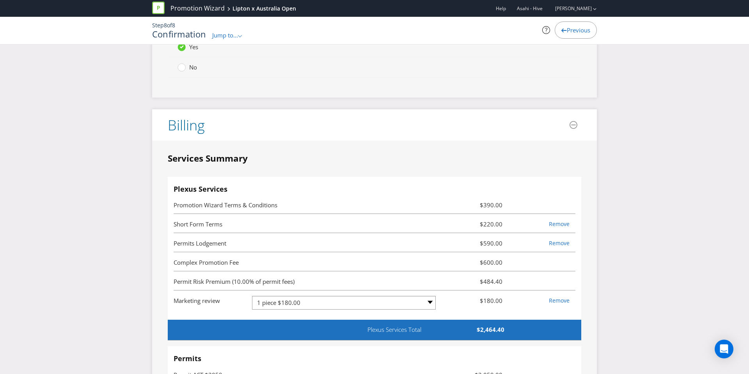
scroll to position [2265, 0]
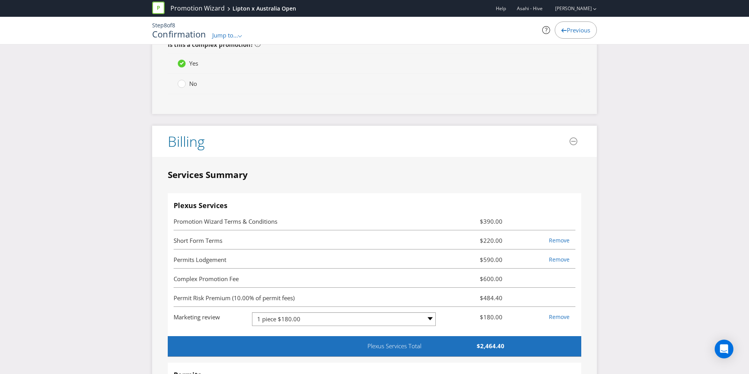
click at [184, 88] on circle at bounding box center [182, 84] width 8 height 8
click at [0, 0] on input "No" at bounding box center [0, 0] width 0 height 0
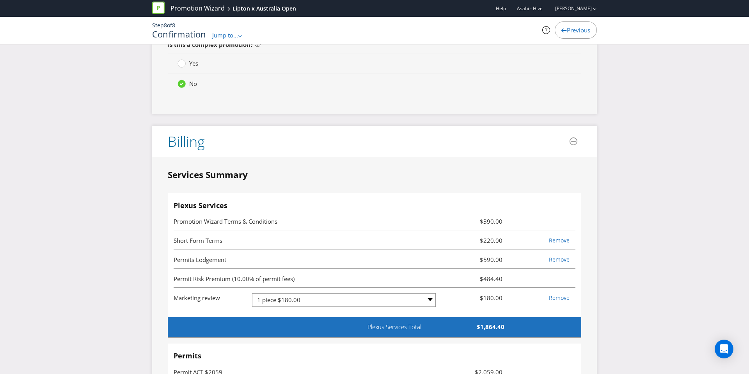
click at [184, 74] on div "Yes" at bounding box center [374, 63] width 413 height 21
click at [184, 69] on div at bounding box center [181, 64] width 8 height 10
click at [0, 0] on input "Yes" at bounding box center [0, 0] width 0 height 0
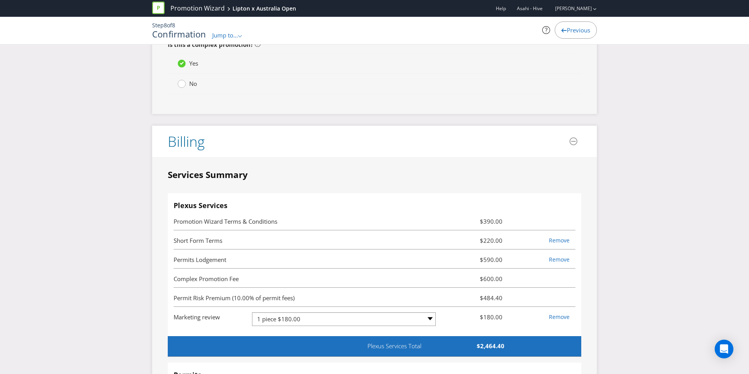
click at [183, 83] on div at bounding box center [182, 81] width 4 height 4
click at [0, 0] on input "No" at bounding box center [0, 0] width 0 height 0
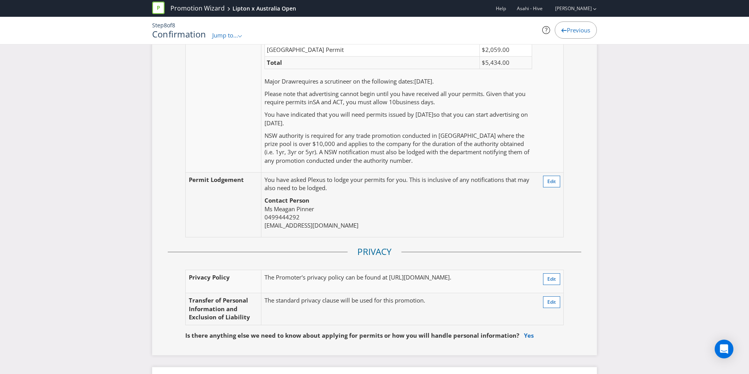
scroll to position [1824, 0]
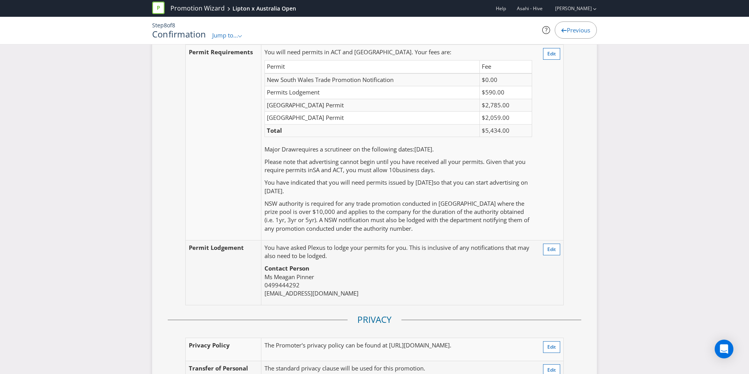
click at [226, 36] on span "Jump to..." at bounding box center [225, 35] width 26 height 8
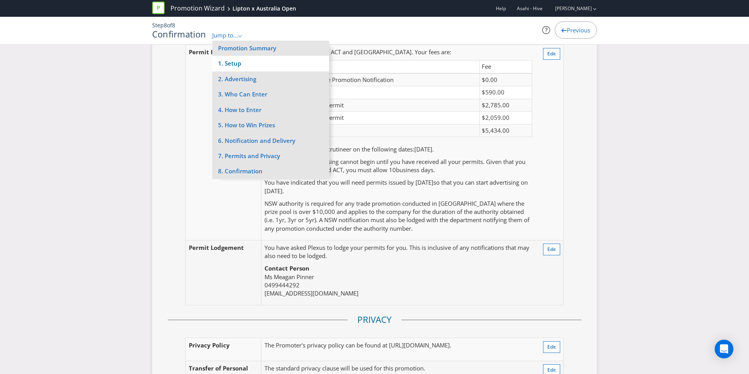
click at [230, 62] on li "1. Setup" at bounding box center [270, 63] width 117 height 15
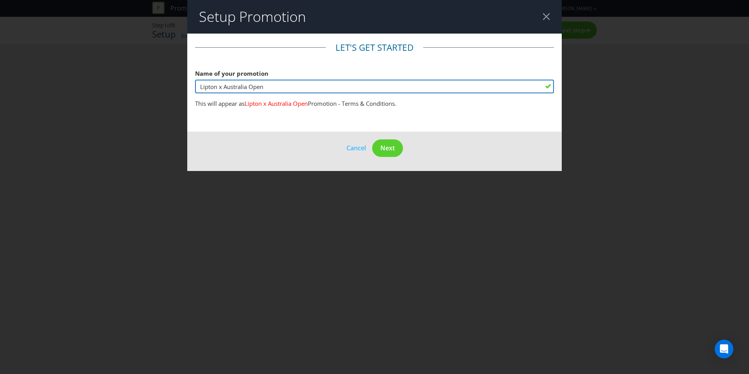
drag, startPoint x: 269, startPoint y: 89, endPoint x: 228, endPoint y: 89, distance: 40.9
click at [228, 89] on input "Lipton x Australia Open" at bounding box center [374, 87] width 359 height 14
type input "Lipton x [PERSON_NAME] 2026"
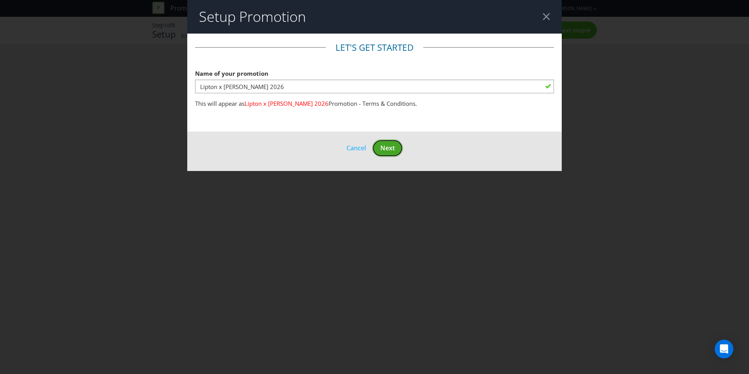
click at [388, 152] on button "Next" at bounding box center [387, 148] width 31 height 18
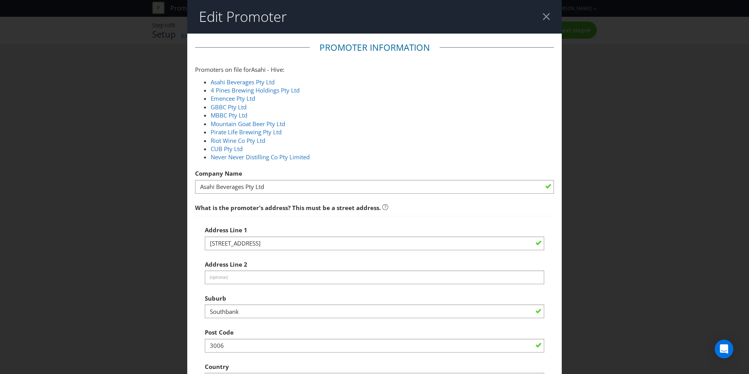
click at [545, 16] on div at bounding box center [545, 16] width 7 height 7
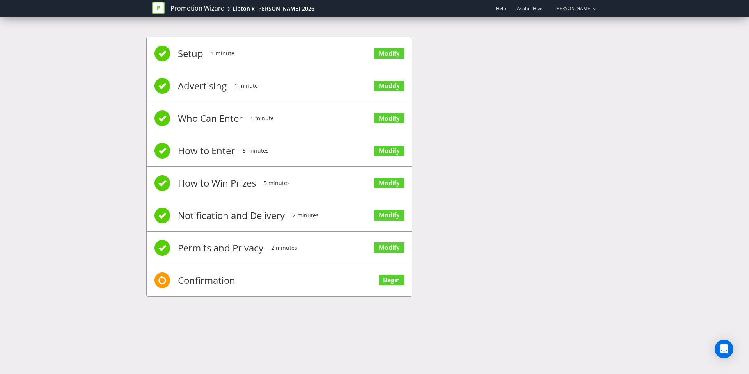
drag, startPoint x: 203, startPoint y: 274, endPoint x: 204, endPoint y: 279, distance: 4.4
click at [203, 276] on span "Confirmation" at bounding box center [206, 279] width 57 height 31
drag, startPoint x: 204, startPoint y: 279, endPoint x: 342, endPoint y: 279, distance: 138.0
click at [205, 279] on span "Confirmation" at bounding box center [206, 279] width 57 height 31
click at [391, 239] on span "Modify" at bounding box center [389, 246] width 30 height 31
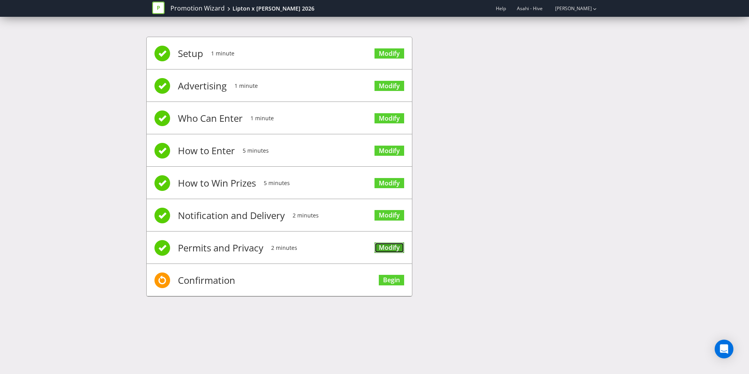
click at [389, 246] on link "Modify" at bounding box center [389, 247] width 30 height 11
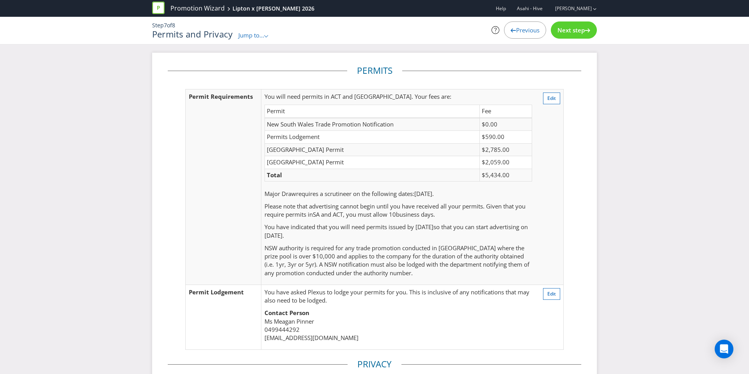
click at [549, 34] on div "Previous Next step" at bounding box center [526, 29] width 140 height 17
click at [551, 33] on div "Next step" at bounding box center [574, 29] width 46 height 17
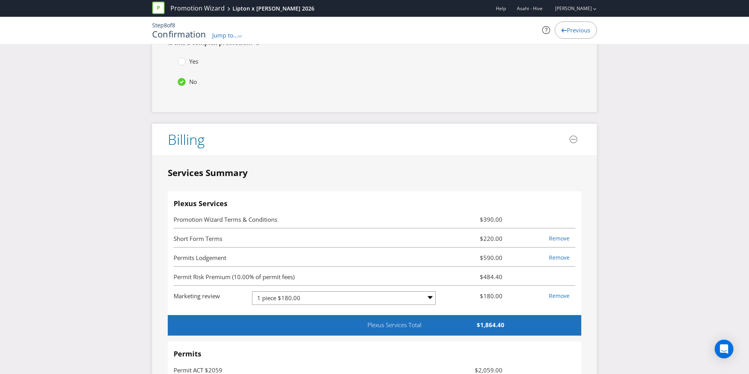
scroll to position [2268, 0]
click at [189, 65] on span "Yes" at bounding box center [193, 61] width 9 height 8
click at [0, 0] on input "Yes" at bounding box center [0, 0] width 0 height 0
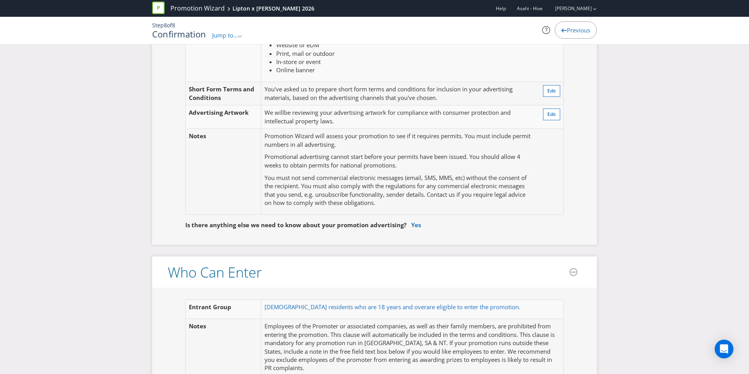
scroll to position [239, 0]
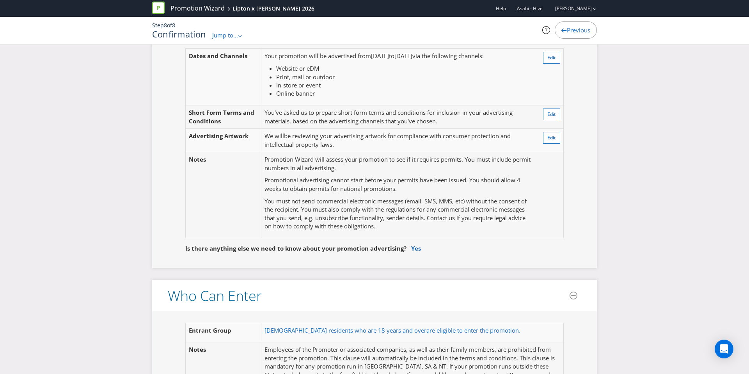
click at [235, 34] on span "Jump to..." at bounding box center [225, 35] width 26 height 8
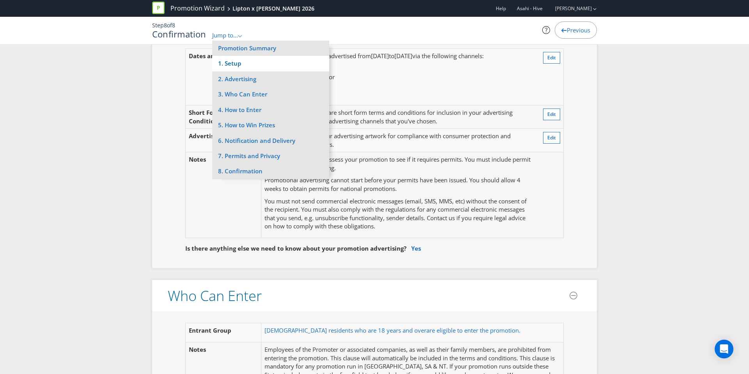
click at [235, 60] on li "1. Setup" at bounding box center [270, 63] width 117 height 15
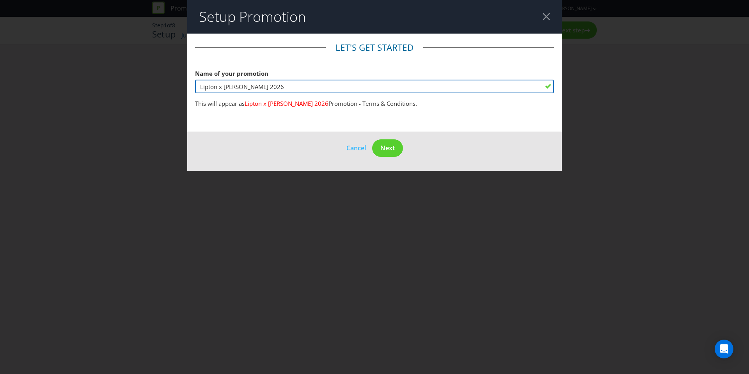
click at [223, 87] on input "Lipton x [PERSON_NAME] 2026" at bounding box center [374, 87] width 359 height 14
type input "Lipton [PERSON_NAME] 2026"
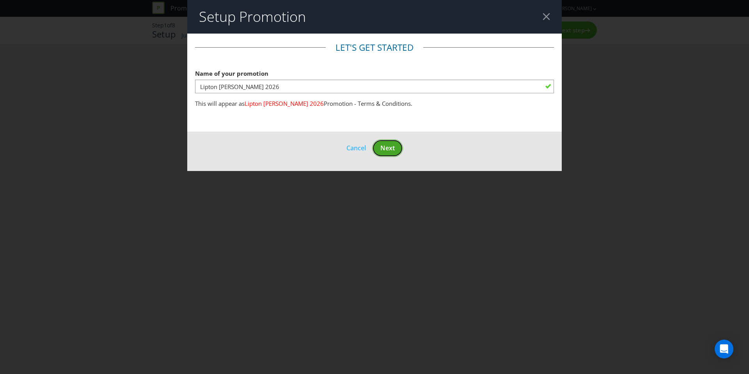
click at [380, 149] on span "Next" at bounding box center [387, 147] width 14 height 9
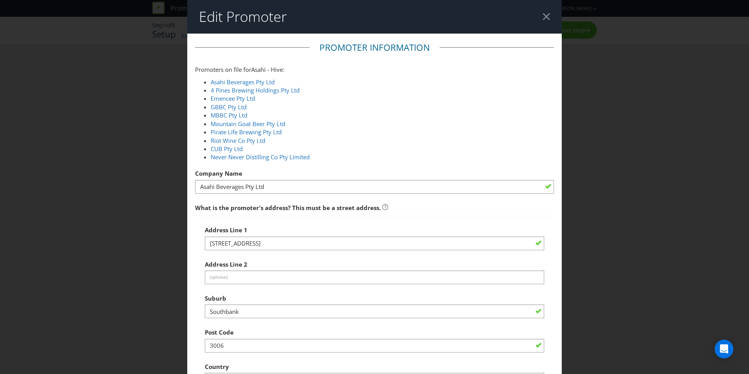
click at [537, 14] on header "Edit Promoter" at bounding box center [374, 17] width 374 height 34
click at [544, 16] on div at bounding box center [545, 16] width 7 height 7
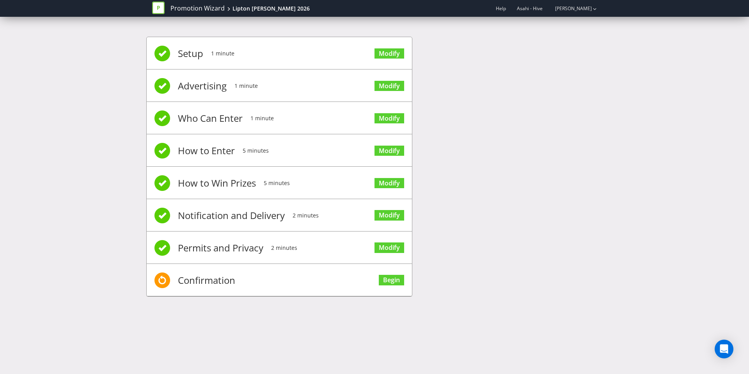
click at [555, 28] on div "Setup 1 minute Modify Advertising 1 minute Modify Who Can Enter 1 minute Modify…" at bounding box center [374, 170] width 456 height 291
click at [379, 245] on link "Modify" at bounding box center [389, 247] width 30 height 11
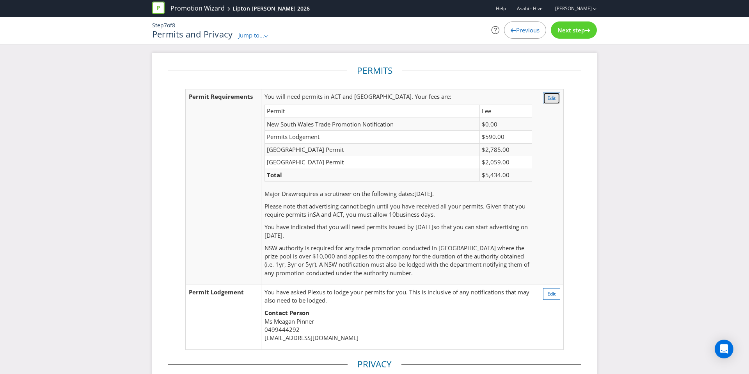
click at [555, 101] on span "Edit" at bounding box center [551, 98] width 9 height 7
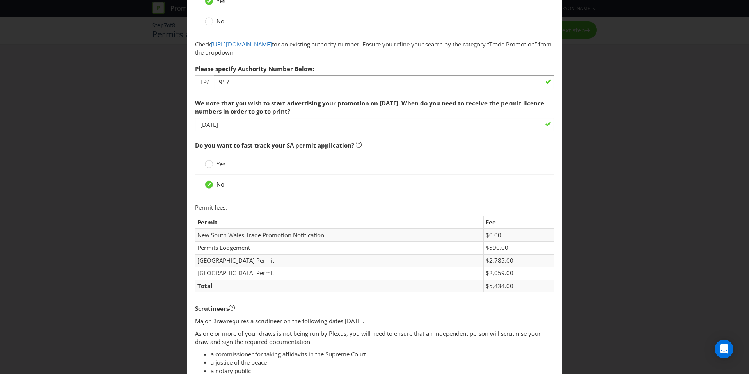
scroll to position [106, 0]
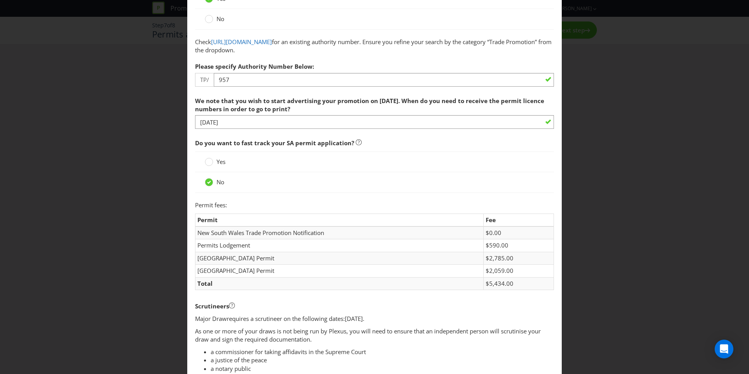
click at [214, 163] on label "Yes" at bounding box center [216, 162] width 22 height 8
click at [0, 0] on input "Yes" at bounding box center [0, 0] width 0 height 0
click at [217, 181] on span "No" at bounding box center [220, 182] width 8 height 8
click at [0, 0] on input "No" at bounding box center [0, 0] width 0 height 0
click at [214, 160] on label "Yes" at bounding box center [216, 162] width 22 height 8
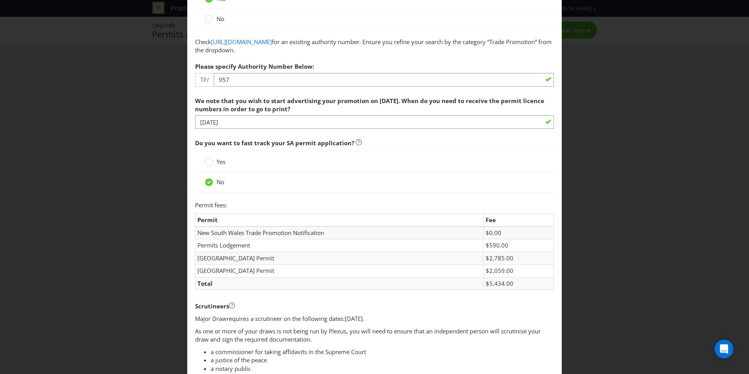
click at [0, 0] on input "Yes" at bounding box center [0, 0] width 0 height 0
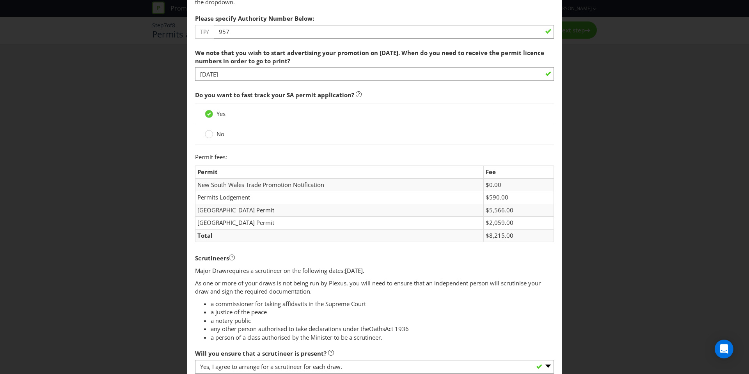
scroll to position [142, 0]
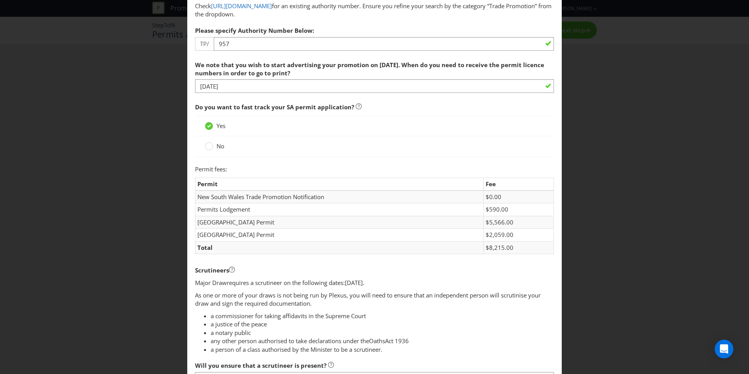
click at [215, 149] on label "No" at bounding box center [215, 146] width 21 height 8
click at [0, 0] on input "No" at bounding box center [0, 0] width 0 height 0
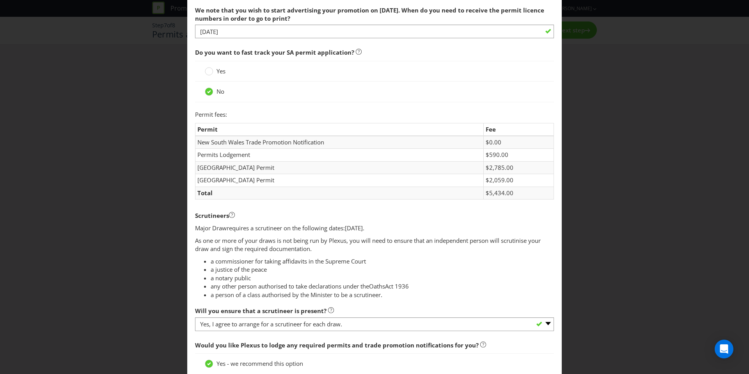
scroll to position [0, 0]
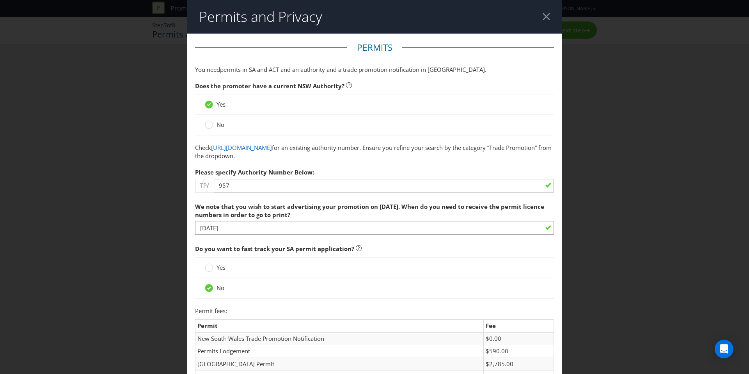
click at [542, 18] on header "Permits and Privacy" at bounding box center [374, 17] width 374 height 34
click at [545, 18] on div at bounding box center [545, 16] width 7 height 7
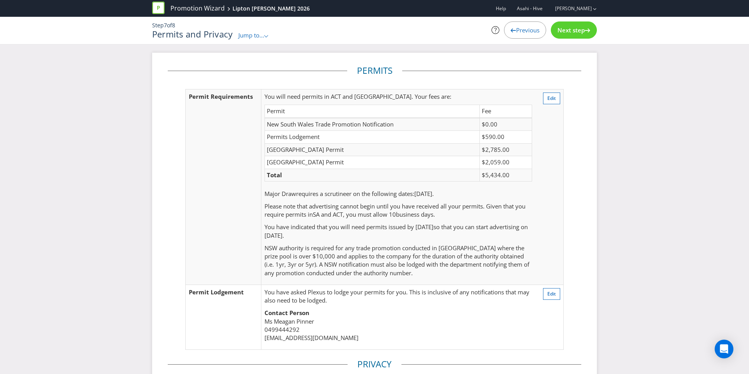
click at [559, 35] on div "Next step" at bounding box center [574, 29] width 46 height 17
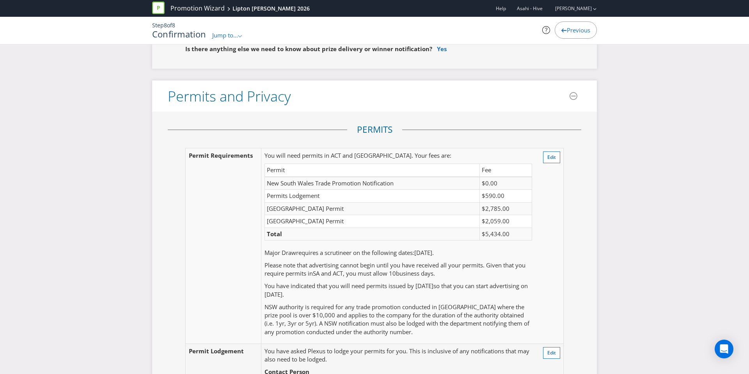
scroll to position [1729, 0]
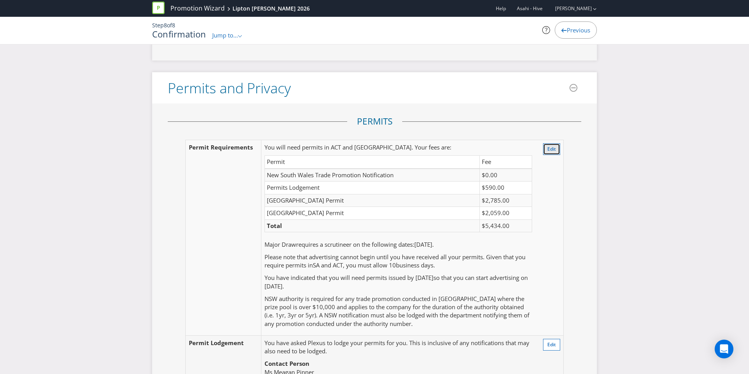
click at [544, 155] on button "Edit" at bounding box center [551, 149] width 17 height 12
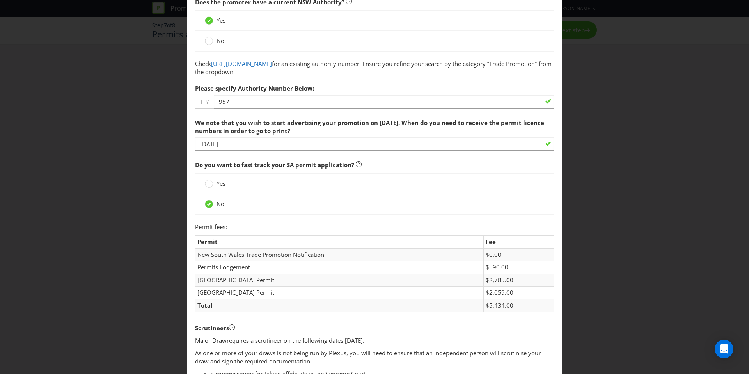
click at [214, 186] on label "Yes" at bounding box center [216, 183] width 22 height 8
click at [0, 0] on input "Yes" at bounding box center [0, 0] width 0 height 0
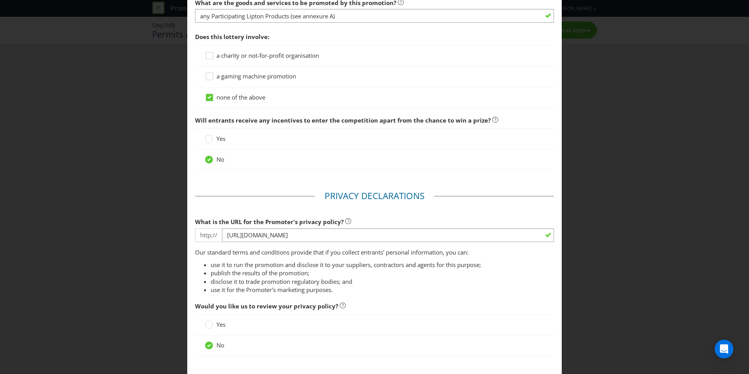
scroll to position [883, 0]
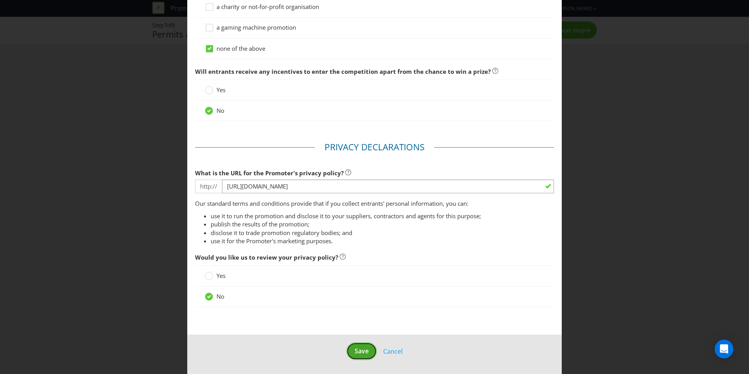
click at [368, 353] on button "Save" at bounding box center [361, 351] width 30 height 18
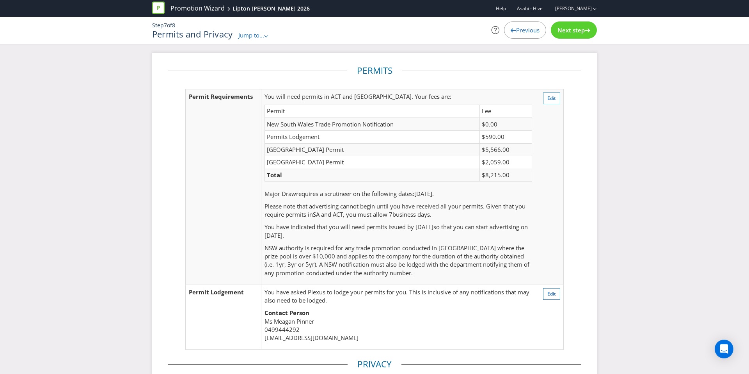
click at [564, 35] on div "Next step" at bounding box center [574, 29] width 46 height 17
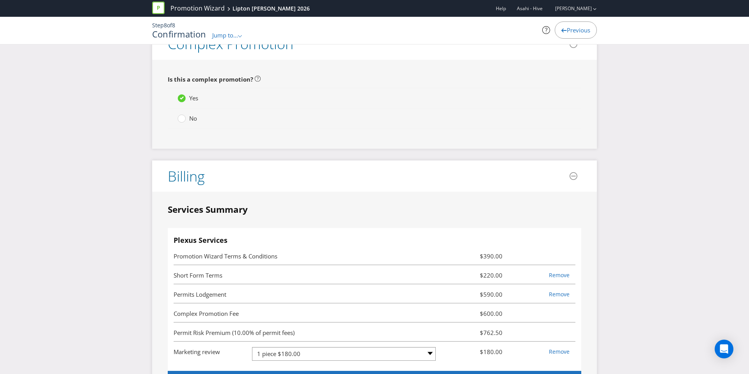
scroll to position [2167, 0]
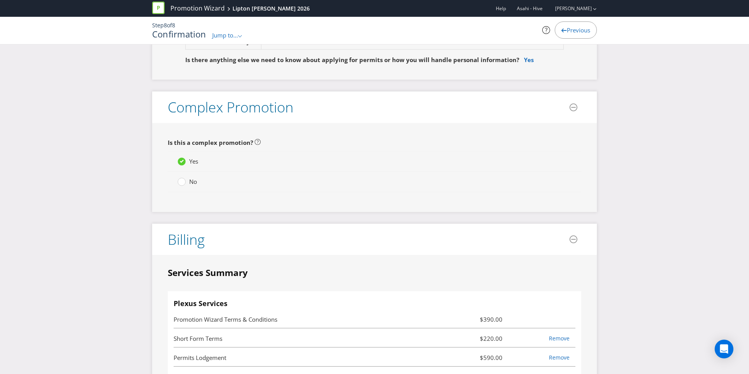
click at [189, 185] on span "No" at bounding box center [193, 181] width 8 height 8
click at [0, 0] on input "No" at bounding box center [0, 0] width 0 height 0
click at [189, 165] on span "Yes" at bounding box center [193, 161] width 9 height 8
click at [0, 0] on input "Yes" at bounding box center [0, 0] width 0 height 0
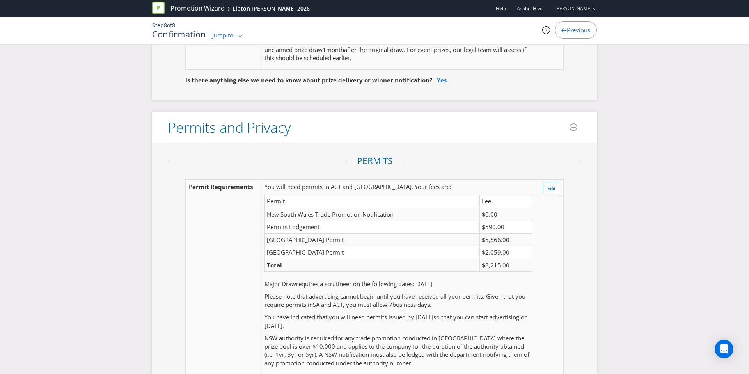
scroll to position [1665, 0]
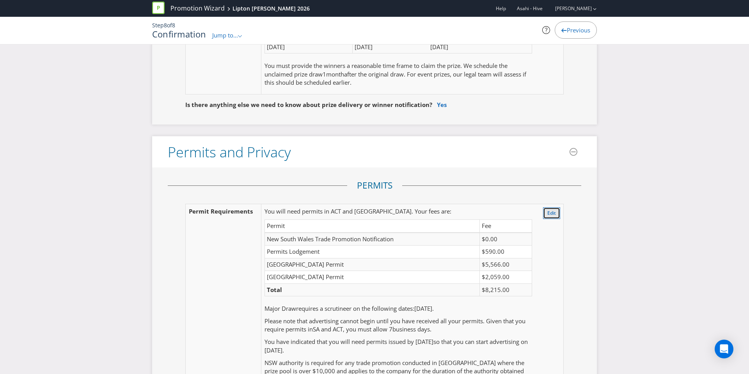
click at [554, 216] on span "Edit" at bounding box center [551, 212] width 9 height 7
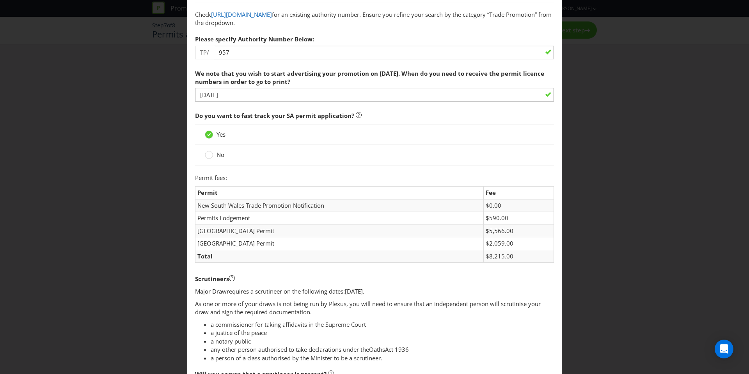
scroll to position [184, 0]
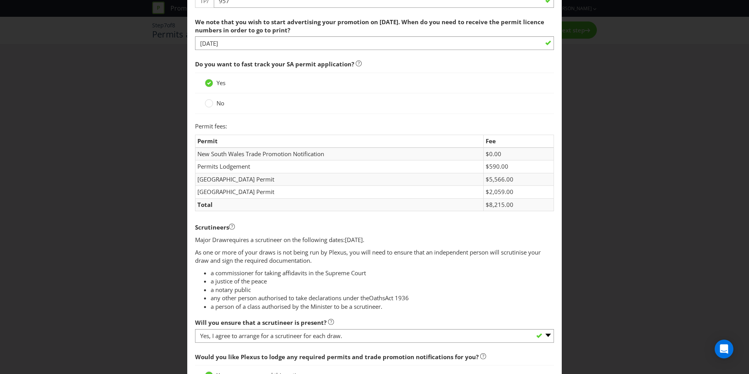
click at [218, 105] on span "No" at bounding box center [220, 103] width 8 height 8
click at [0, 0] on input "No" at bounding box center [0, 0] width 0 height 0
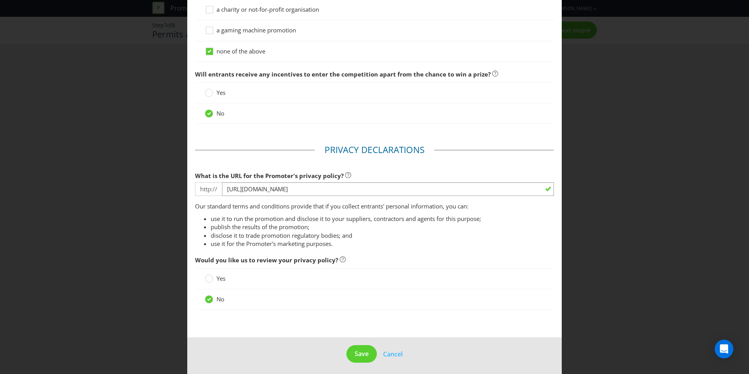
scroll to position [883, 0]
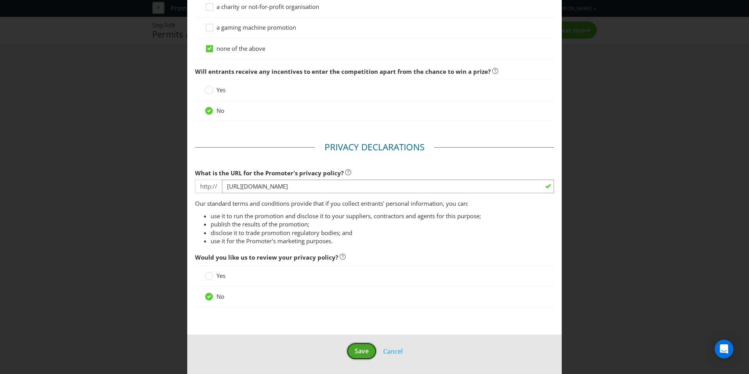
click at [351, 347] on button "Save" at bounding box center [361, 351] width 30 height 18
